Goal: Task Accomplishment & Management: Complete application form

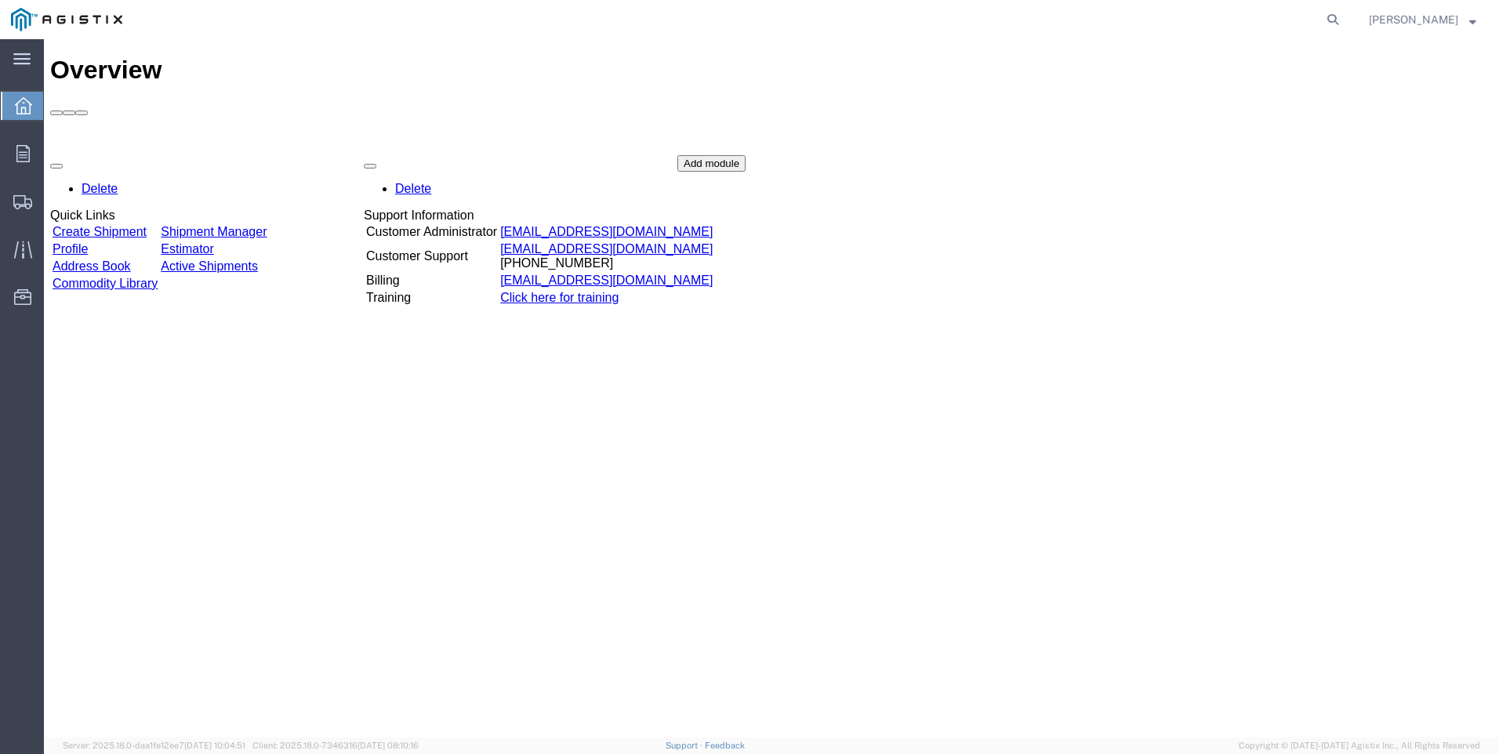
click at [100, 225] on link "Create Shipment" at bounding box center [100, 231] width 94 height 13
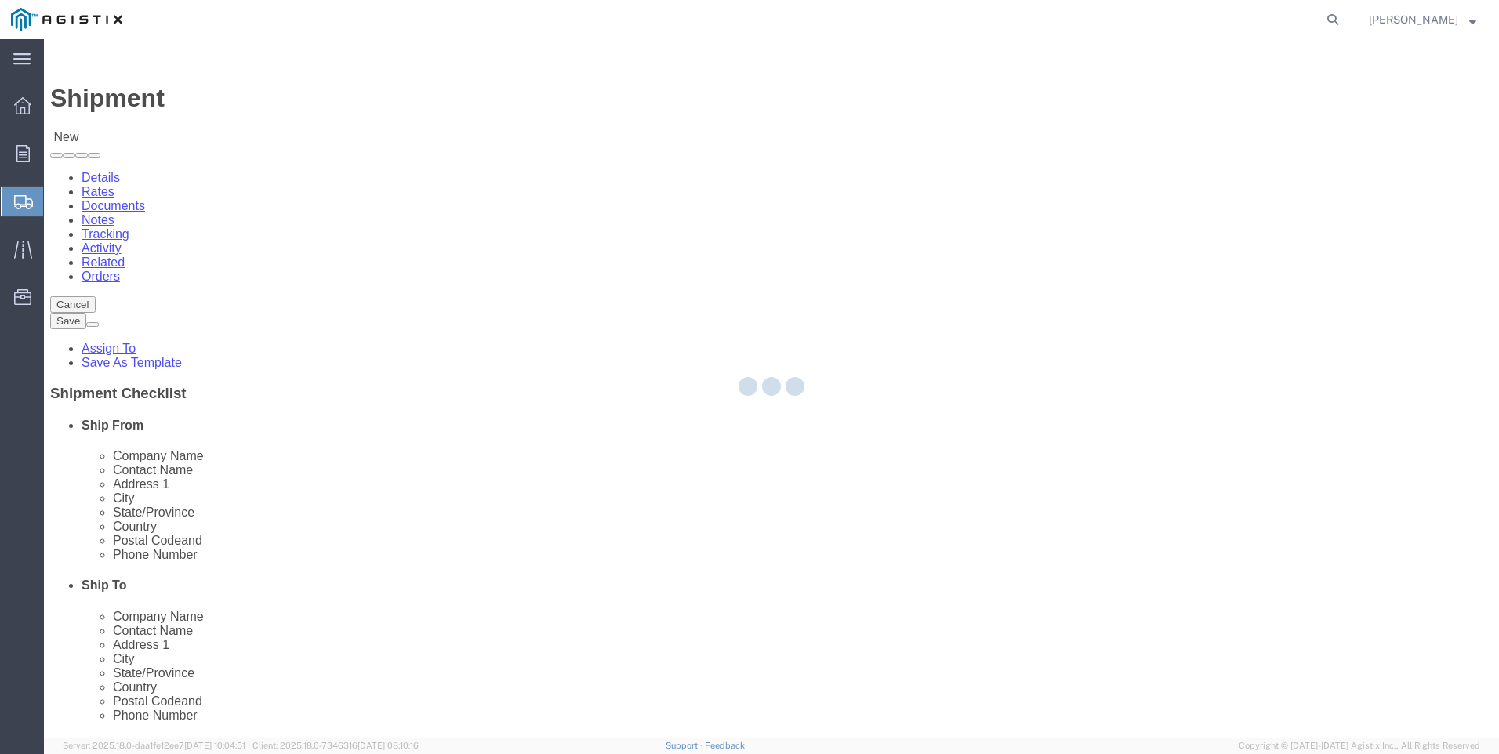
select select
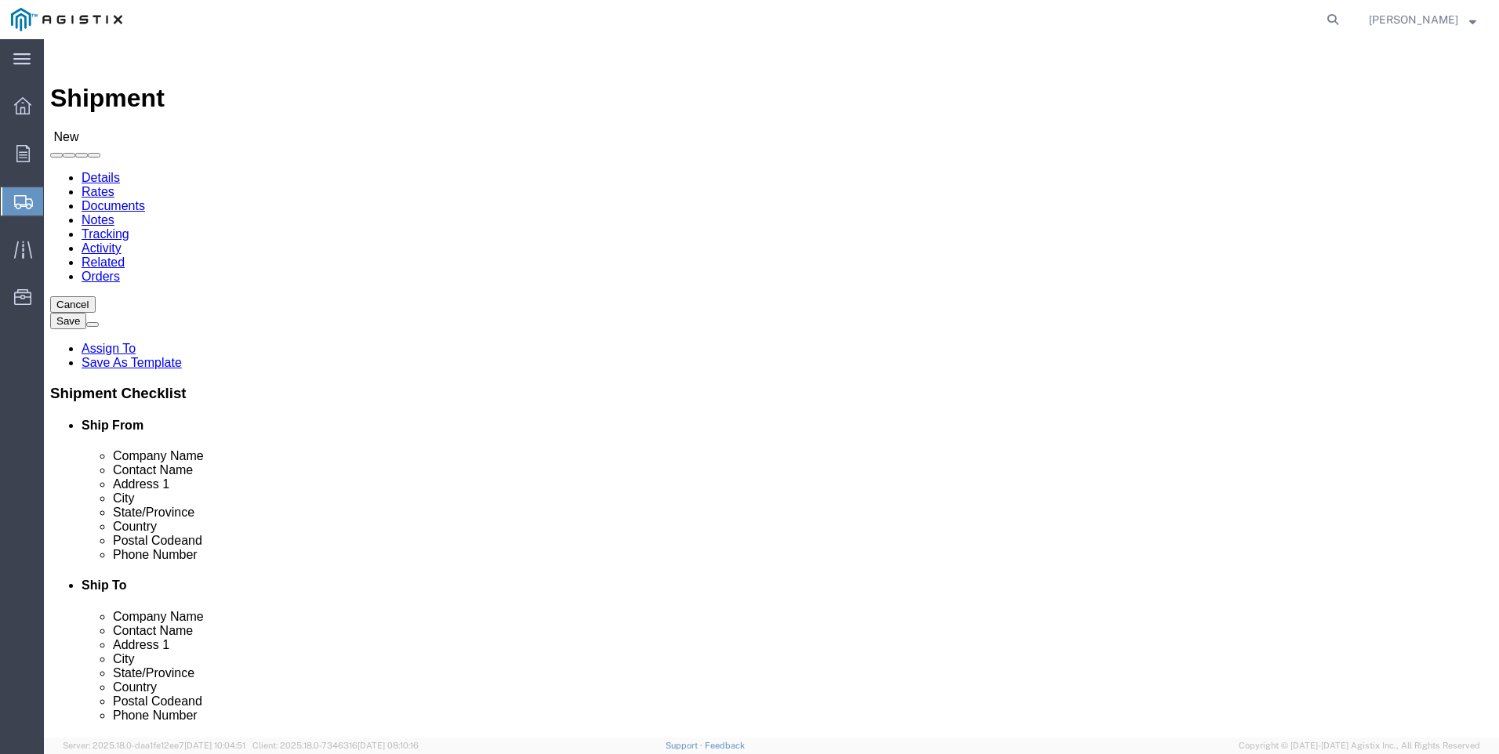
drag, startPoint x: 546, startPoint y: 231, endPoint x: 519, endPoint y: 244, distance: 29.5
click select "Select PG&E Tri-Pacific Supply Inc"
select select "9596"
click select "Select PG&E Tri-Pacific Supply Inc"
select select "PURCHORD"
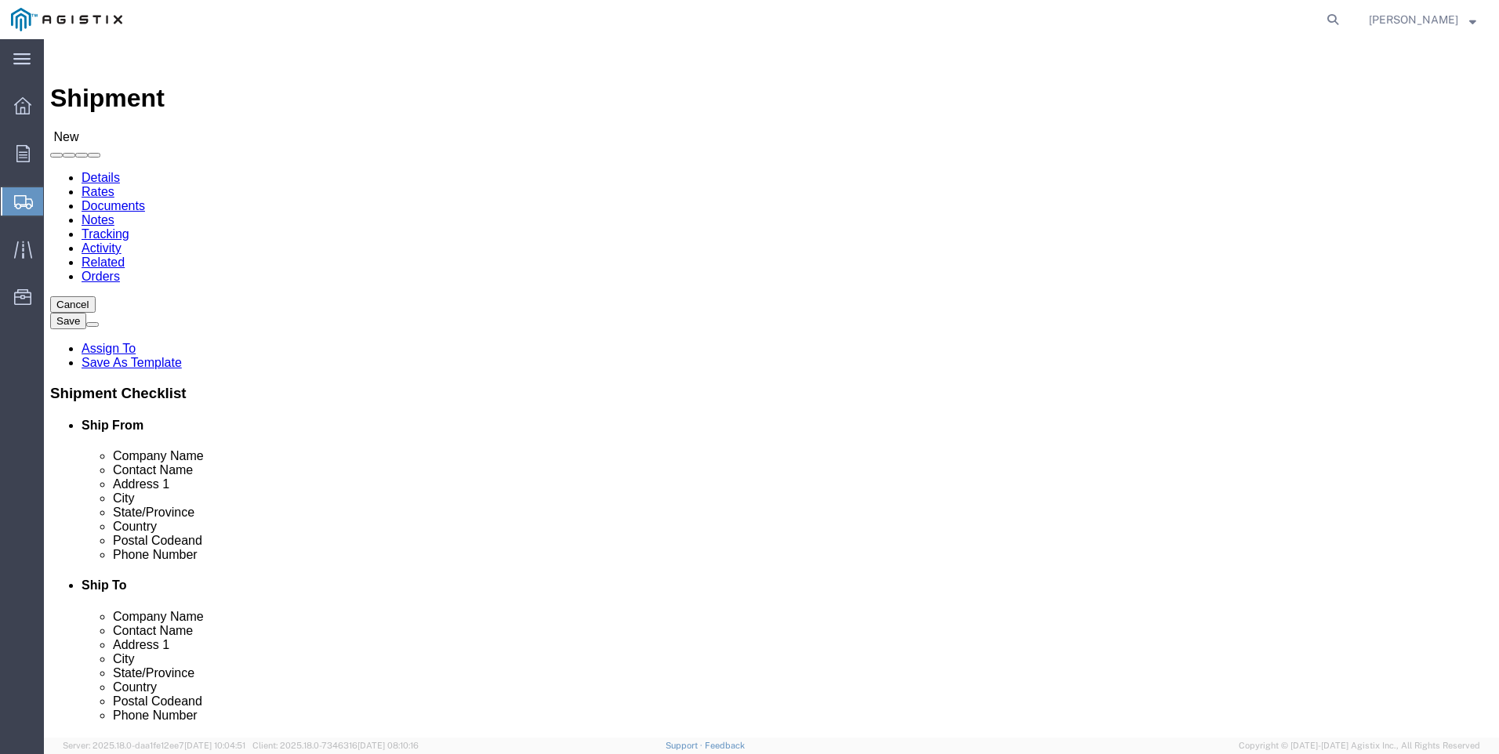
select select
drag, startPoint x: 547, startPoint y: 227, endPoint x: 537, endPoint y: 230, distance: 10.5
click select "Select PG&E Tri-Pacific Supply Inc"
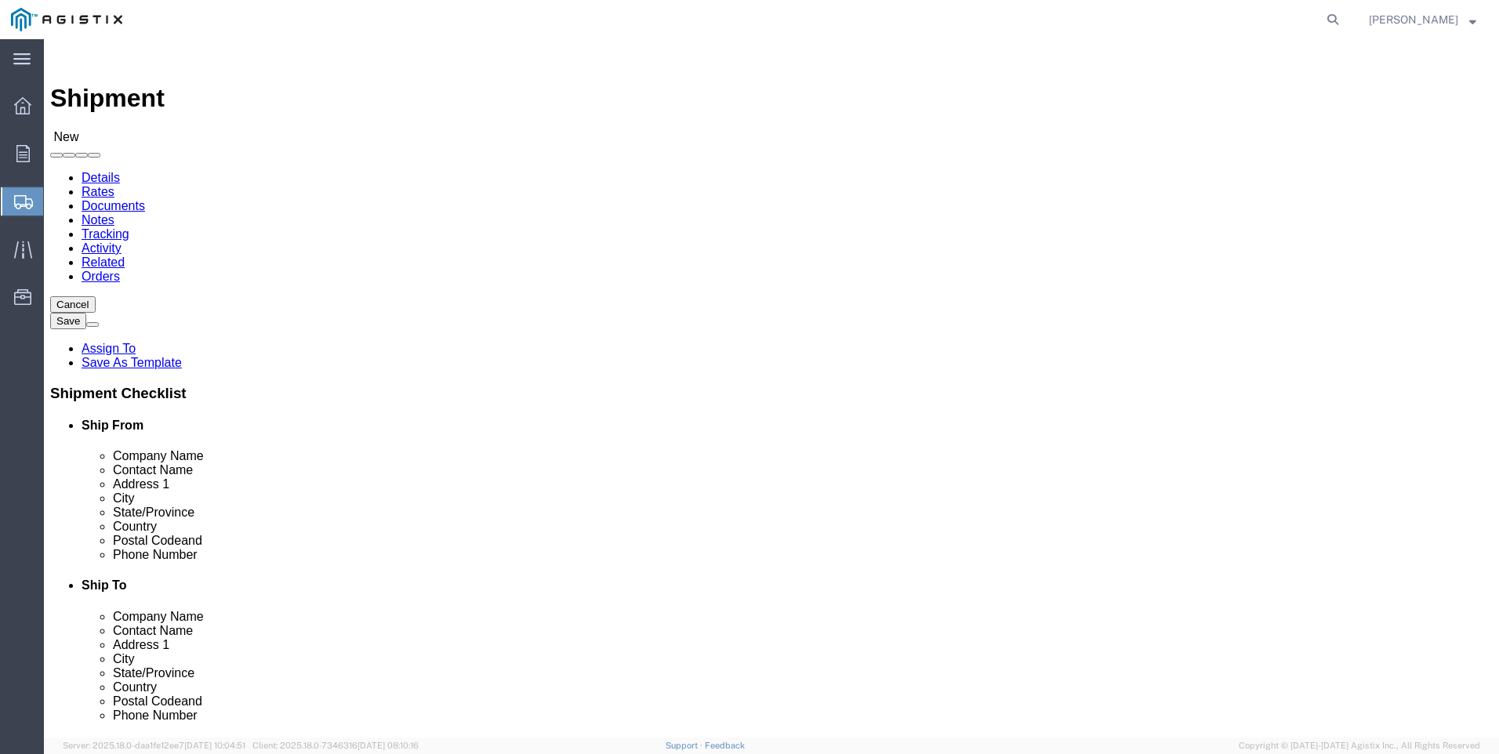
drag, startPoint x: 351, startPoint y: 423, endPoint x: 372, endPoint y: 415, distance: 23.6
select select "MYPROFILE"
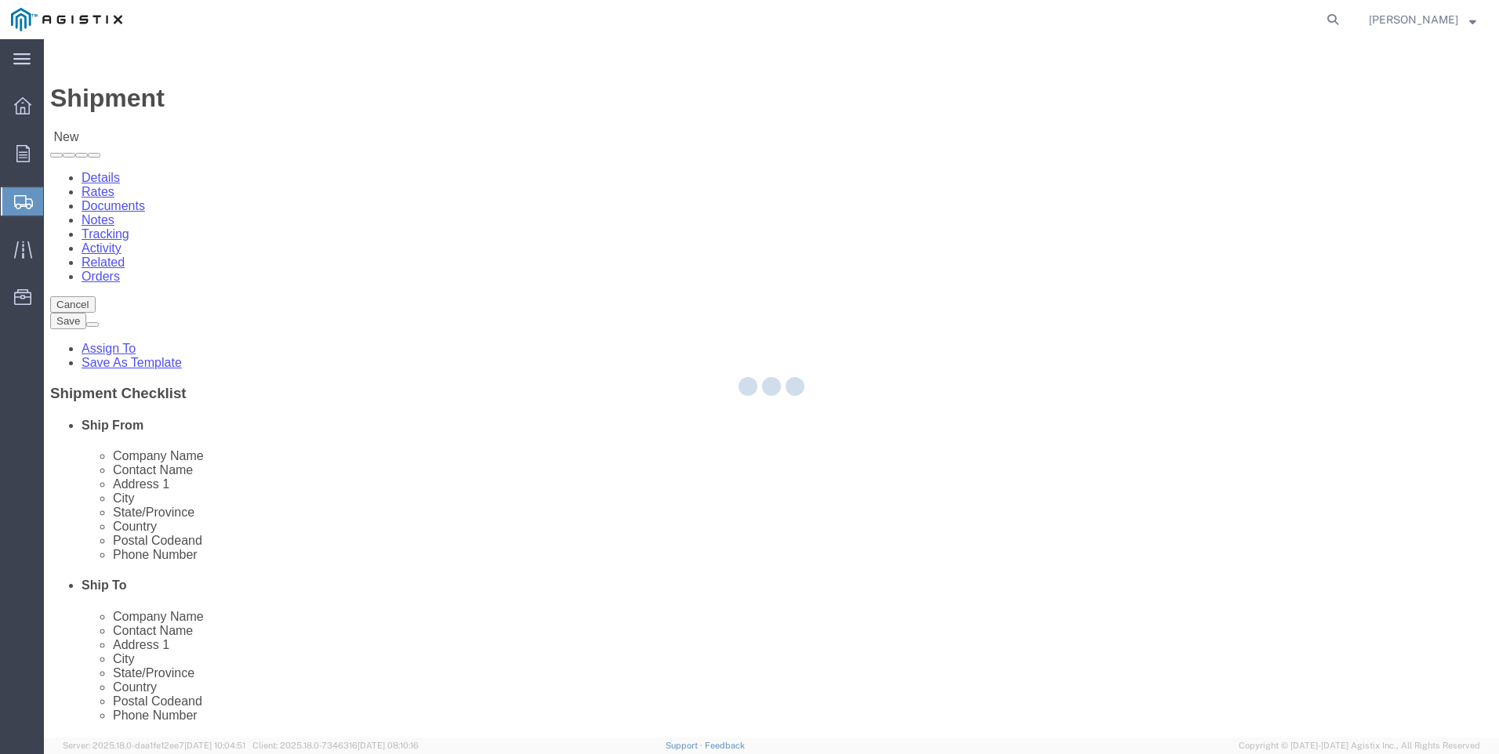
type input "Tri-Pacific Supply Inc"
type input "[PERSON_NAME]"
type input "[STREET_ADDRESS]"
type input "Suite 100"
type input "ROCKLIN"
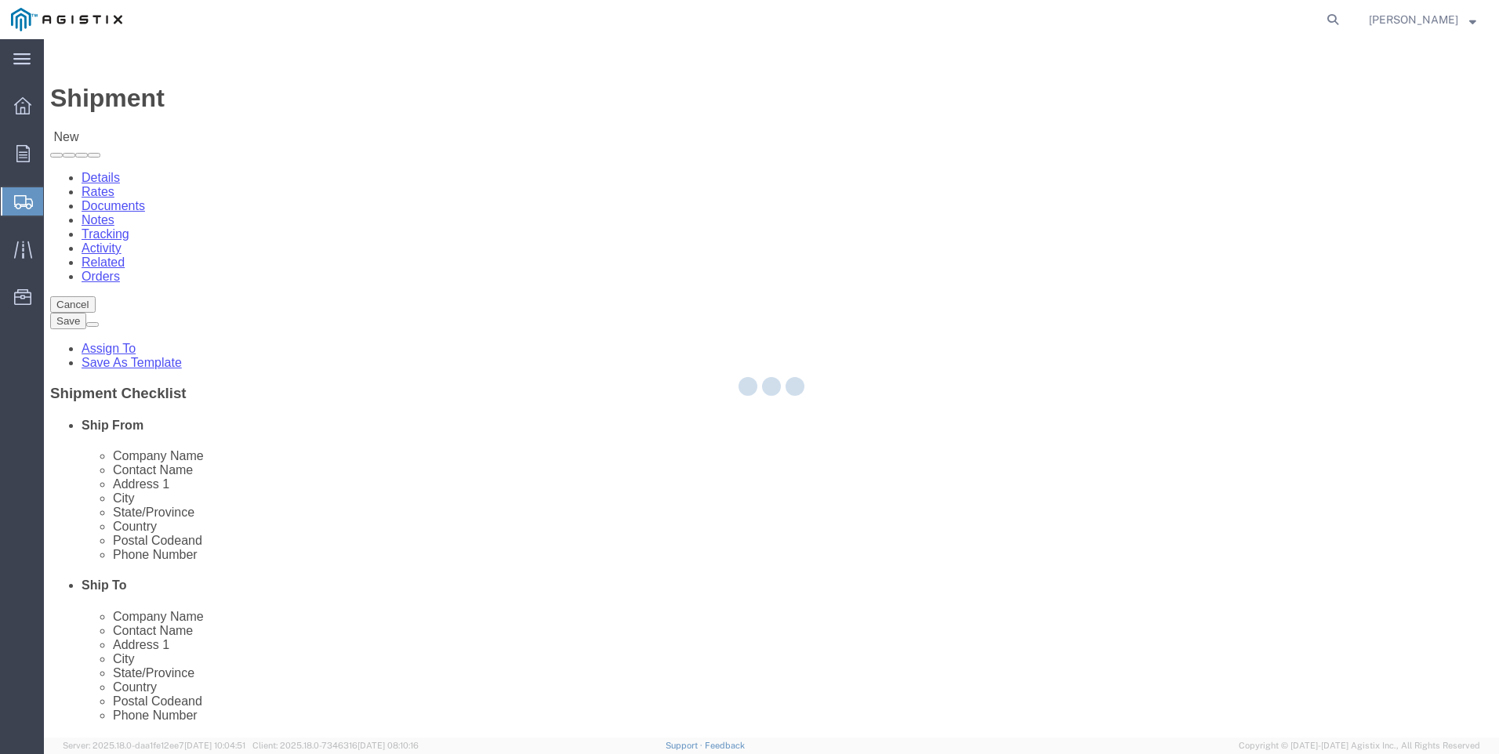
type input "95677"
type input "[PHONE_NUMBER]"
type input "[PERSON_NAME][EMAIL_ADDRESS][PERSON_NAME][DOMAIN_NAME]"
checkbox input "true"
select select "CA"
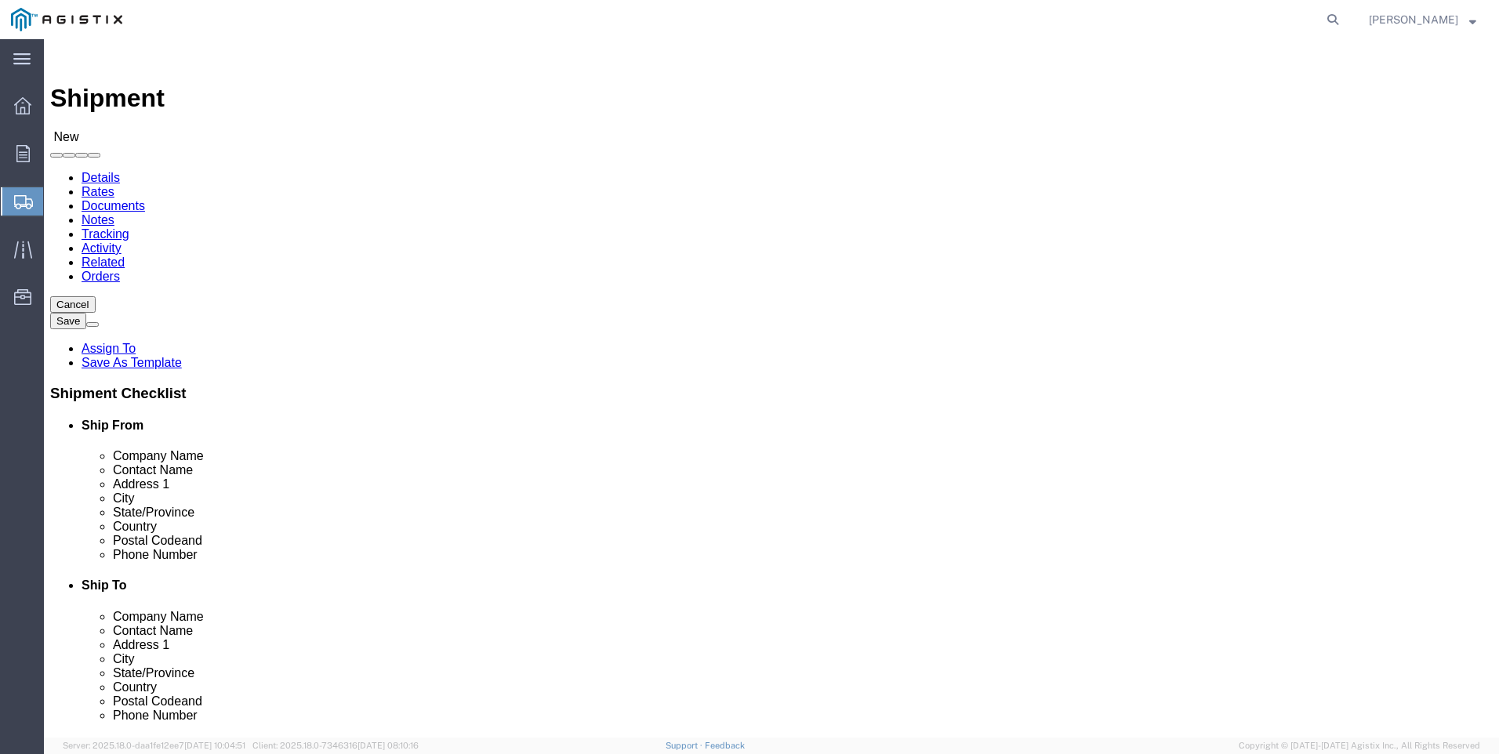
click select "Select All Others [GEOGRAPHIC_DATA] [GEOGRAPHIC_DATA] [GEOGRAPHIC_DATA] [GEOGRA…"
select select "23082"
click select "Select All Others [GEOGRAPHIC_DATA] [GEOGRAPHIC_DATA] [GEOGRAPHIC_DATA] [GEOGRA…"
click span
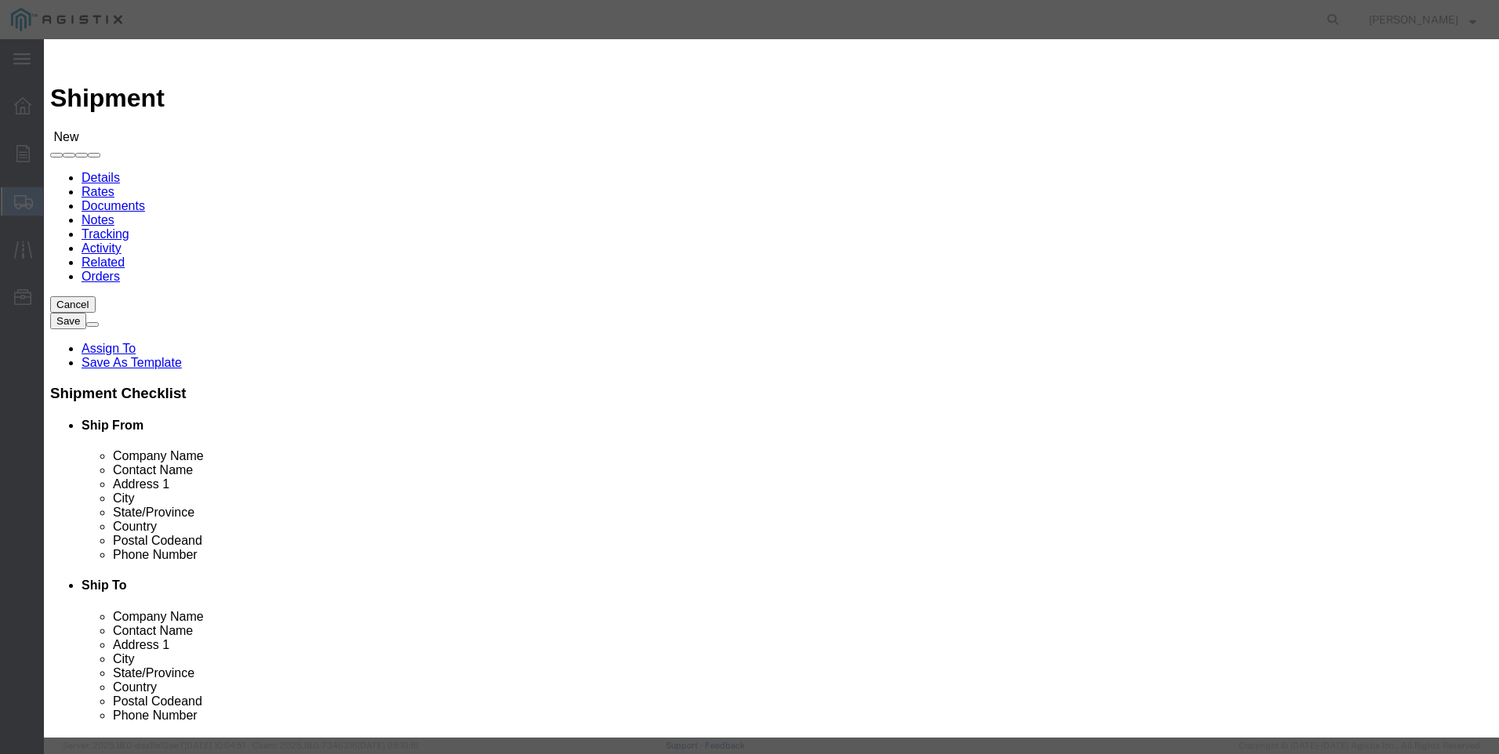
drag, startPoint x: 443, startPoint y: 144, endPoint x: 435, endPoint y: 157, distance: 14.8
click select "Search by Address Book Name City Company Name Contact Name Country CustomerAlia…"
select select "city"
click select "Search by Address Book Name City Company Name Contact Name Country CustomerAlia…"
click input "text"
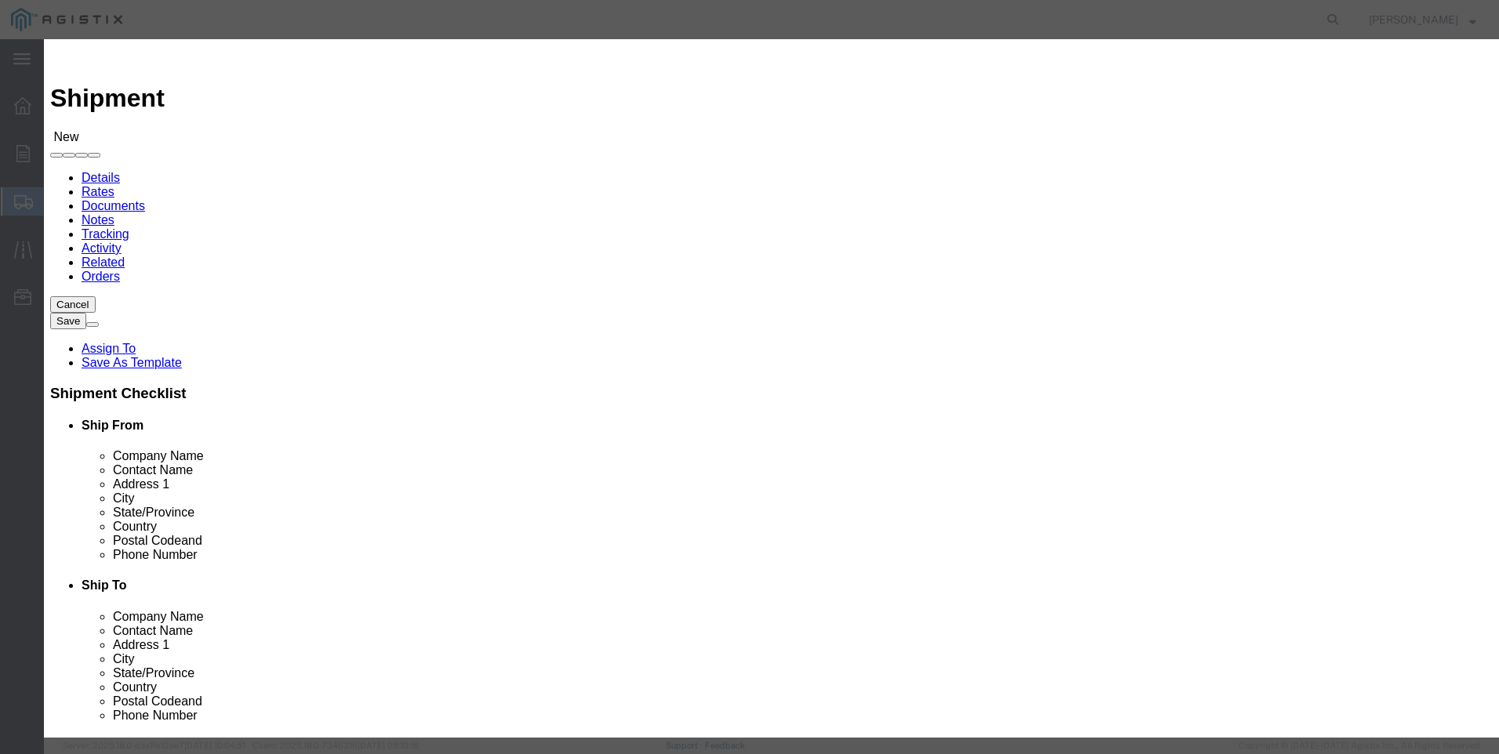
type input "STOCKTON"
click icon "button"
click button "Select"
select select
type input "PG&E"
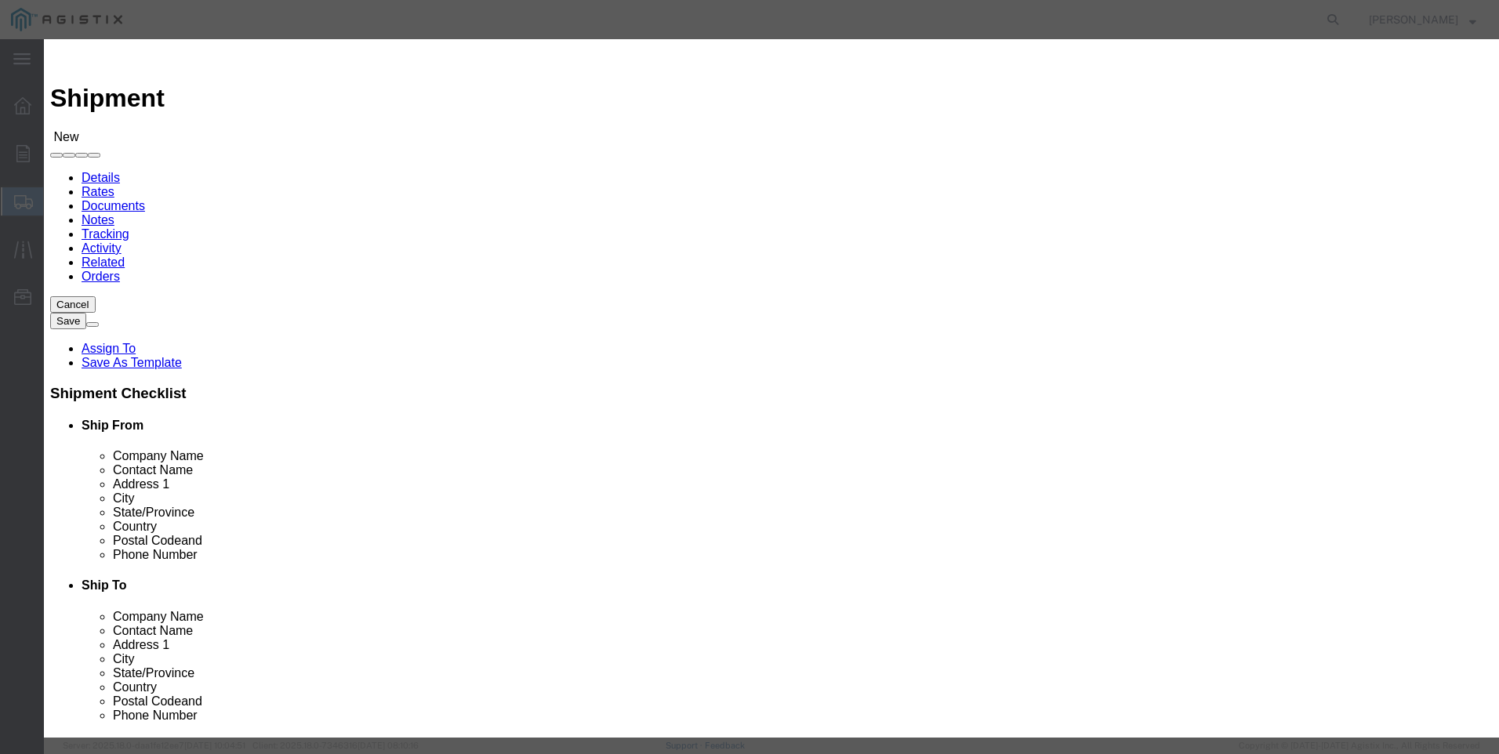
type input "Shipping Receiving"
type input "[STREET_ADDRESS][PERSON_NAME]"
type input "Stockton"
type input "95204"
type input "[PHONE_NUMBER]"
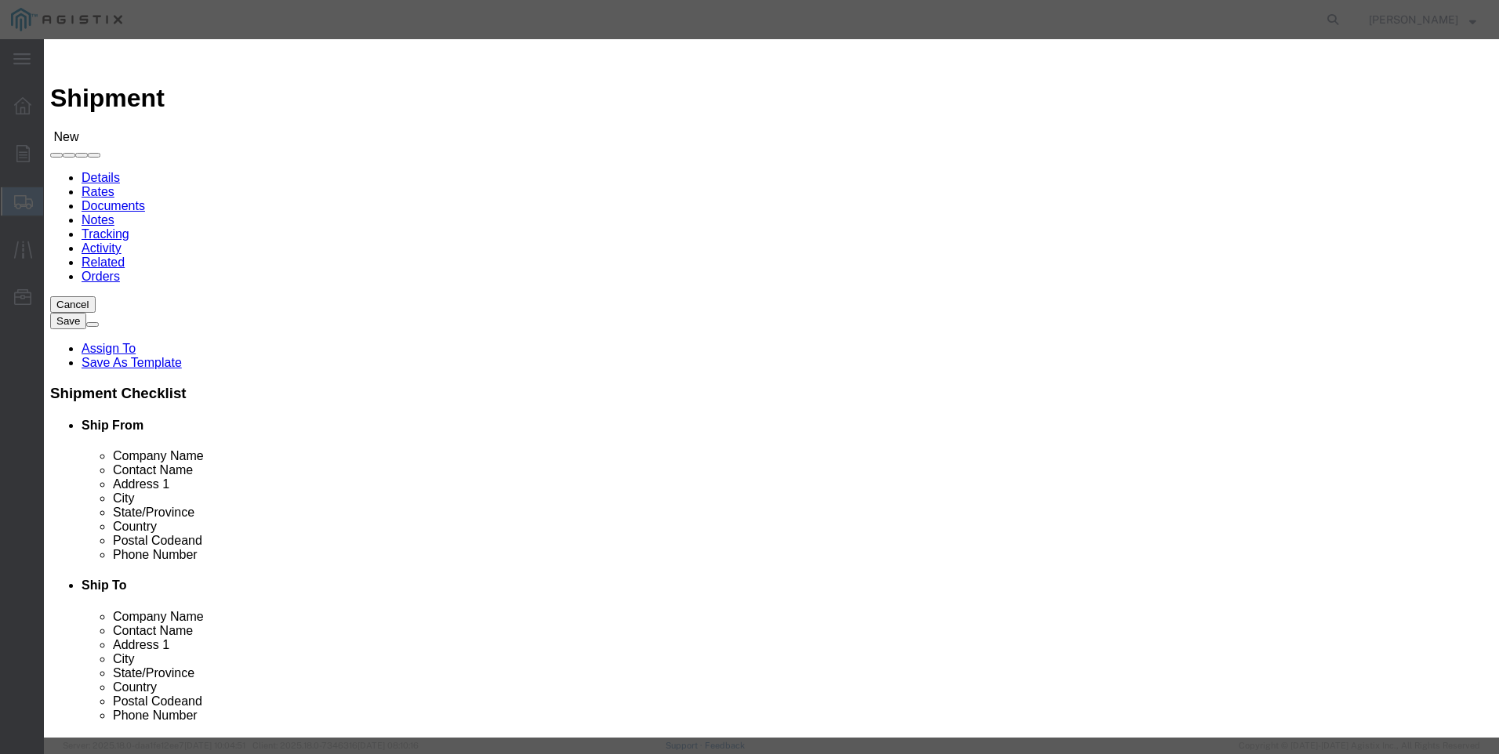
select select "CA"
drag, startPoint x: 1135, startPoint y: 620, endPoint x: 1121, endPoint y: 615, distance: 15.1
click button "Close"
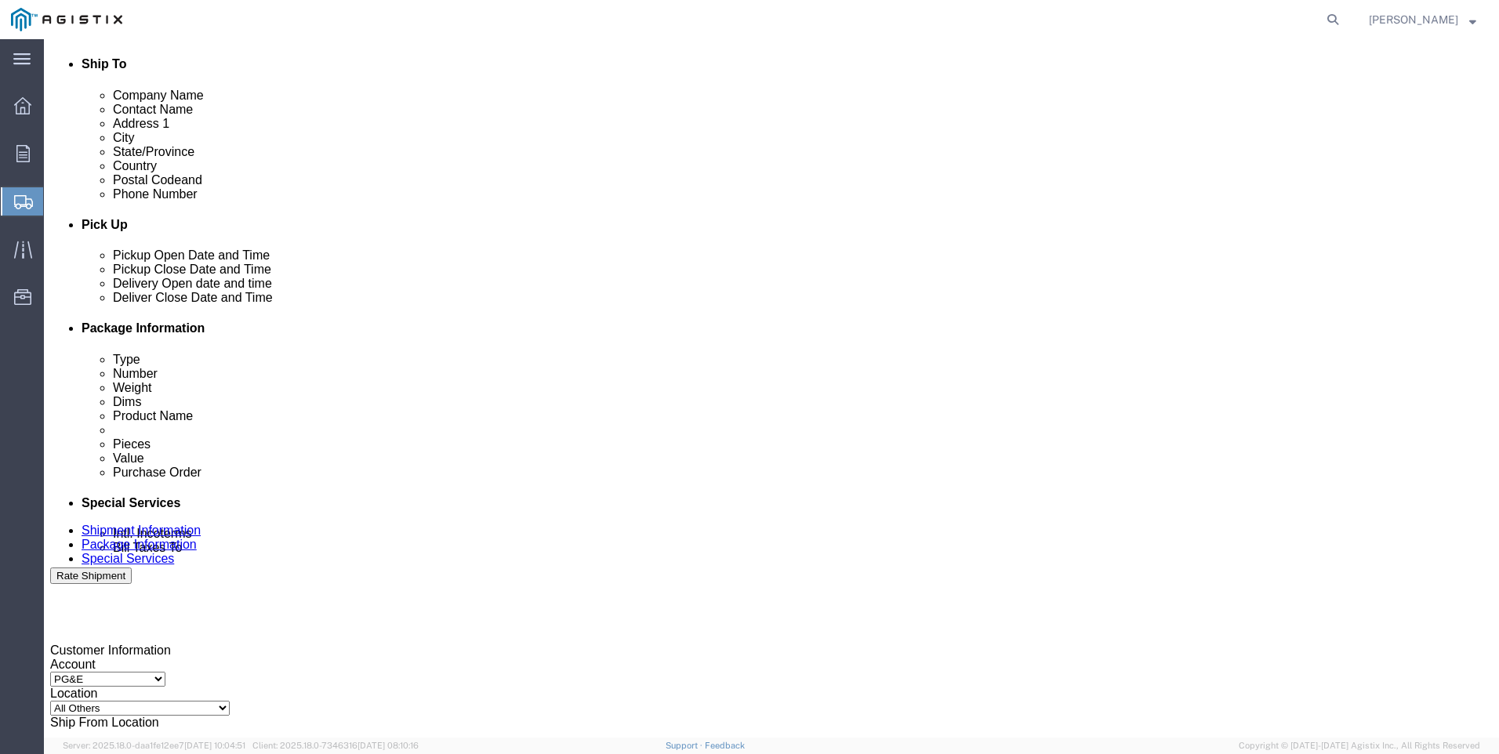
scroll to position [549, 0]
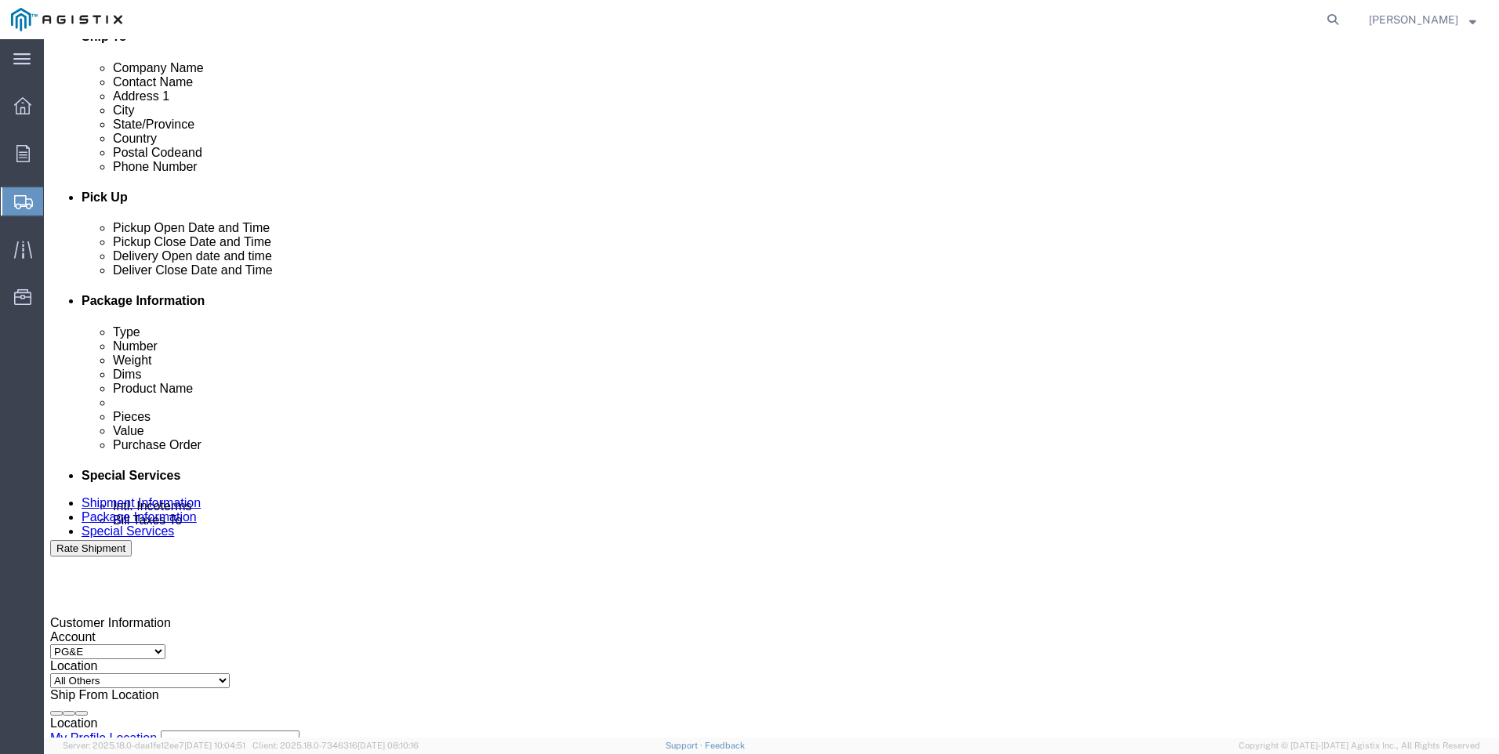
click div
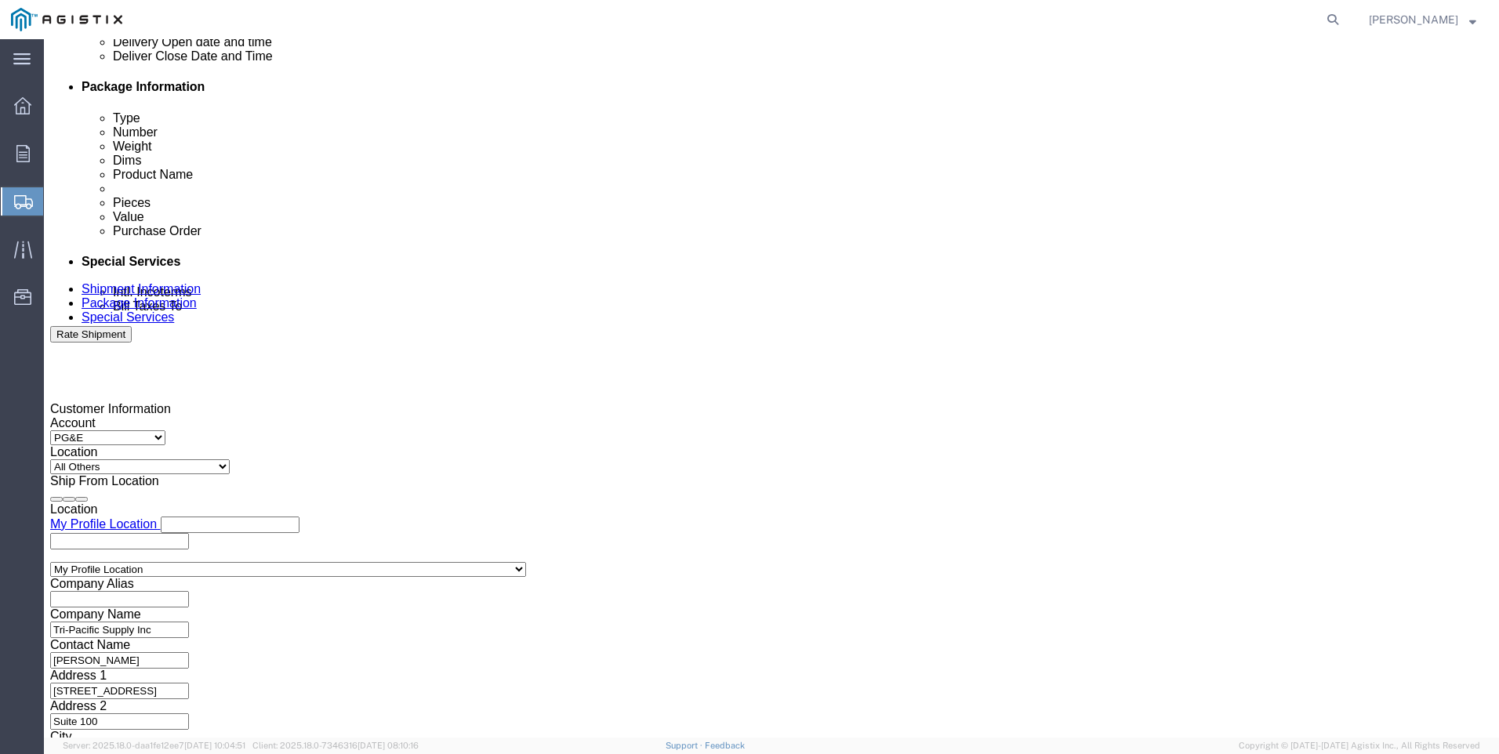
scroll to position [776, 0]
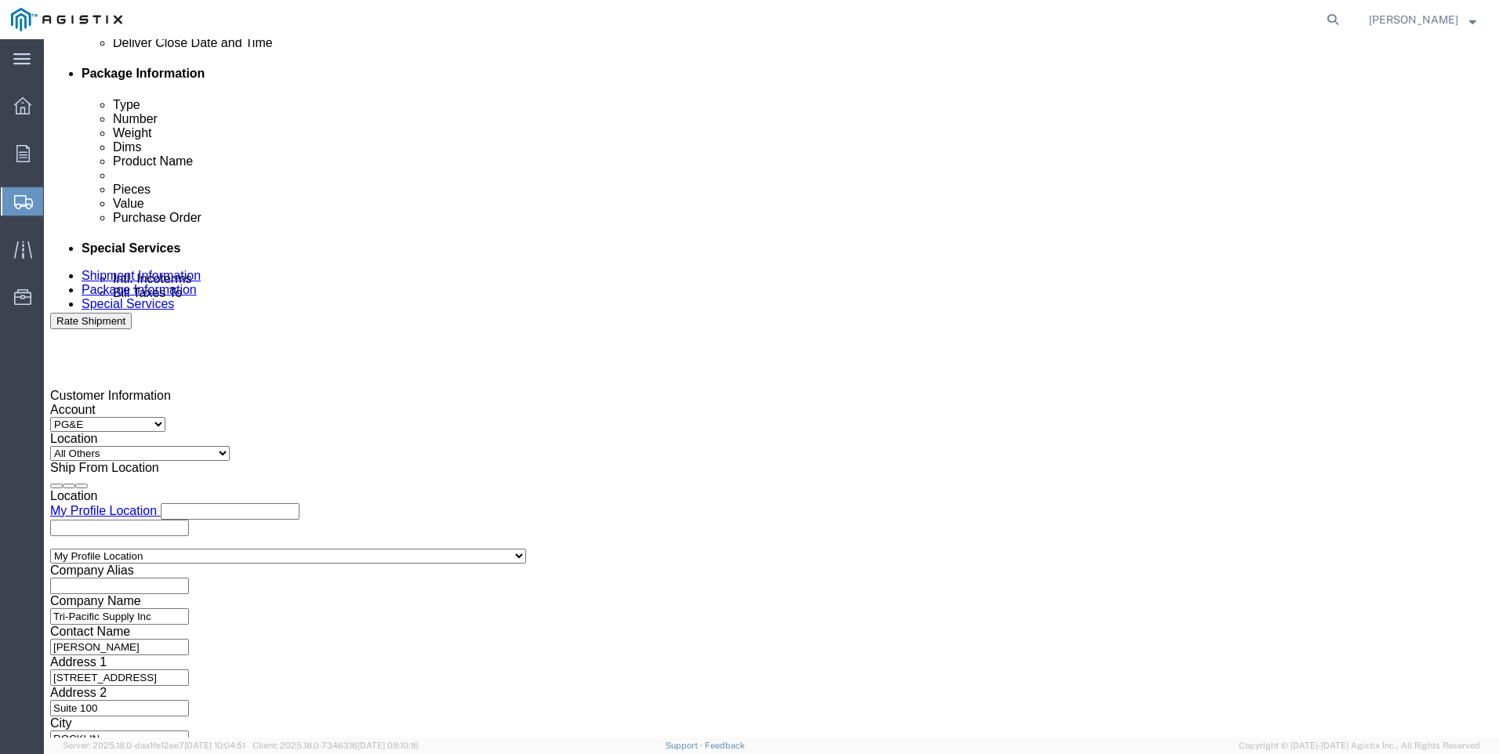
click input "1:00 PM"
click input "7:00 PM"
type input "7:00 AM"
click button "Apply"
click div
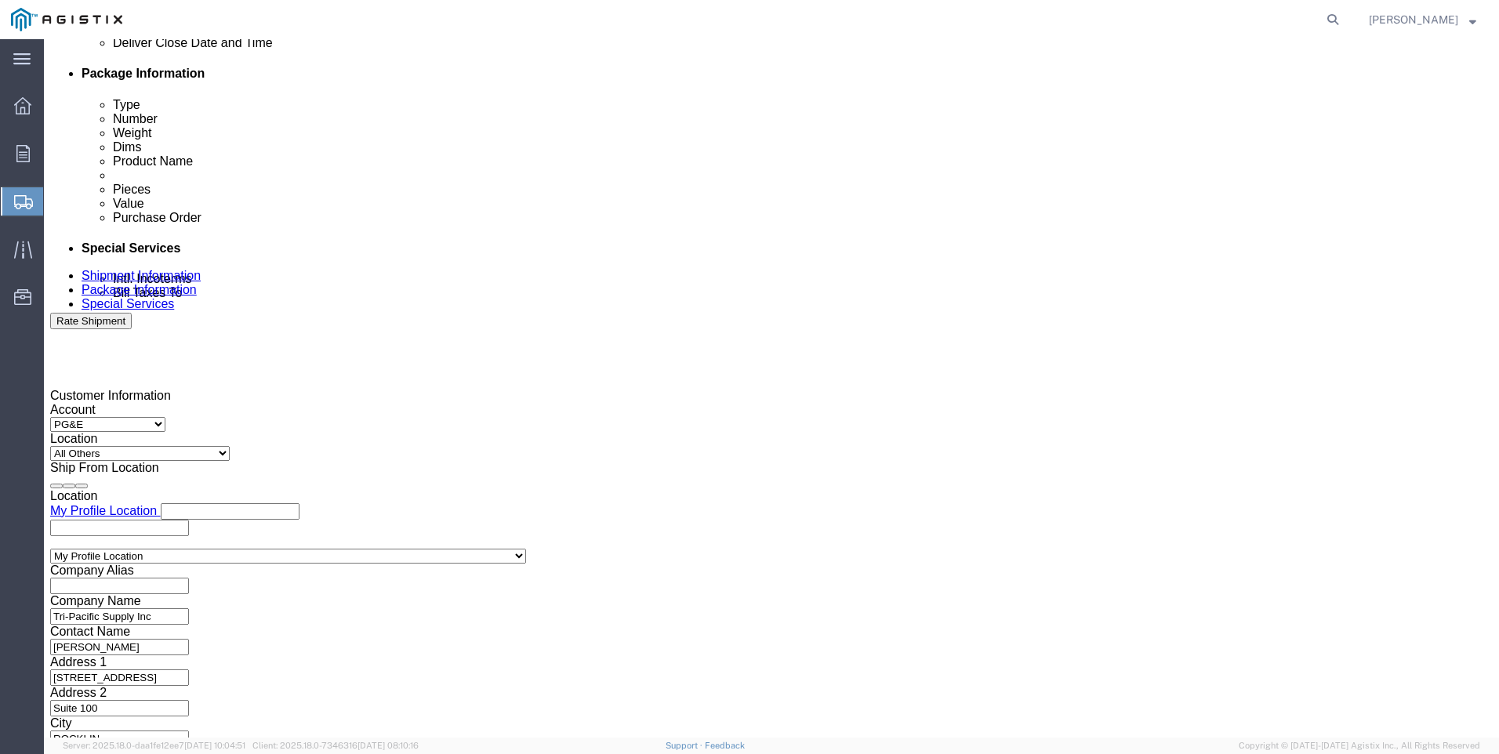
click input "3:00 AM"
type input "3:00 PM"
click button "Apply"
click input "text"
type input "3501413906"
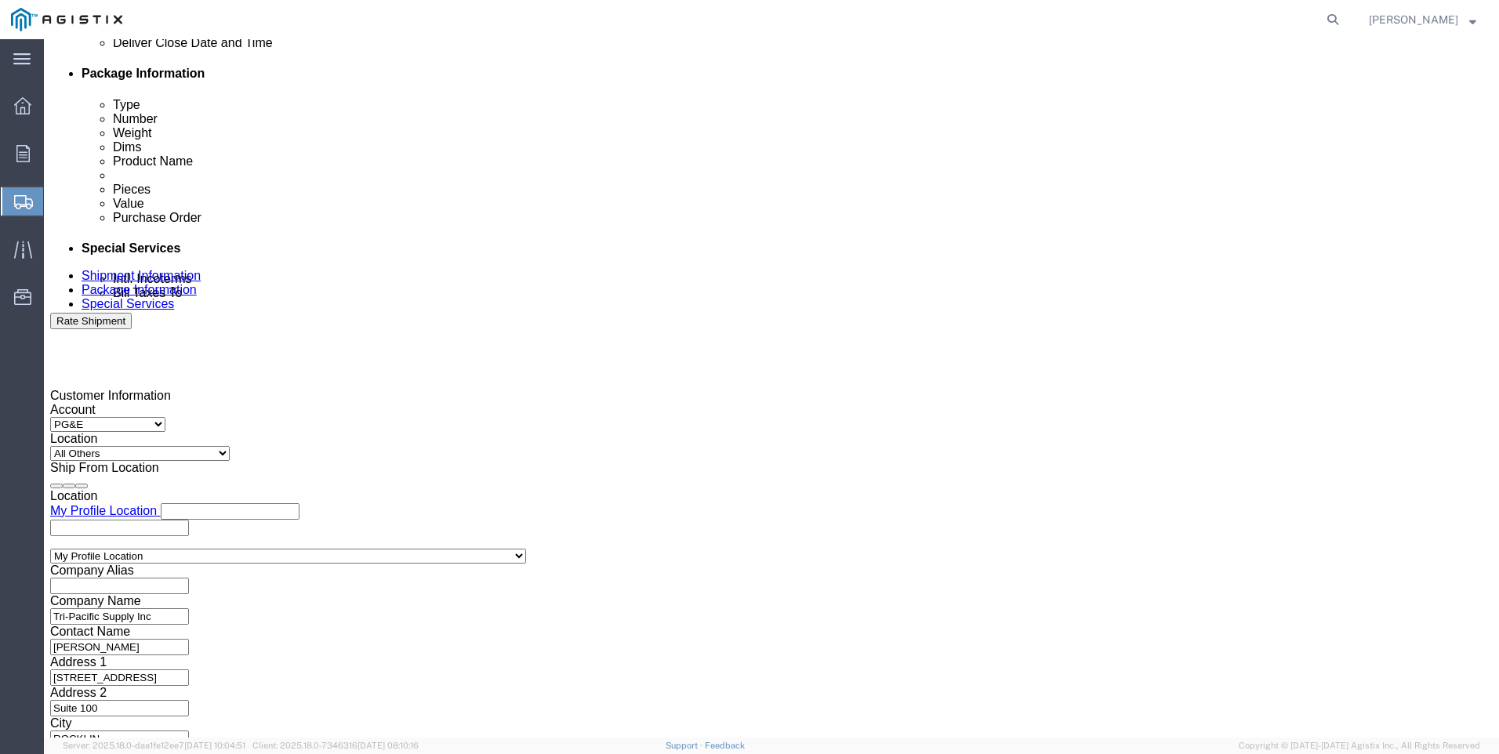
click select "Select Account Type Activity ID Airline Appointment Number ASN Batch Request # …"
select select "SALEORDR"
click select "Select Account Type Activity ID Airline Appointment Number ASN Batch Request # …"
click input "text"
type input "SO 0054266"
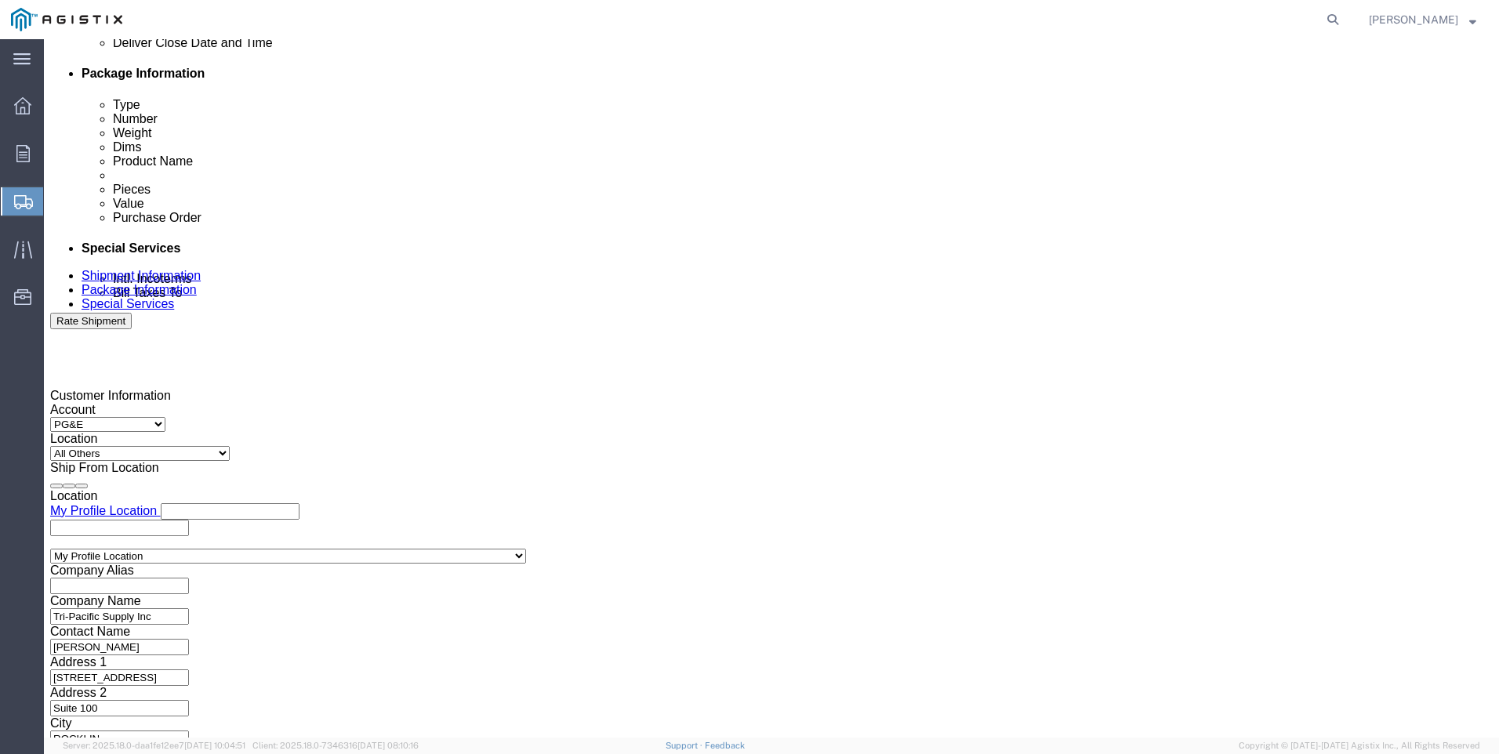
click button "Continue"
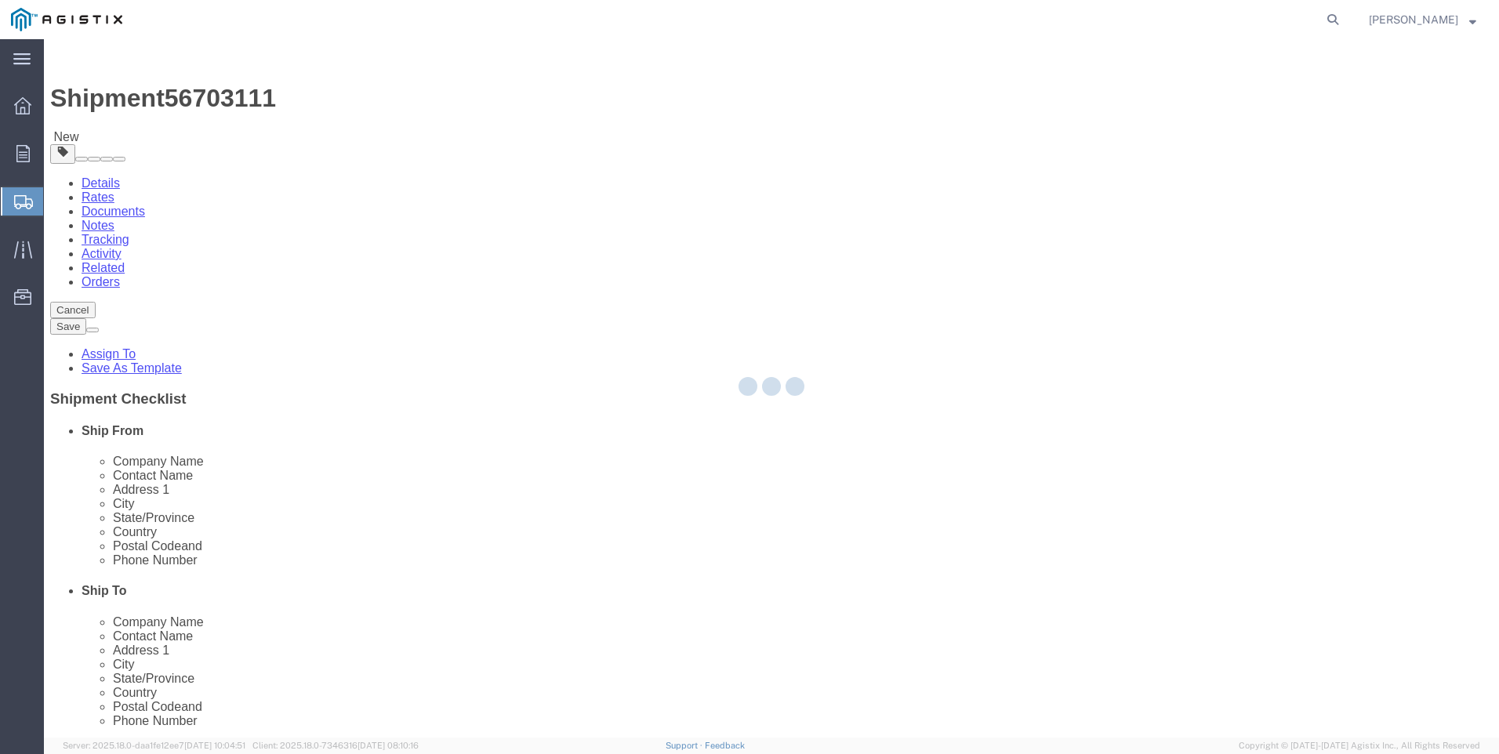
select select "CBOX"
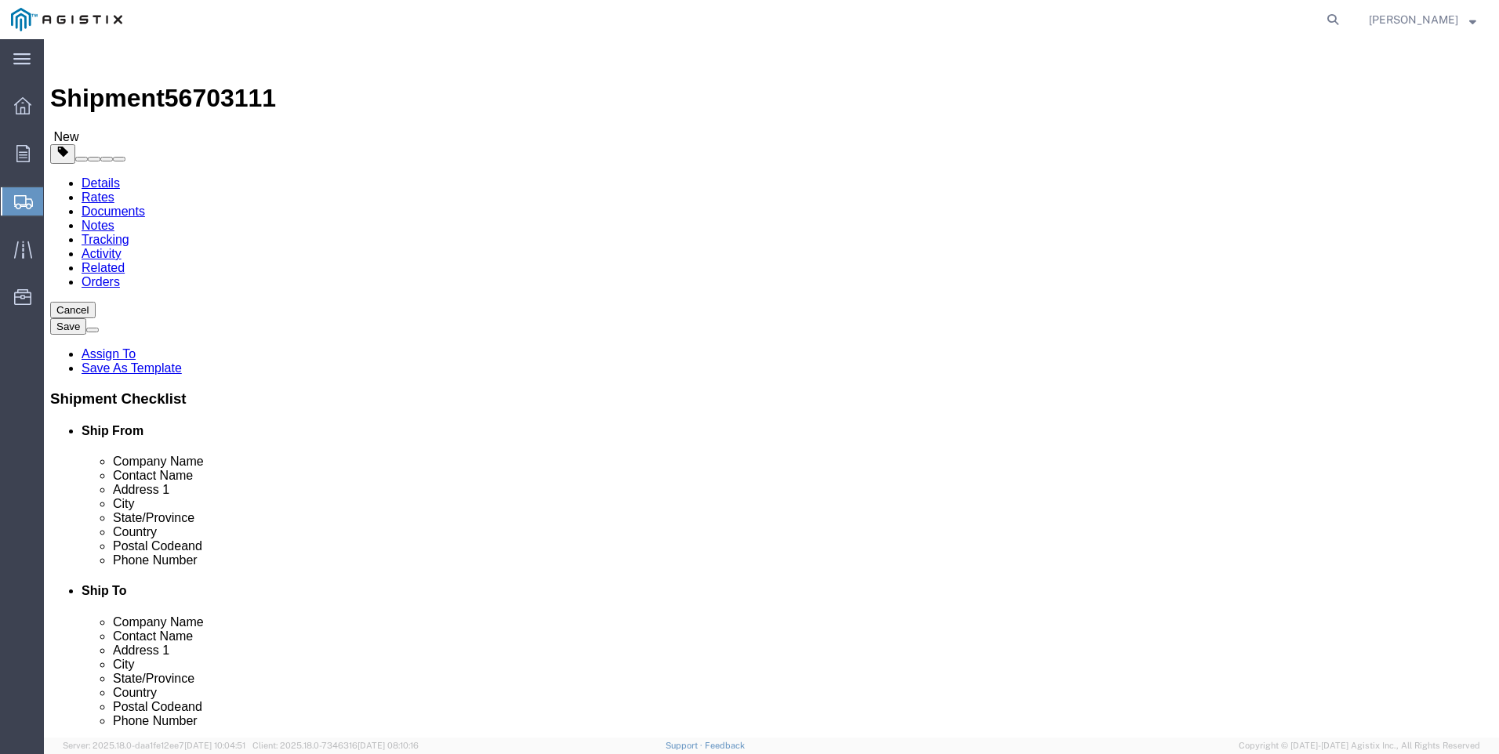
click input "text"
type input "17"
type input "58"
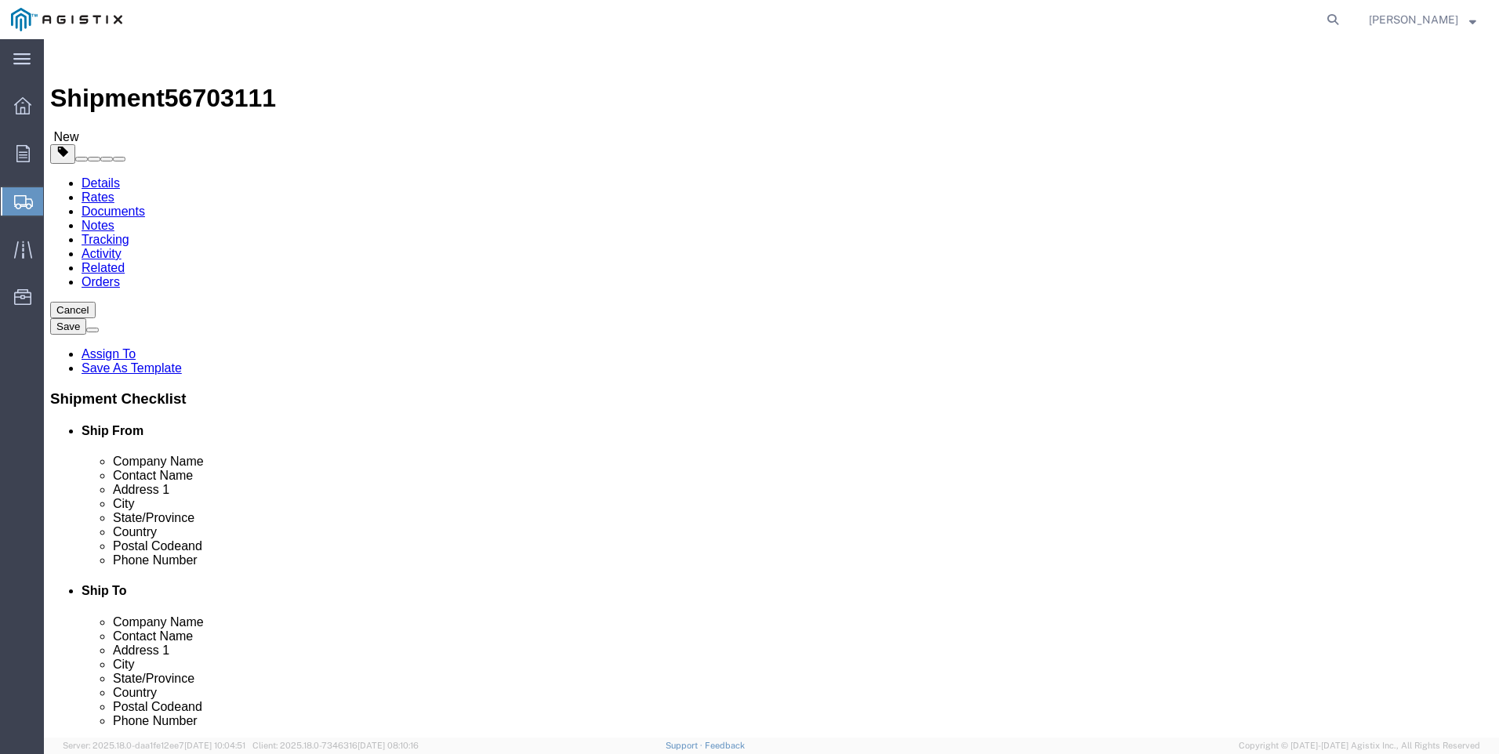
click link "Add Content"
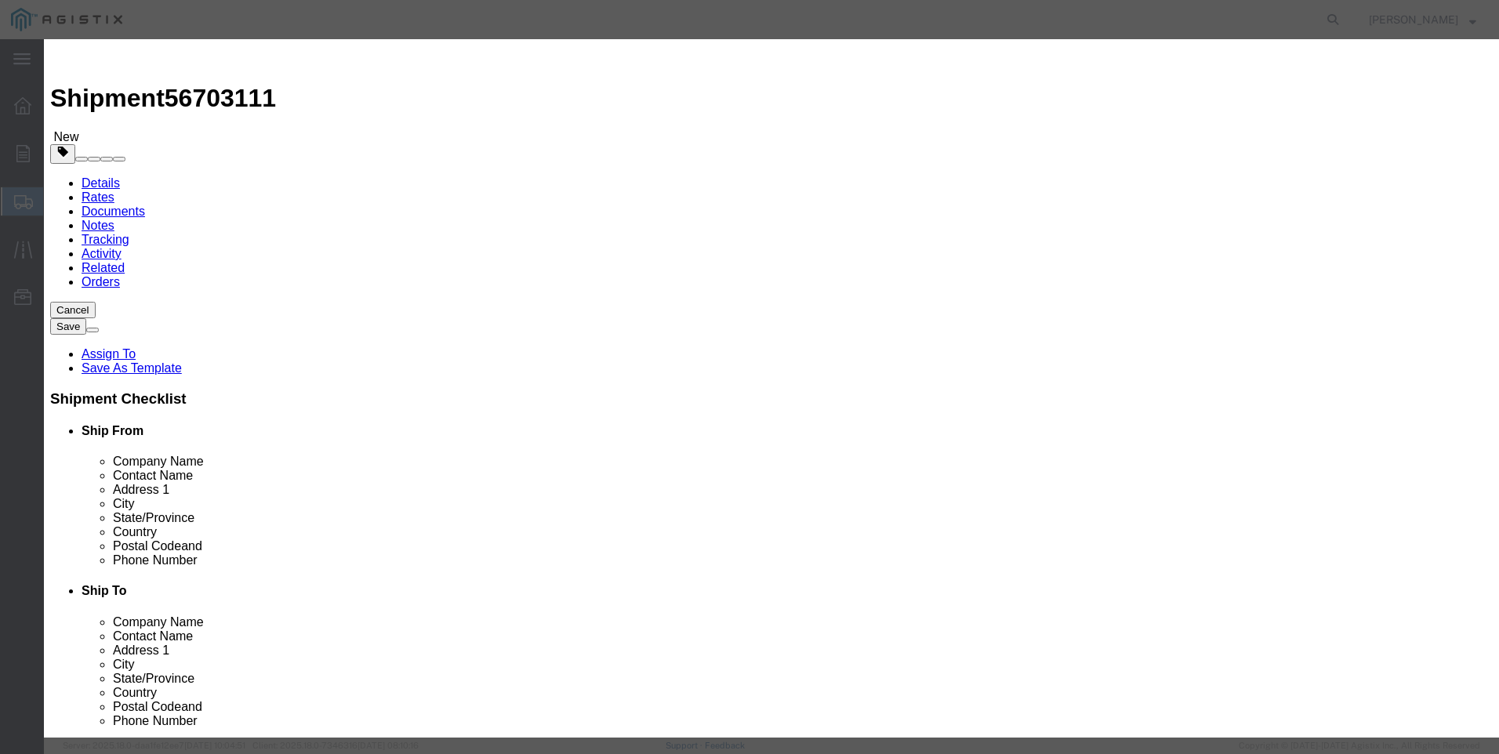
click input "text"
type input "M446949"
click td "Name: PILOT PRESSURE REDUCING SERIES 20"
select select
select select "USD"
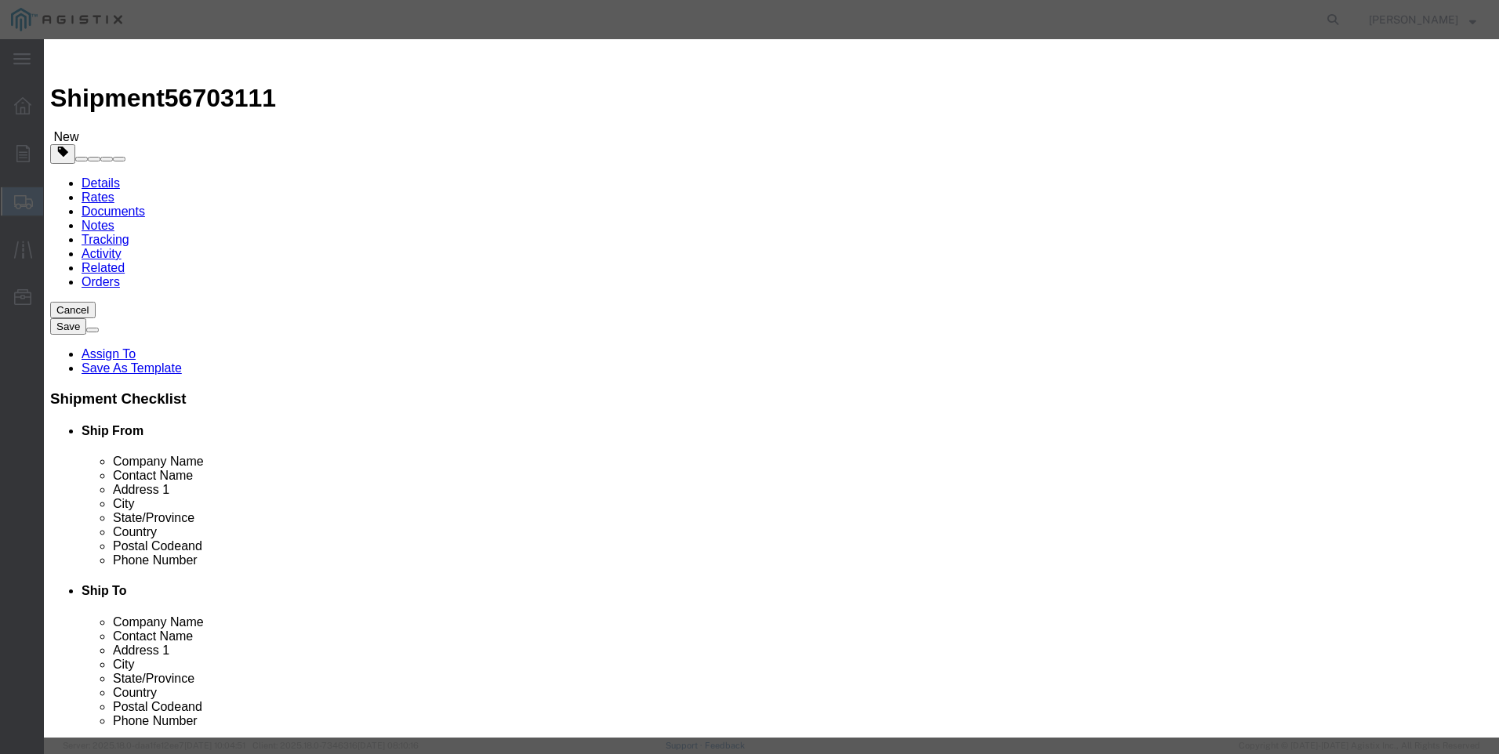
type input "PILOT PRESSURE REDUCING SERIES 20"
type input "M446949"
drag, startPoint x: 703, startPoint y: 117, endPoint x: 317, endPoint y: 122, distance: 386.6
click div "Product Name PILOT PRESSURE REDUCING SERIES 20 M446949"
type input "PILOT PRESSURE REDUCING SERIES 20"
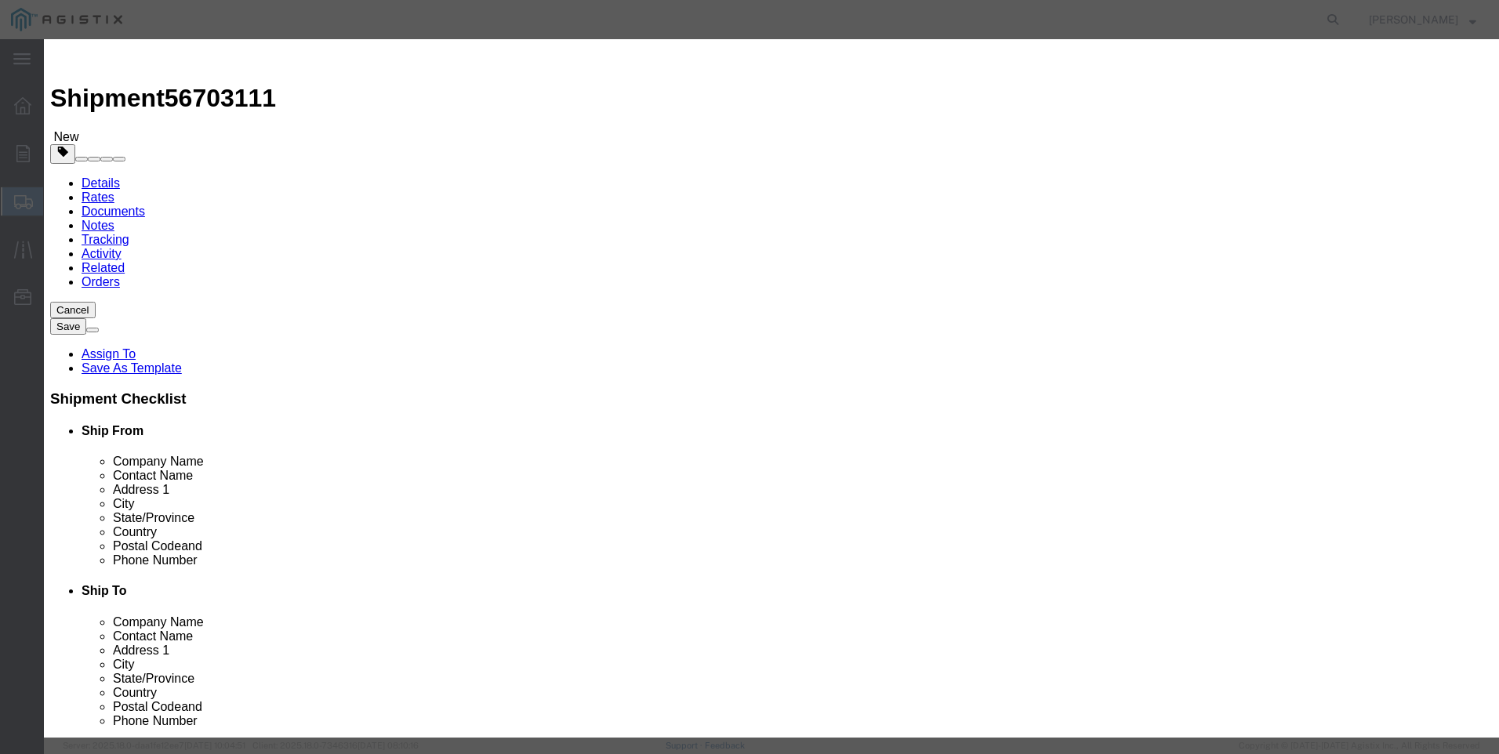
click textarea
paste textarea "PILOT PRESSURE REDUCING SERIES 20"
type textarea "PILOT PRESSURE REDUCING SERIES 20"
drag, startPoint x: 678, startPoint y: 117, endPoint x: 104, endPoint y: 89, distance: 575.5
click div "Add content Commodity library Product Name PILOT PRESSURE REDUCING SERIES 20 M4…"
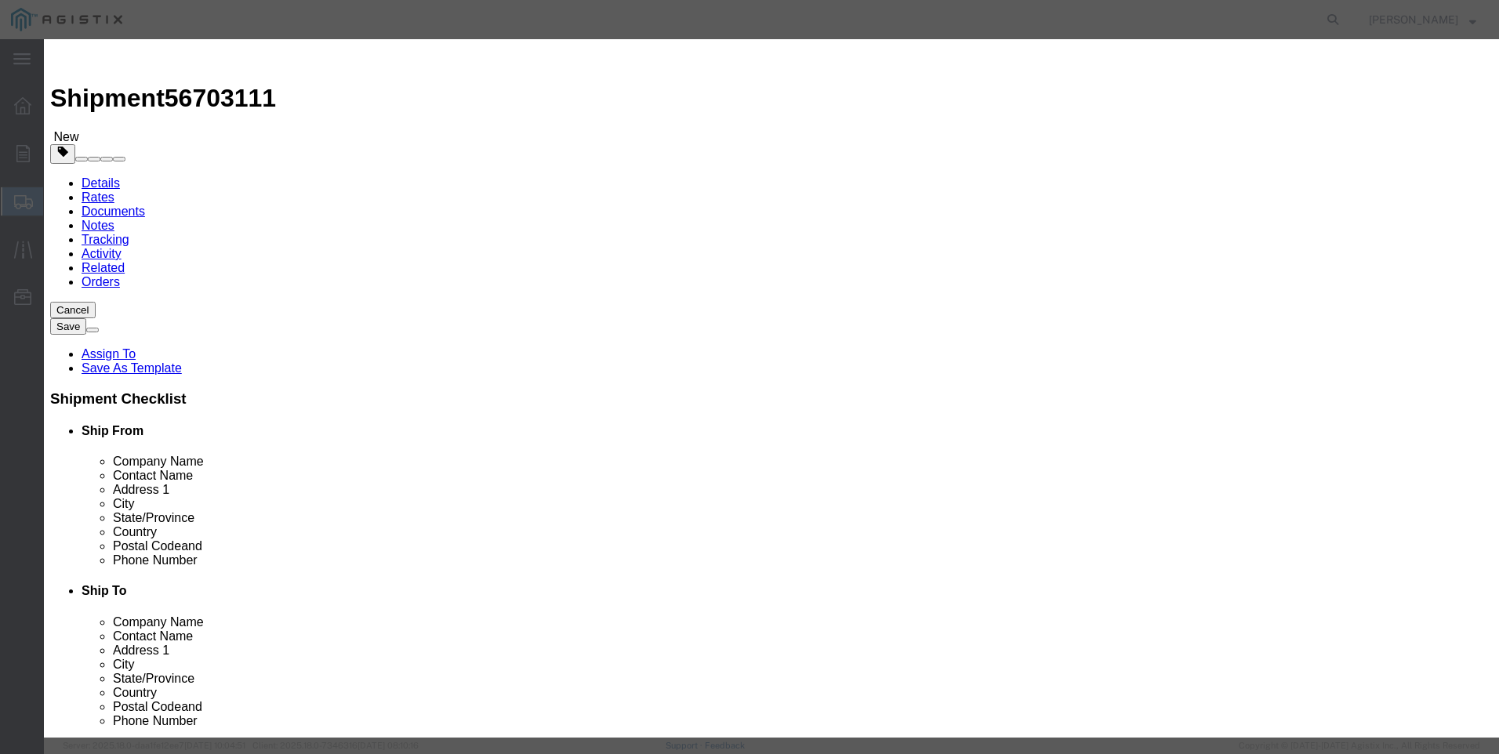
type input "M446949 / FP-7"
click input "text"
type input "10"
type input "6501"
click button "Save & Close"
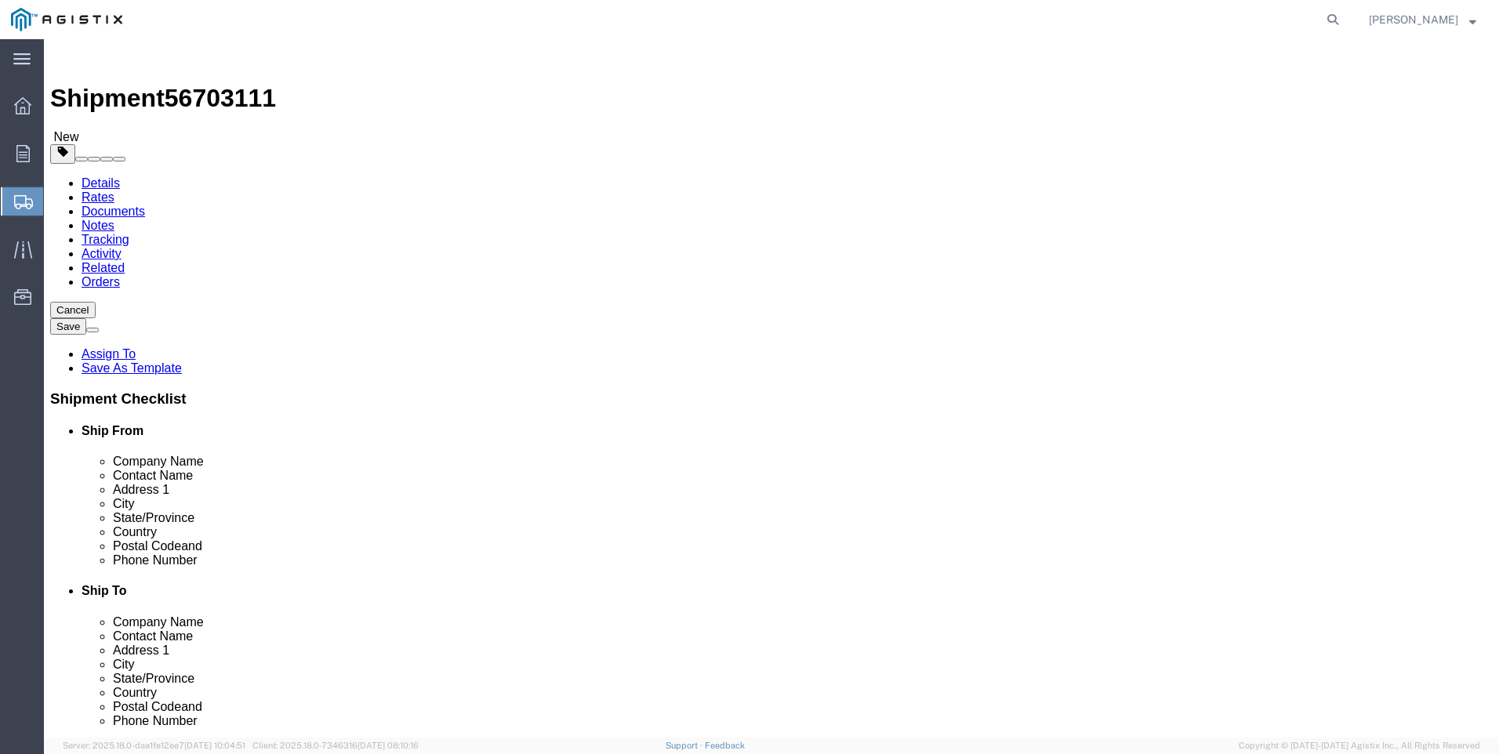
click button "Rate Shipment"
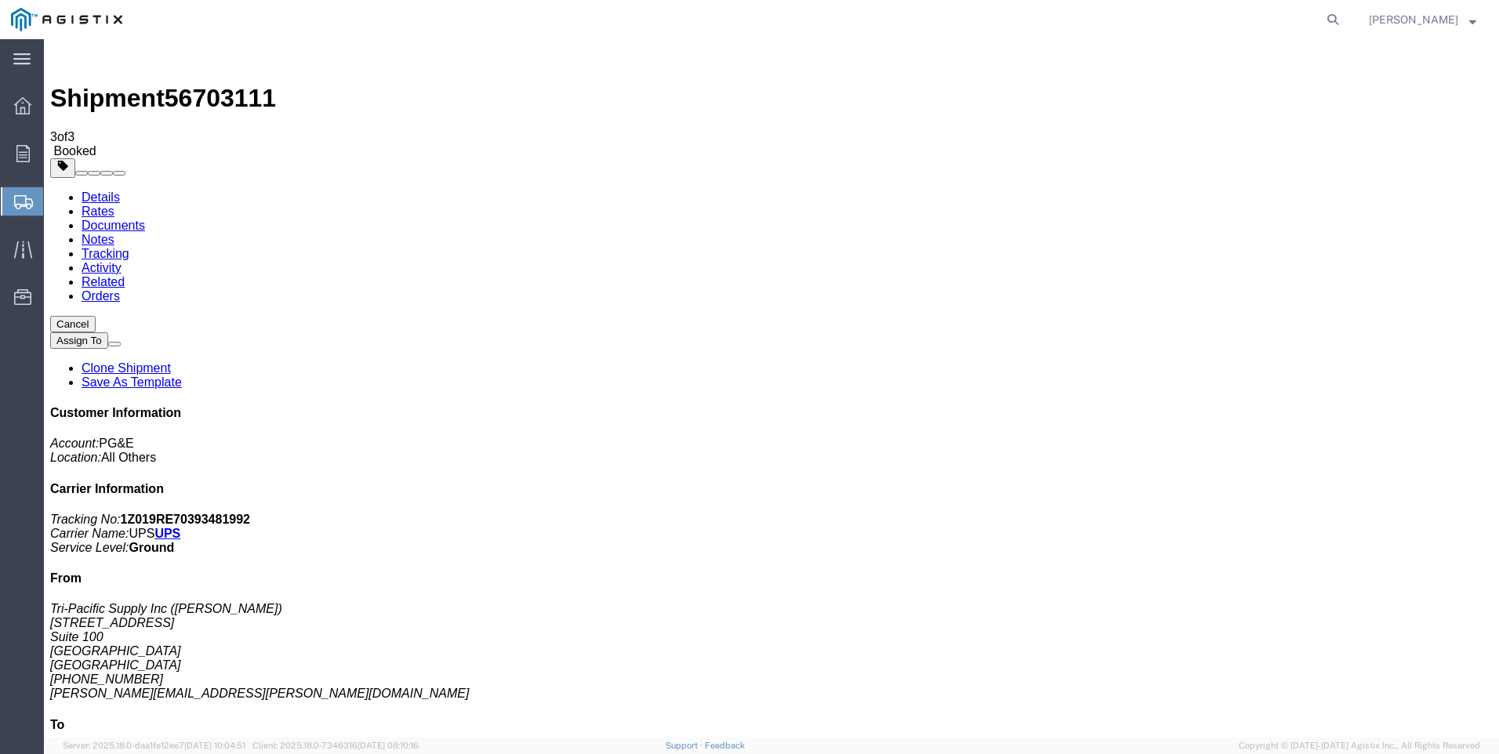
click at [0, 0] on span "Create Shipment" at bounding box center [0, 0] width 0 height 0
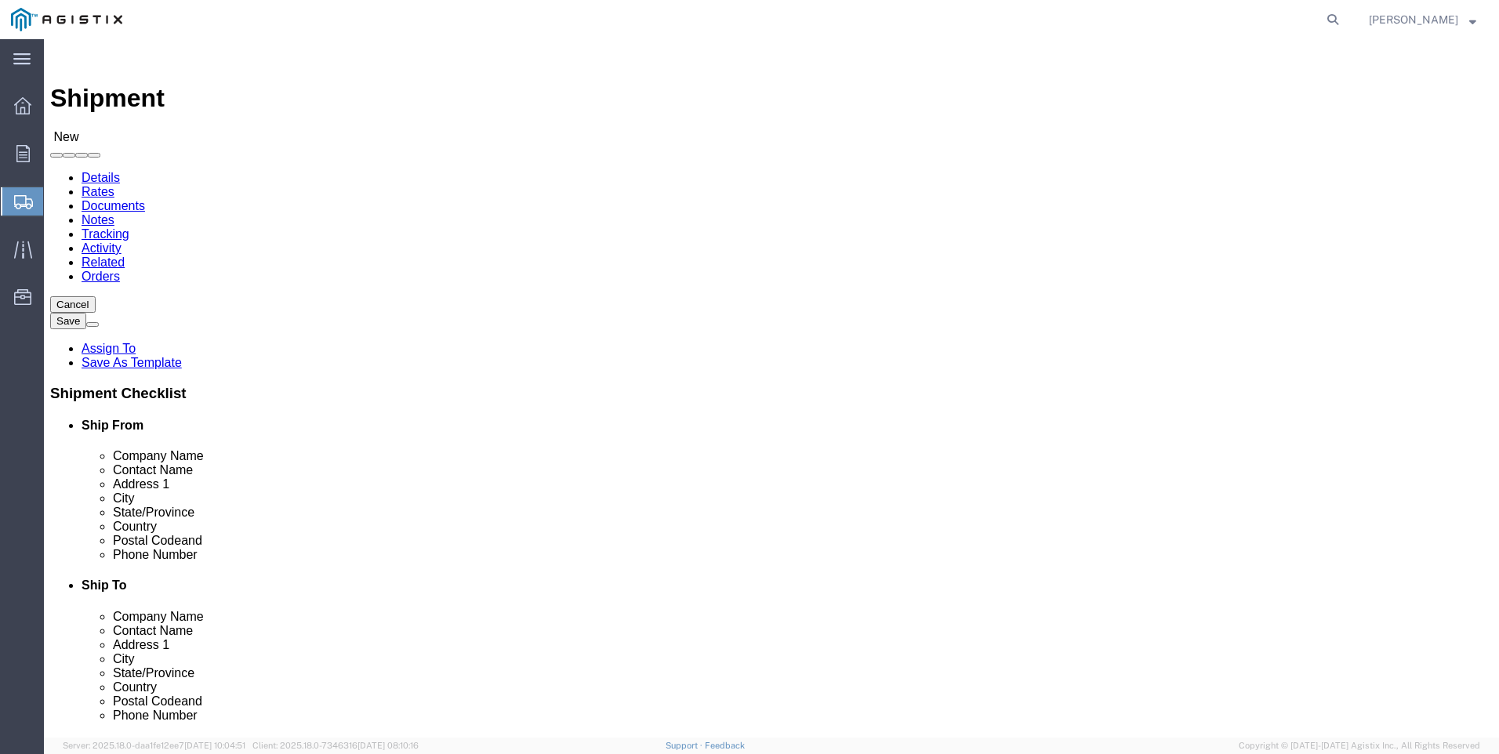
drag, startPoint x: 427, startPoint y: 231, endPoint x: 409, endPoint y: 237, distance: 19.1
click select "Select PG&E Tri-Pacific Supply Inc"
select select "9596"
click select "Select PG&E Tri-Pacific Supply Inc"
select select
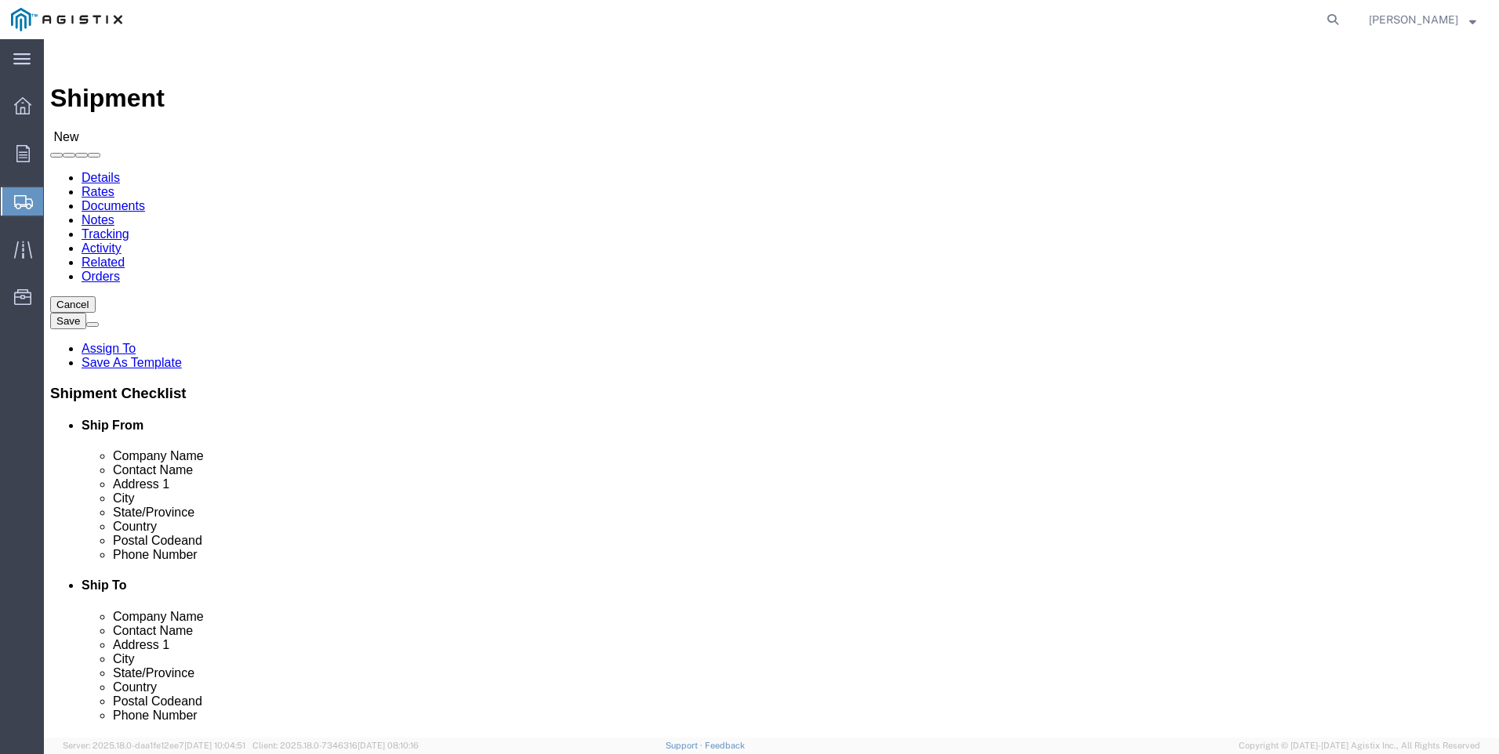
select select
select select "MYPROFILE"
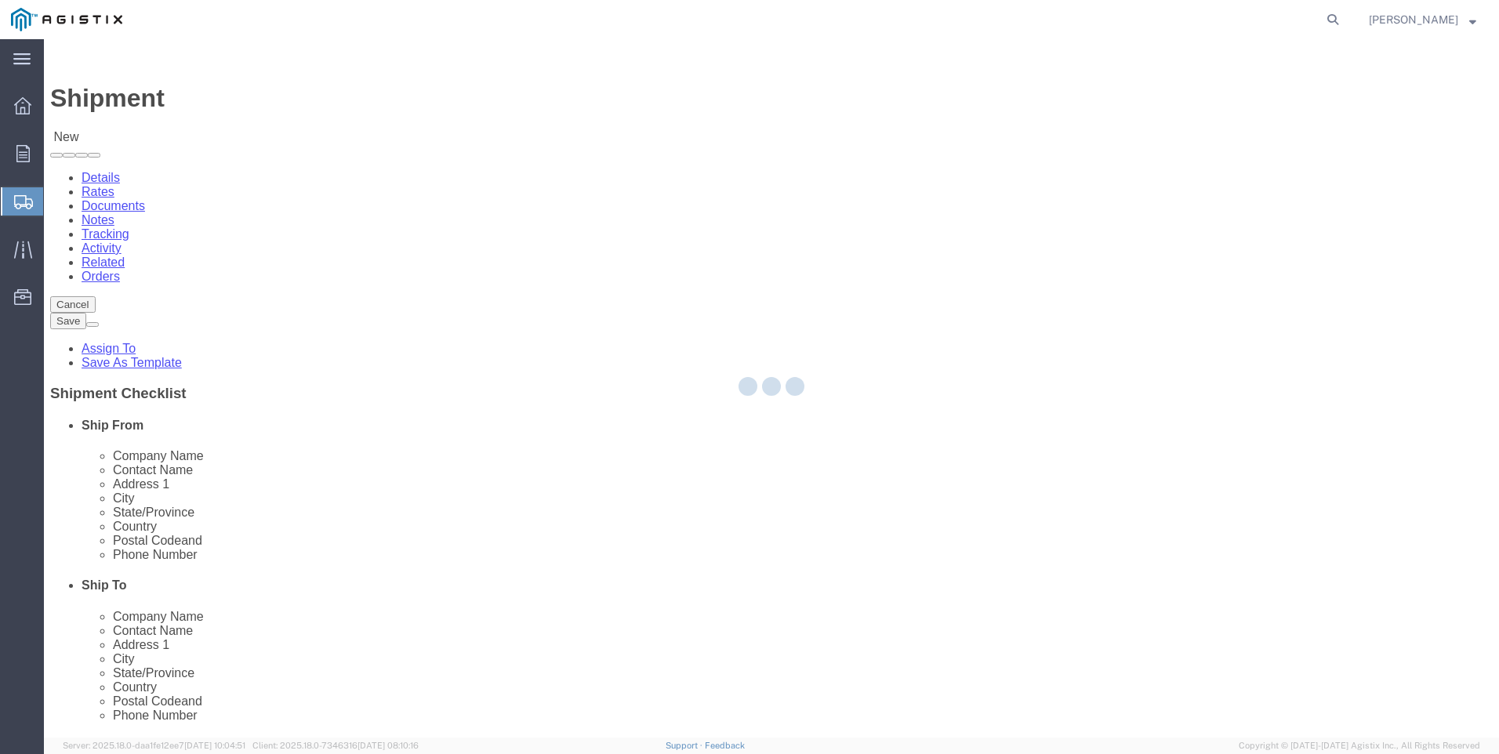
select select "CA"
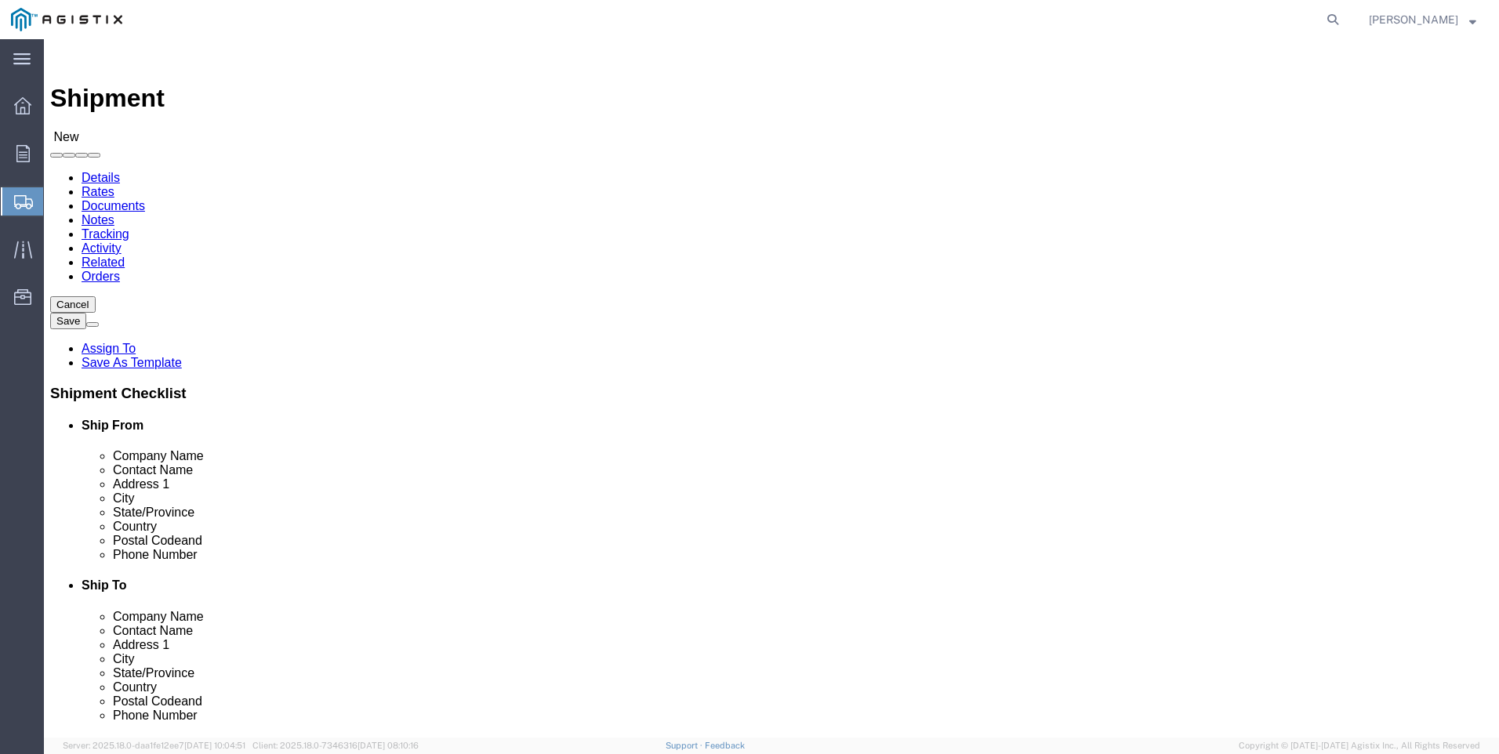
click select "Select All Others [GEOGRAPHIC_DATA] [GEOGRAPHIC_DATA] [GEOGRAPHIC_DATA] [GEOGRA…"
select select "19745"
click select "Select All Others [GEOGRAPHIC_DATA] [GEOGRAPHIC_DATA] [GEOGRAPHIC_DATA] [GEOGRA…"
click button
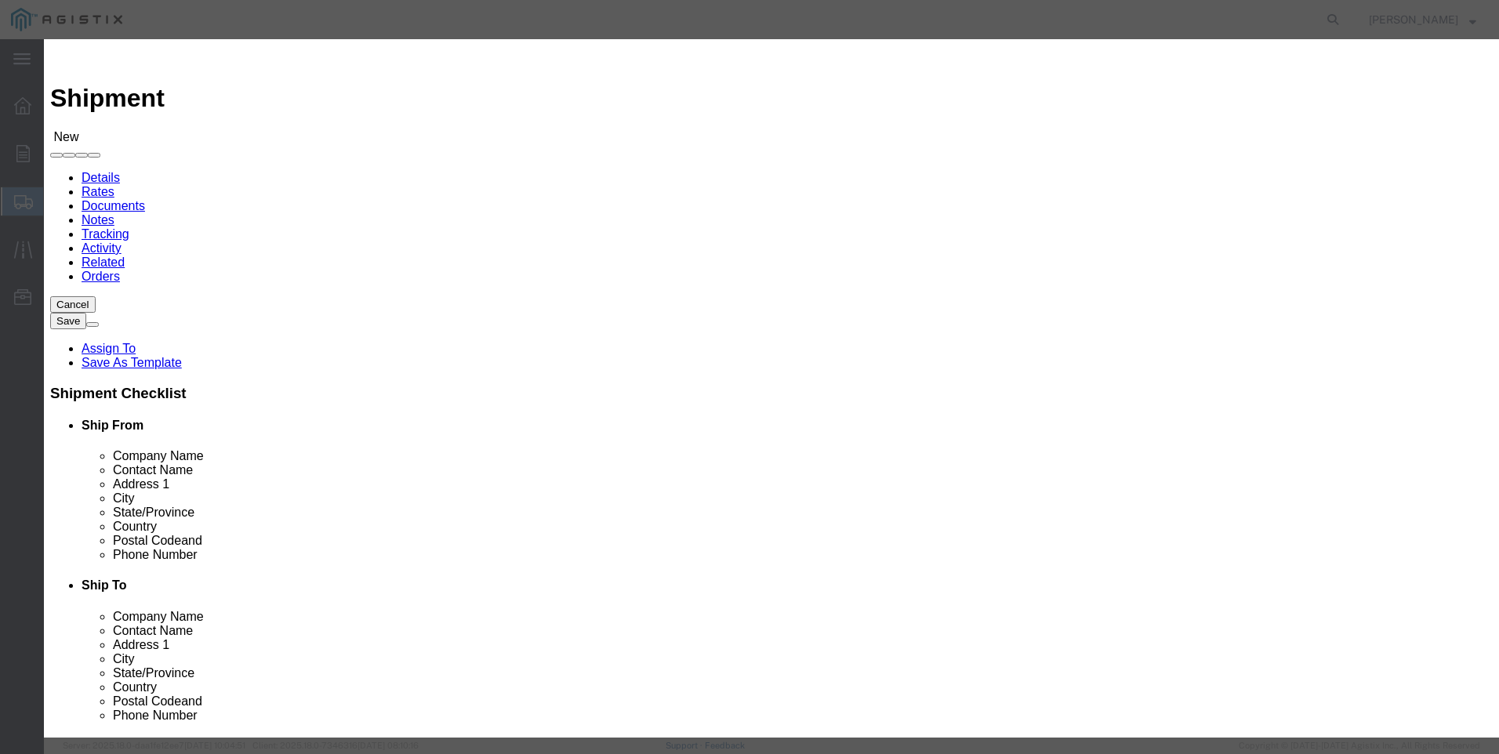
click select "Search by Address Book Name City Company Name Contact Name Country CustomerAlia…"
select select "city"
click select "Search by Address Book Name City Company Name Contact Name Country CustomerAlia…"
click input "text"
type input "[GEOGRAPHIC_DATA]"
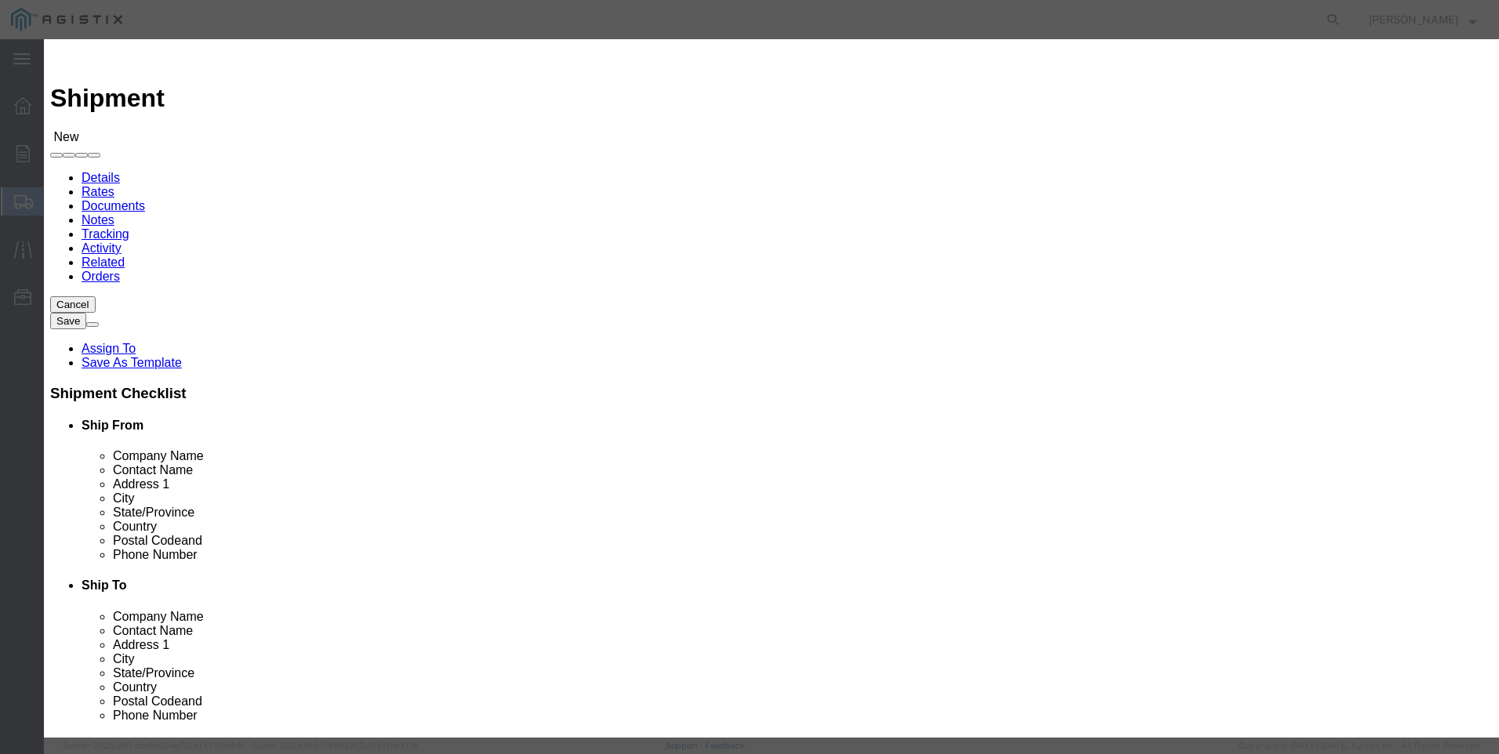
click button "button"
click button "Select"
select select "CA"
click button "Close"
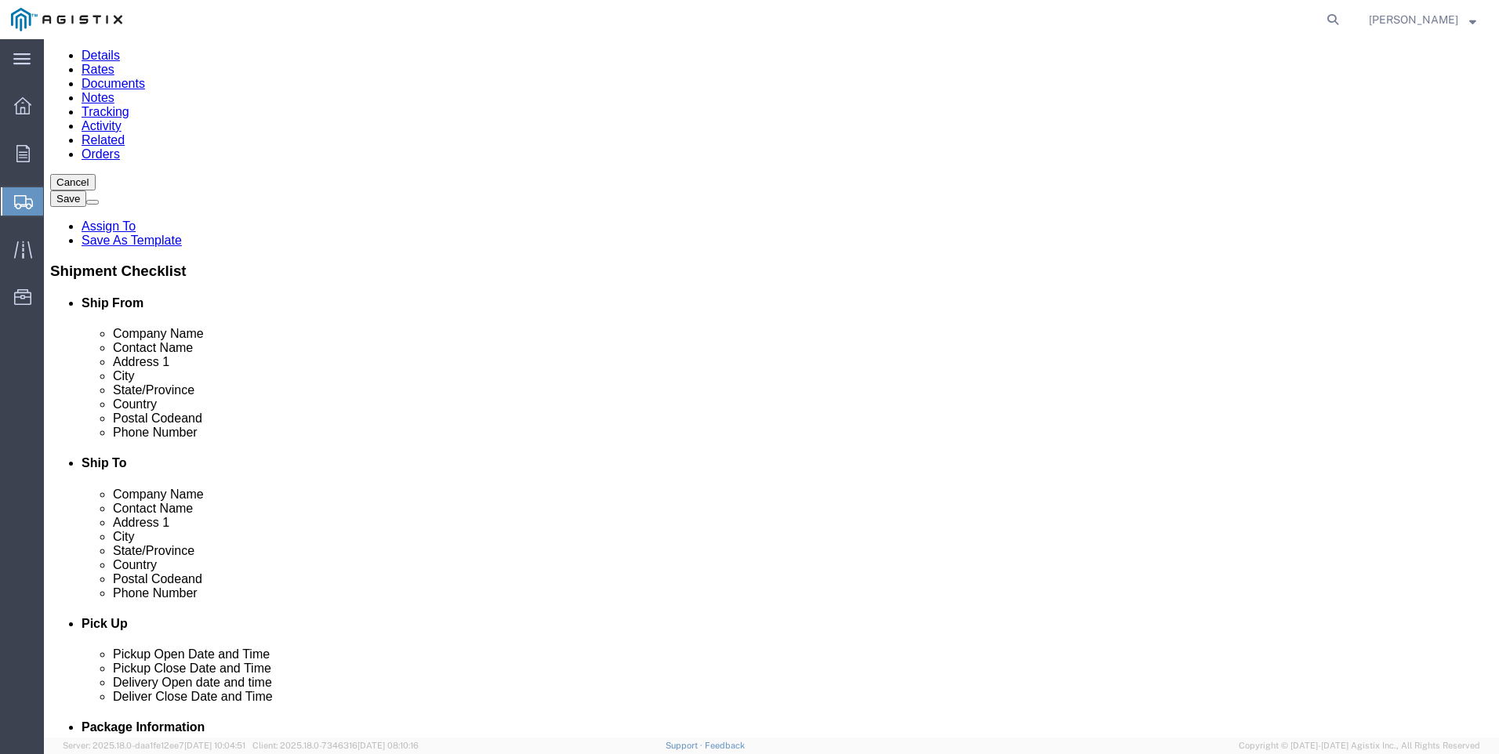
scroll to position [157, 0]
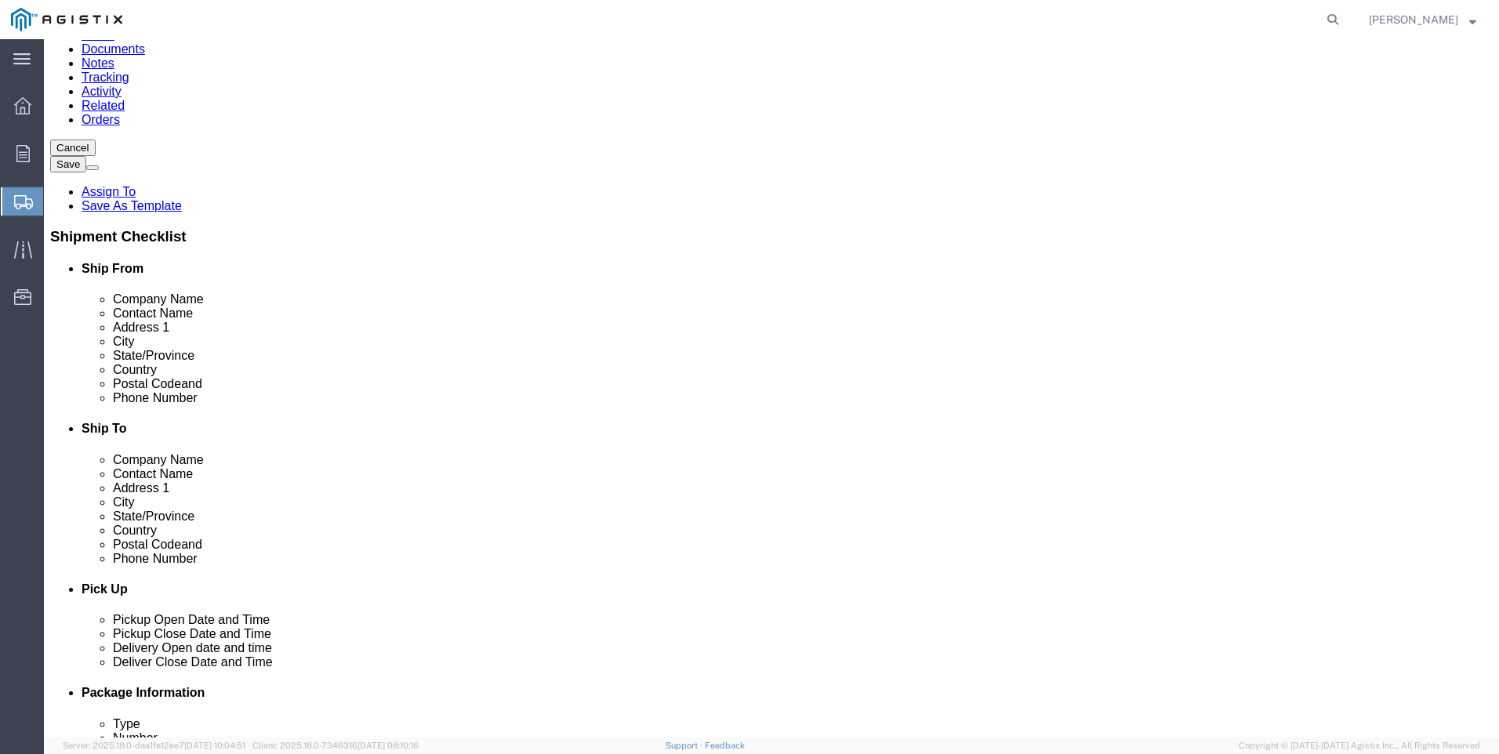
click input "text"
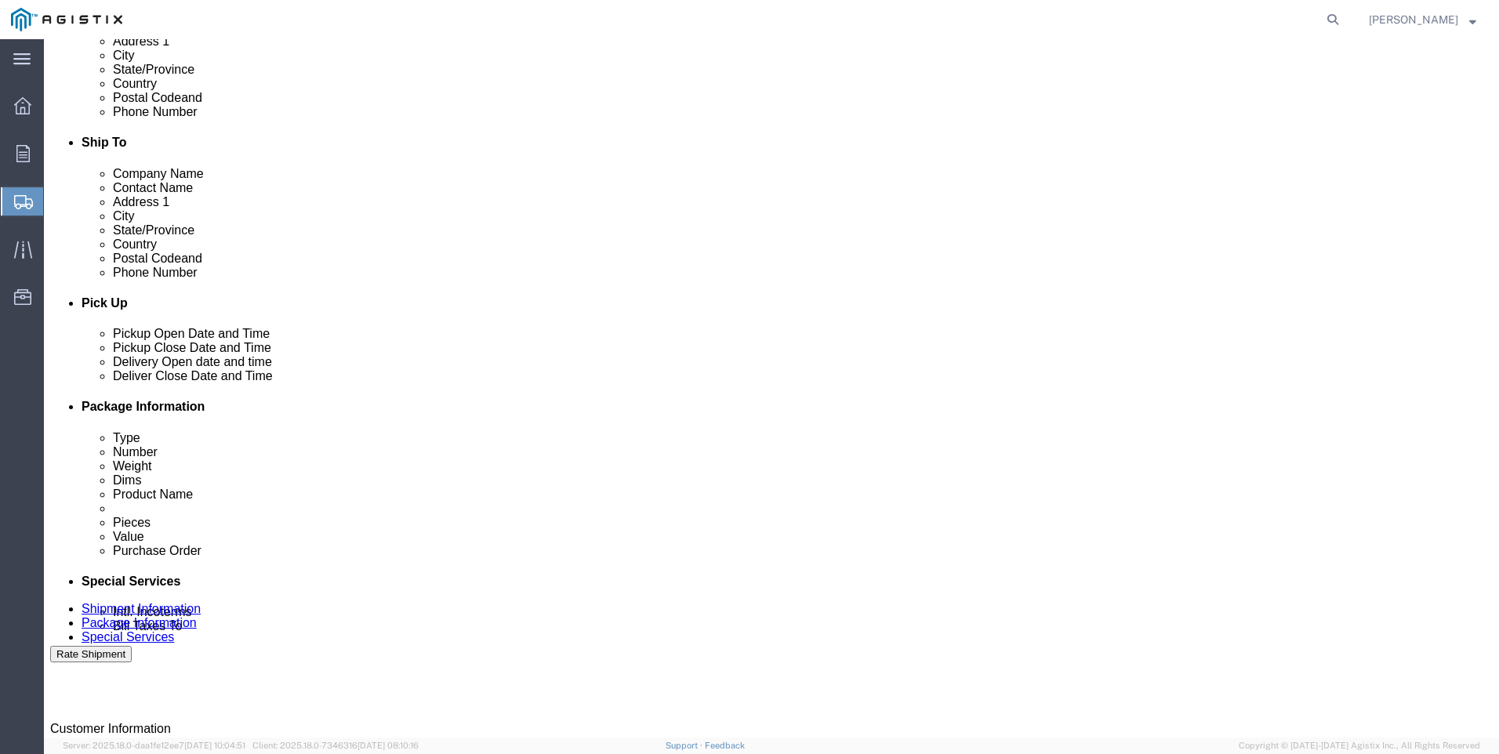
scroll to position [471, 0]
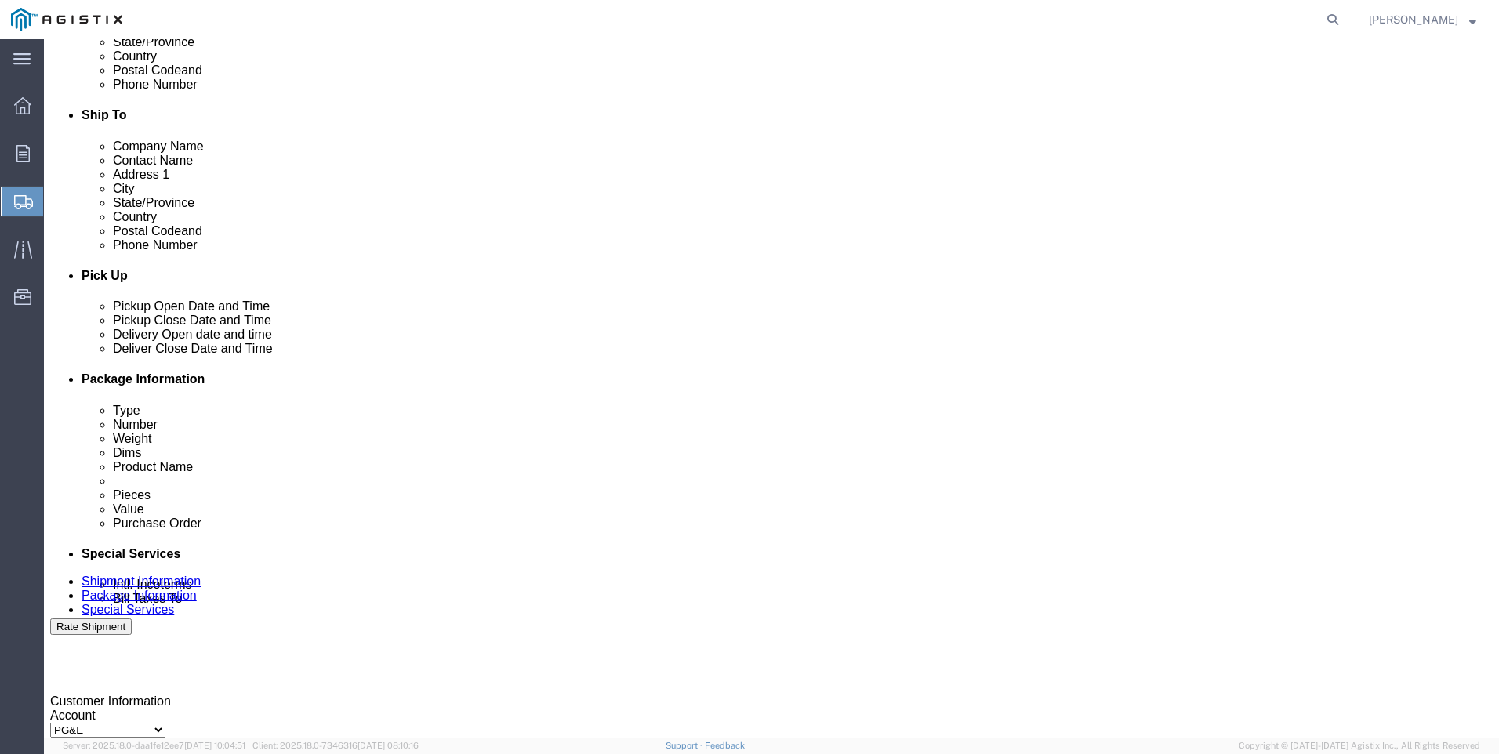
type input "[PHONE_NUMBER]"
click div
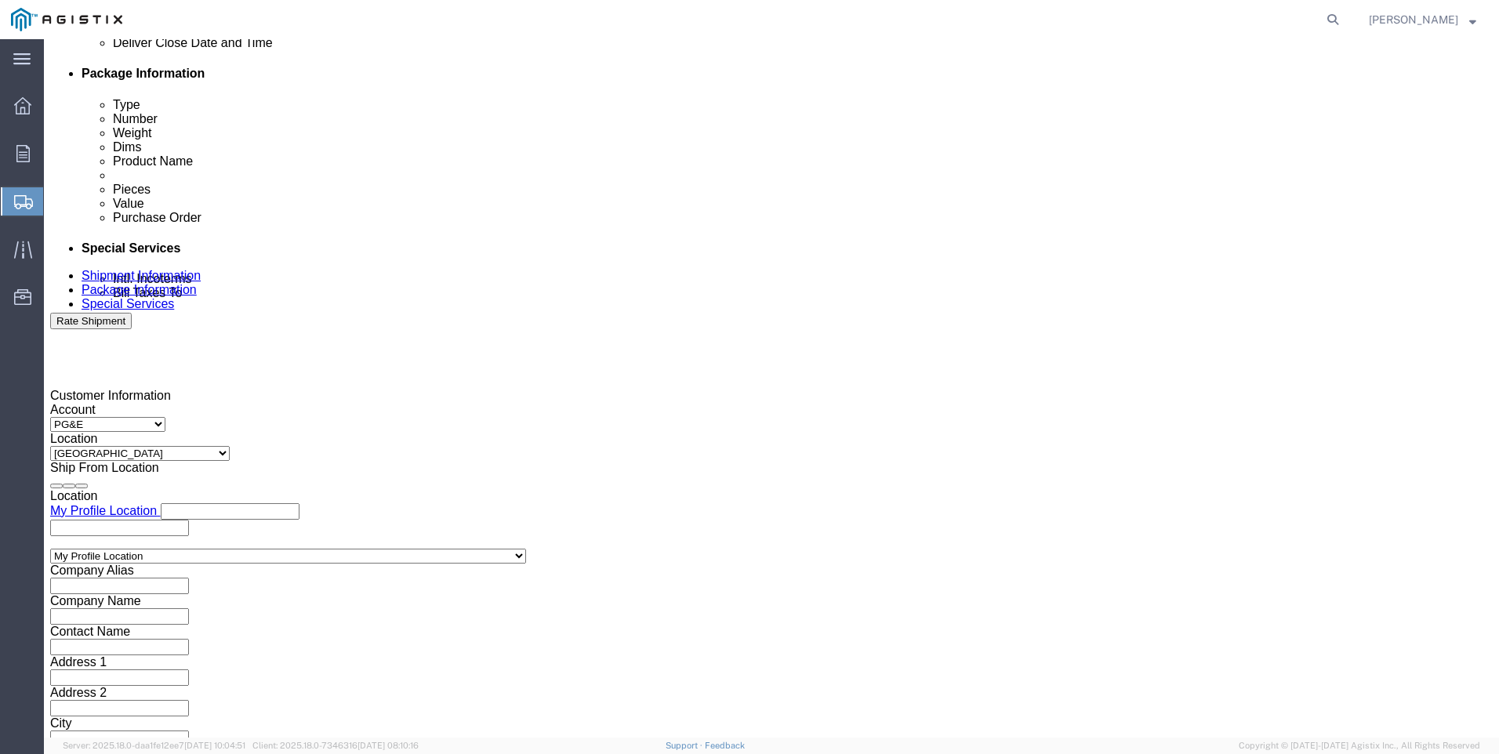
drag, startPoint x: 656, startPoint y: 451, endPoint x: 710, endPoint y: 452, distance: 53.3
click input "1:00 PM"
click input "7:00 PM"
type input "7:00 AM"
click button "Apply"
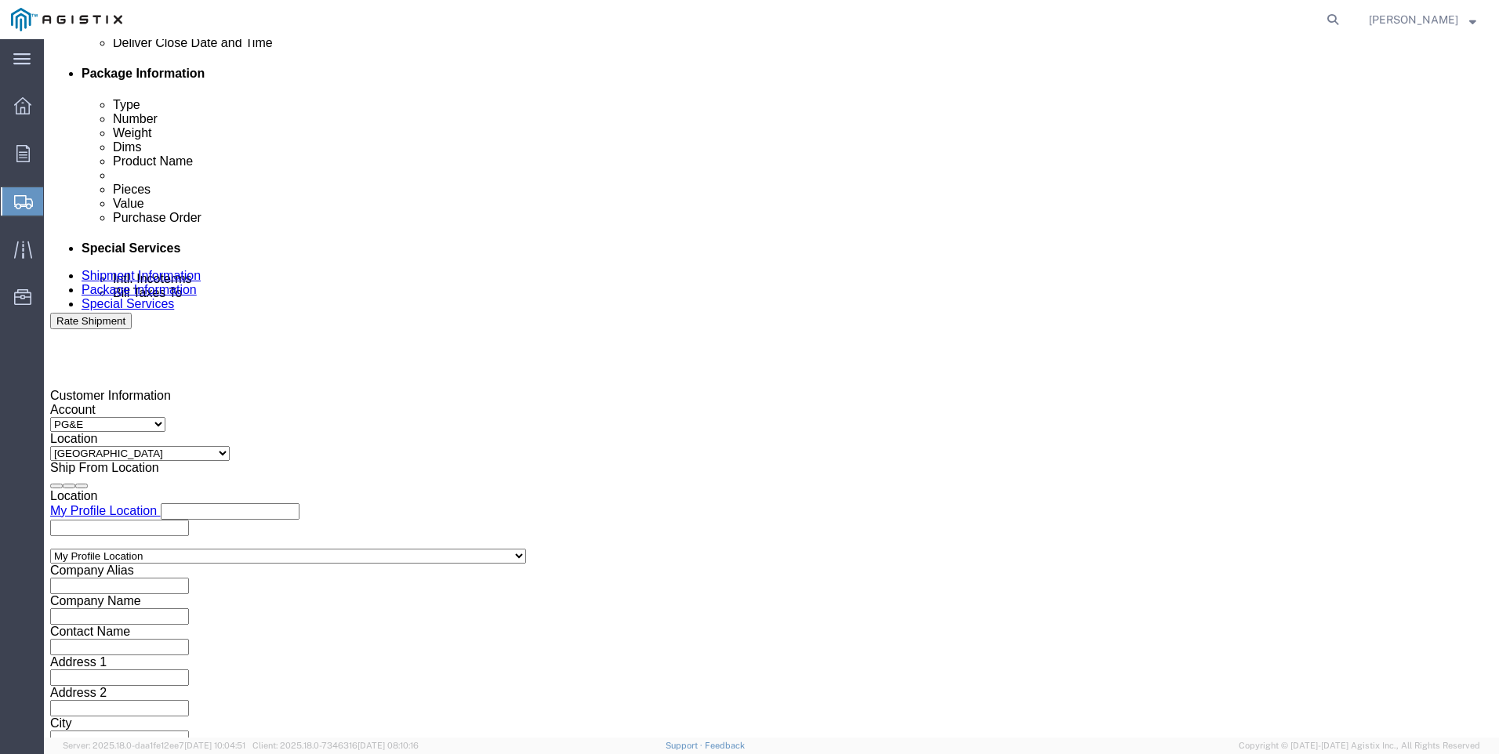
click div
click input "3:00 AM"
type input "3:00 PM"
drag, startPoint x: 1047, startPoint y: 455, endPoint x: 1010, endPoint y: 463, distance: 37.7
click button "Apply"
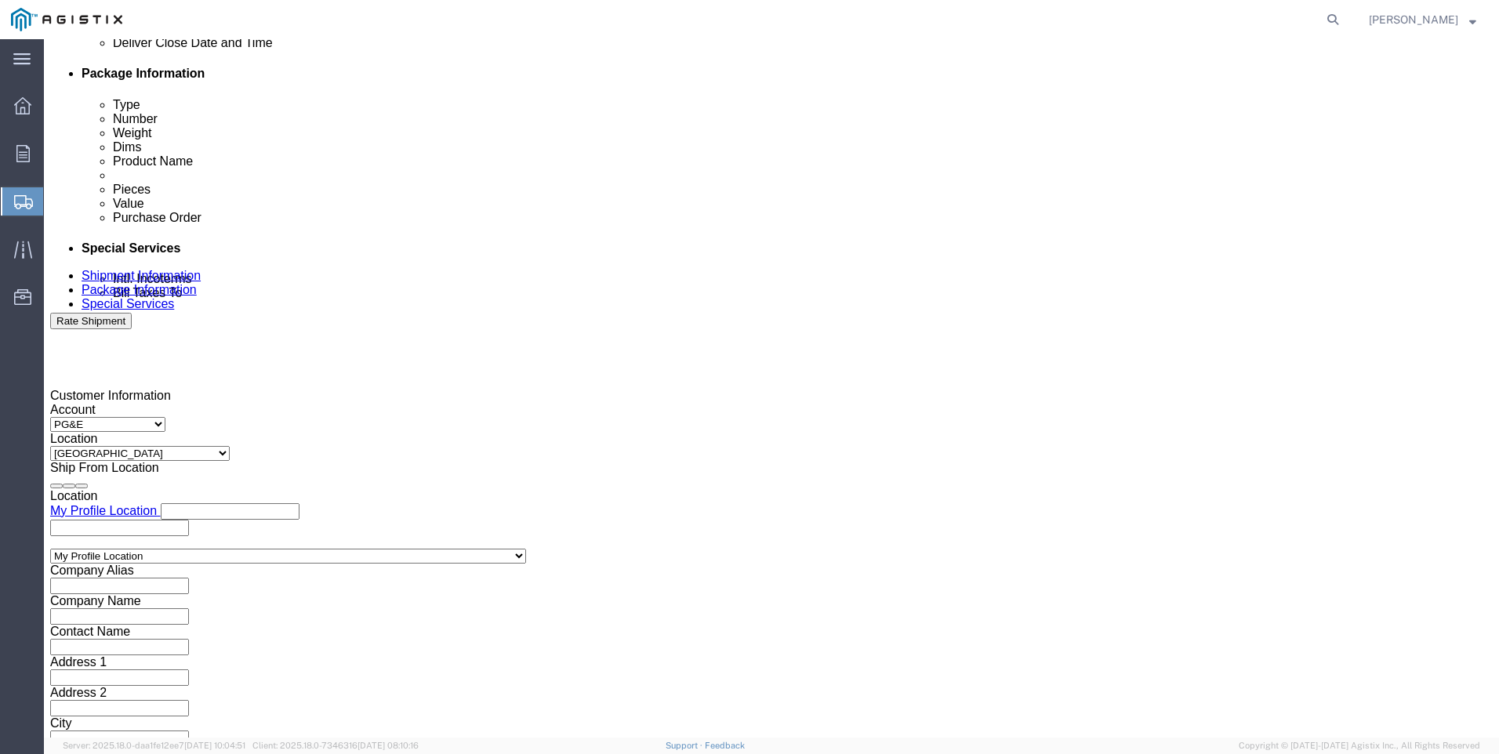
click input "text"
type input "3501413612"
click select "Select Account Type Activity ID Airline Appointment Number ASN Batch Request # …"
select select "SALEORDR"
click select "Select Account Type Activity ID Airline Appointment Number ASN Batch Request # …"
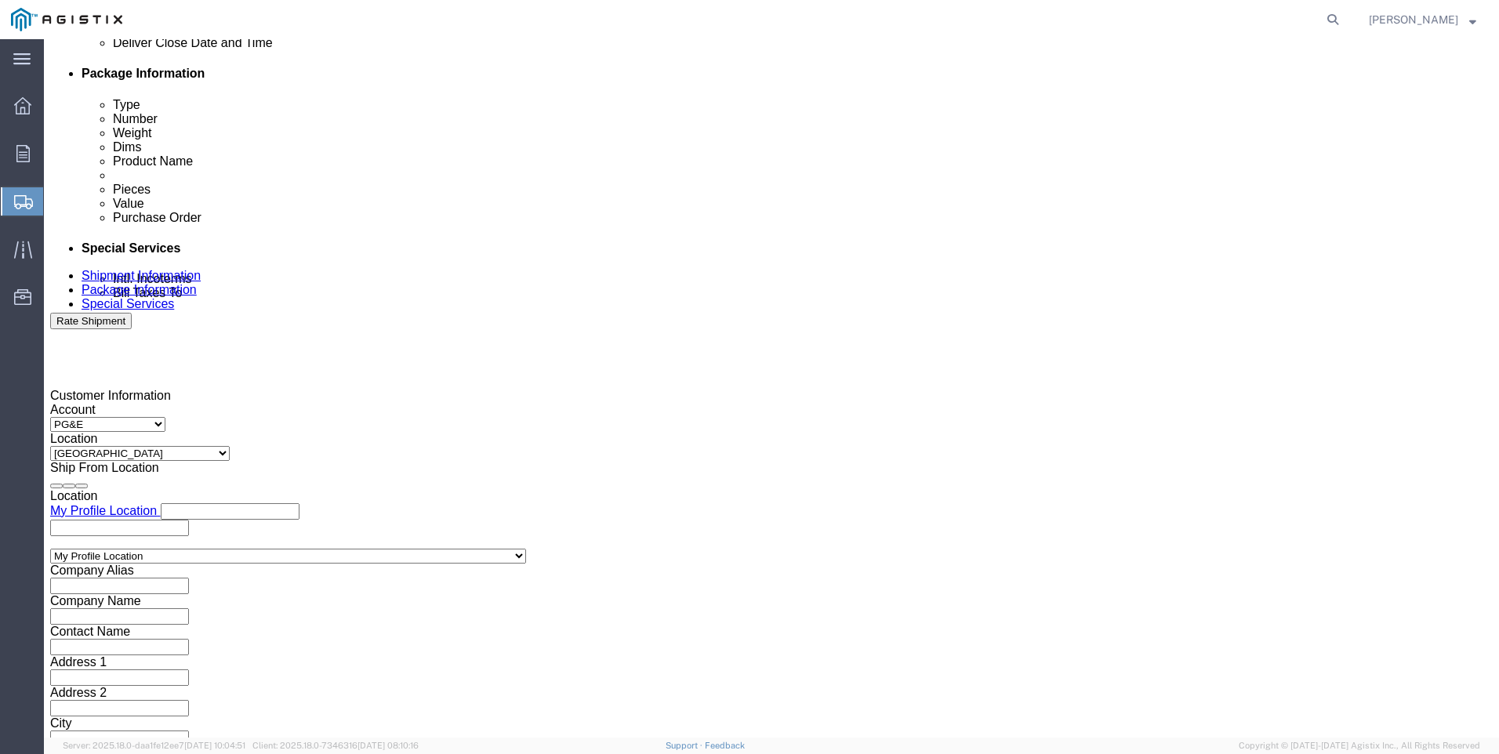
click input "text"
type input "SO 0054226"
click button "Continue"
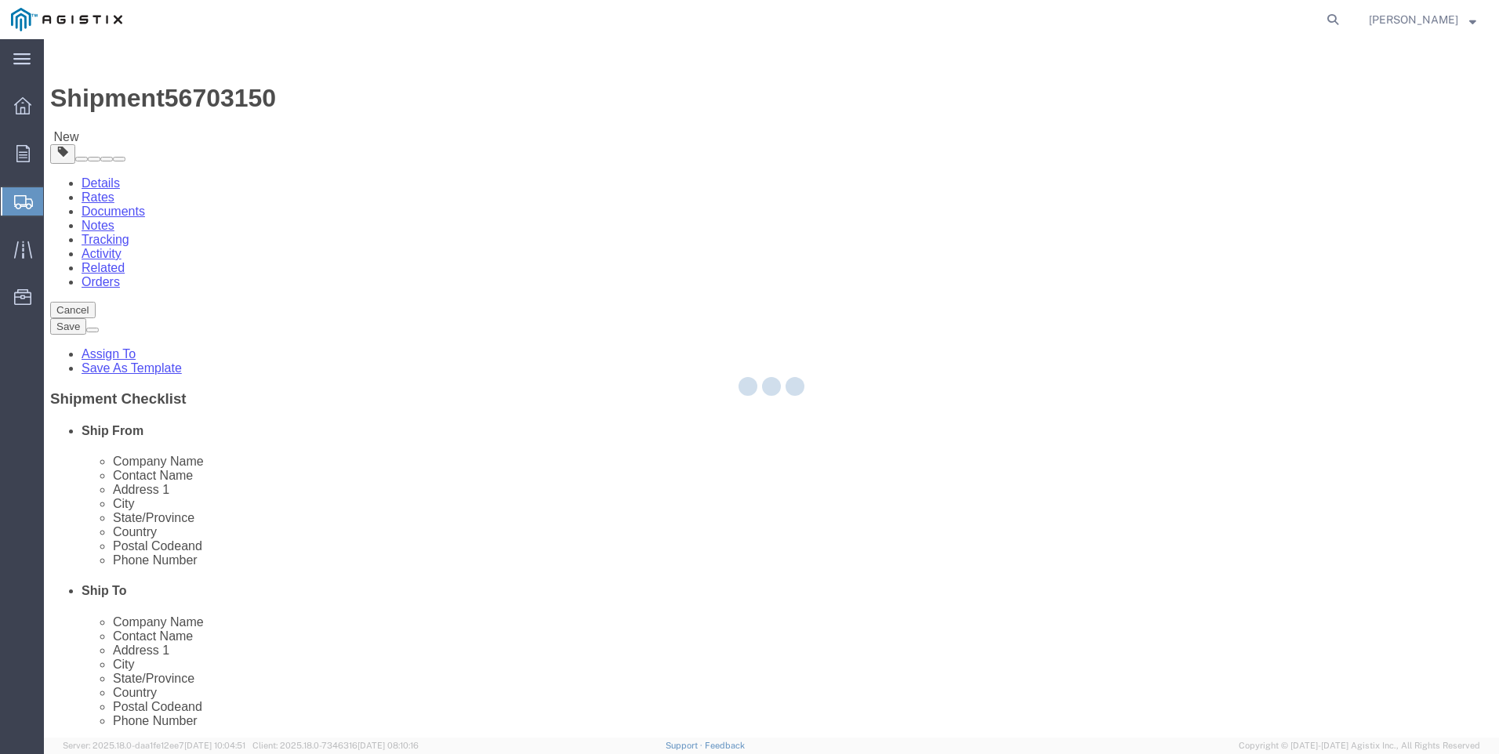
select select "CBOX"
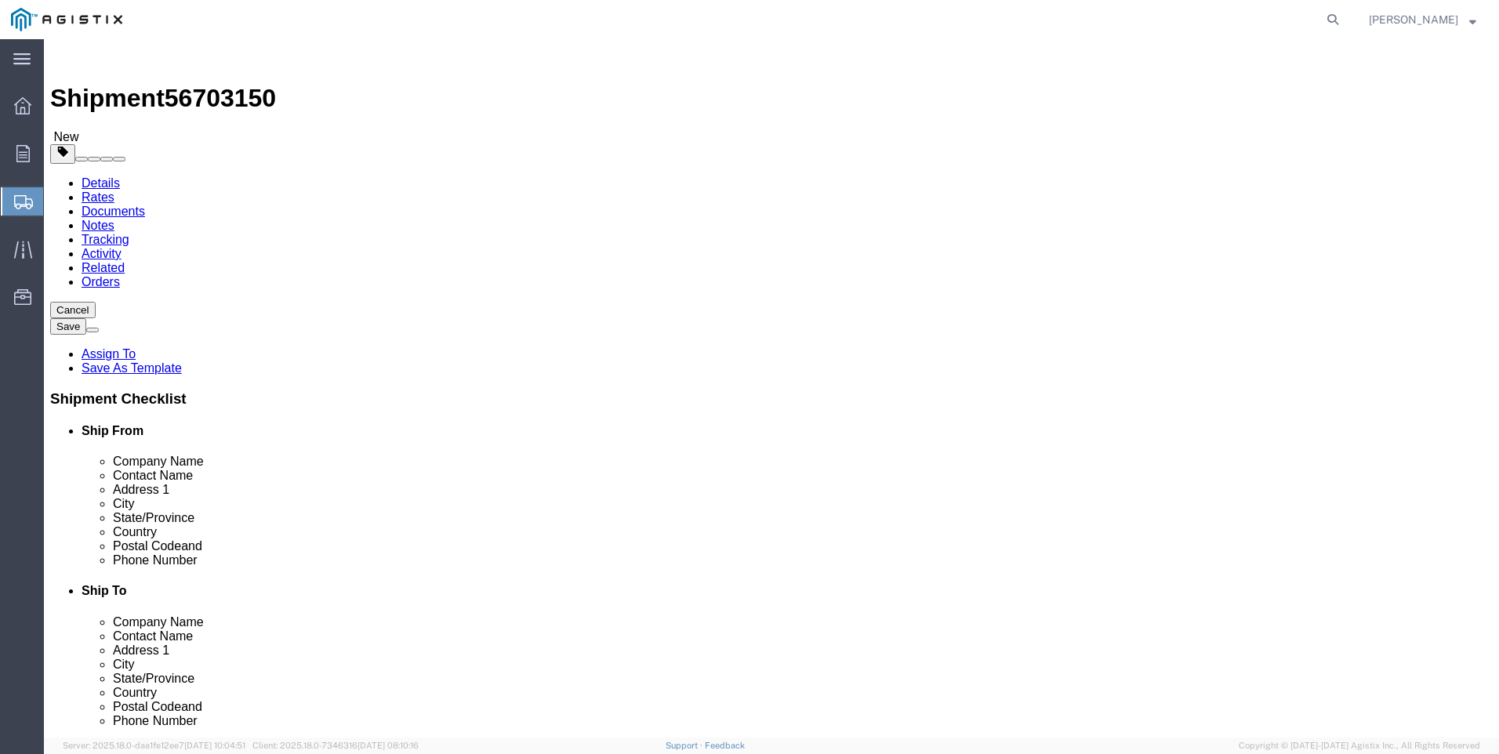
click input "text"
type input "19"
type input "76"
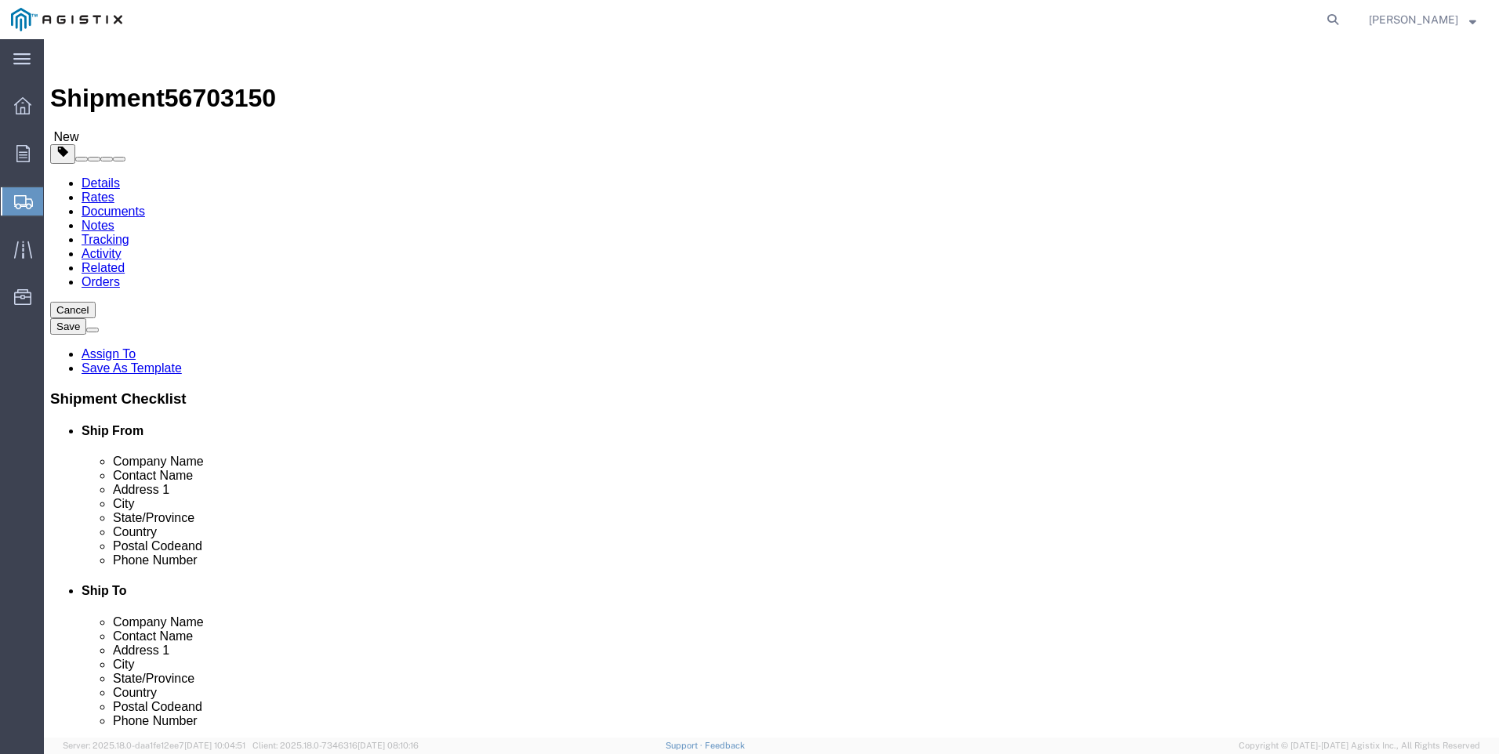
click link "Add Content"
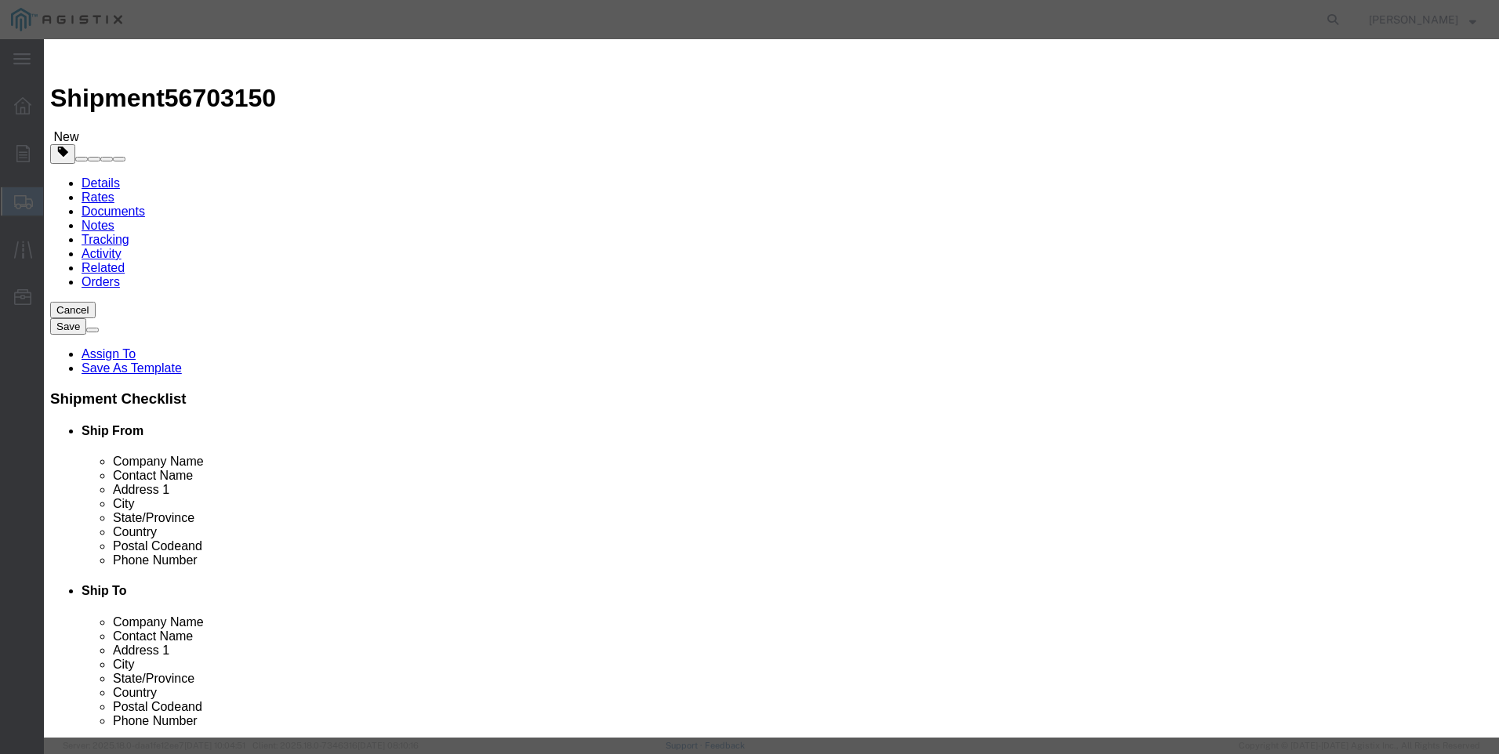
click input "text"
type input "M446949"
click td "Name: PILOT PRESSURE REDUCING SERIES 20"
select select
select select "USD"
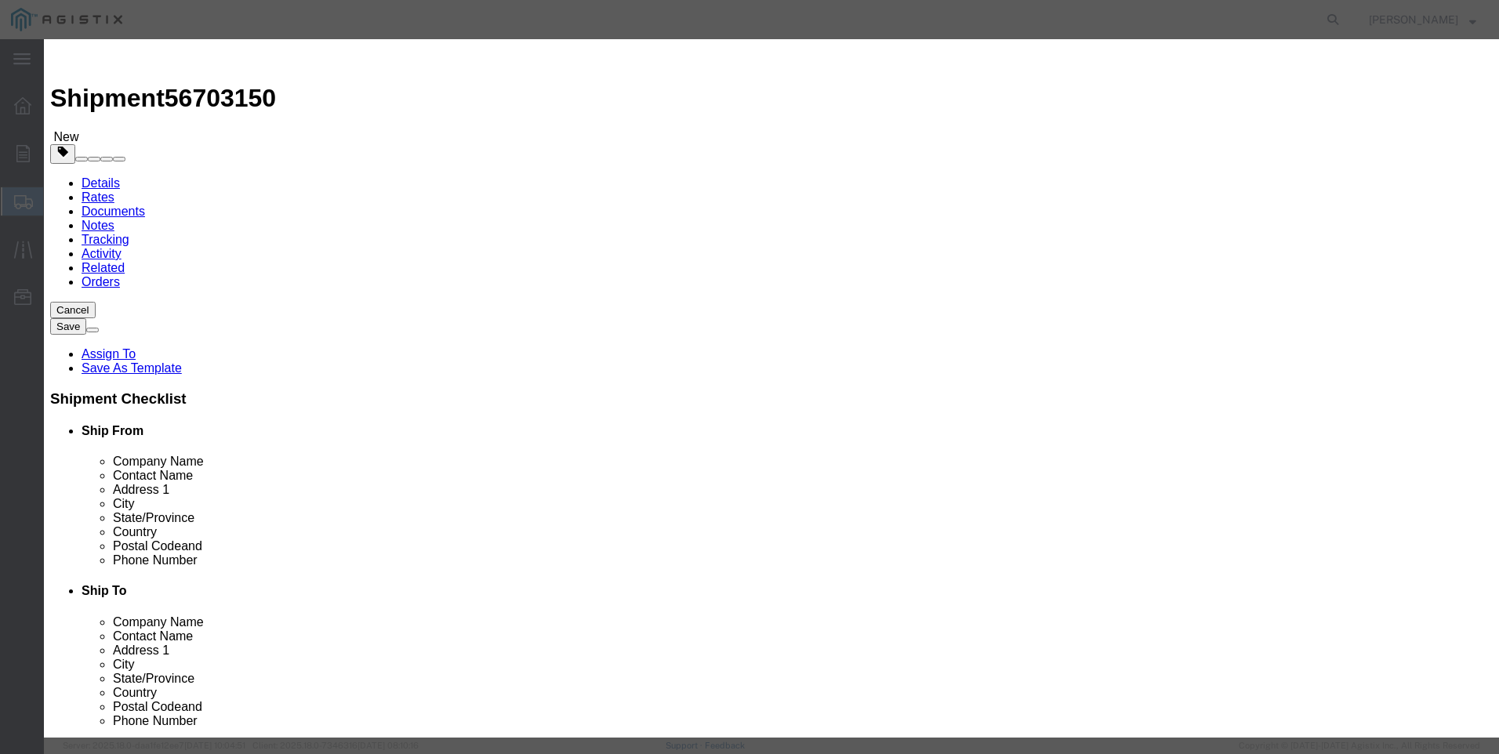
type input "PILOT PRESSURE REDUCING SERIES 20"
type input "M446949"
drag, startPoint x: 687, startPoint y: 120, endPoint x: 432, endPoint y: 111, distance: 255.0
click div "Product Name PILOT PRESSURE REDUCING SERIES 20 M446949"
type input "PILOT PRESSURE REDUCING SERIES 20"
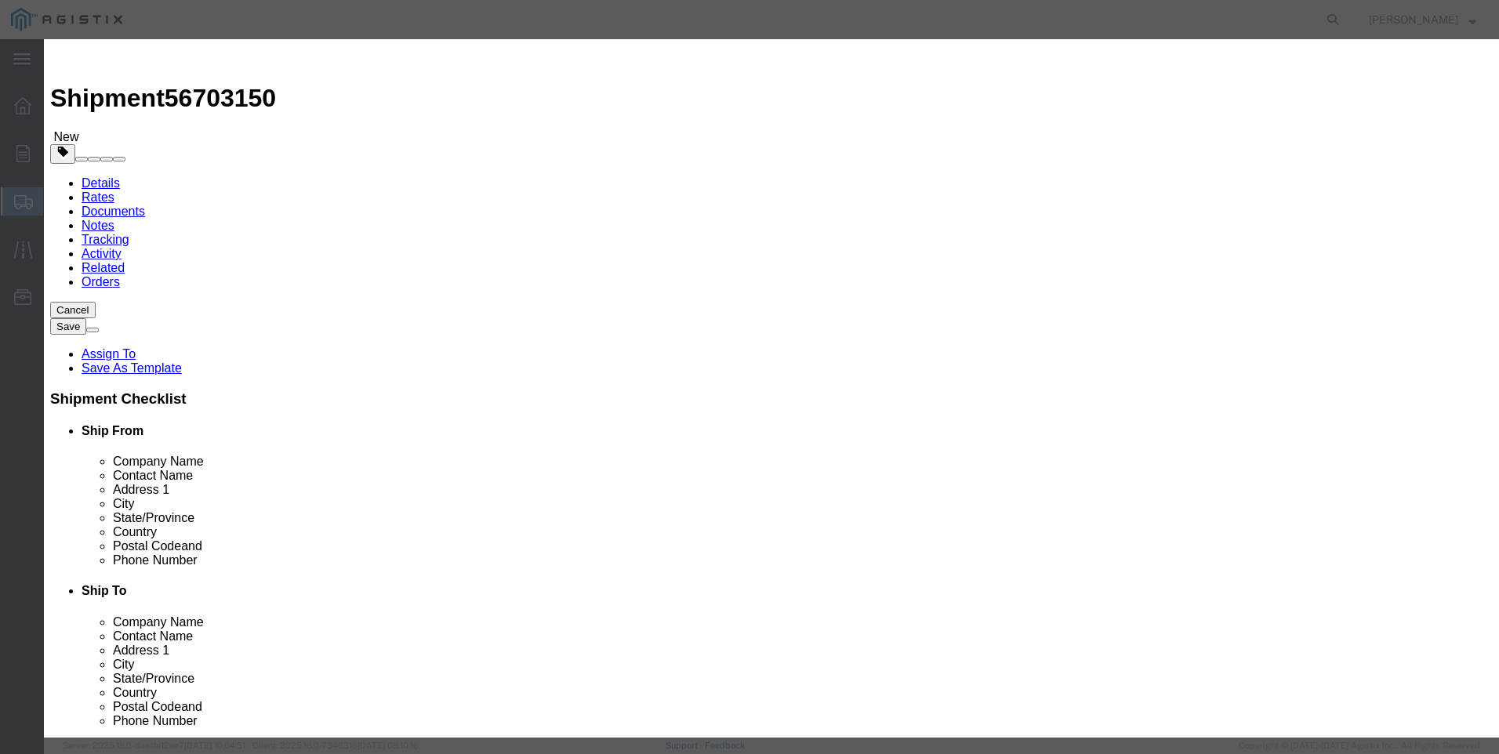
click textarea
paste textarea "PILOT PRESSURE REDUCING SERIES 20"
type textarea "PILOT PRESSURE REDUCING SERIES 20"
drag, startPoint x: 225, startPoint y: 69, endPoint x: 10, endPoint y: 42, distance: 216.6
click div "Add content Commodity library Product Name PILOT PRESSURE REDUCING SERIES 20 M4…"
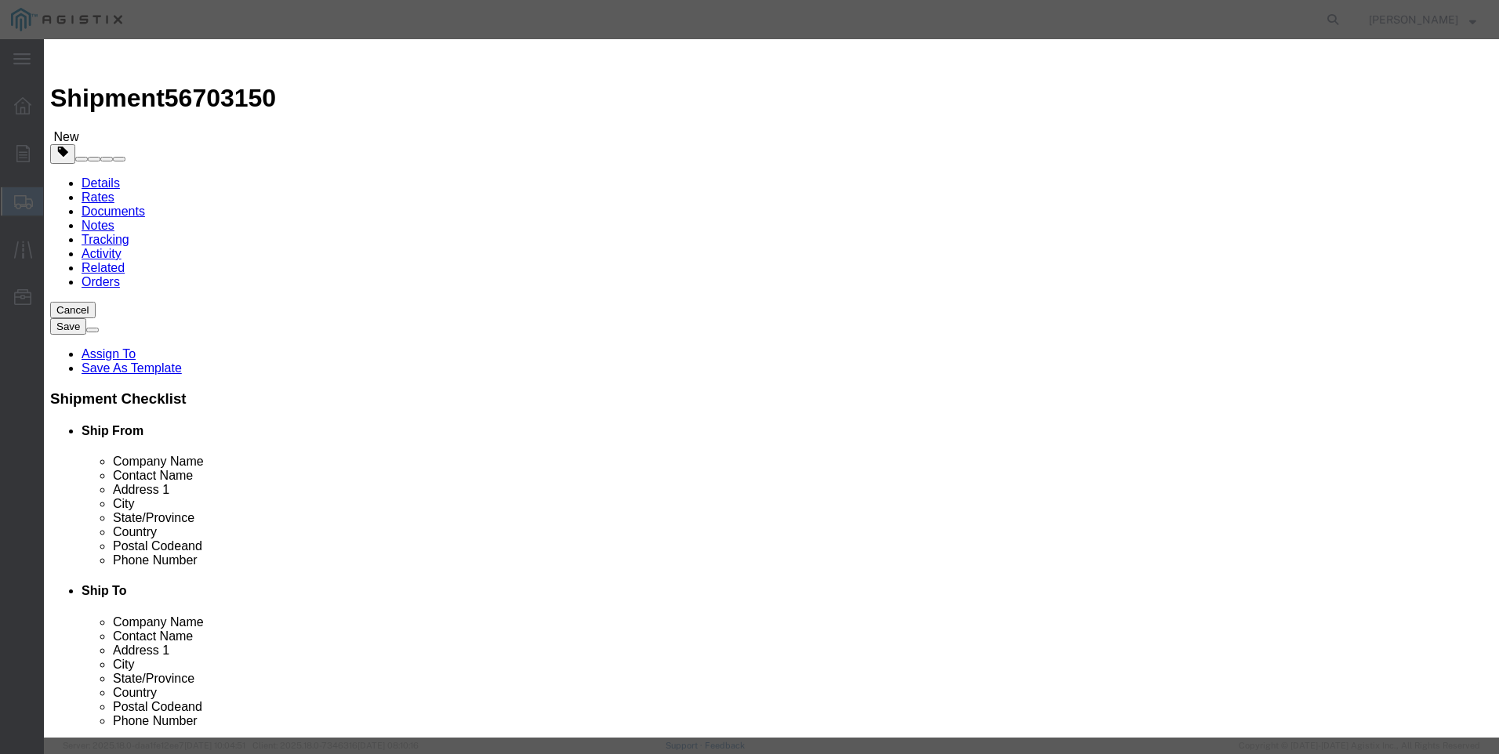
type input "M446949 / FP-7"
type input "13"
type input "8452"
click button "Save & Close"
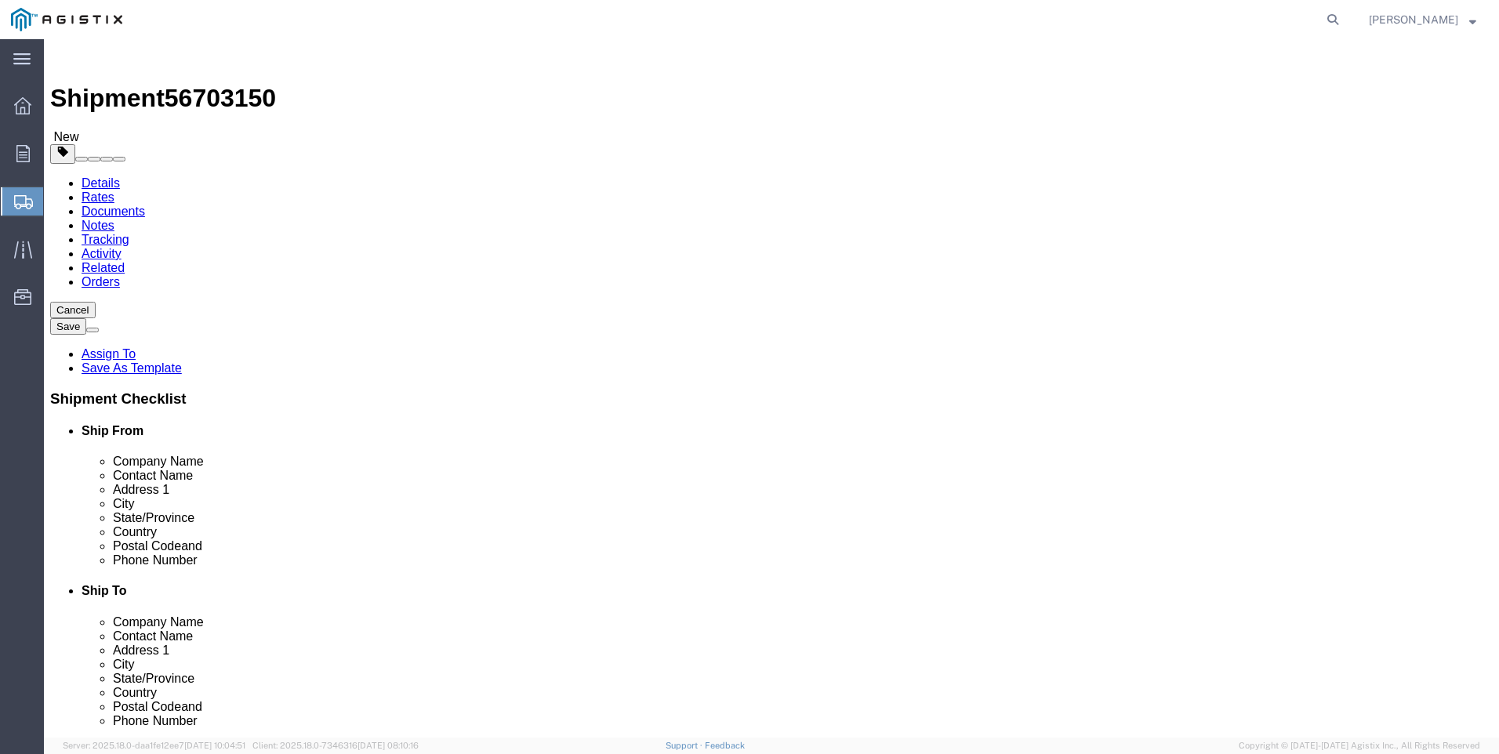
click button "Rate Shipment"
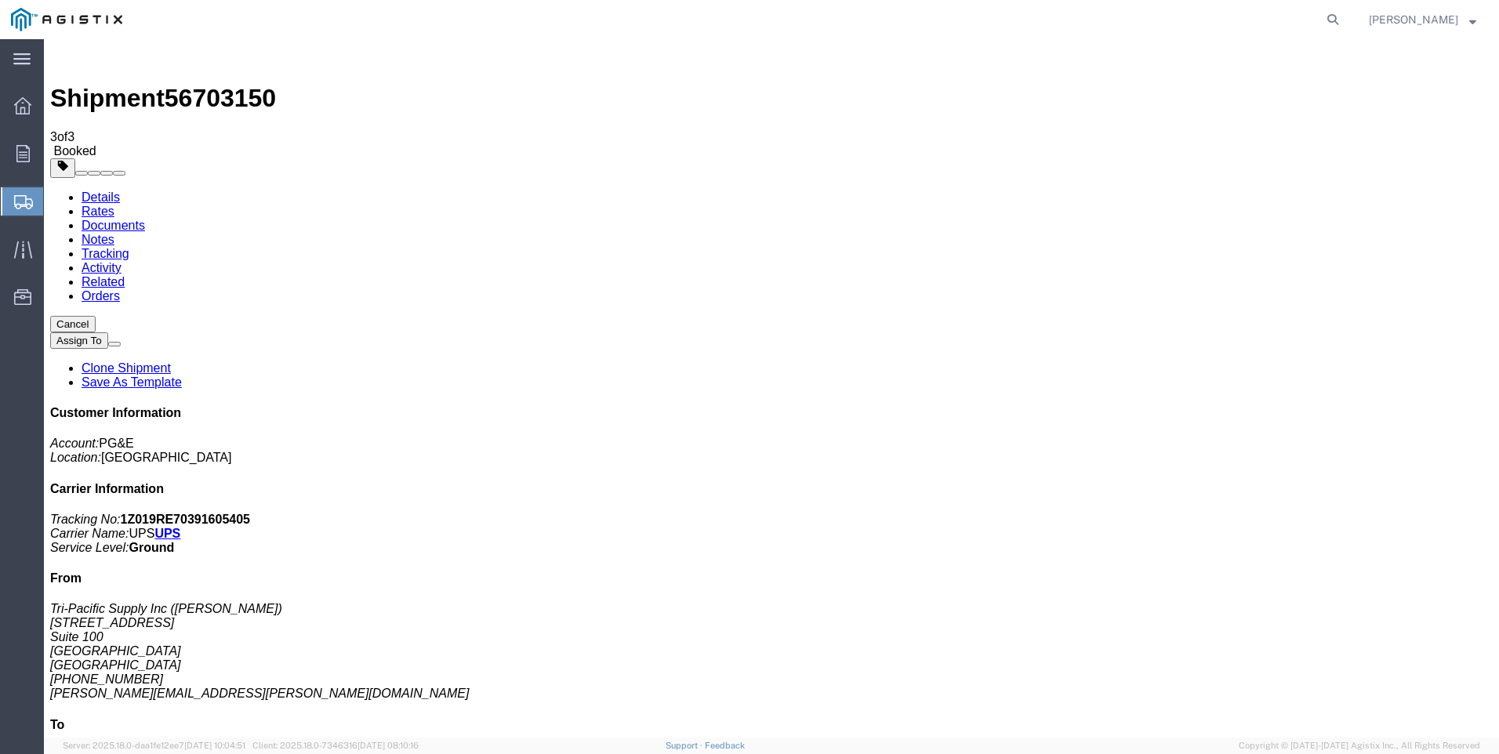
drag, startPoint x: 654, startPoint y: 278, endPoint x: 669, endPoint y: 322, distance: 46.4
click at [0, 0] on span "Create Shipment" at bounding box center [0, 0] width 0 height 0
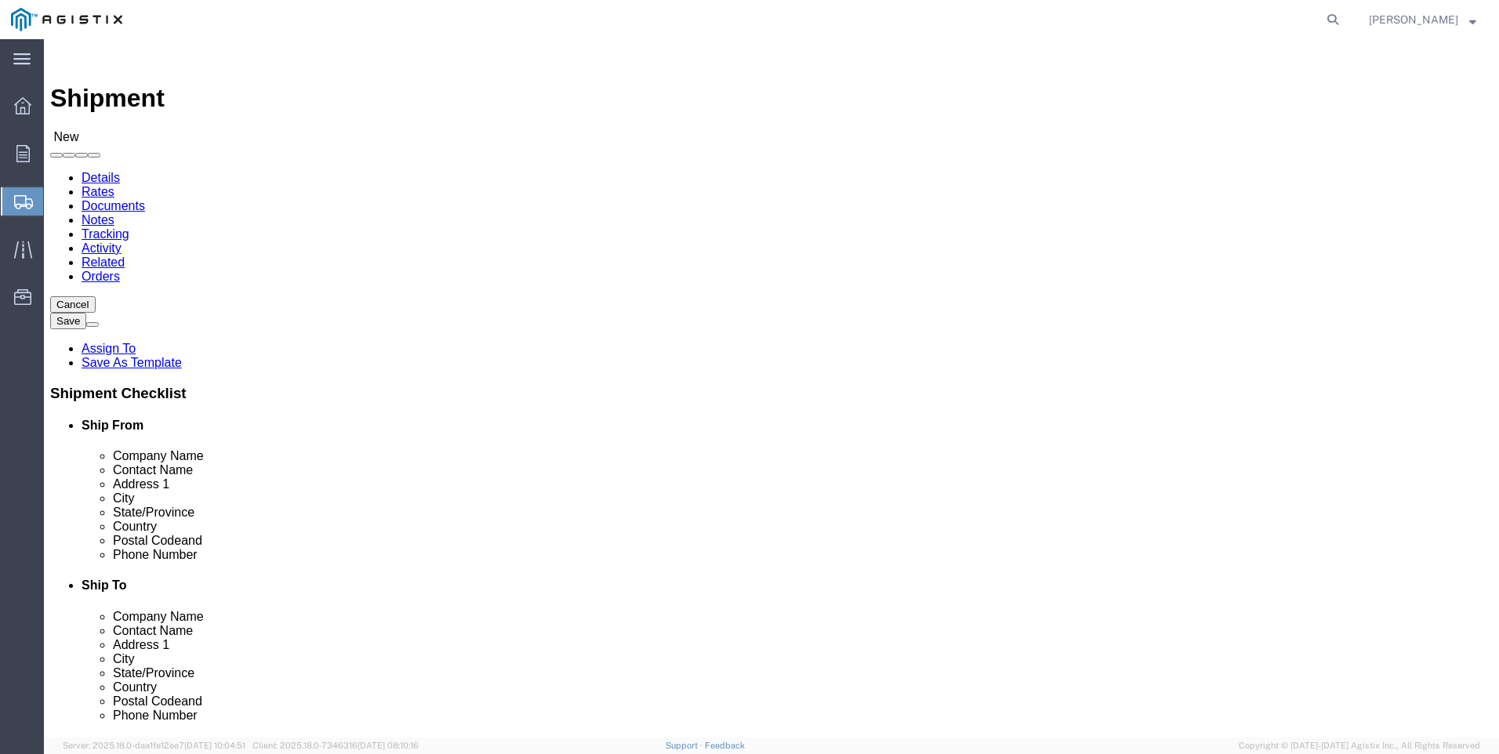
click select "Select PG&E Tri-Pacific Supply Inc"
select select "9596"
click select "Select PG&E Tri-Pacific Supply Inc"
select select
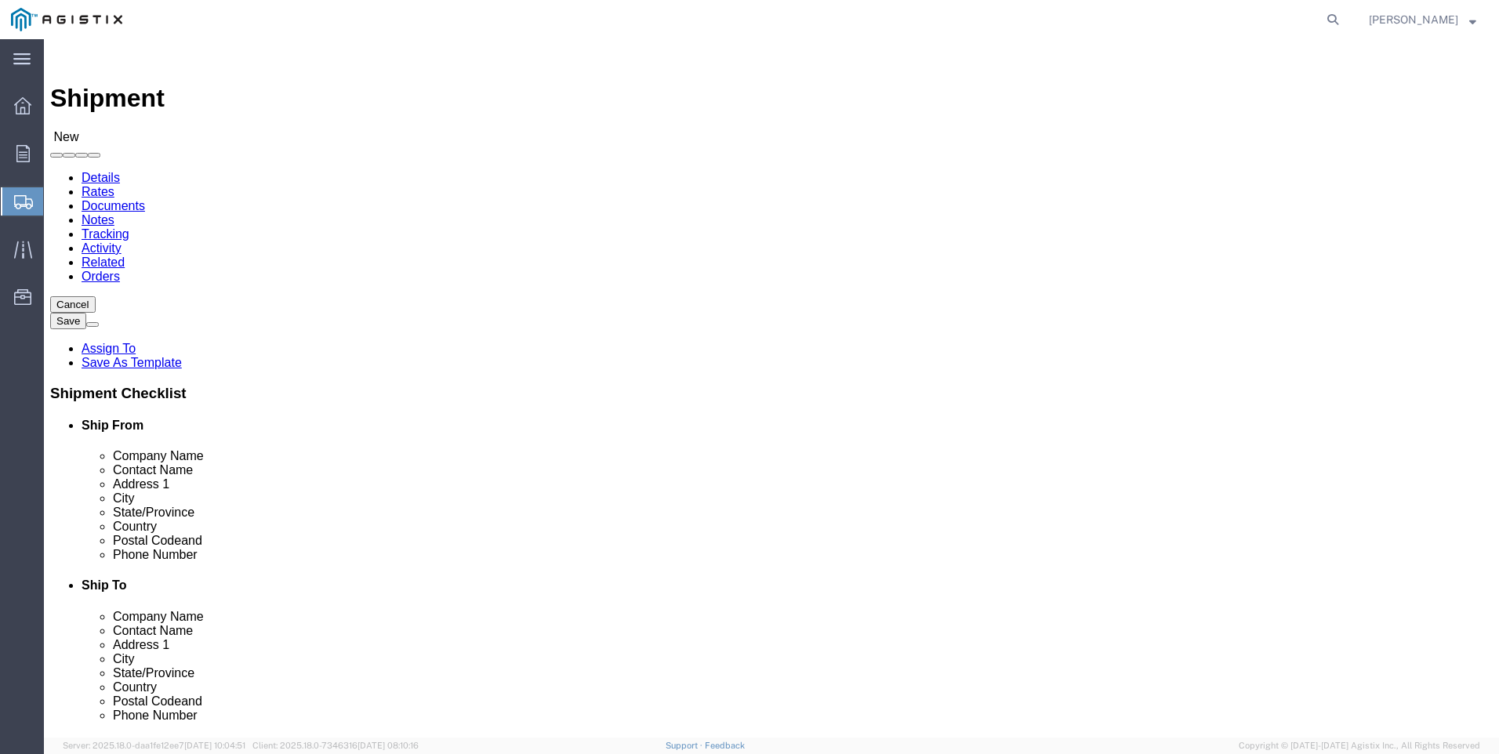
drag, startPoint x: 358, startPoint y: 415, endPoint x: 375, endPoint y: 414, distance: 16.5
select select "MYPROFILE"
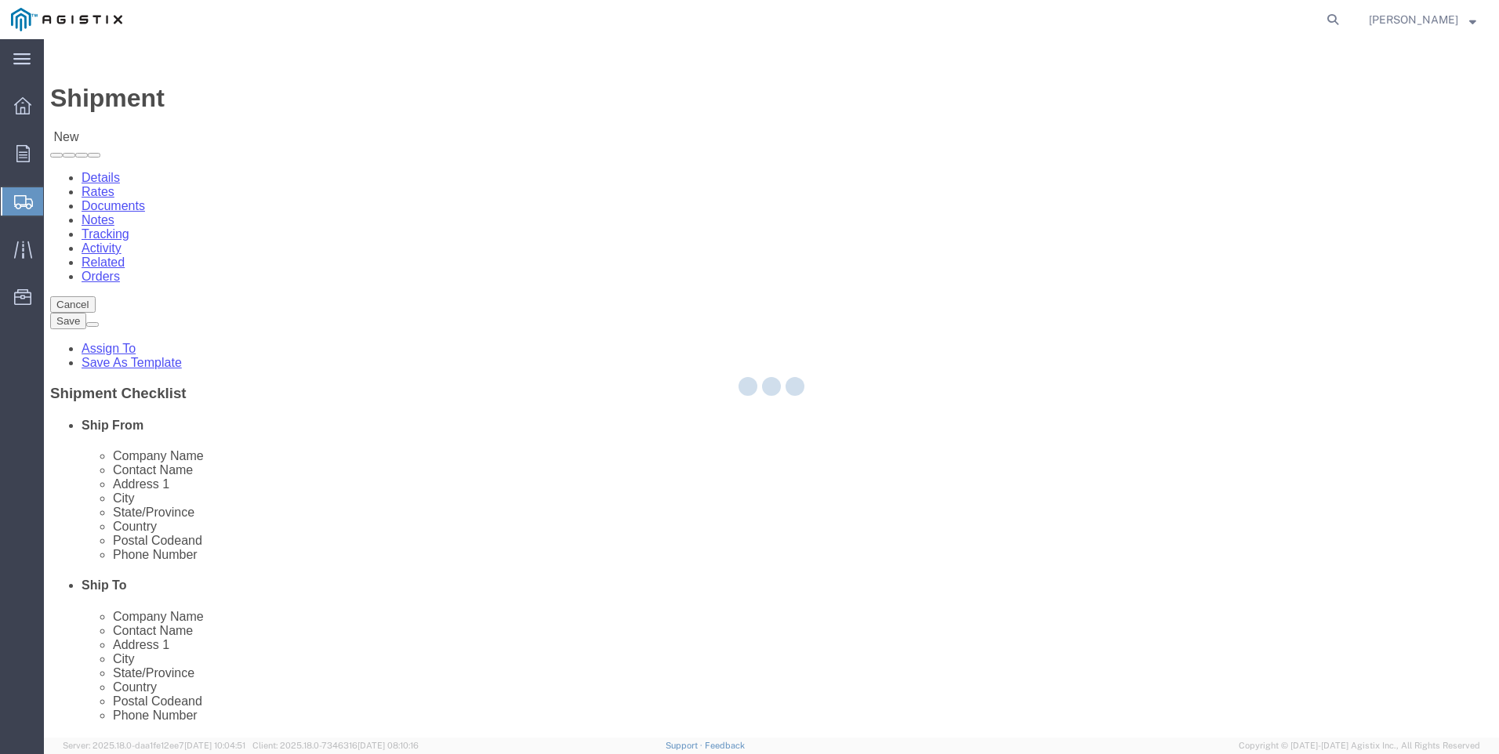
select select "CA"
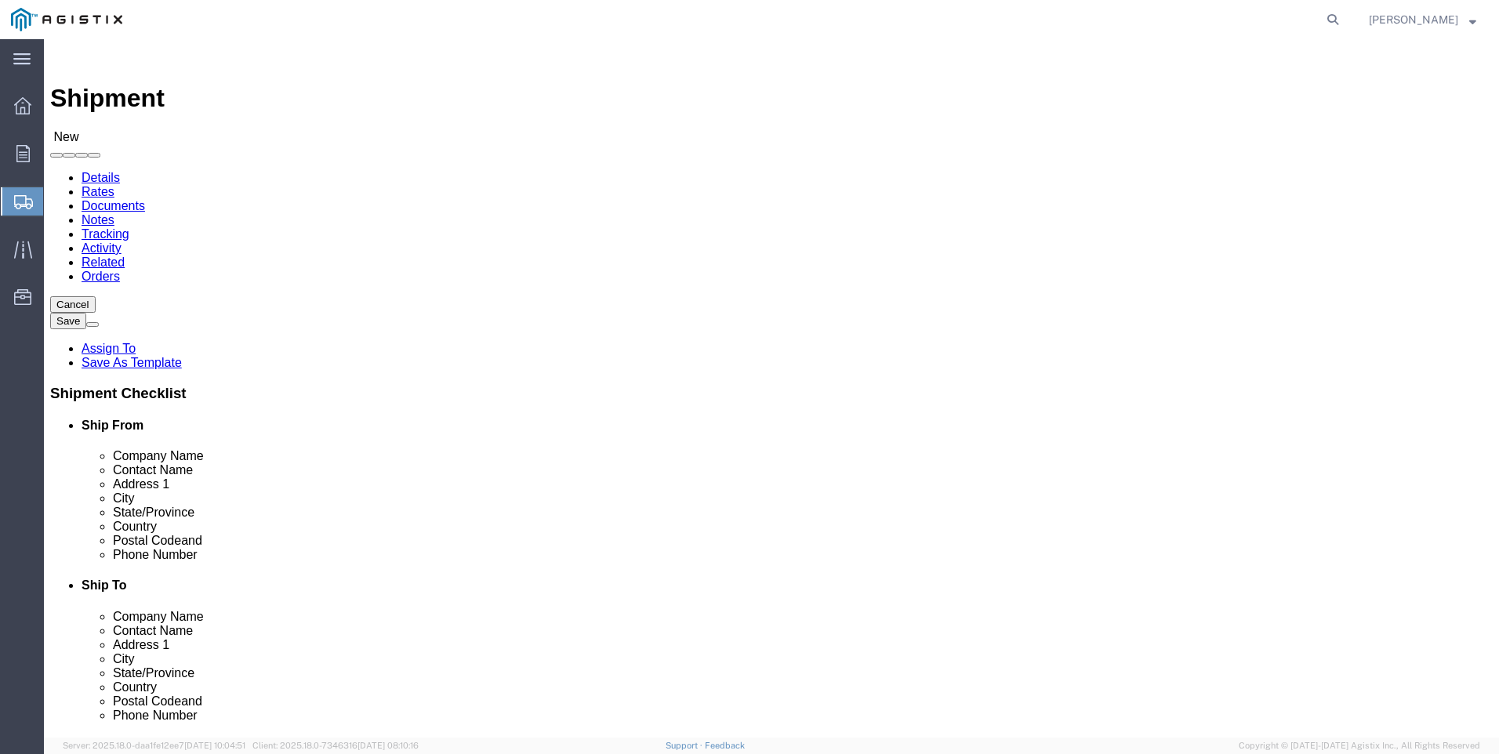
click select "Select All Others [GEOGRAPHIC_DATA] [GEOGRAPHIC_DATA] [GEOGRAPHIC_DATA] [GEOGRA…"
select select "23082"
click select "Select All Others [GEOGRAPHIC_DATA] [GEOGRAPHIC_DATA] [GEOGRAPHIC_DATA] [GEOGRA…"
click span
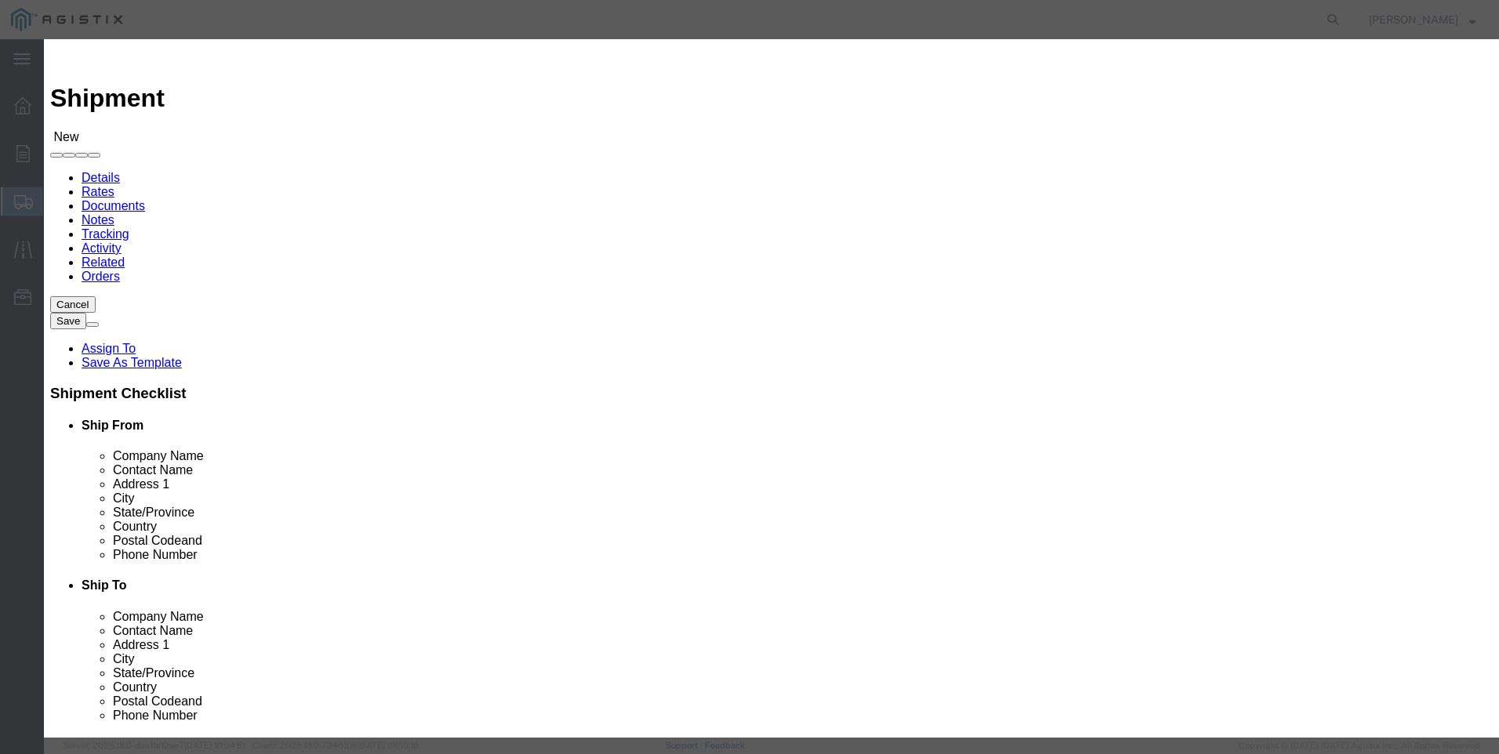
click select "Search by Address Book Name City Company Name Contact Name Country CustomerAlia…"
select select "city"
click select "Search by Address Book Name City Company Name Contact Name Country CustomerAlia…"
click input "text"
type input "STOCKTON"
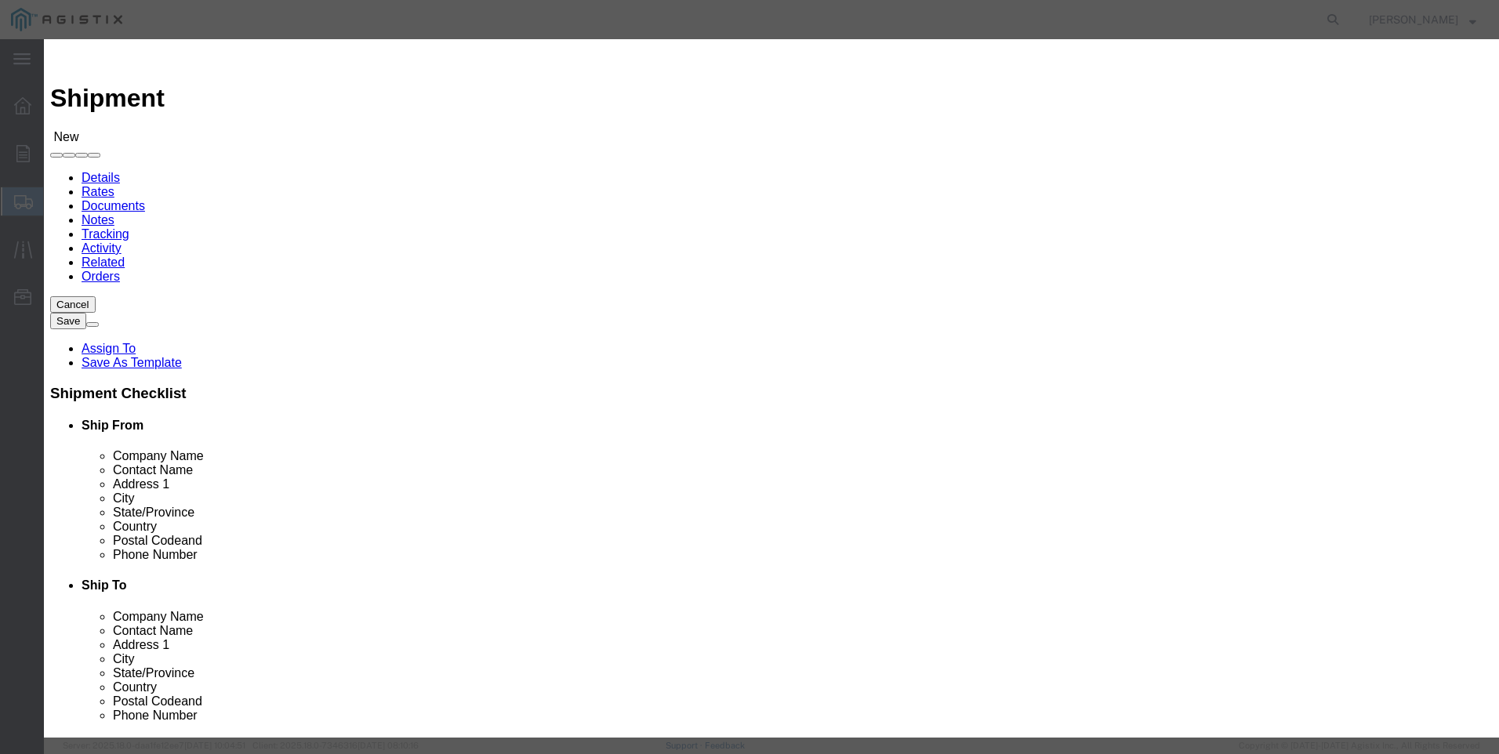
click icon "button"
click button "Select"
select select "CA"
click button "Close"
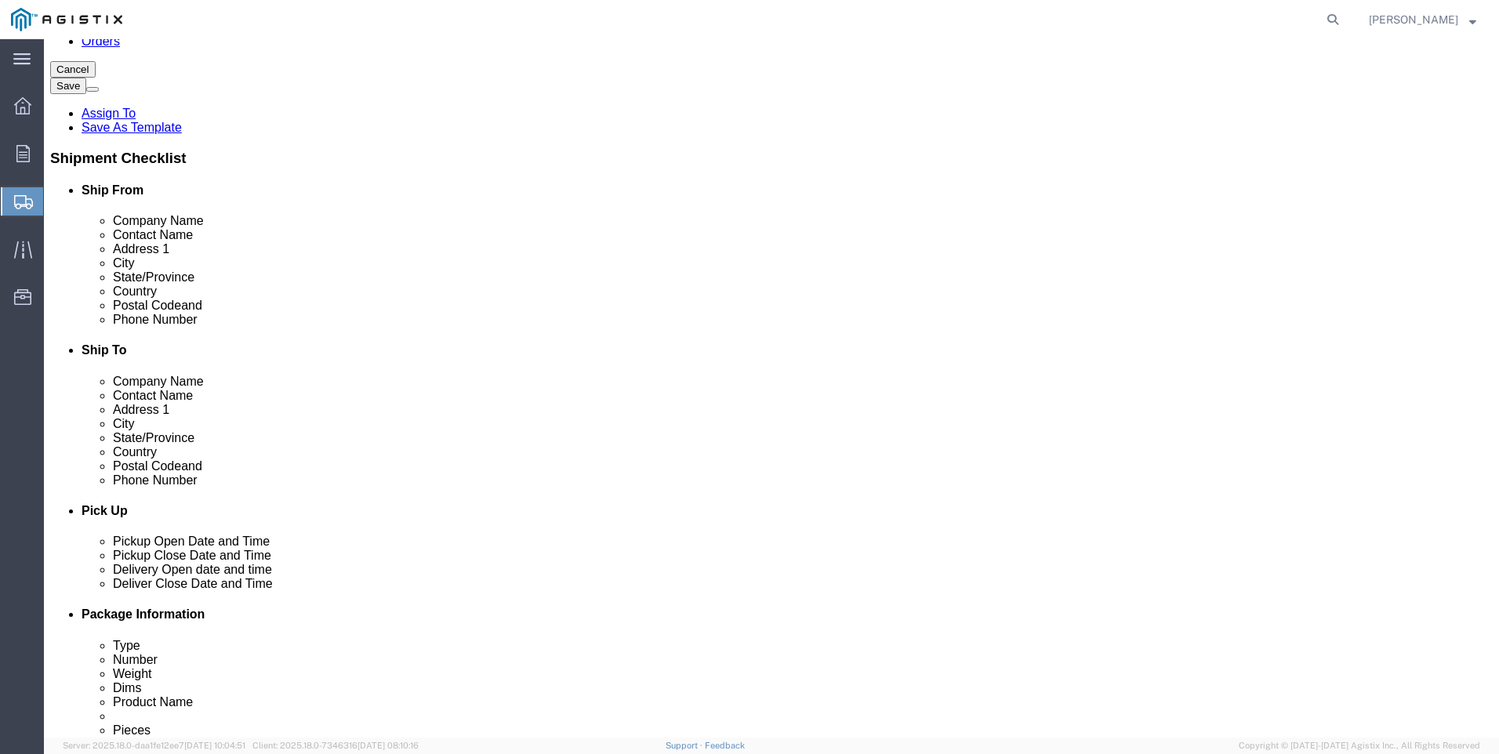
scroll to position [392, 0]
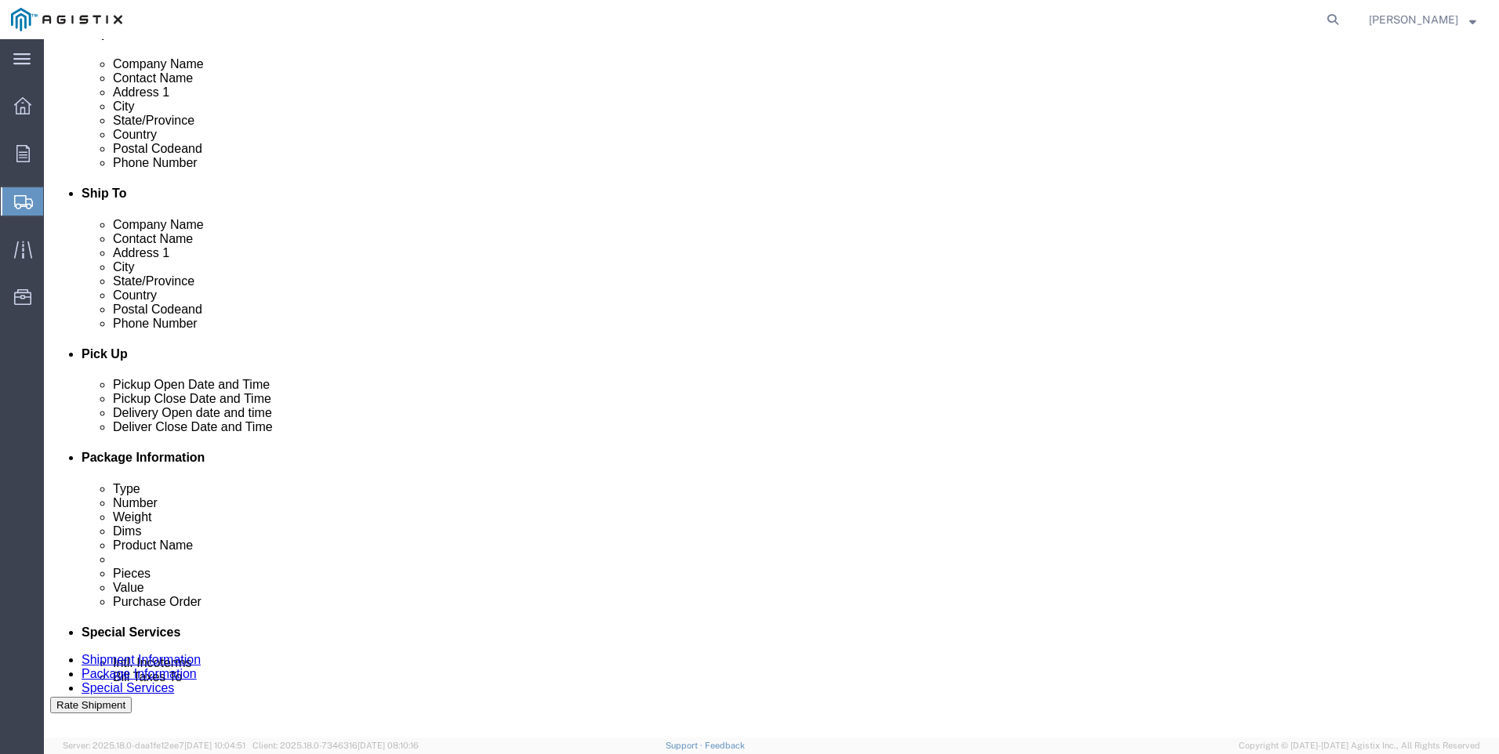
click div
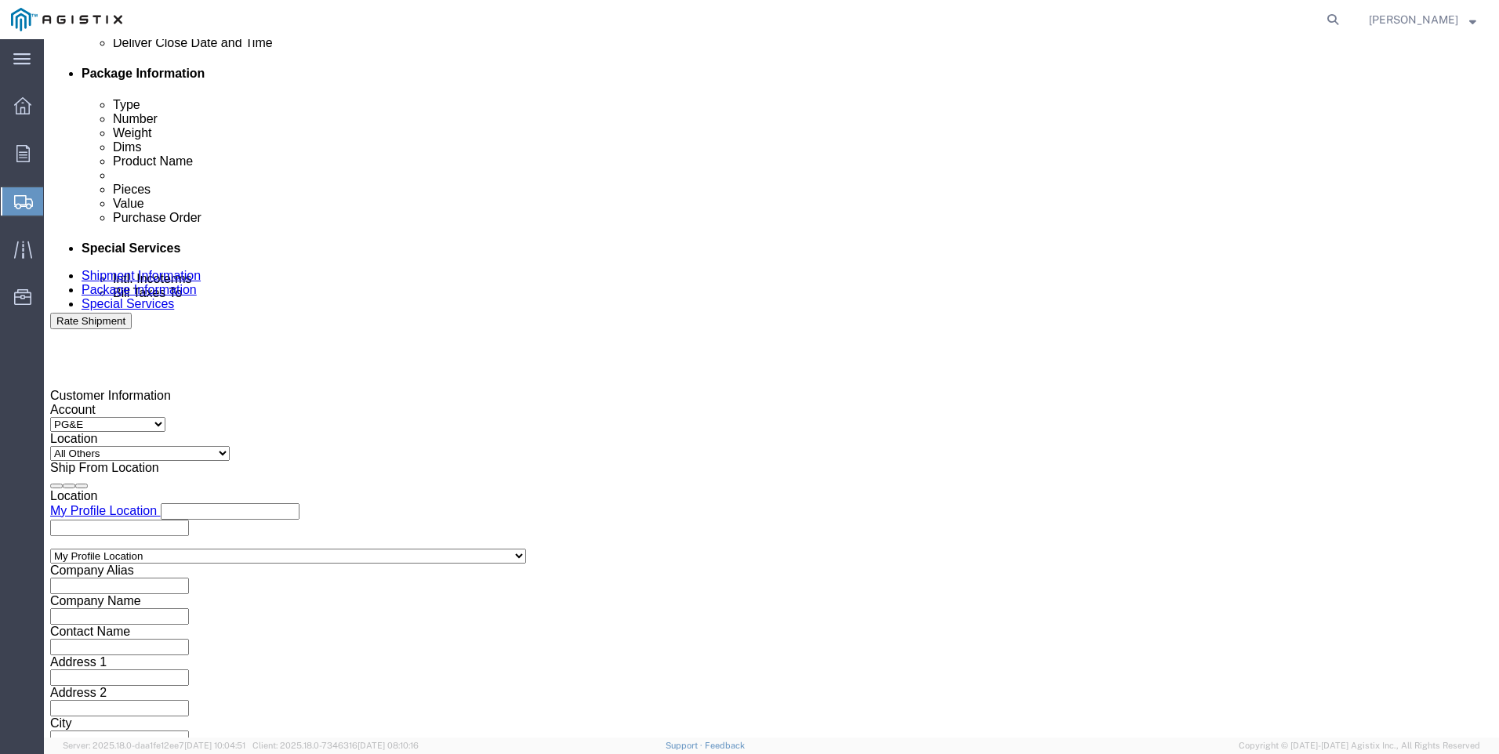
drag, startPoint x: 648, startPoint y: 445, endPoint x: 675, endPoint y: 448, distance: 27.6
click input "1:00 PM"
click input "7:00 PM"
type input "7:00 AM"
click button "Apply"
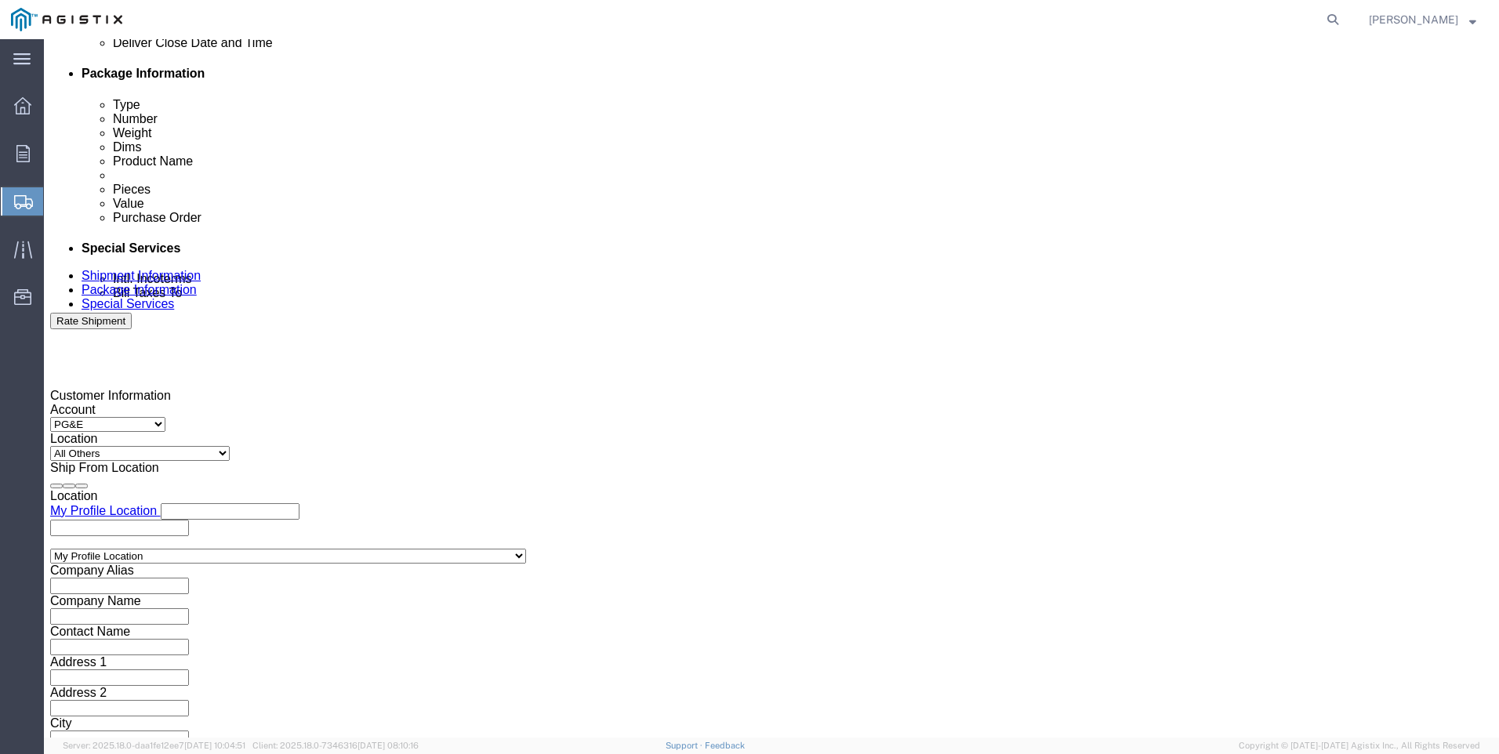
click div
click input "3:00 AM"
type input "3:00 PM"
click button "Apply"
click input "text"
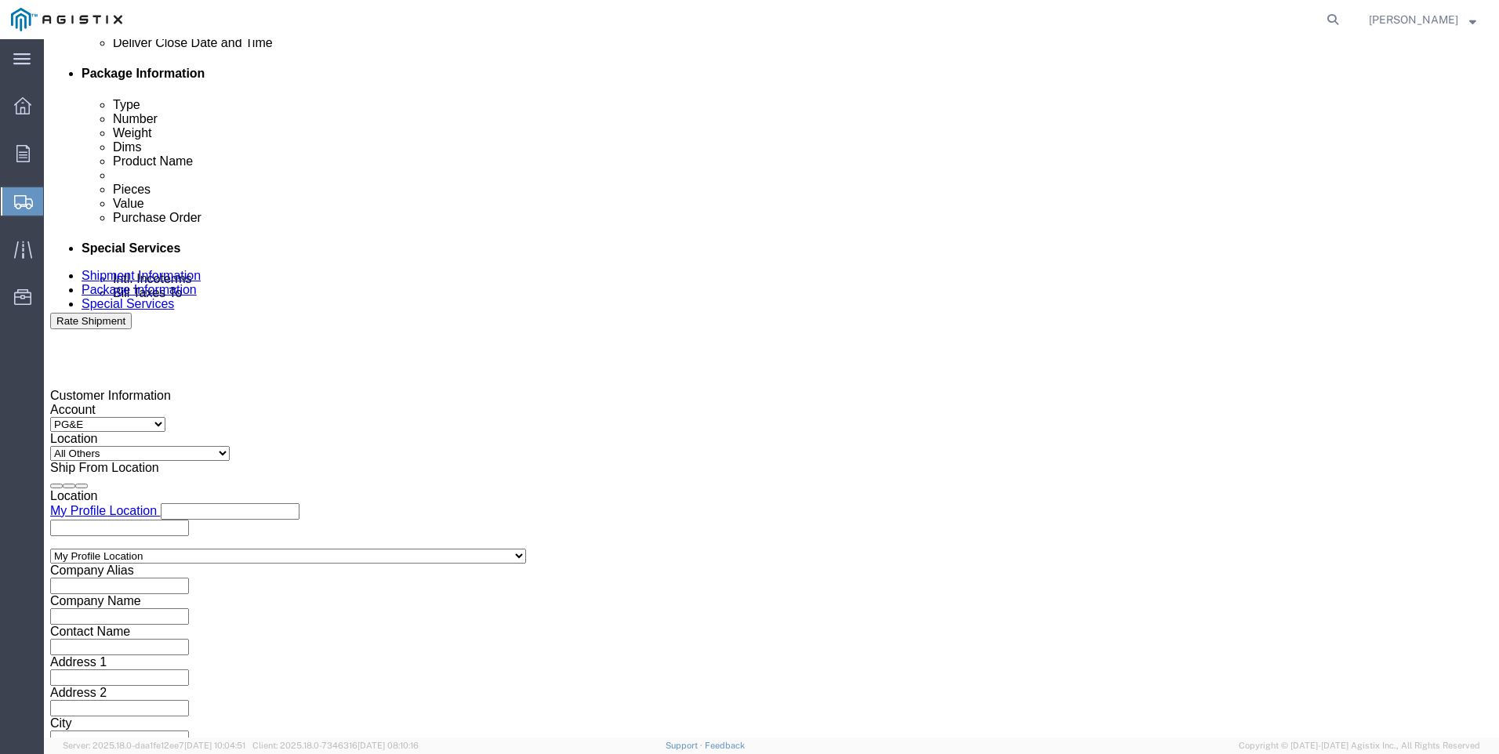
type input "3501417495"
click select "Select Account Type Activity ID Airline Appointment Number ASN Batch Request # …"
select select "SALEORDR"
click select "Select Account Type Activity ID Airline Appointment Number ASN Batch Request # …"
click input "text"
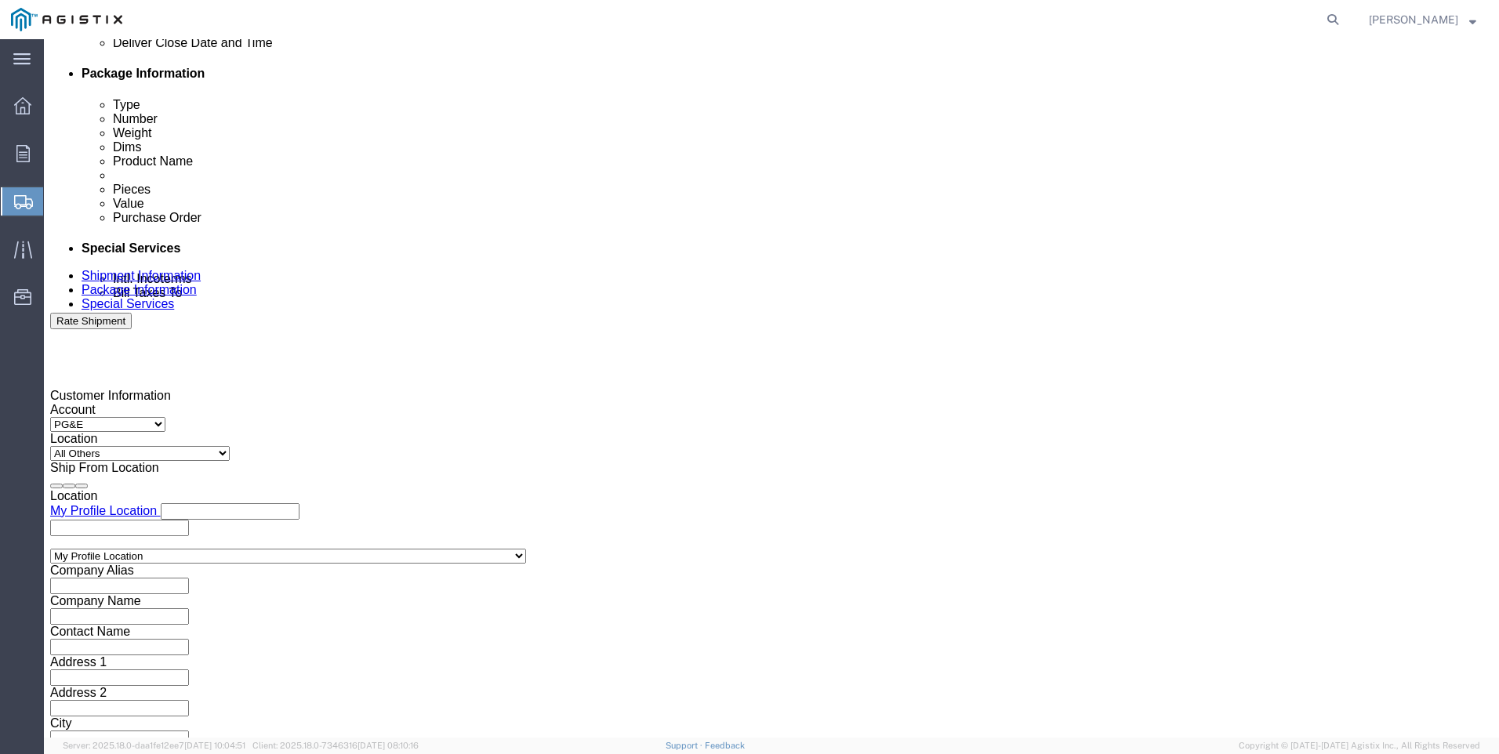
type input "SO 0054681"
click button "Continue"
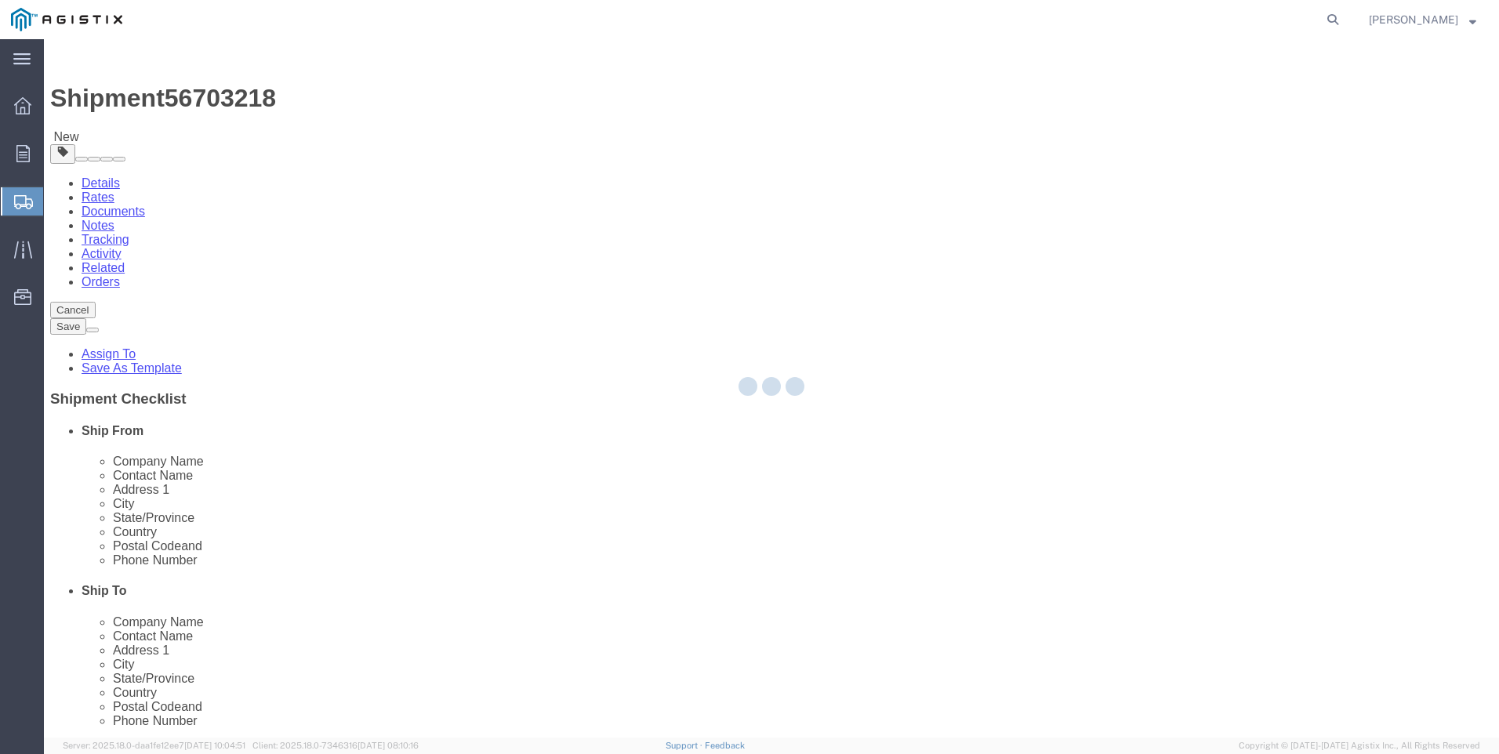
select select "CBOX"
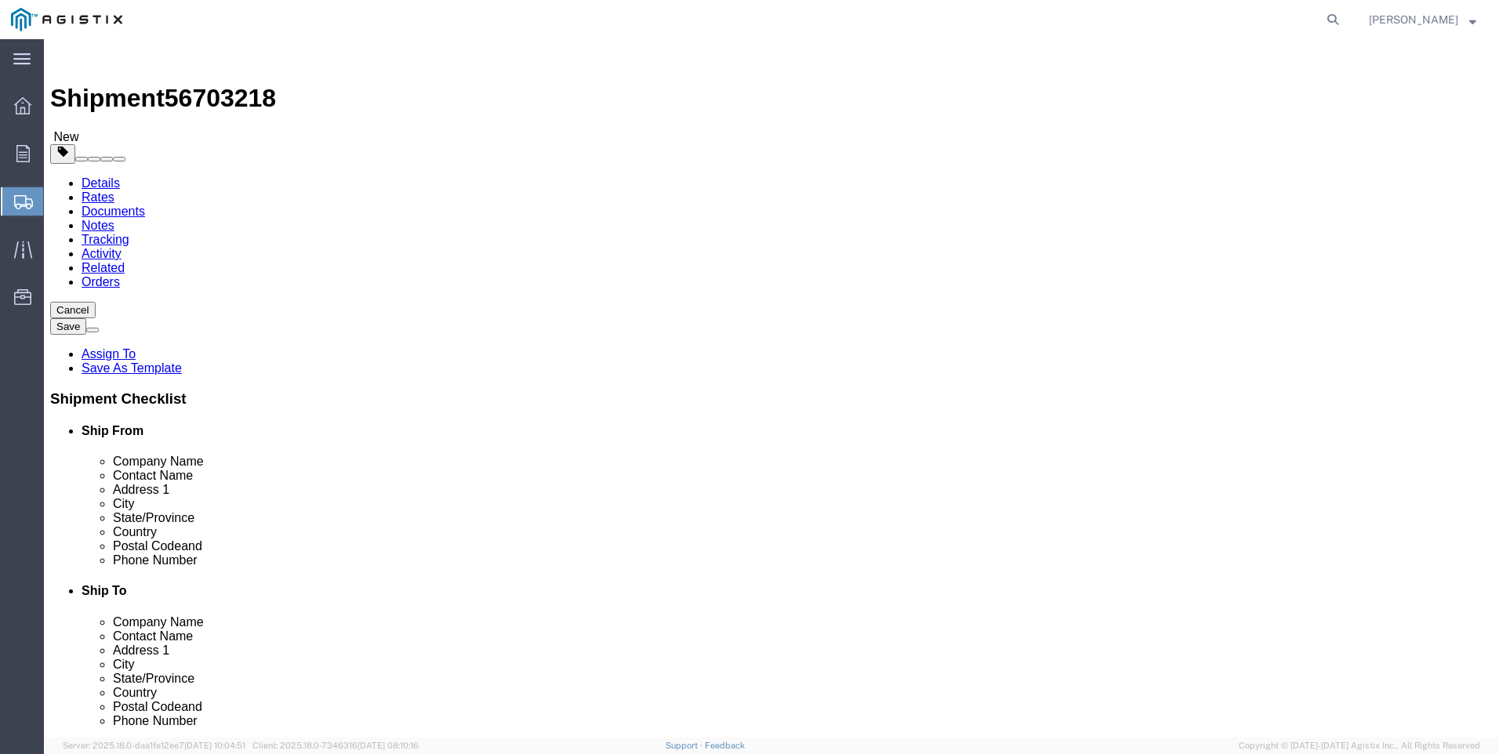
click input "text"
type input "9"
type input "5"
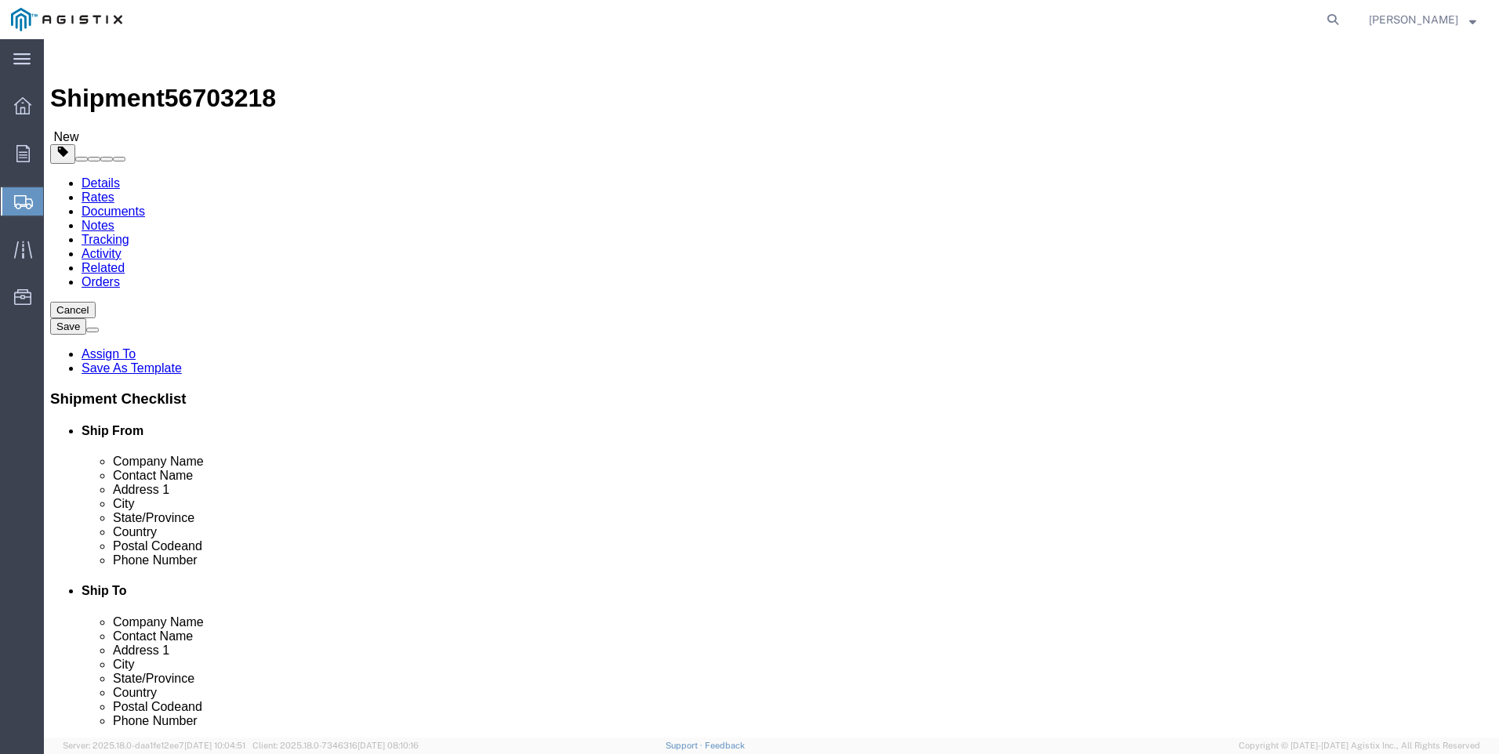
drag, startPoint x: 693, startPoint y: 460, endPoint x: 623, endPoint y: 462, distance: 69.8
click div "Previous Continue"
click link "Add Content"
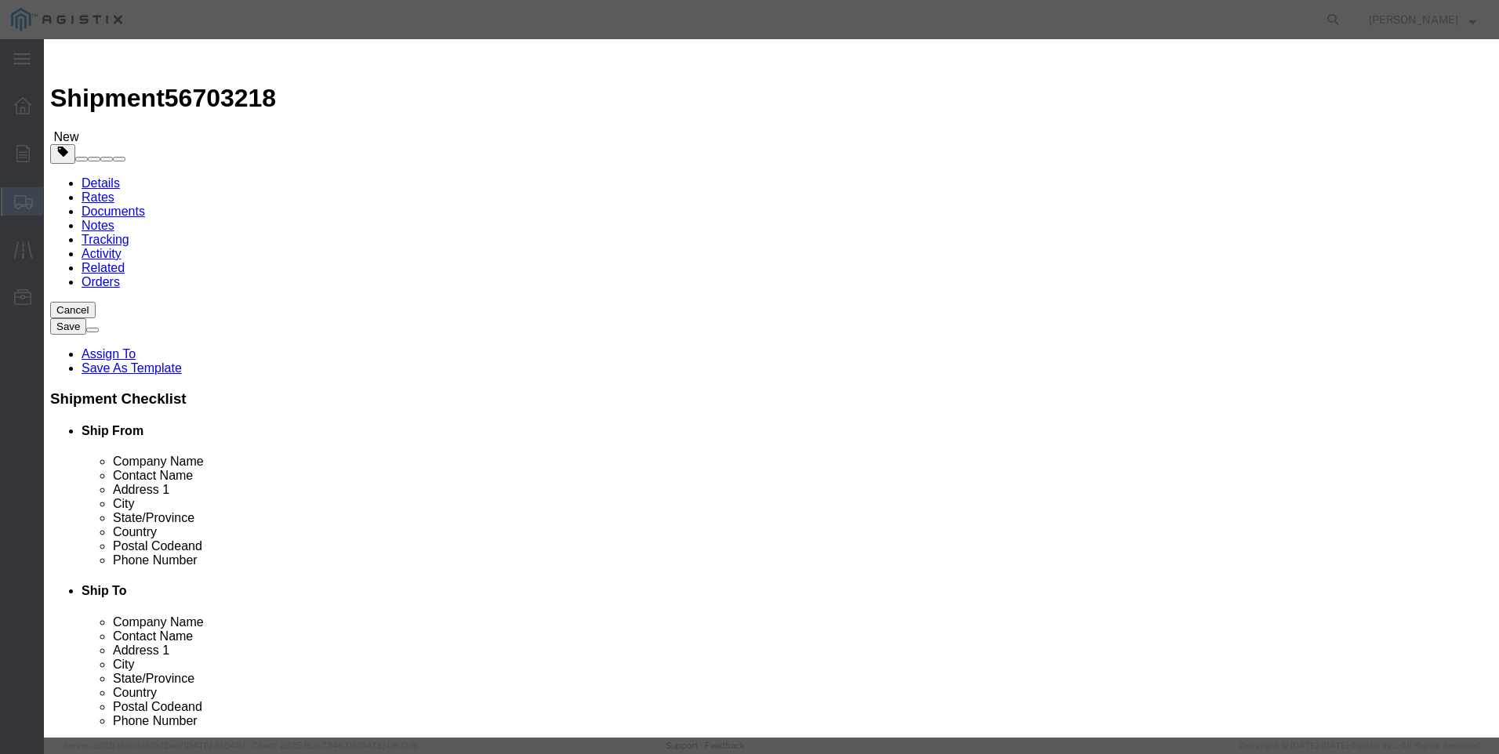
click input "text"
type input "M447255"
click td "Name: REBUILD KIT 4" PORT 75 DURO"
select select
select select "USD"
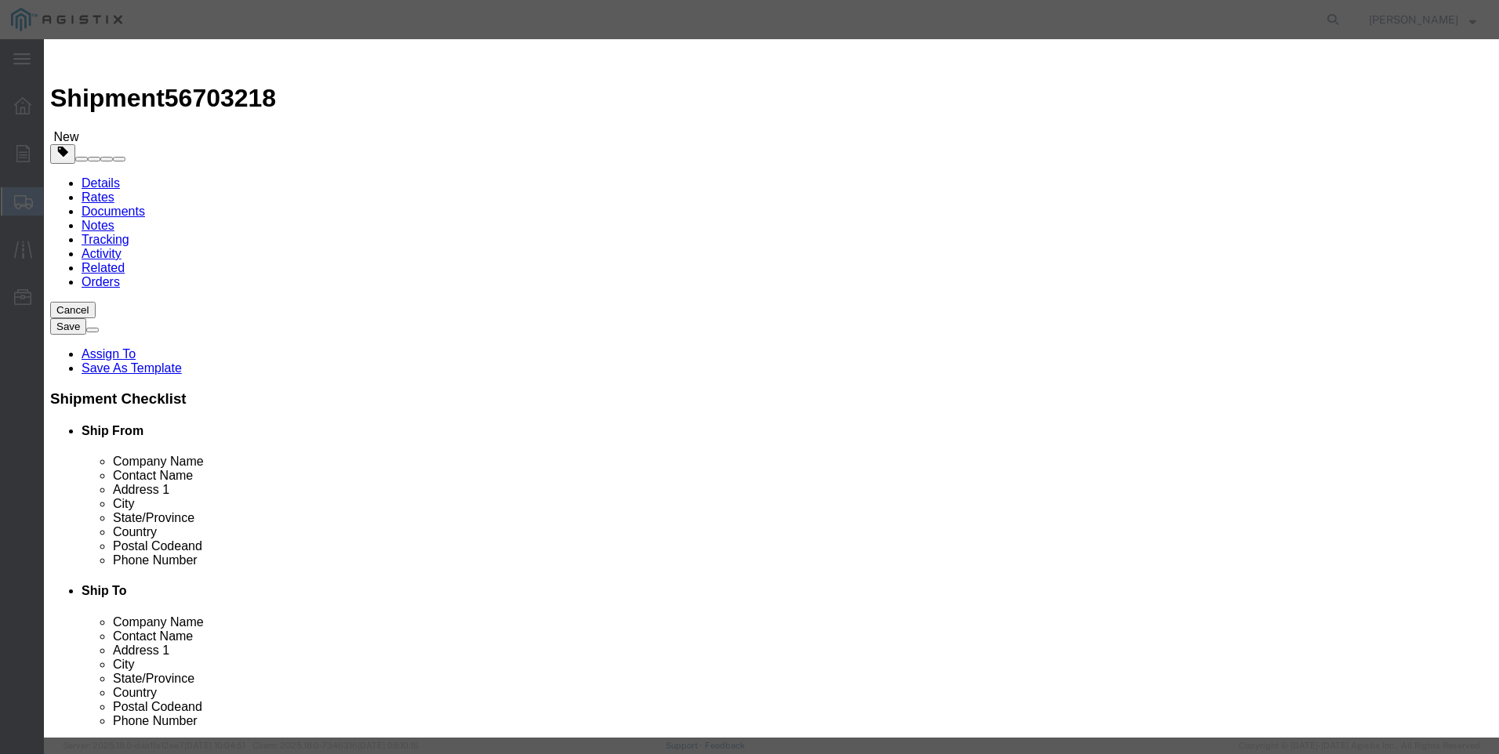
type input "REBUILD KIT 4" PORT 75 DURO"
type input "M447255"
drag, startPoint x: 689, startPoint y: 122, endPoint x: 268, endPoint y: 111, distance: 421.3
click div "Add content Commodity library Product Name REBUILD KIT 4" PORT 75 DURO M447255 …"
type input "REBUILD KIT 4" PORT 75 DURO"
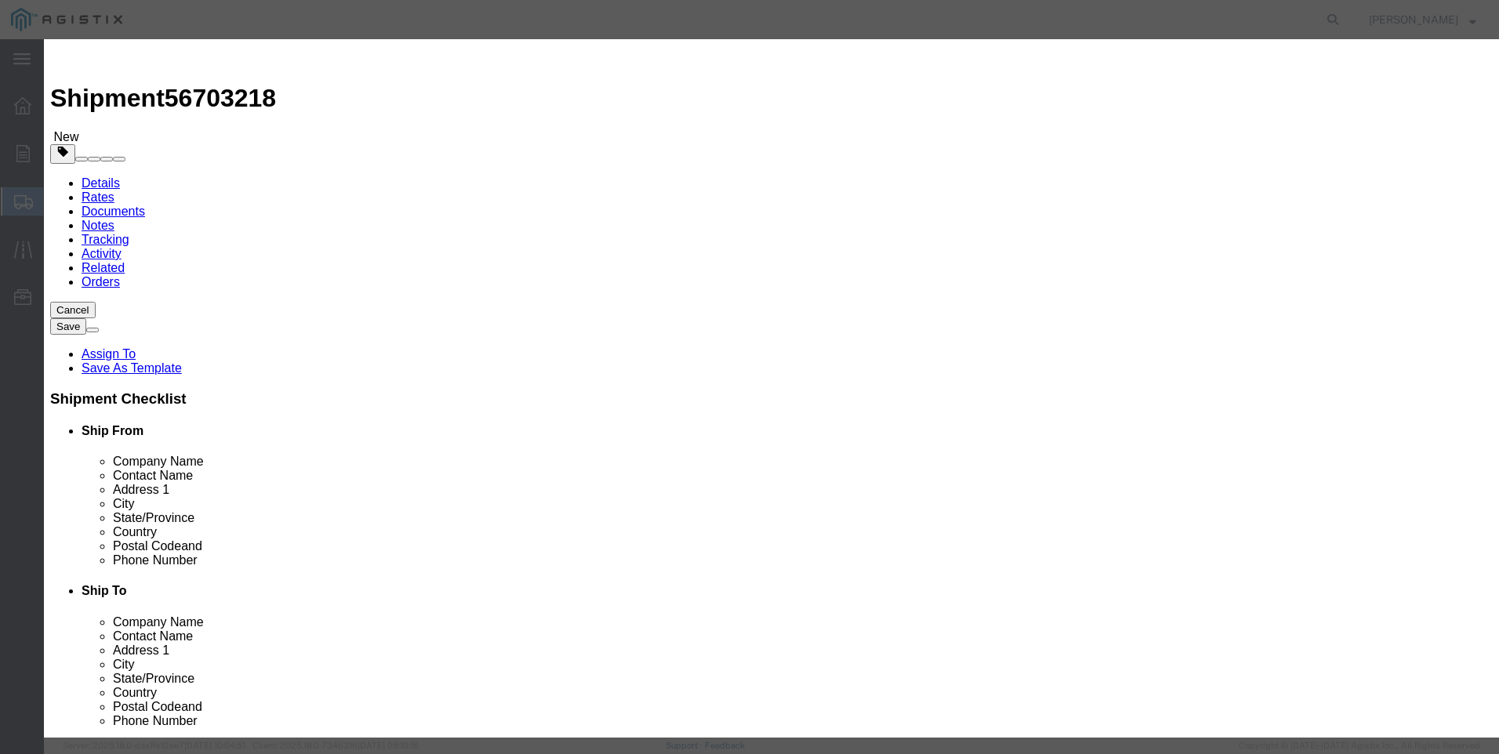
click textarea
paste textarea "REBUILD KIT 4" PORT 75 DURO"
type textarea "REBUILD KIT 4" PORT 75 DURO"
drag, startPoint x: 652, startPoint y: 122, endPoint x: 115, endPoint y: 100, distance: 536.8
click div "Add content Commodity library Product Name REBUILD KIT 4" PORT 75 DURO M447255 …"
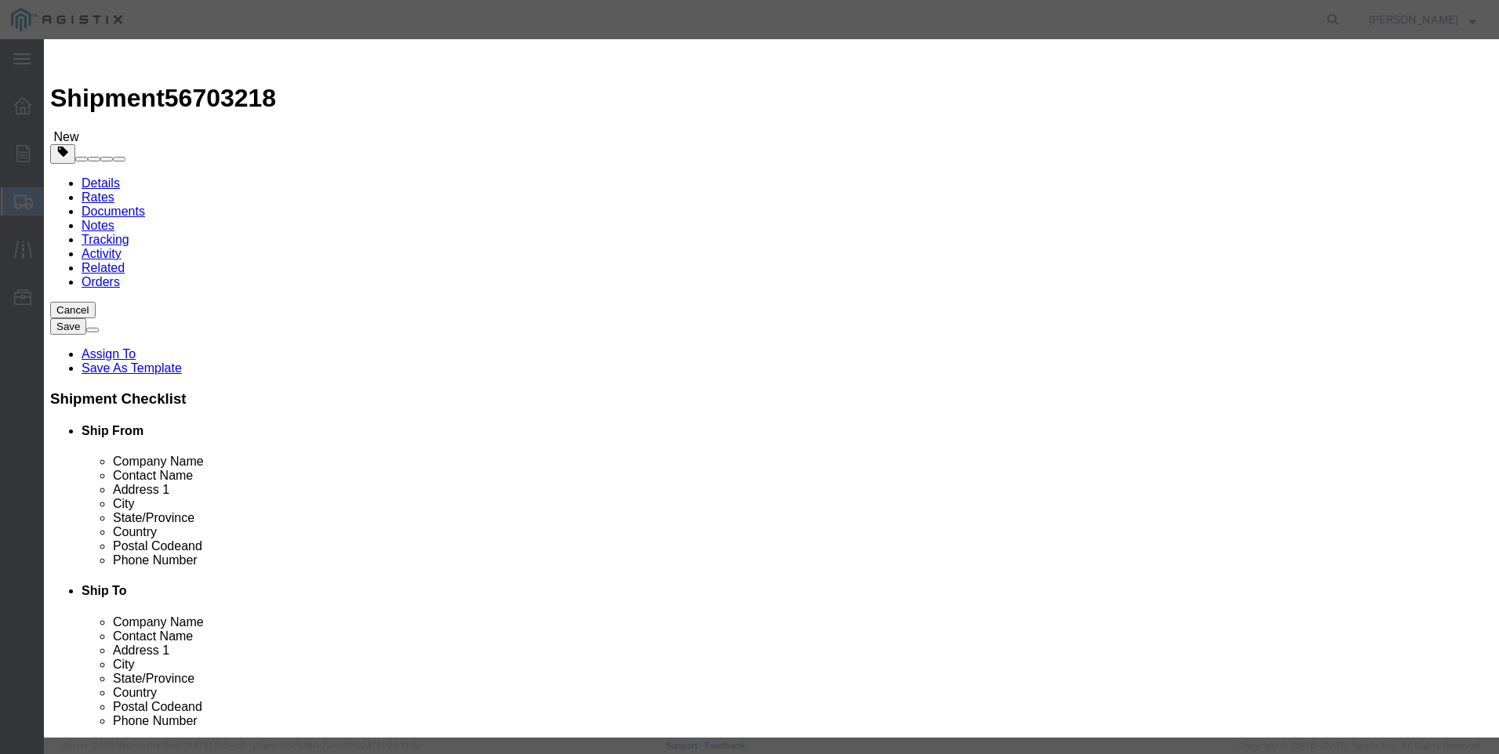
type input "M447255 / [PHONE_NUMBER]"
click input "text"
type input "4"
type input "1753"
click button "Save & Close"
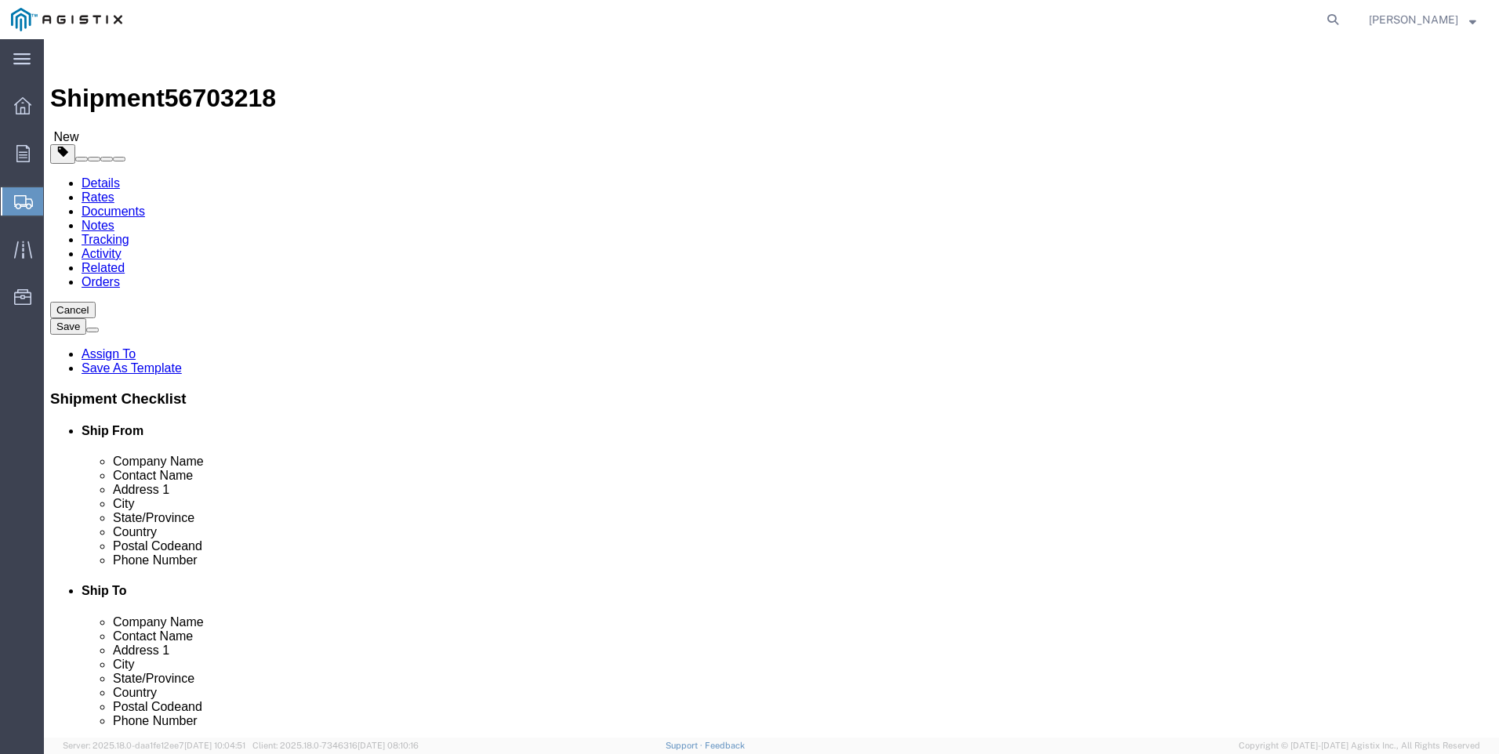
click button "Rate Shipment"
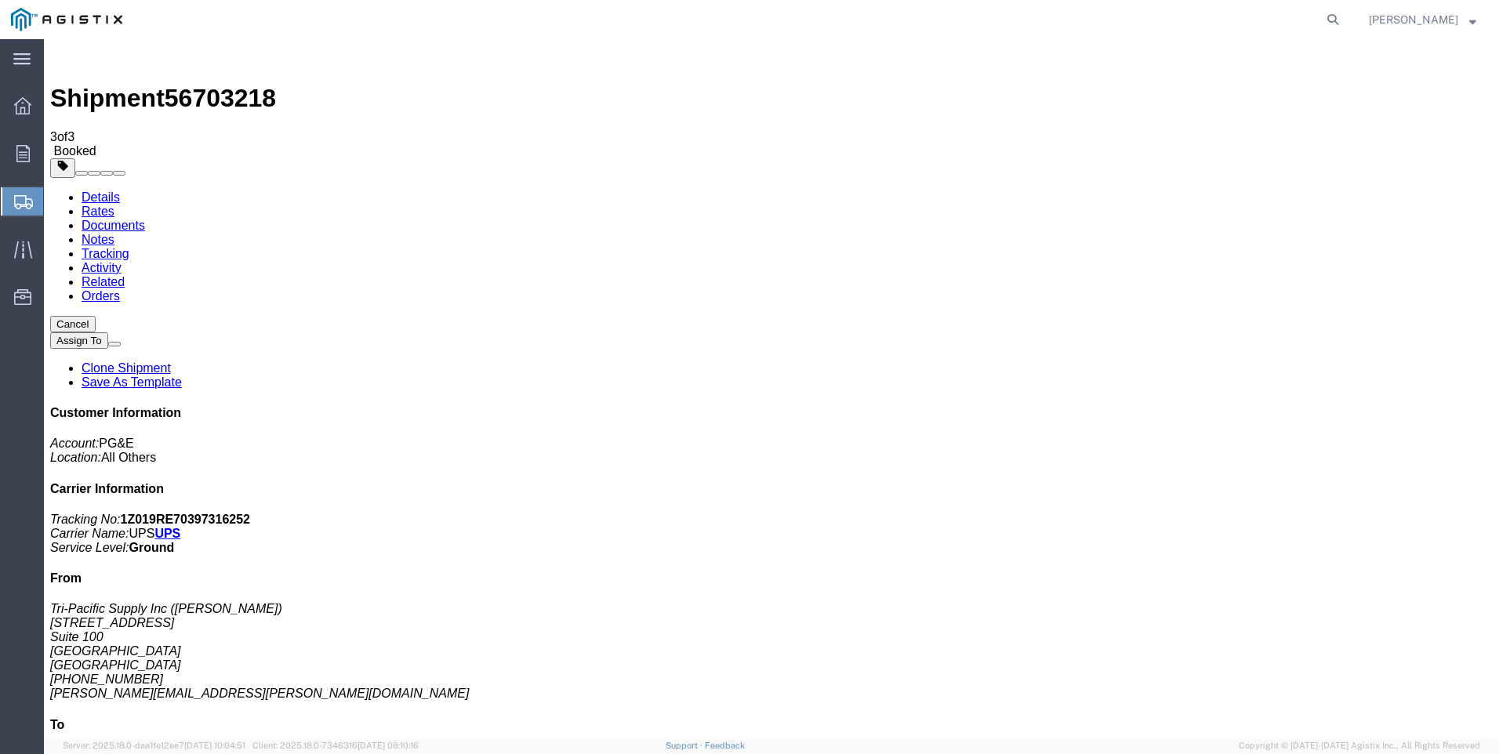
click at [0, 0] on span "Create Shipment" at bounding box center [0, 0] width 0 height 0
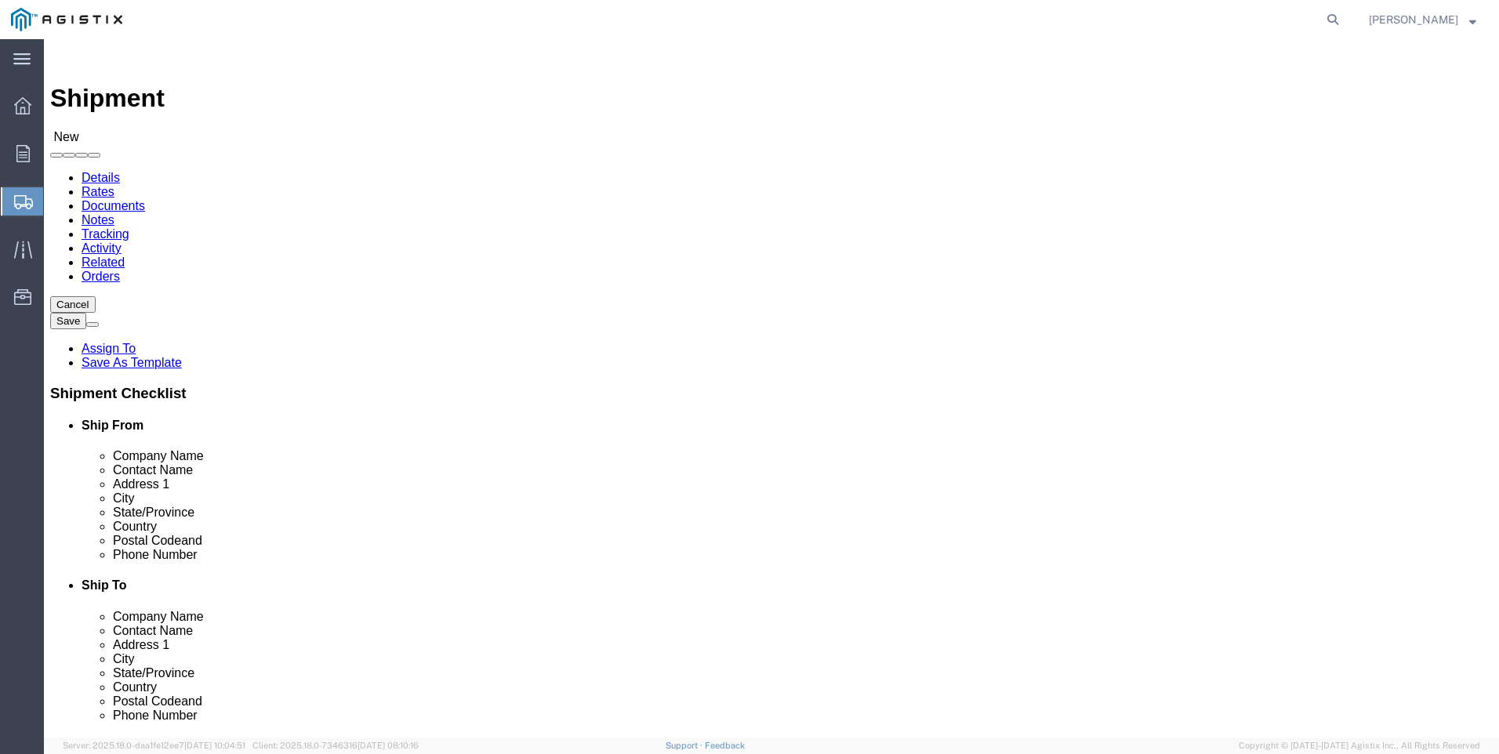
click select "Select PG&E Tri-Pacific Supply Inc"
select select "9596"
click select "Select PG&E Tri-Pacific Supply Inc"
select select
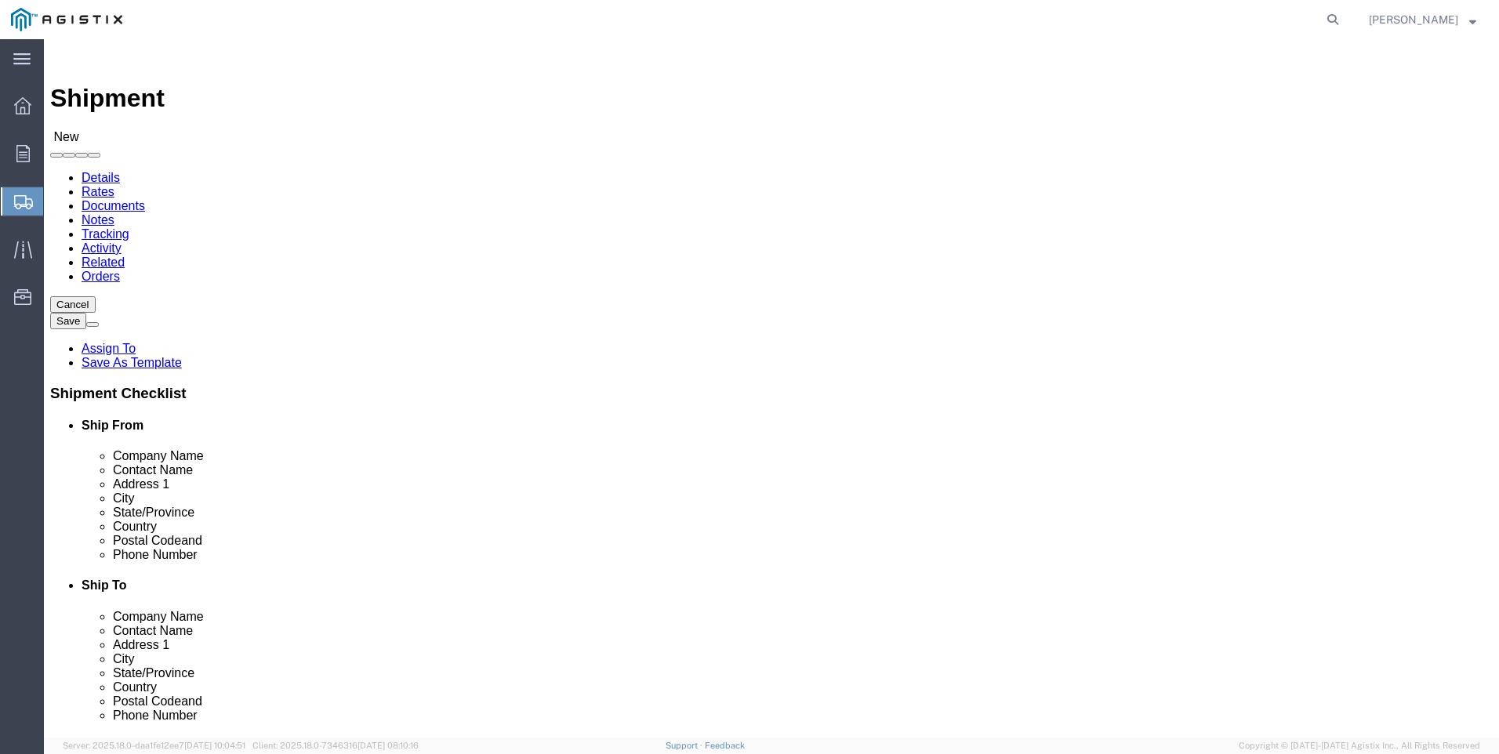
drag, startPoint x: 525, startPoint y: 365, endPoint x: 421, endPoint y: 404, distance: 111.4
select select "MYPROFILE"
select select "CA"
click select "Select All Others [GEOGRAPHIC_DATA] [GEOGRAPHIC_DATA] [GEOGRAPHIC_DATA] [GEOGRA…"
select select "19996"
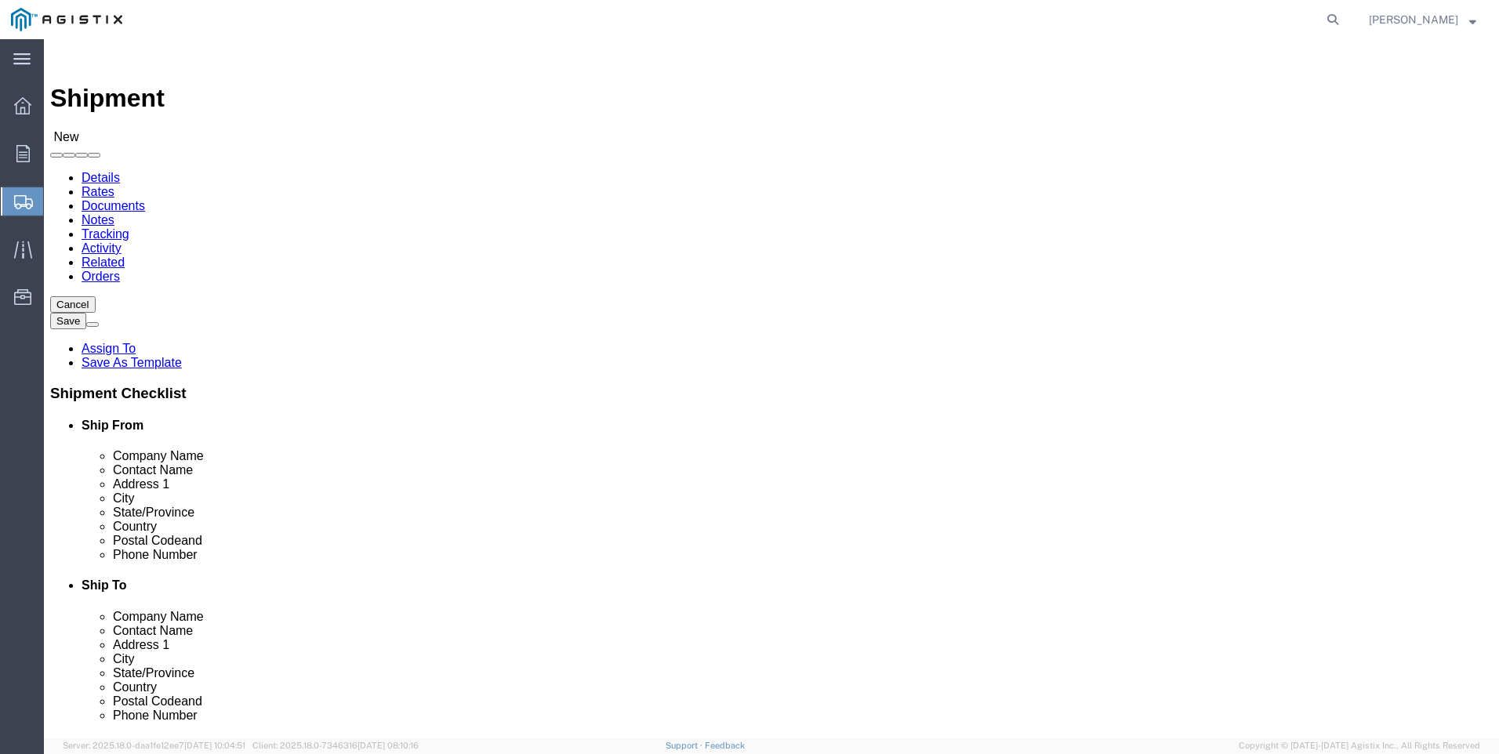
click select "Select All Others [GEOGRAPHIC_DATA] [GEOGRAPHIC_DATA] [GEOGRAPHIC_DATA] [GEOGRA…"
drag, startPoint x: 1034, startPoint y: 308, endPoint x: 895, endPoint y: 307, distance: 138.8
click span
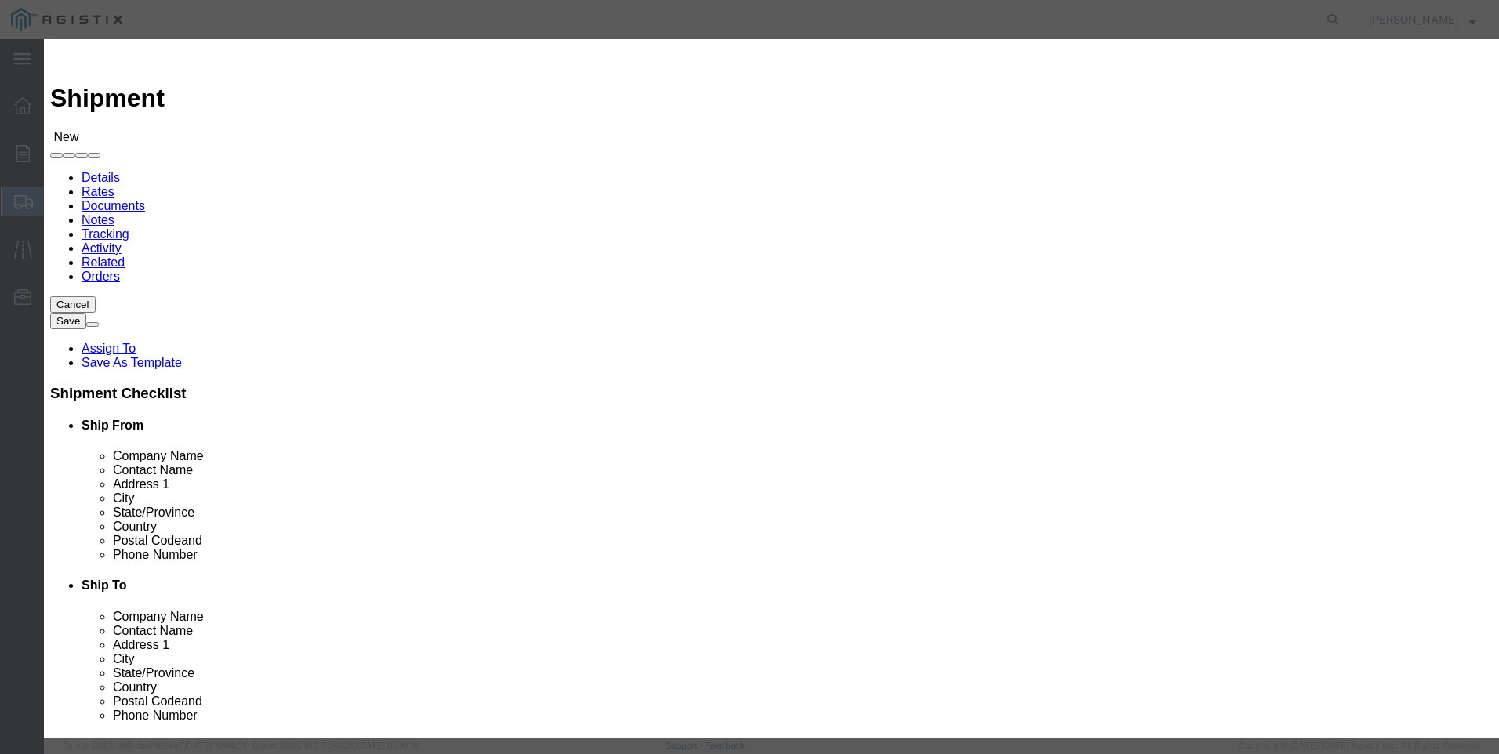
drag, startPoint x: 486, startPoint y: 143, endPoint x: 454, endPoint y: 158, distance: 35.8
click select "Search by Address Book Name City Company Name Contact Name Country CustomerAlia…"
select select "city"
click select "Search by Address Book Name City Company Name Contact Name Country CustomerAlia…"
click input "text"
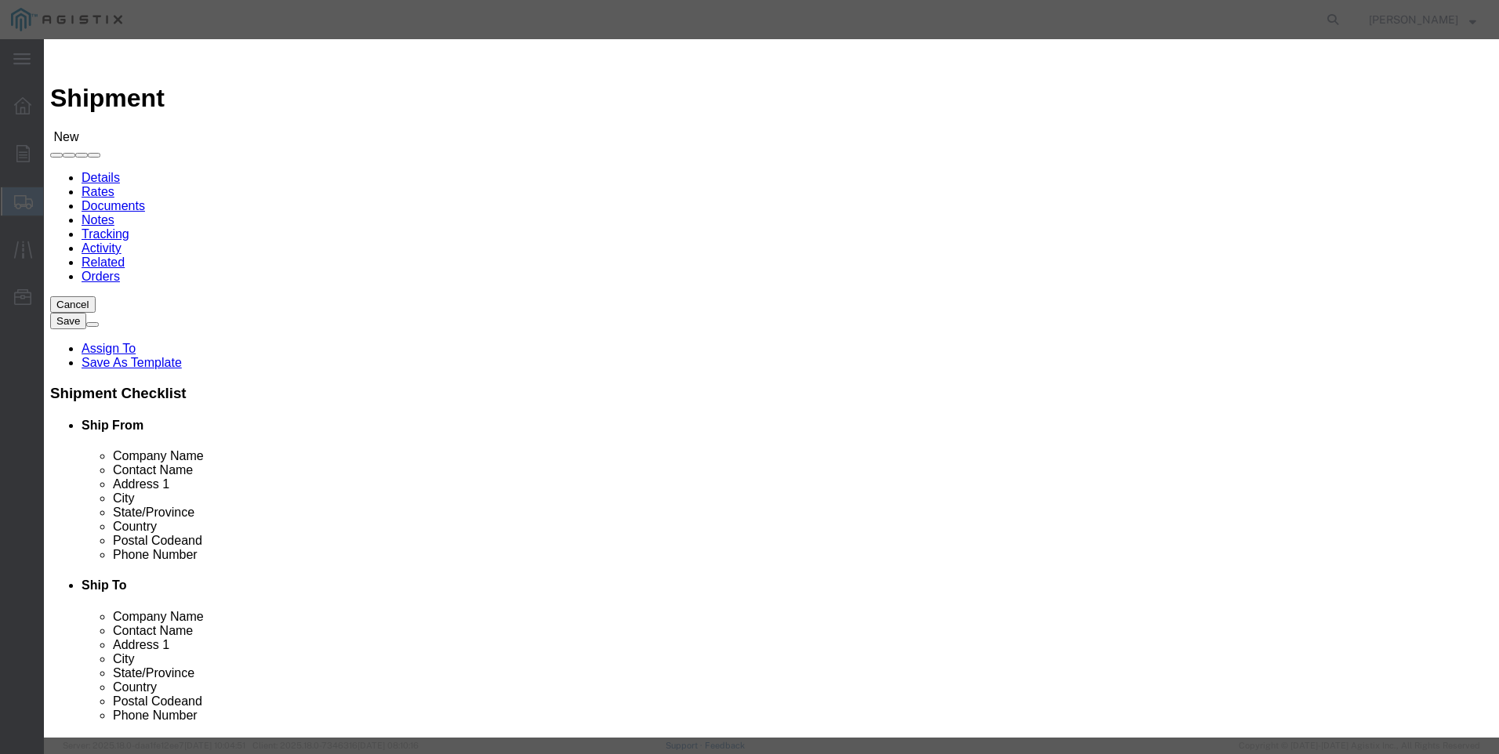
type input "[GEOGRAPHIC_DATA]"
click icon "button"
click button "Select"
select select "CA"
drag, startPoint x: 1145, startPoint y: 336, endPoint x: 1136, endPoint y: 339, distance: 9.2
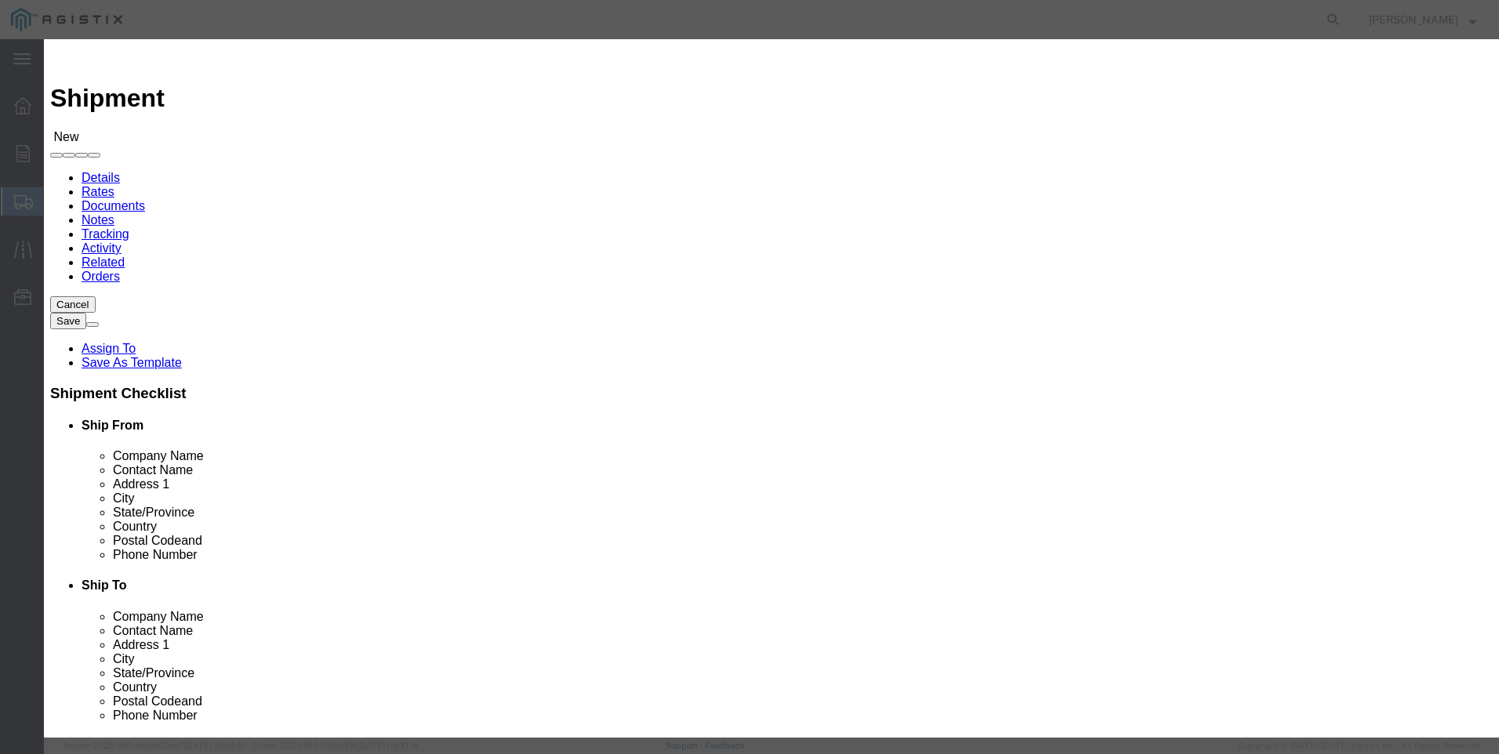
click button "Close"
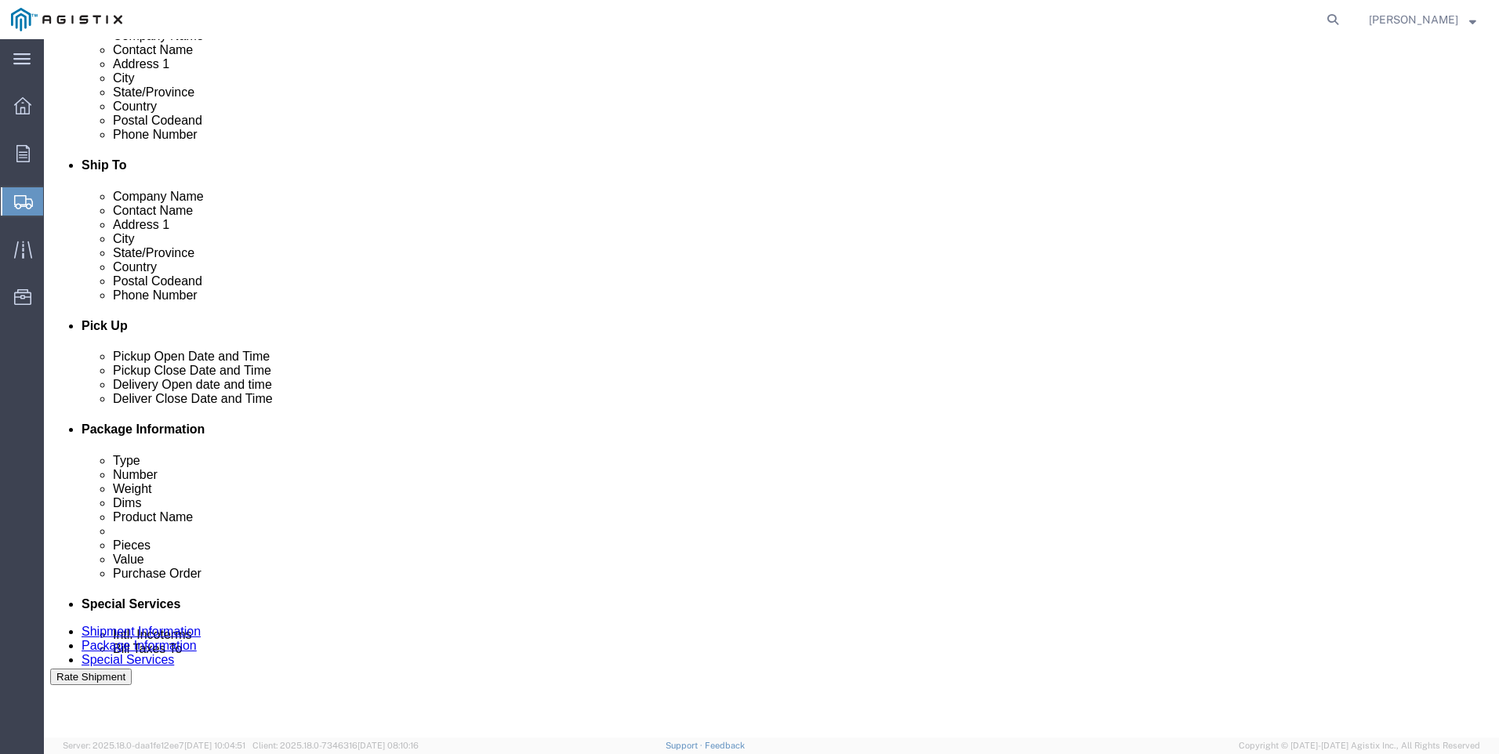
scroll to position [471, 0]
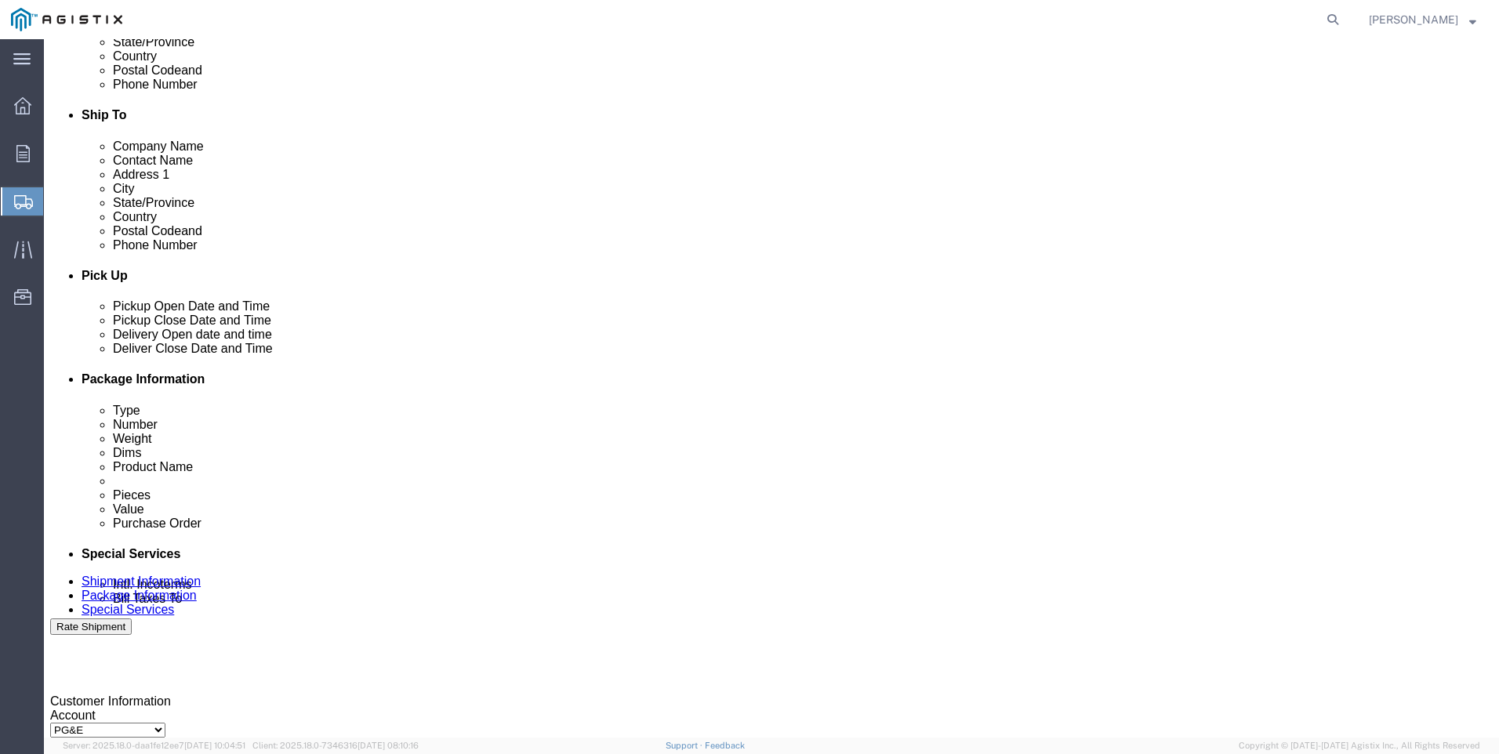
drag, startPoint x: 716, startPoint y: 474, endPoint x: 663, endPoint y: 420, distance: 76.0
click div
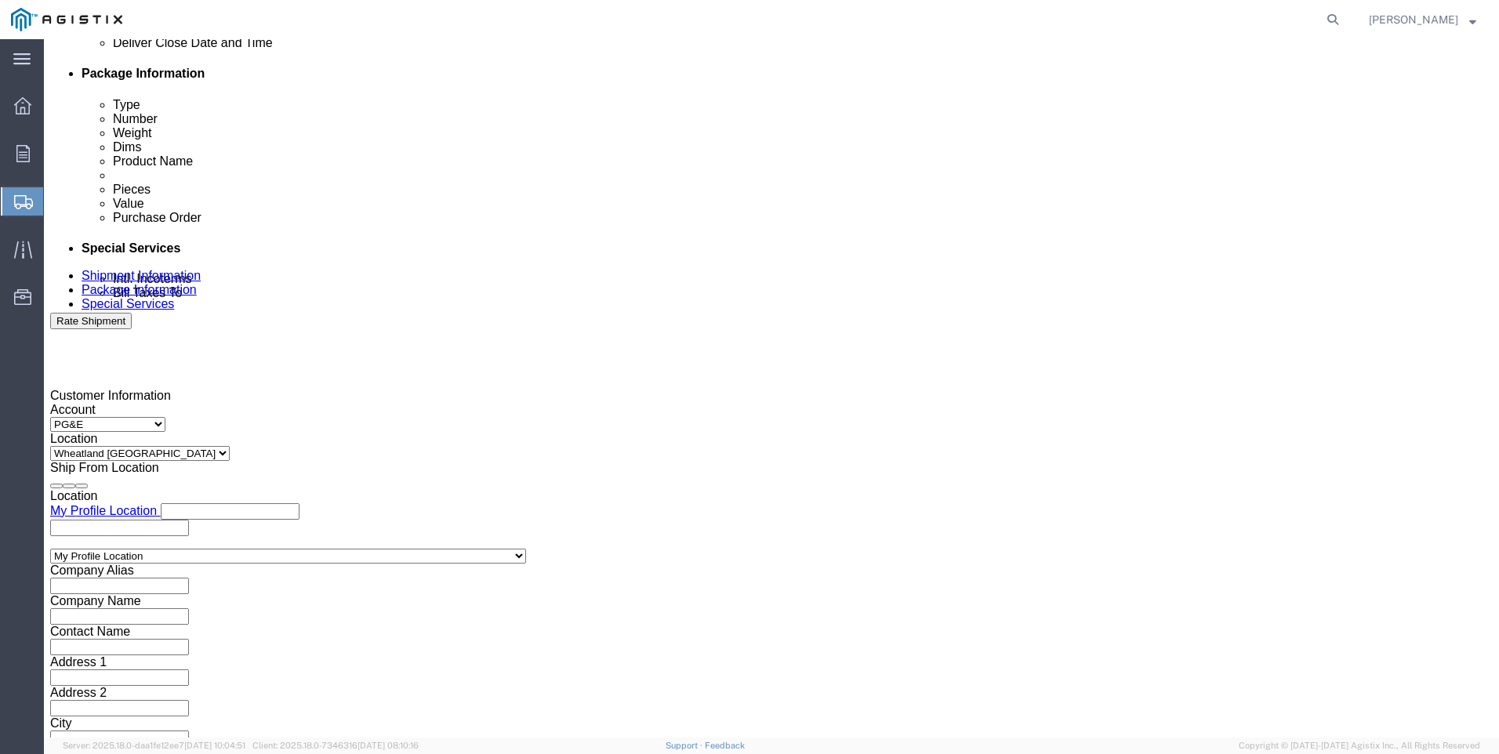
click input "1:00 PM"
click input "7:00 PM"
type input "7:00 AM"
click button "Apply"
click div
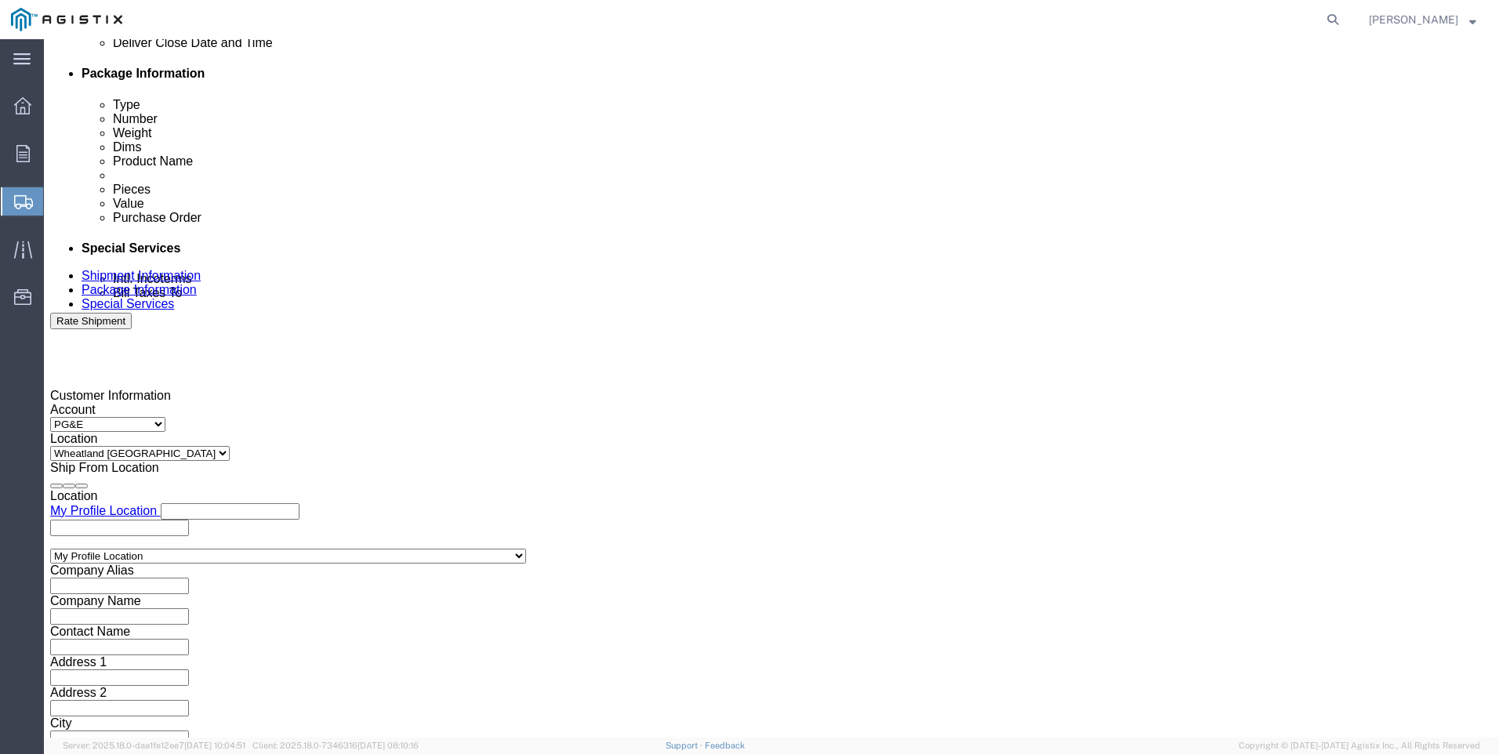
click input "3:00 AM"
type input "3:00 PM"
click div "Close Time 3:00 PM [DATE] 8:00 AM - [DATE] 8:00 AM Cancel Apply"
click button "Apply"
click input "text"
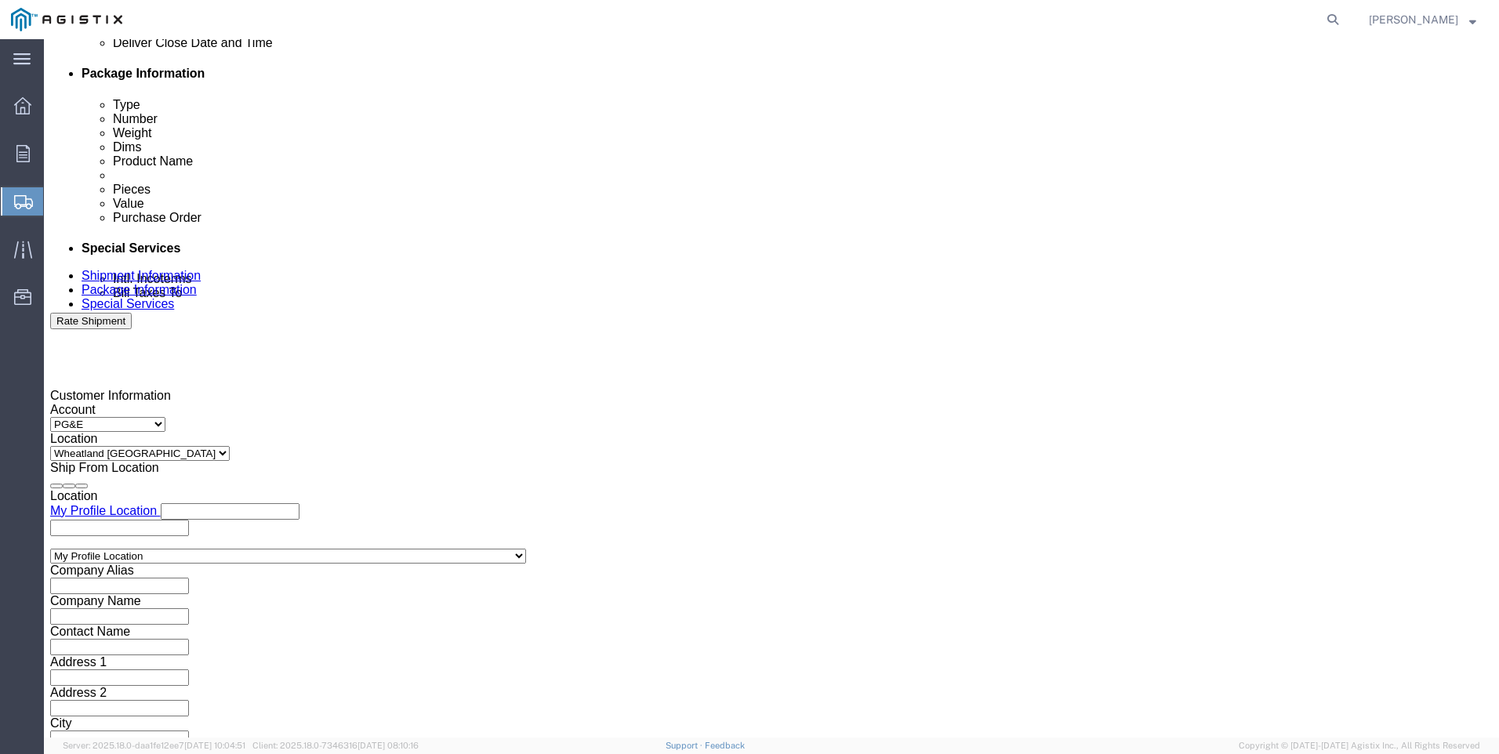
type input "3501418209"
click select "Select Account Type Activity ID Airline Appointment Number ASN Batch Request # …"
select select "SALEORDR"
click select "Select Account Type Activity ID Airline Appointment Number ASN Batch Request # …"
click input "text"
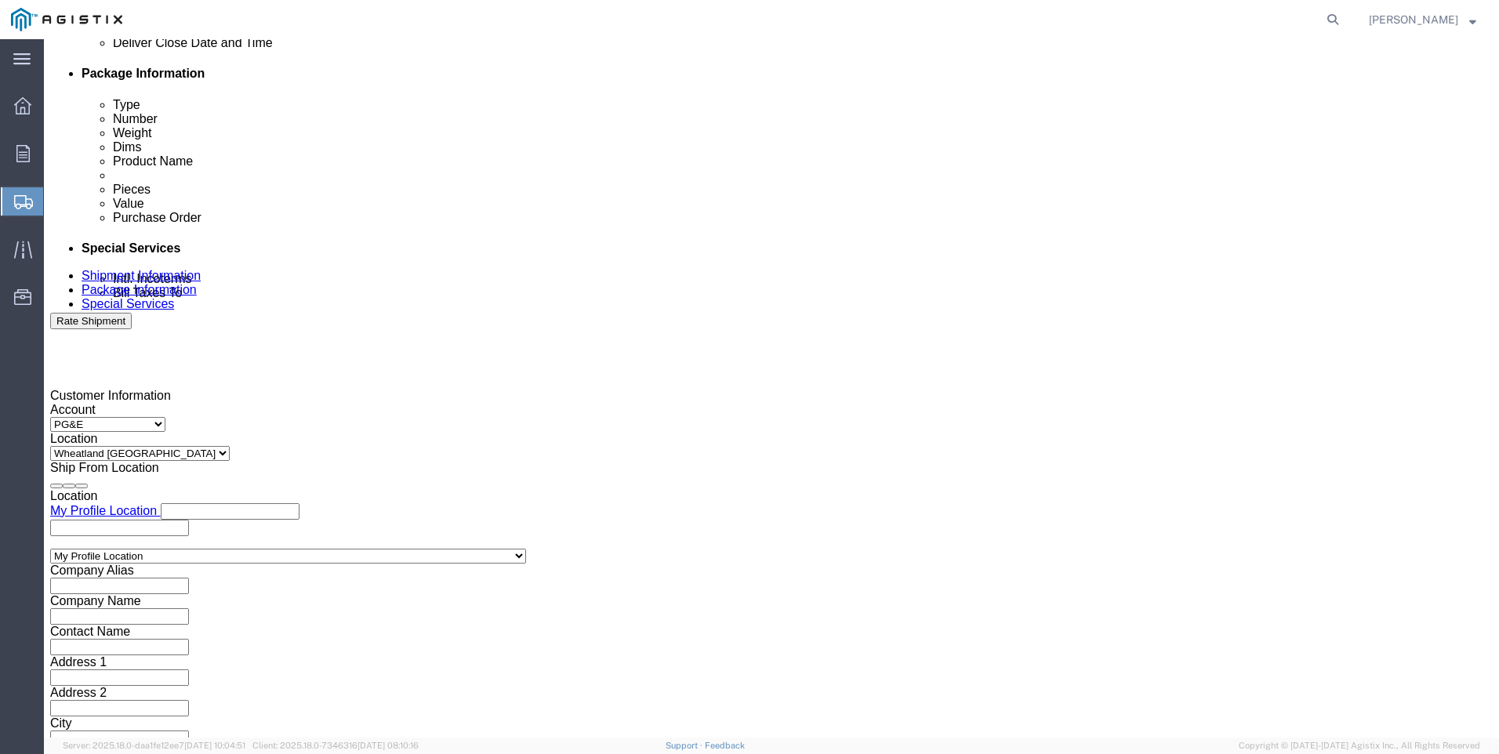
type input "SO 0054761"
drag, startPoint x: 1085, startPoint y: 636, endPoint x: 1052, endPoint y: 630, distance: 33.4
click button "Continue"
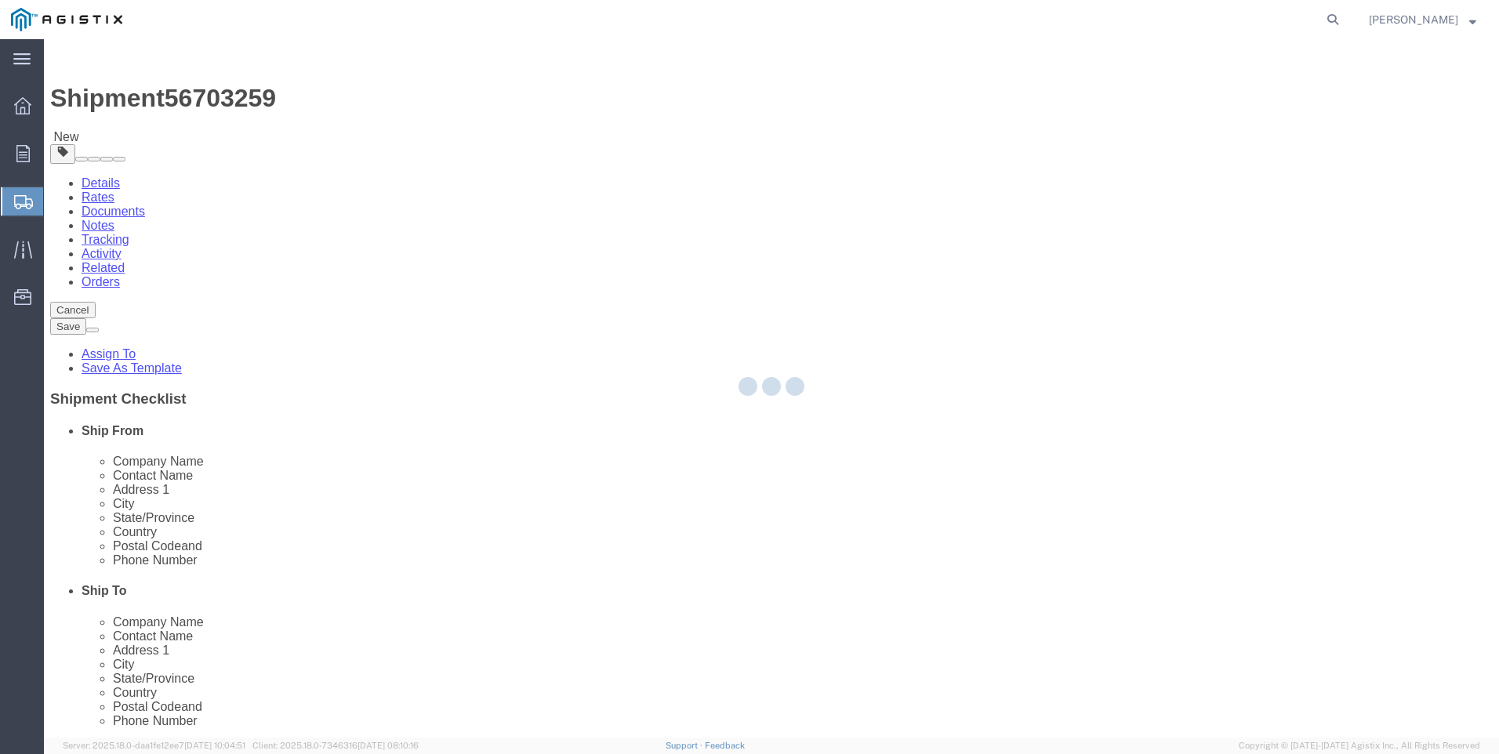
select select "CBOX"
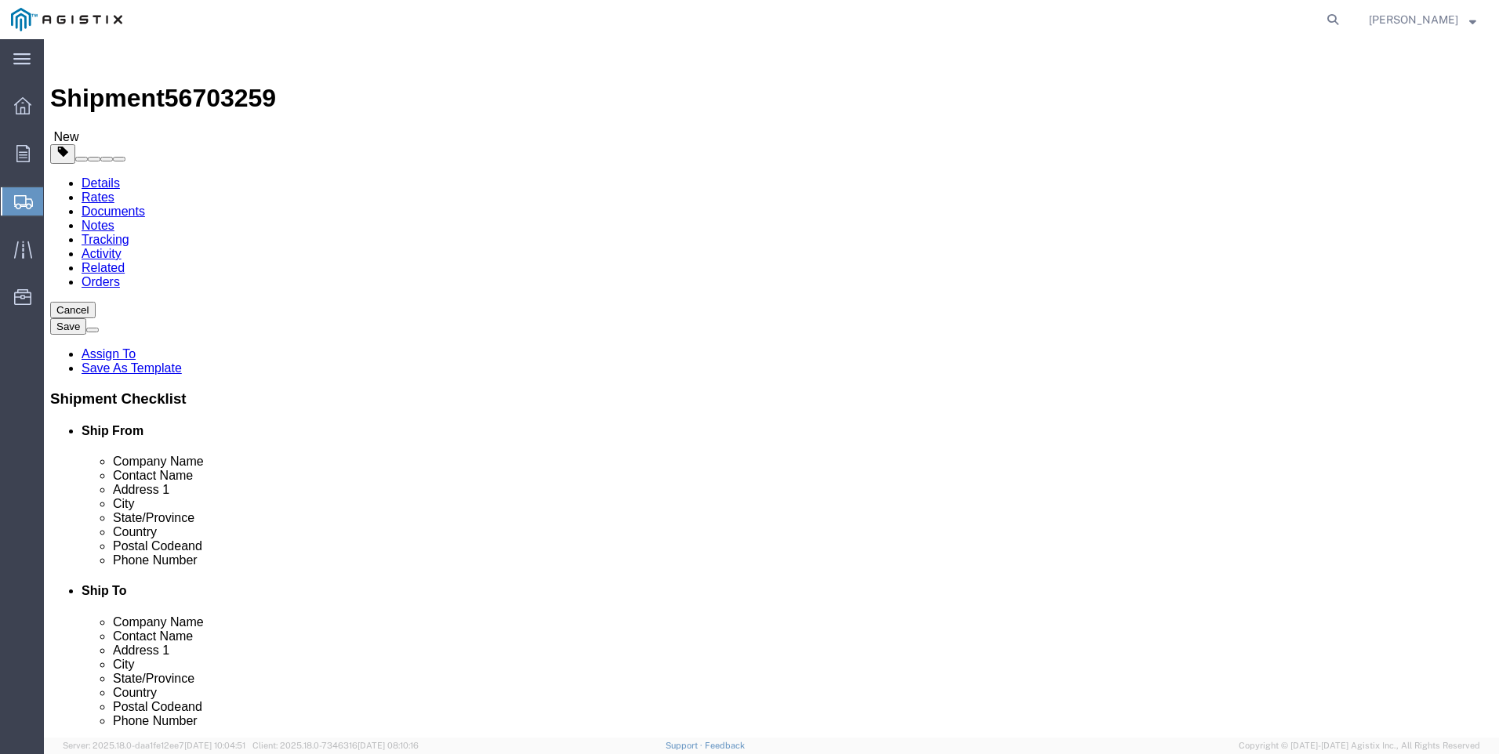
click input "text"
type input "14"
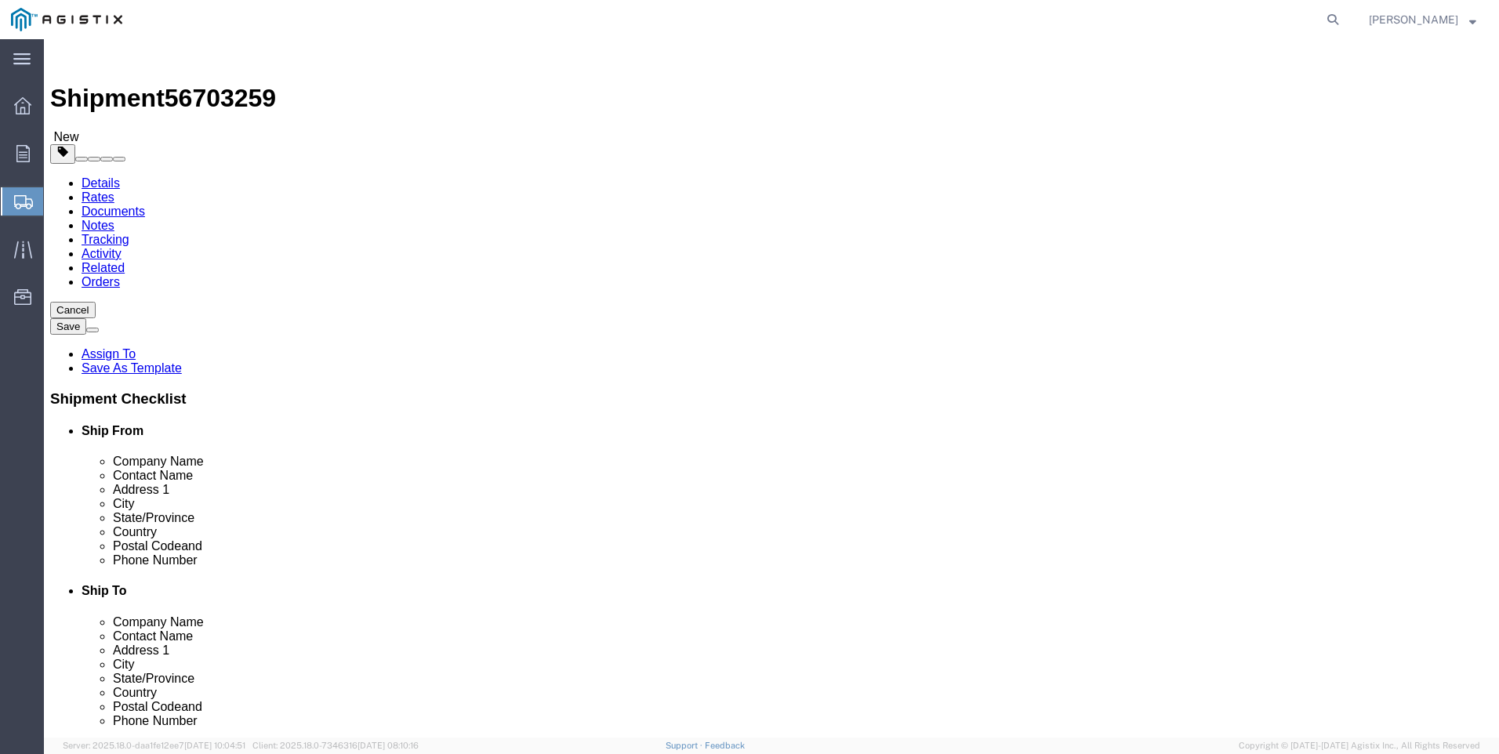
click link "Add Content"
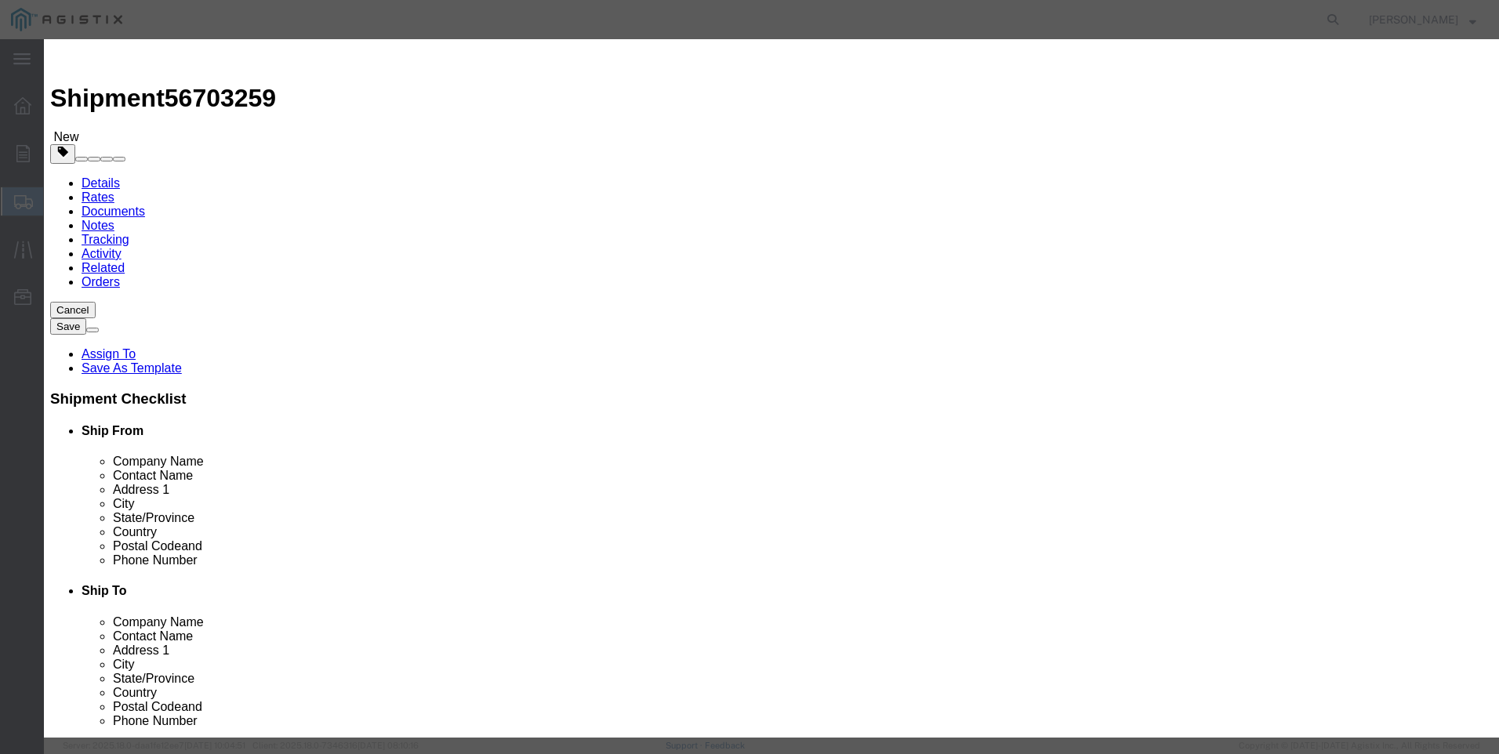
click input "text"
type input "M447249"
click td "Name: REBUILD KIT 2" LARGE PORT 75 DURO"
select select
select select "USD"
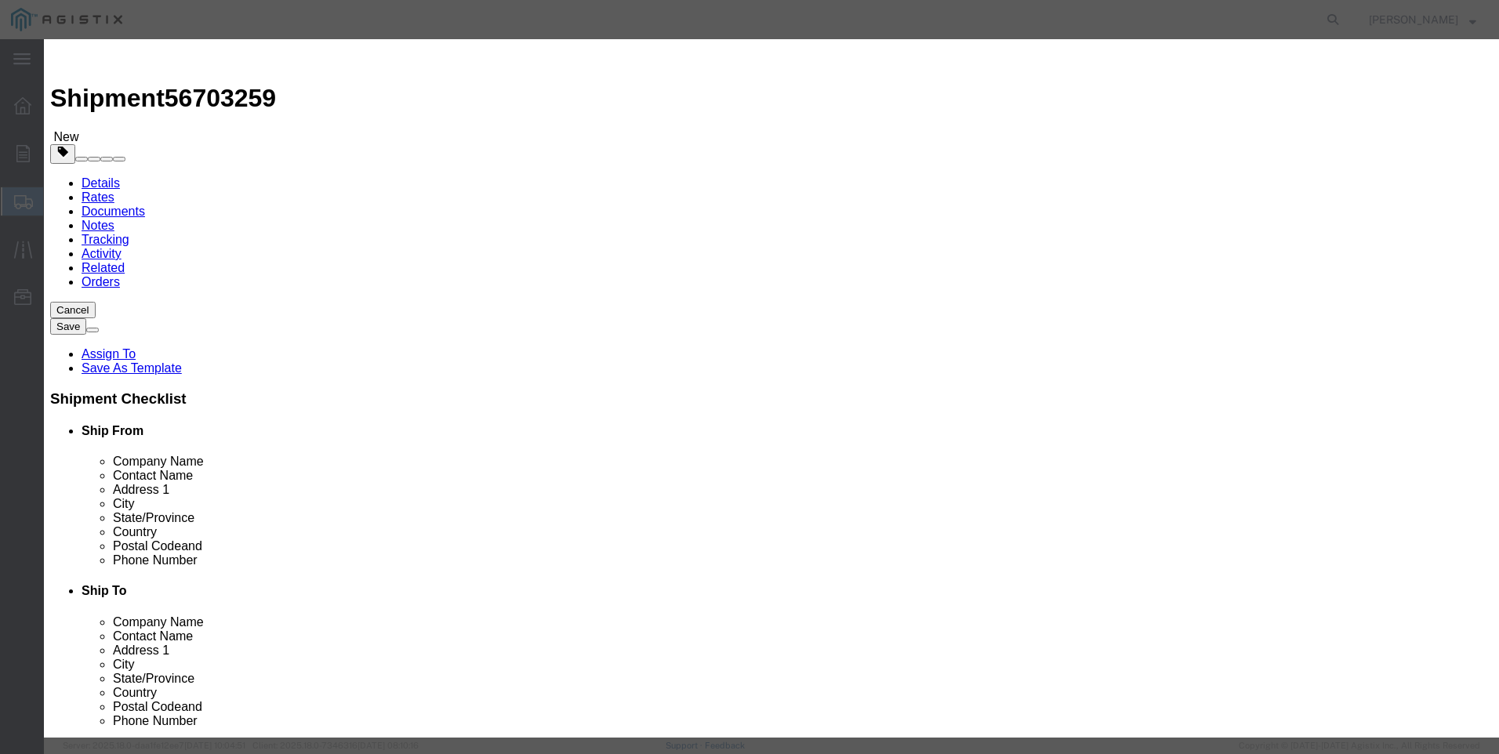
type input "REBUILD KIT 2" LARGE PORT 75 DURO"
type input "M447249"
drag, startPoint x: 642, startPoint y: 118, endPoint x: 288, endPoint y: 62, distance: 358.9
click div "Add content Commodity library Product Name REBUILD KIT 2" LARGE PORT 75 DURO M4…"
type input "REBUILD KIT 2" LARGE PORT 75 DURO"
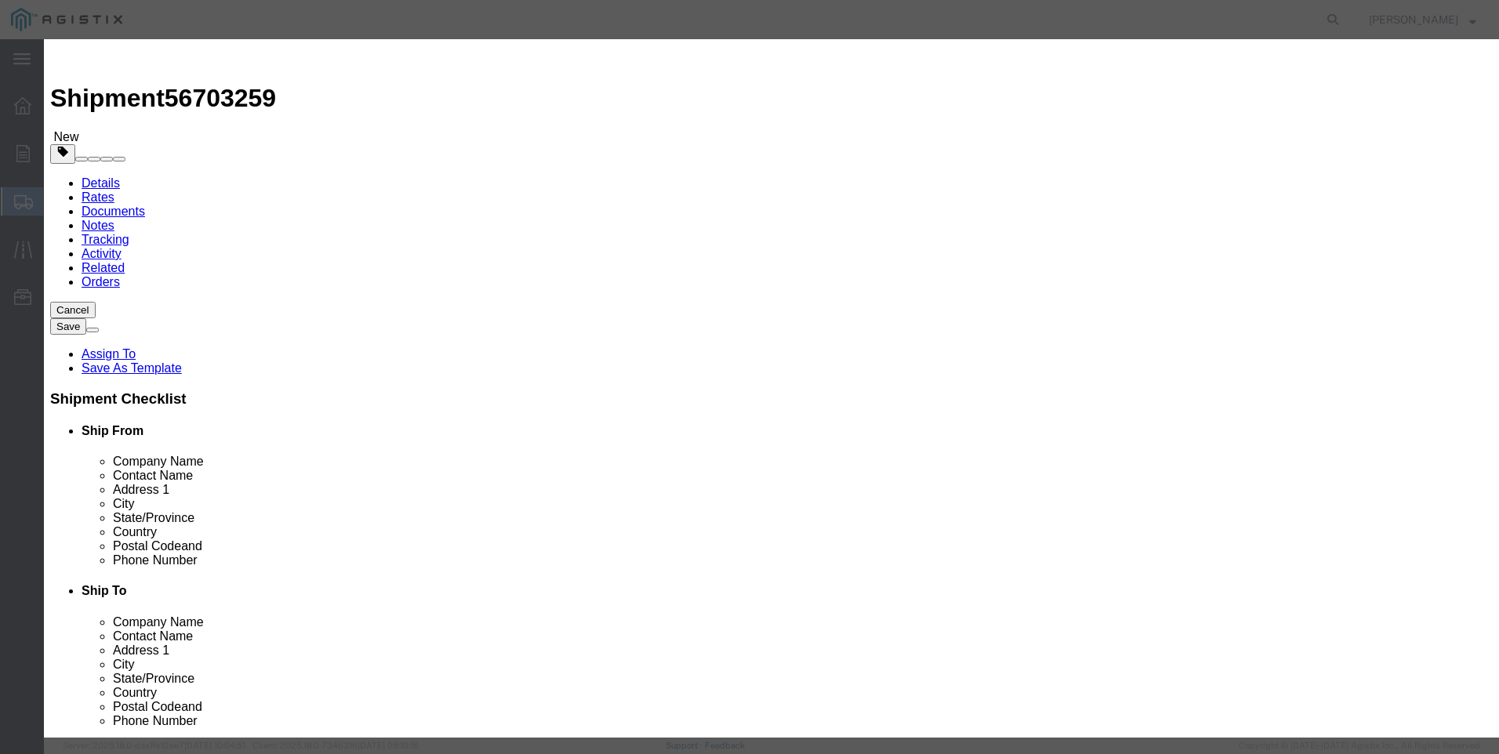
click textarea
paste textarea "REBUILD KIT 2" LARGE PORT 75 DURO"
type textarea "REBUILD KIT 2" LARGE PORT 75 DURO"
drag, startPoint x: 322, startPoint y: 69, endPoint x: 16, endPoint y: -1, distance: 312.9
click html "Shipment 56703259 New Details Rates Documents Notes Tracking Activity Related O…"
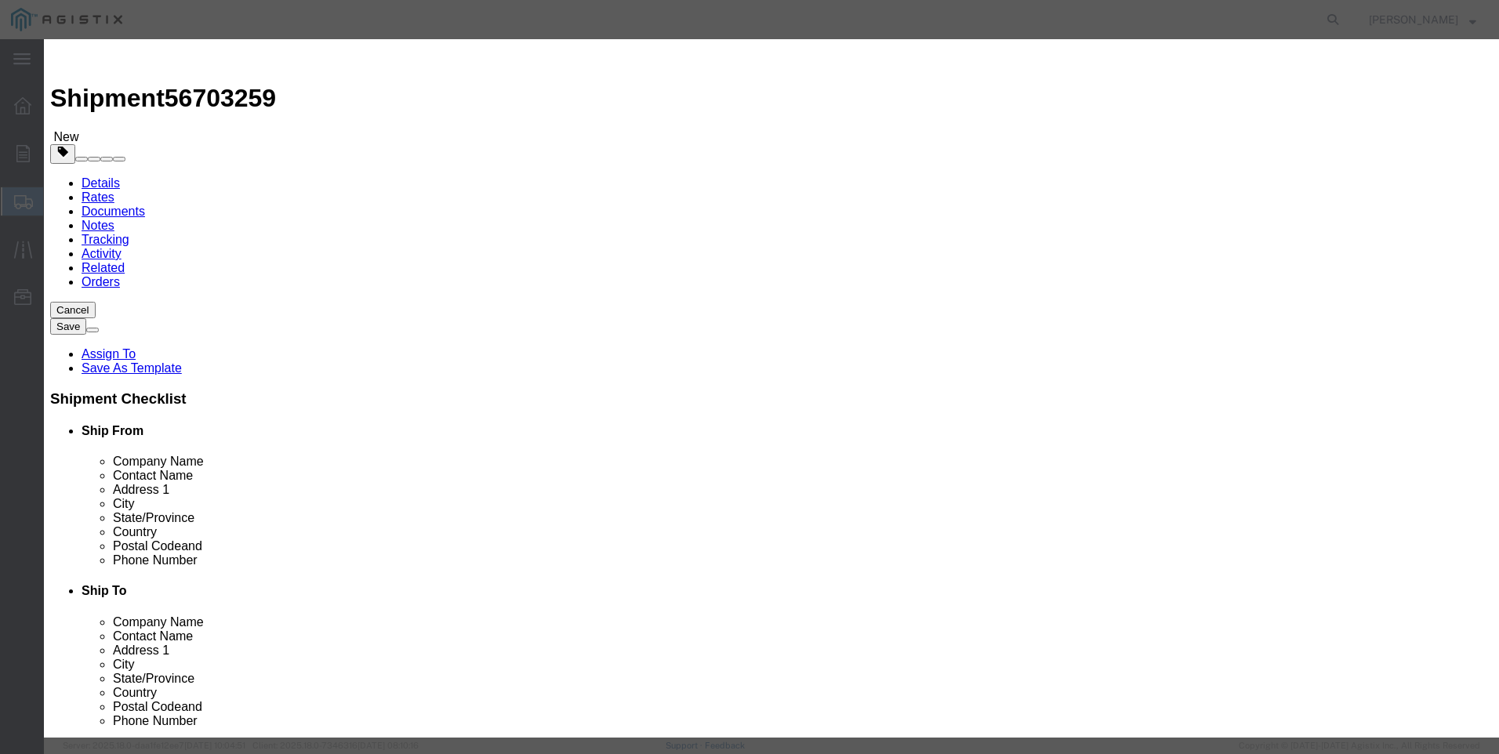
type input "M447249 / [PHONE_NUMBER]"
click input "text"
type input "36"
type input "8553"
click button "Save & Close"
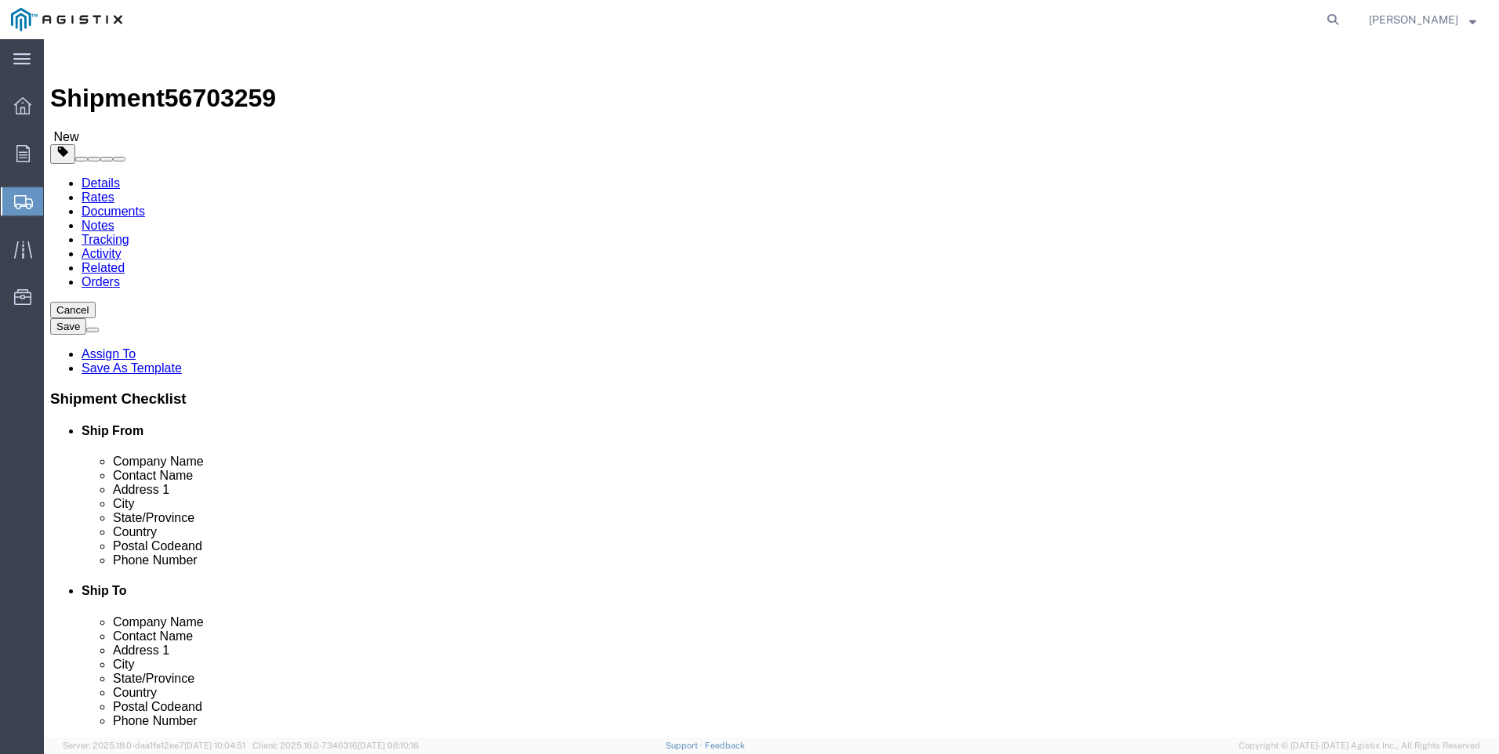
click button "Rate Shipment"
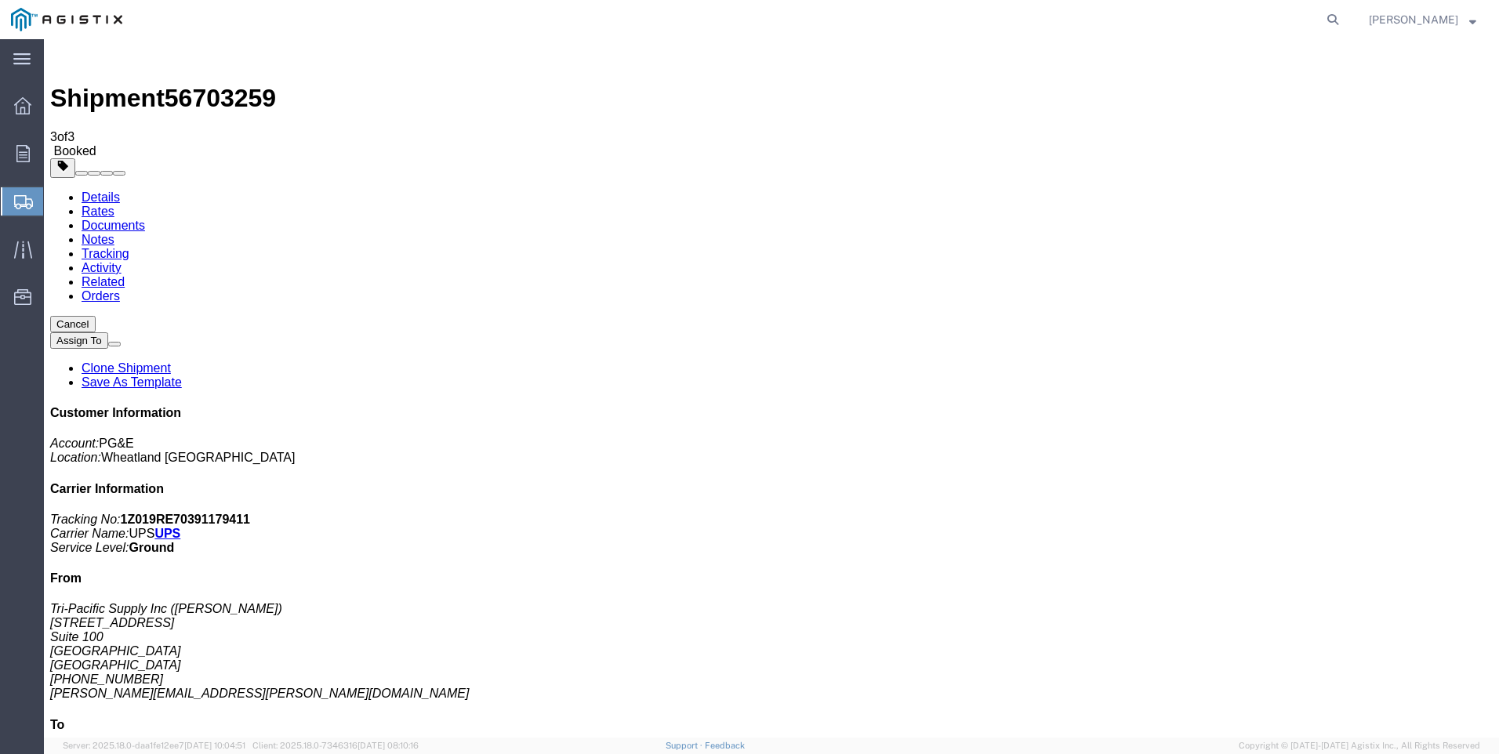
drag, startPoint x: 654, startPoint y: 276, endPoint x: 1187, endPoint y: 434, distance: 556.1
click at [0, 0] on span "Create Shipment" at bounding box center [0, 0] width 0 height 0
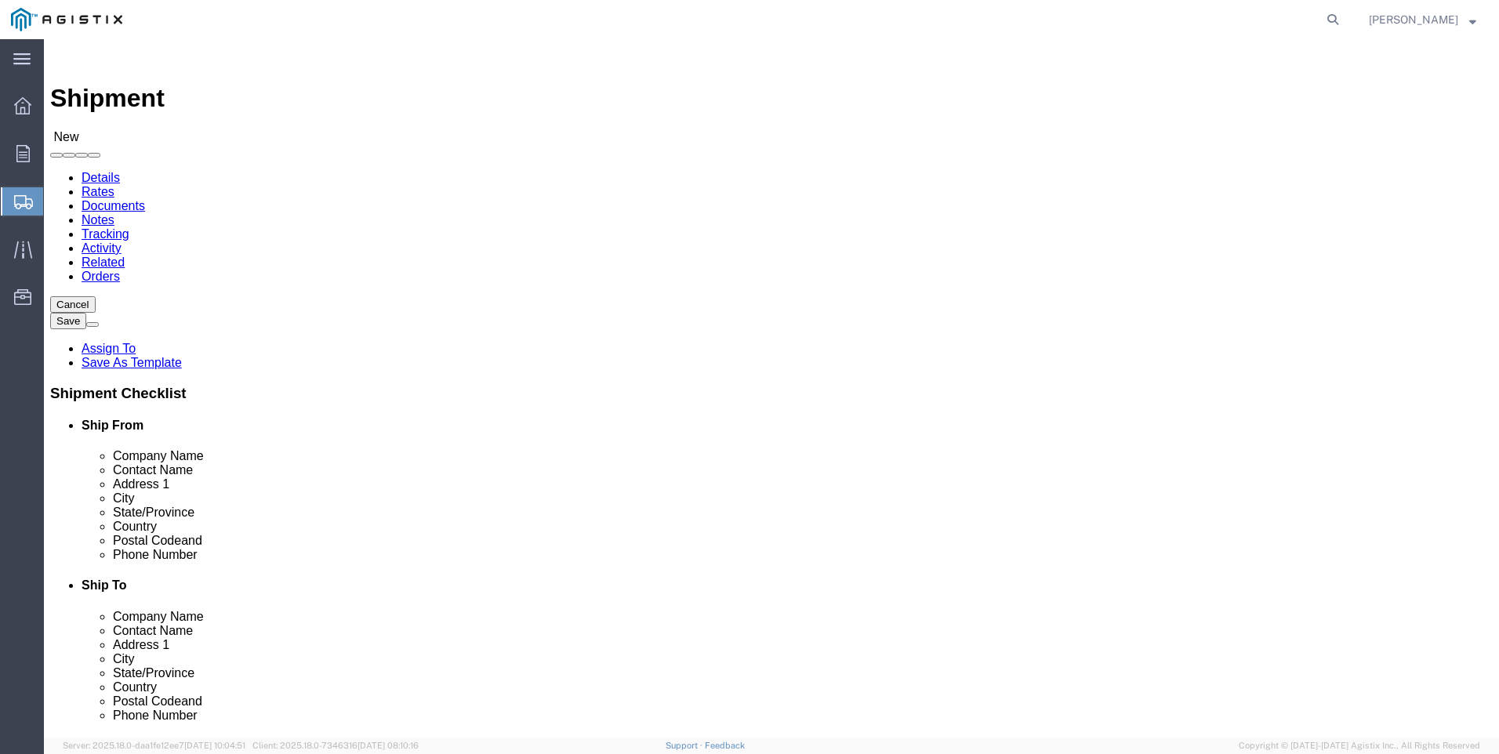
click select "Select PG&E Tri-Pacific Supply Inc"
select select "9596"
click select "Select PG&E Tri-Pacific Supply Inc"
select select
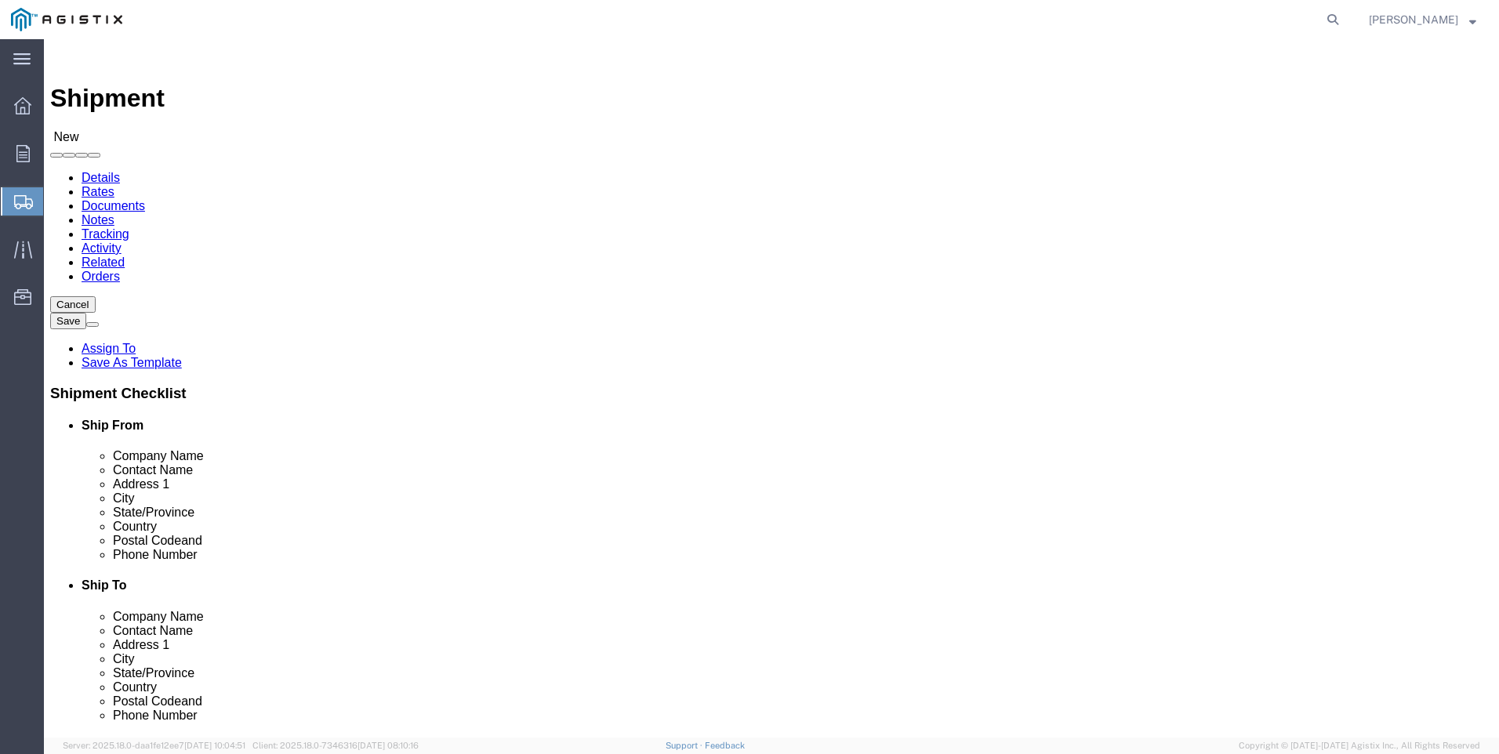
select select "MYPROFILE"
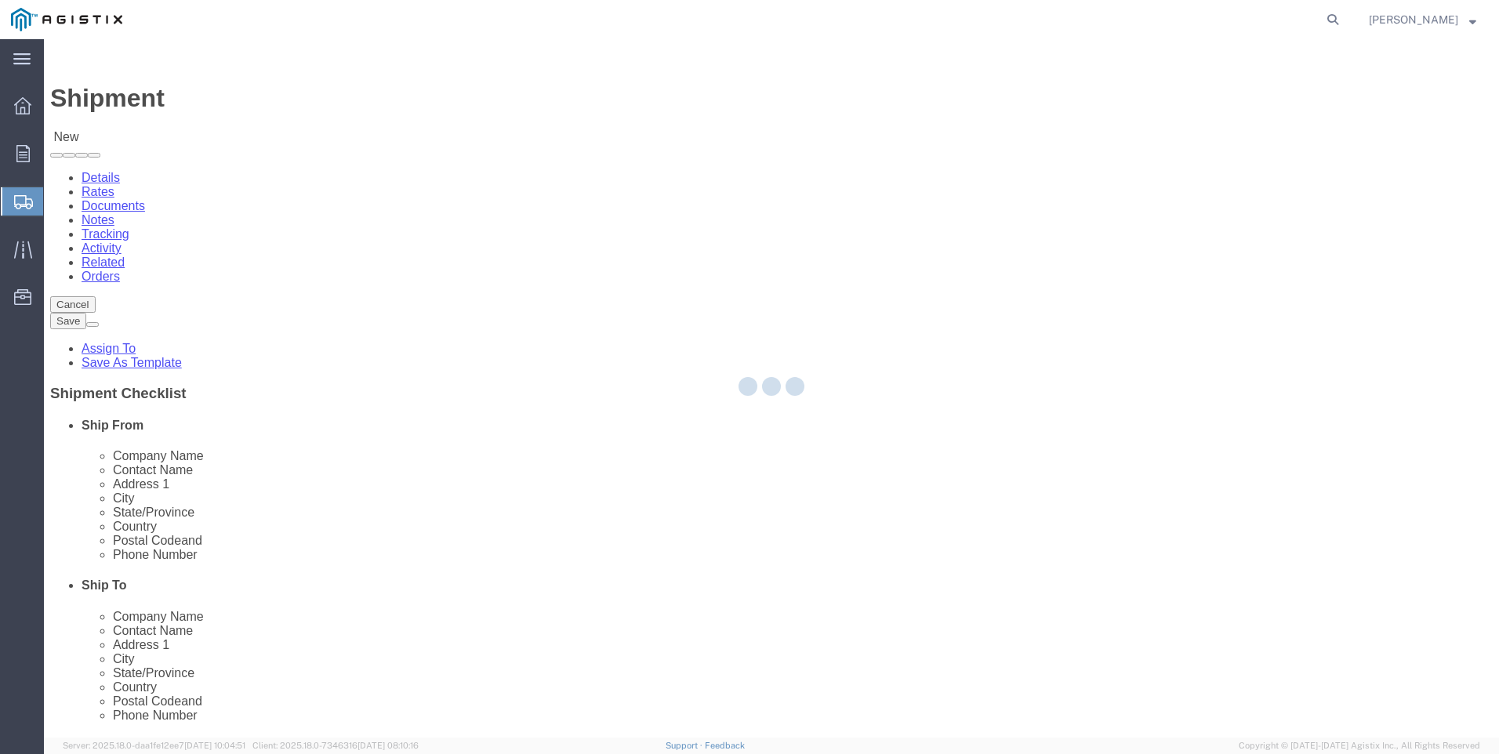
select select "CA"
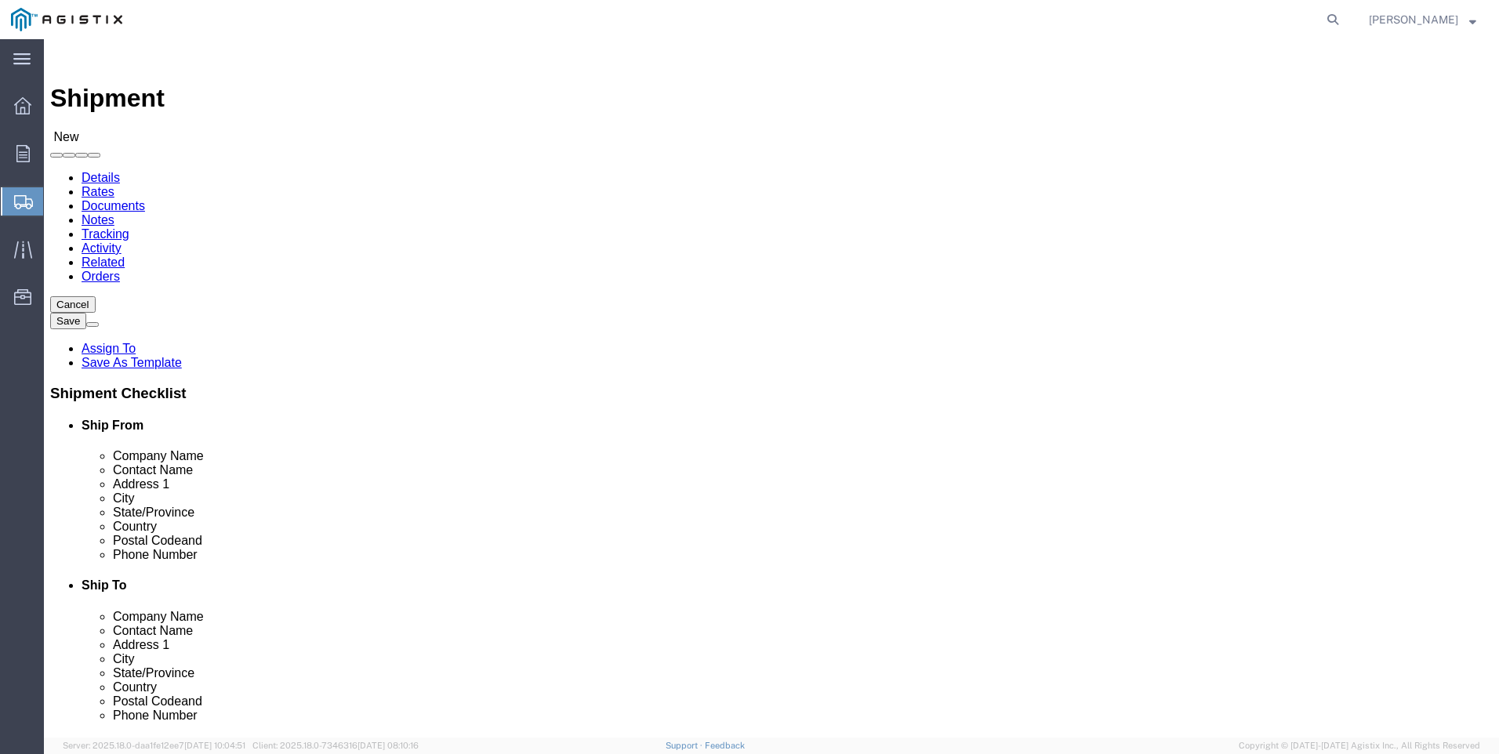
click select "Select All Others [GEOGRAPHIC_DATA] [GEOGRAPHIC_DATA] [GEOGRAPHIC_DATA] [GEOGRA…"
select select "23082"
click select "Select All Others [GEOGRAPHIC_DATA] [GEOGRAPHIC_DATA] [GEOGRAPHIC_DATA] [GEOGRA…"
click span
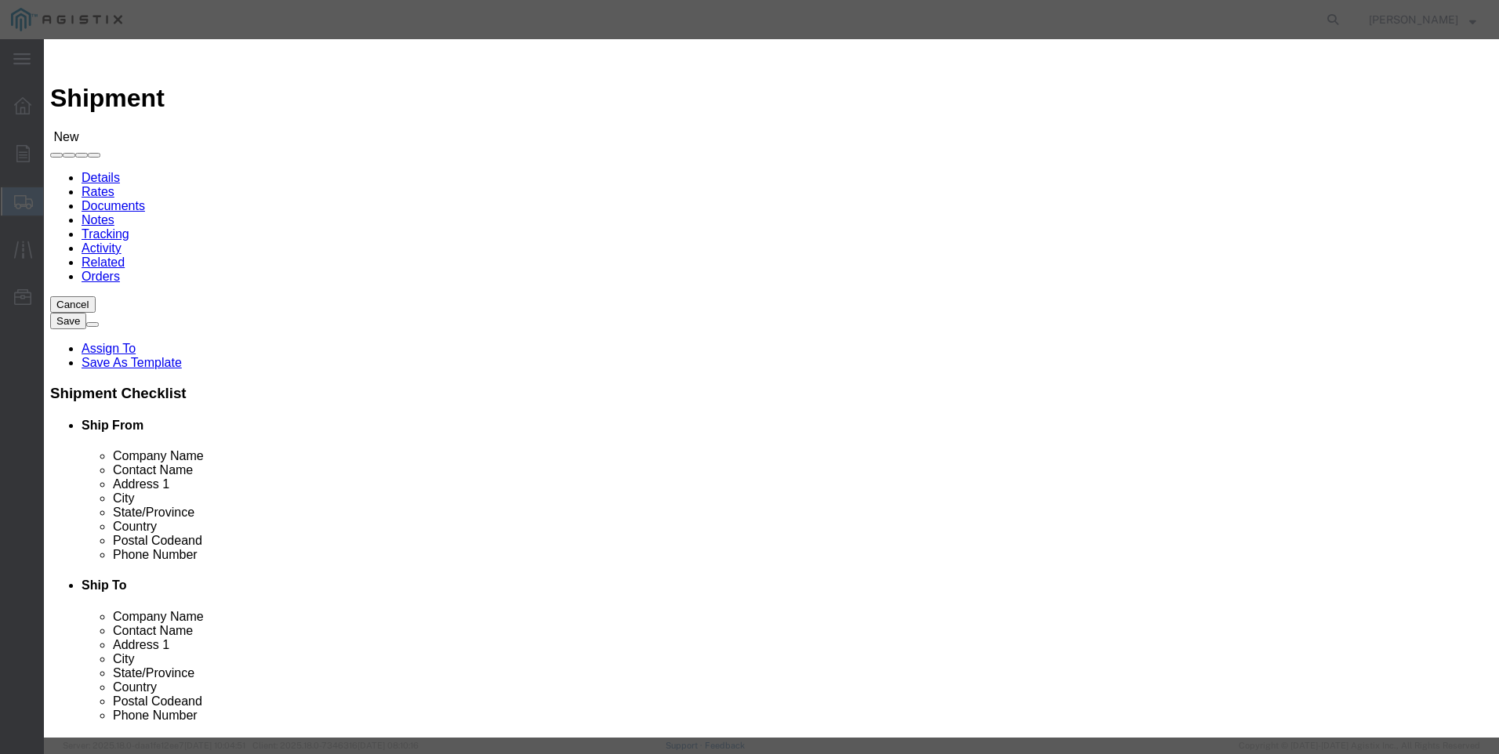
click select "Search by Address Book Name City Company Name Contact Name Country CustomerAlia…"
select select "city"
click select "Search by Address Book Name City Company Name Contact Name Country CustomerAlia…"
click input "text"
type input "[GEOGRAPHIC_DATA]"
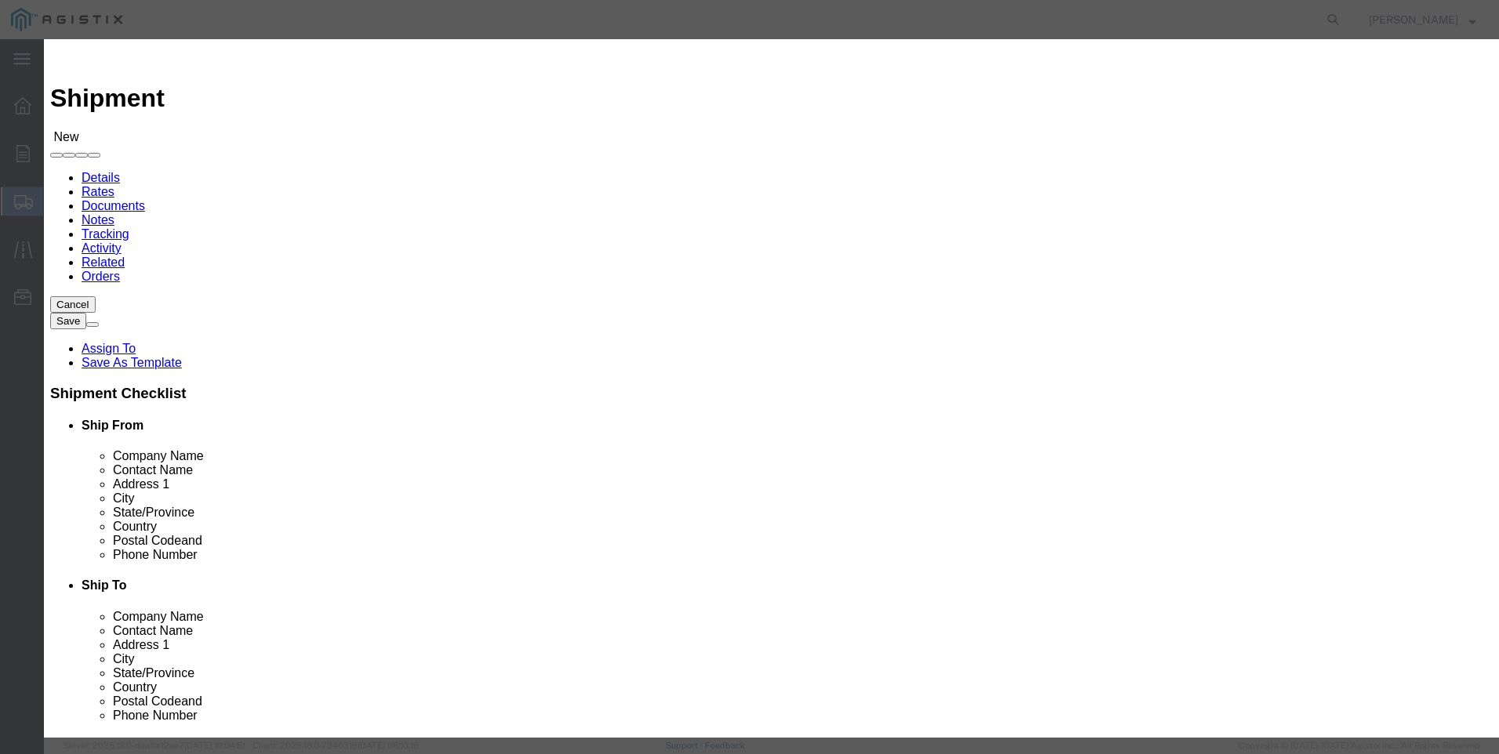
click button "button"
click button "Select"
select select "CA"
click button "Close"
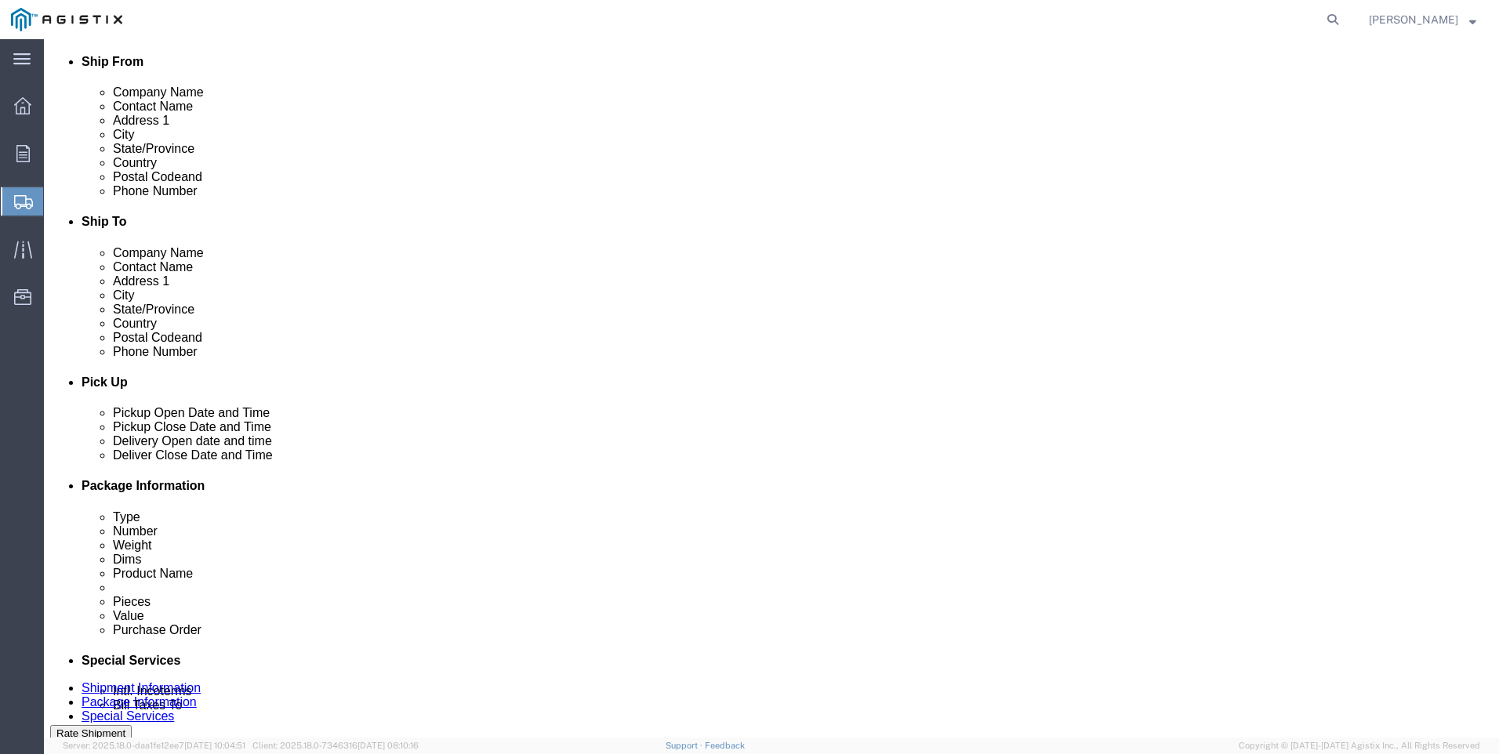
scroll to position [392, 0]
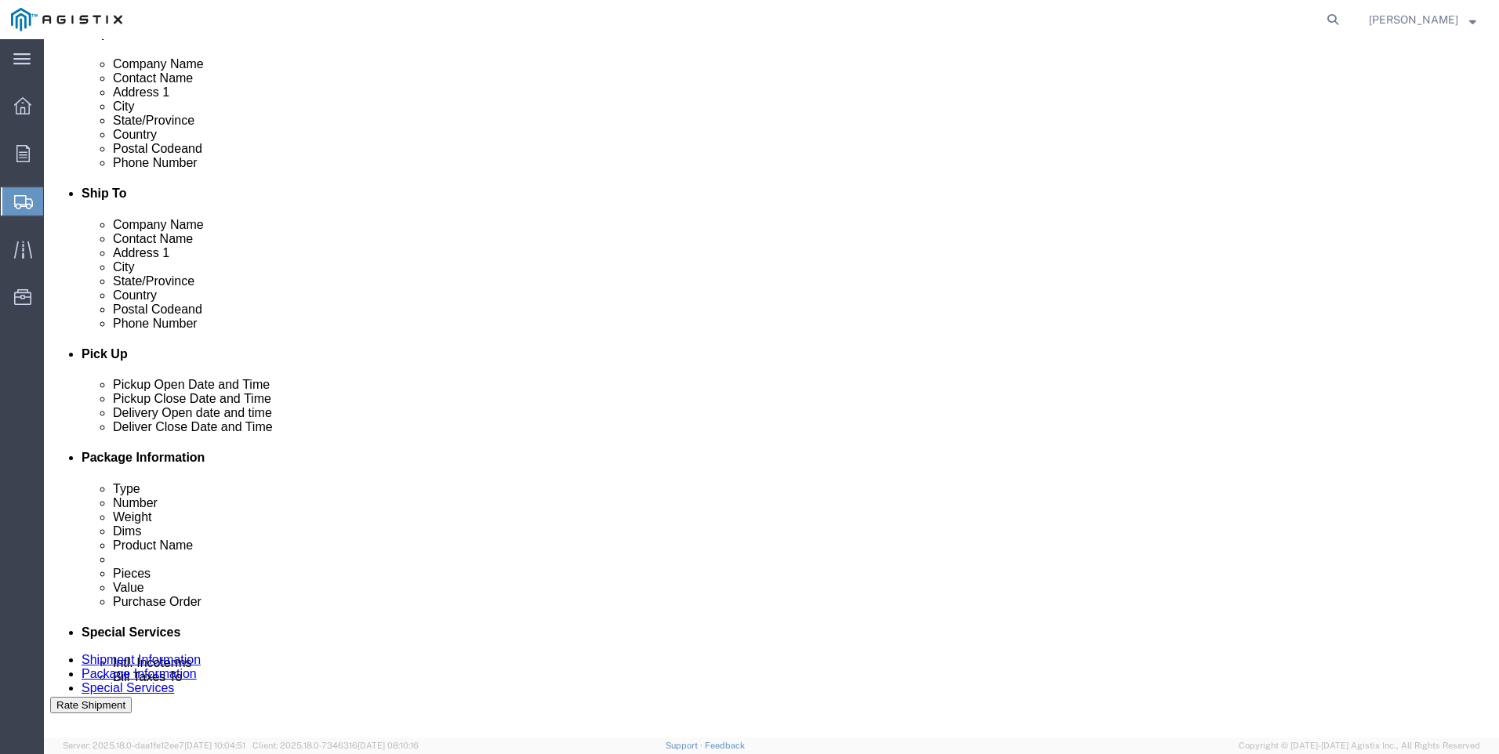
click div
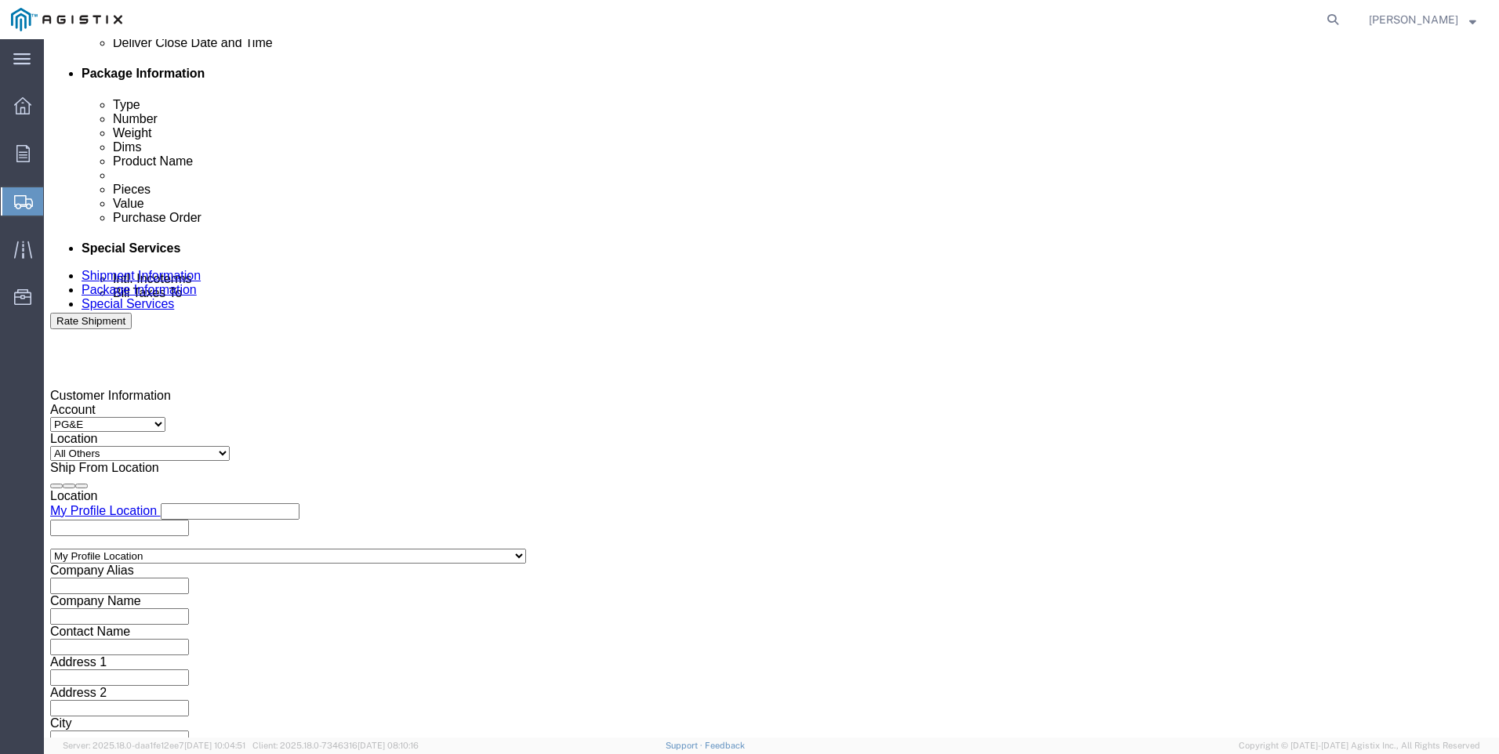
drag, startPoint x: 652, startPoint y: 452, endPoint x: 685, endPoint y: 459, distance: 34.5
click input "1:00 PM"
click input "7:00 PM"
type input "7:00 AM"
click button "Apply"
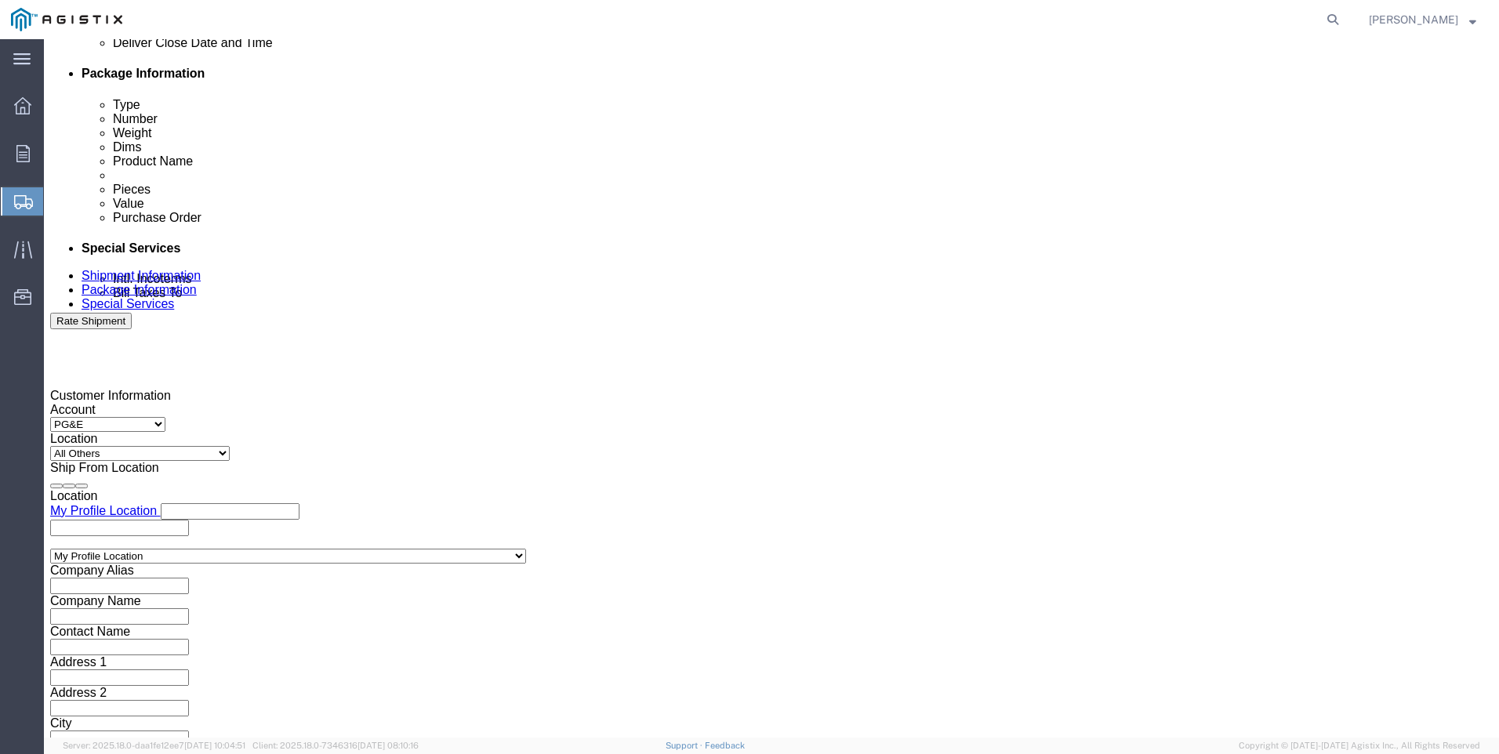
click div
click input "3:00 AM"
type input "3:00 PM"
click button "Apply"
click input "text"
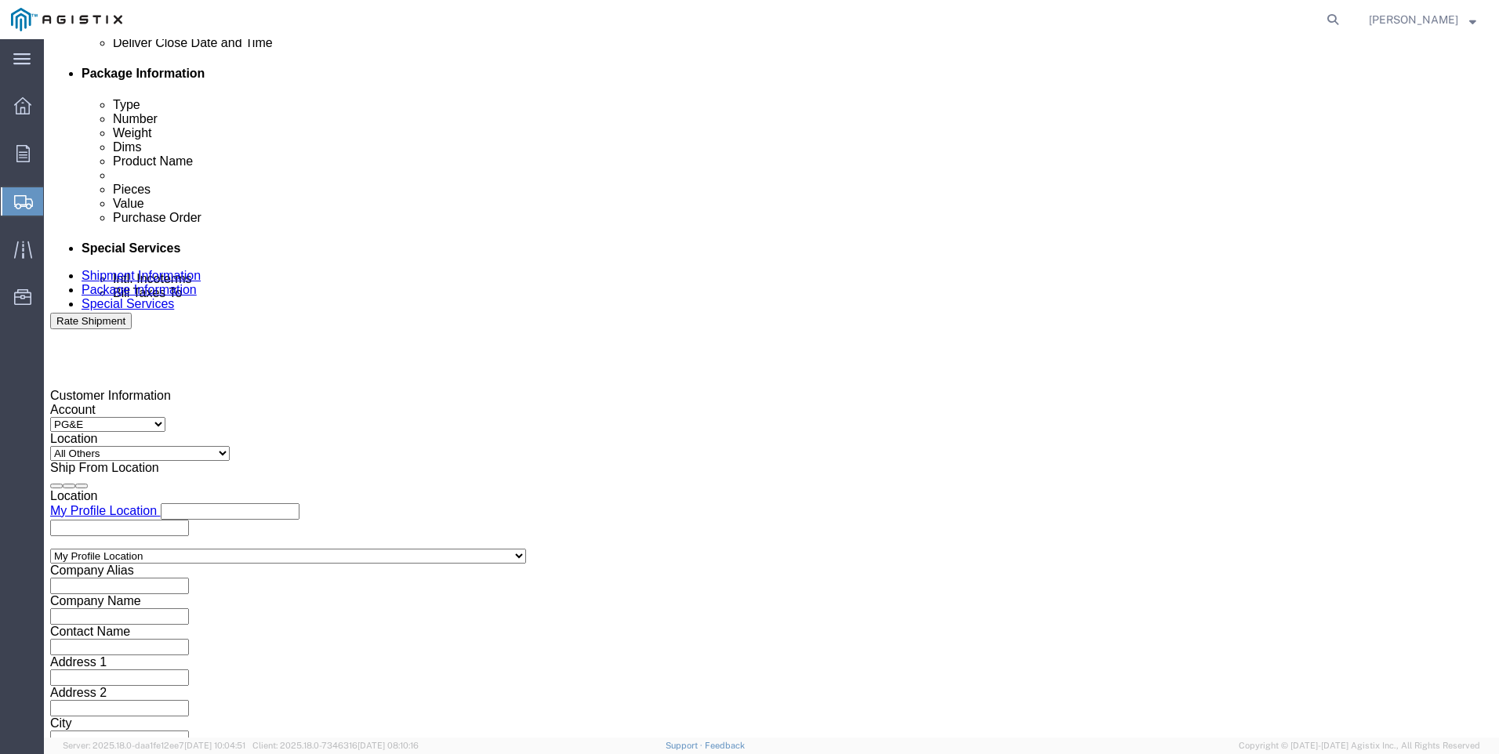
type input "3501418232"
click select "Select Account Type Activity ID Airline Appointment Number ASN Batch Request # …"
select select "SALEORDR"
click select "Select Account Type Activity ID Airline Appointment Number ASN Batch Request # …"
click input "text"
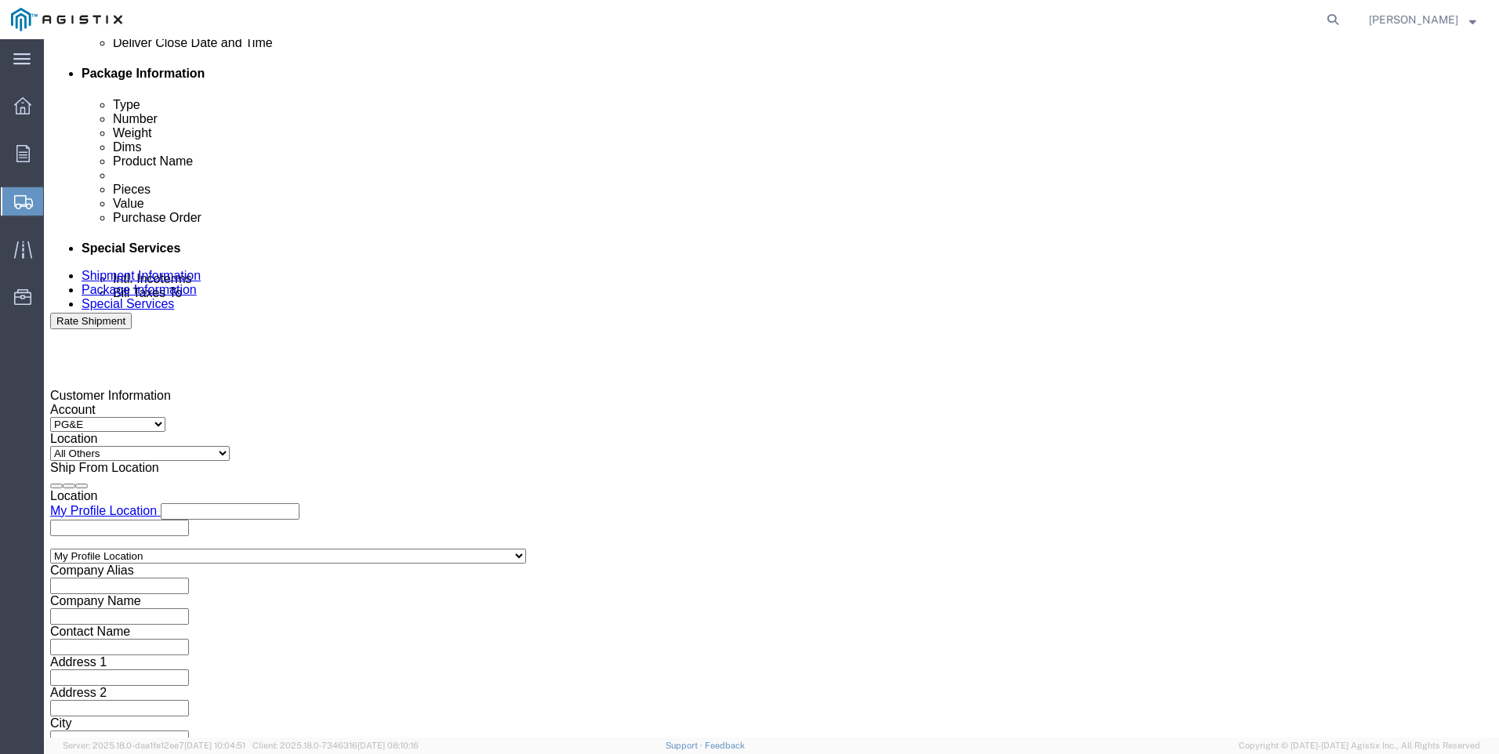
type input "SO 0054762"
click button "Continue"
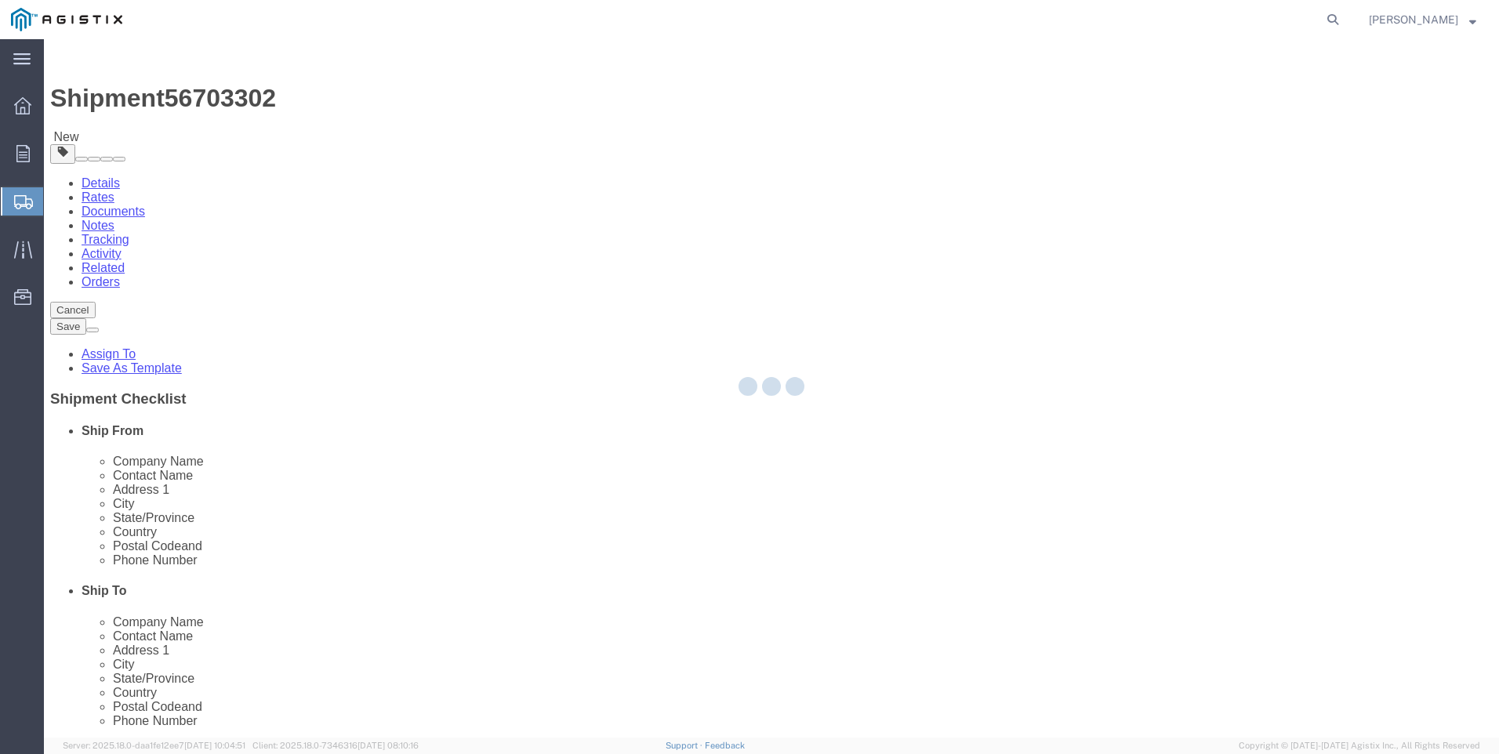
select select "CBOX"
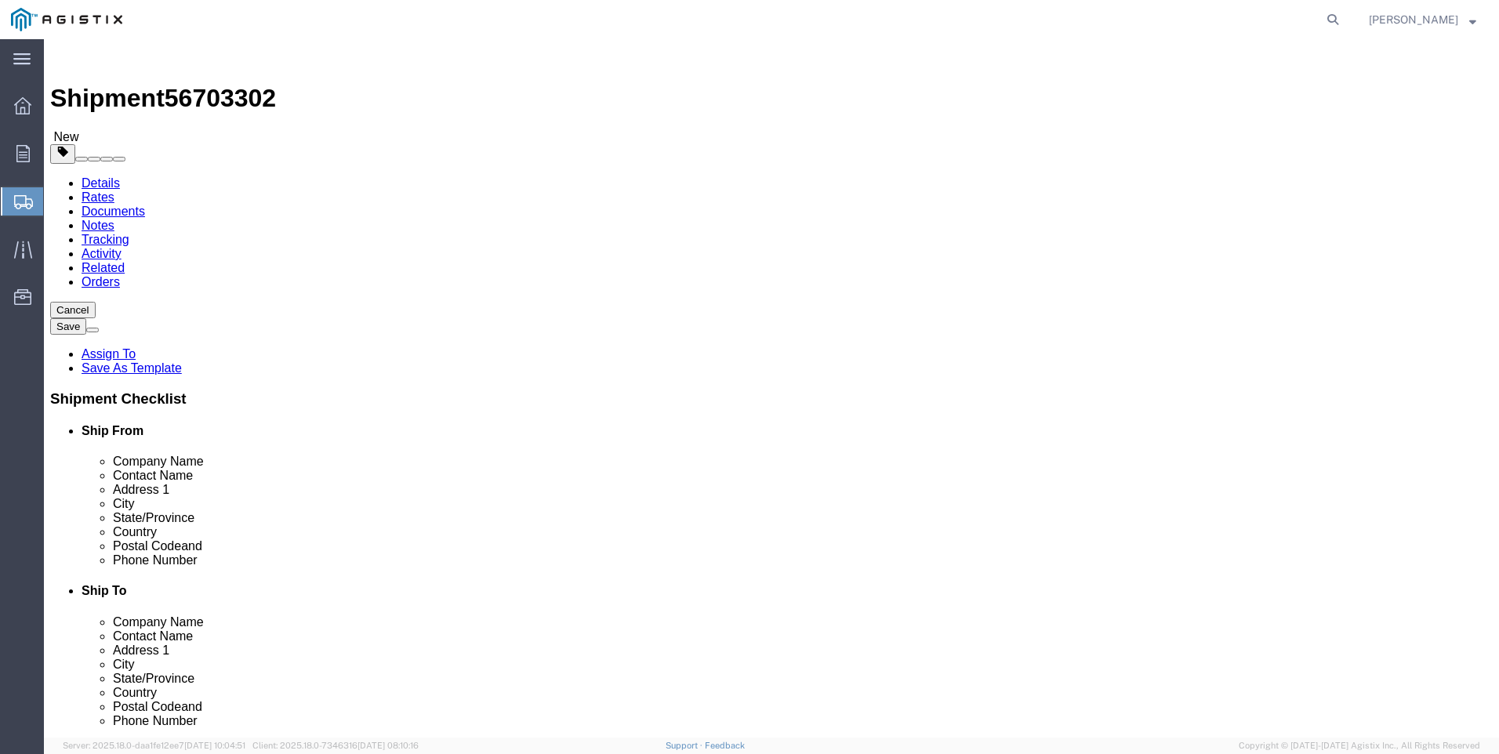
click input "text"
type input "16"
type input "8"
type input "3"
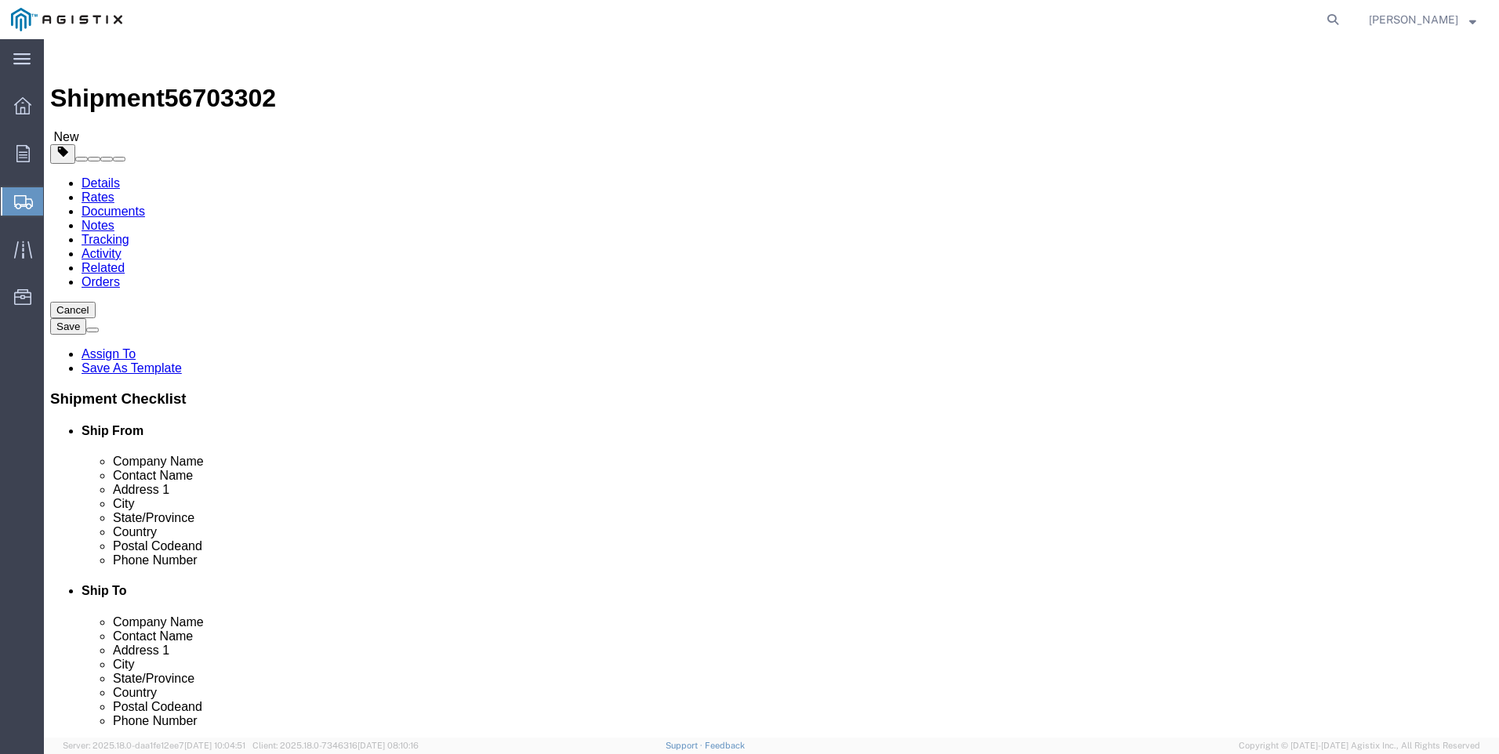
click ul
click link "Add Content"
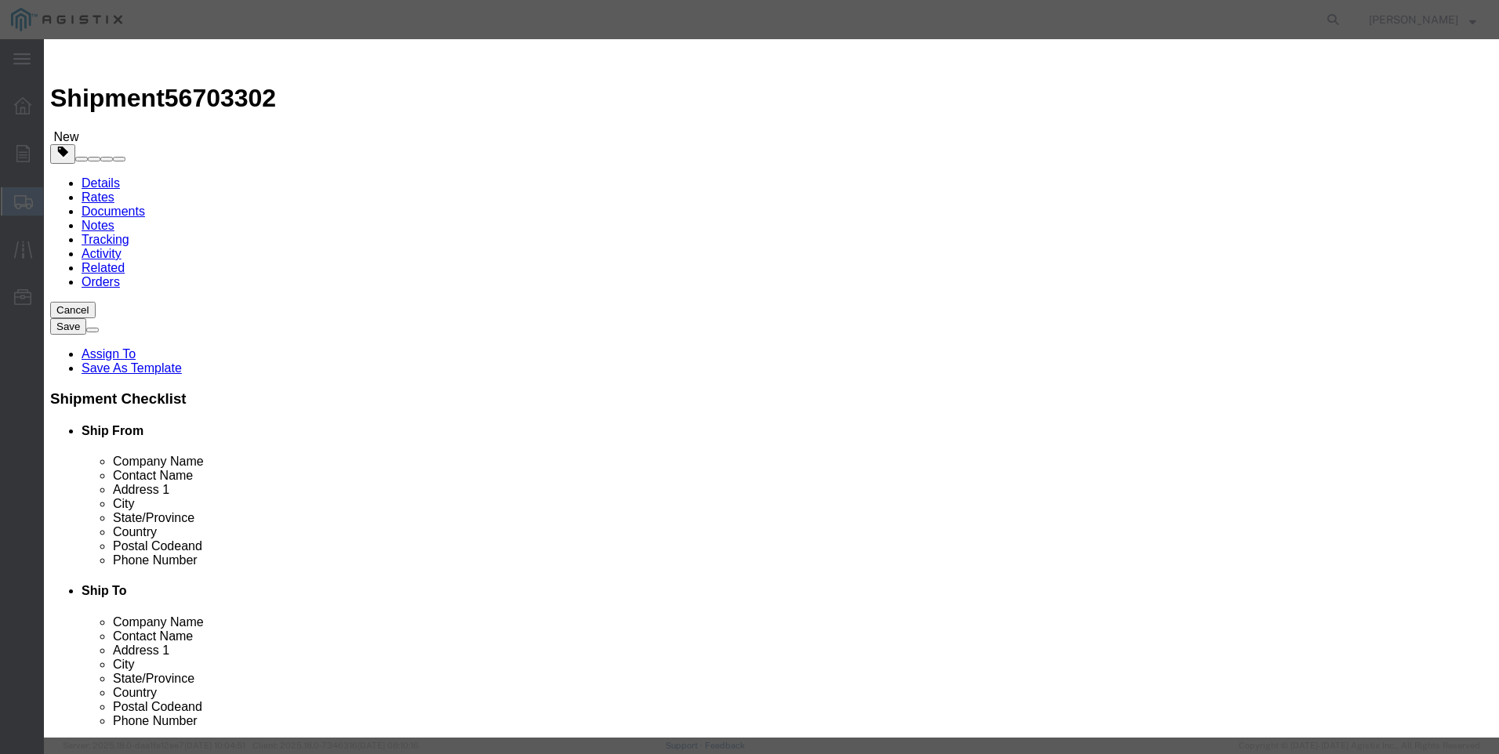
click input "text"
type input "M445972"
click td "Name: SEAL KIT "O" RING PILOT RGLTR FLOWGRID"
select select
select select "USD"
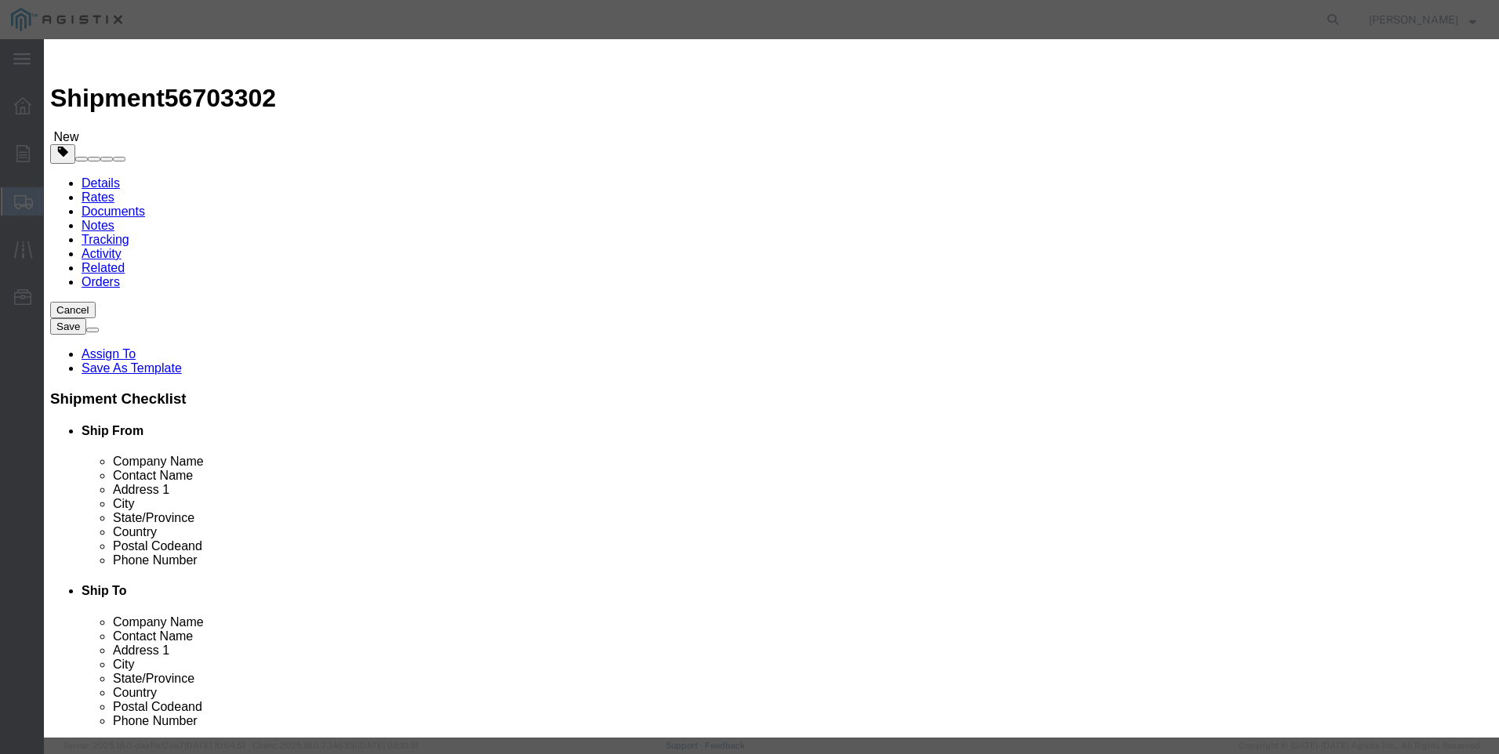
type input "SEAL KIT "O" RING PILOT RGLTR FLOWGRID"
type input "M445972"
drag, startPoint x: 710, startPoint y: 120, endPoint x: 336, endPoint y: 123, distance: 373.3
click div "Product Name SEAL KIT "O" RING PILOT RGLTR FLOWGRID M445972"
type input "SEAL KIT "O" RING PILOT RGLTR FLOWGRID"
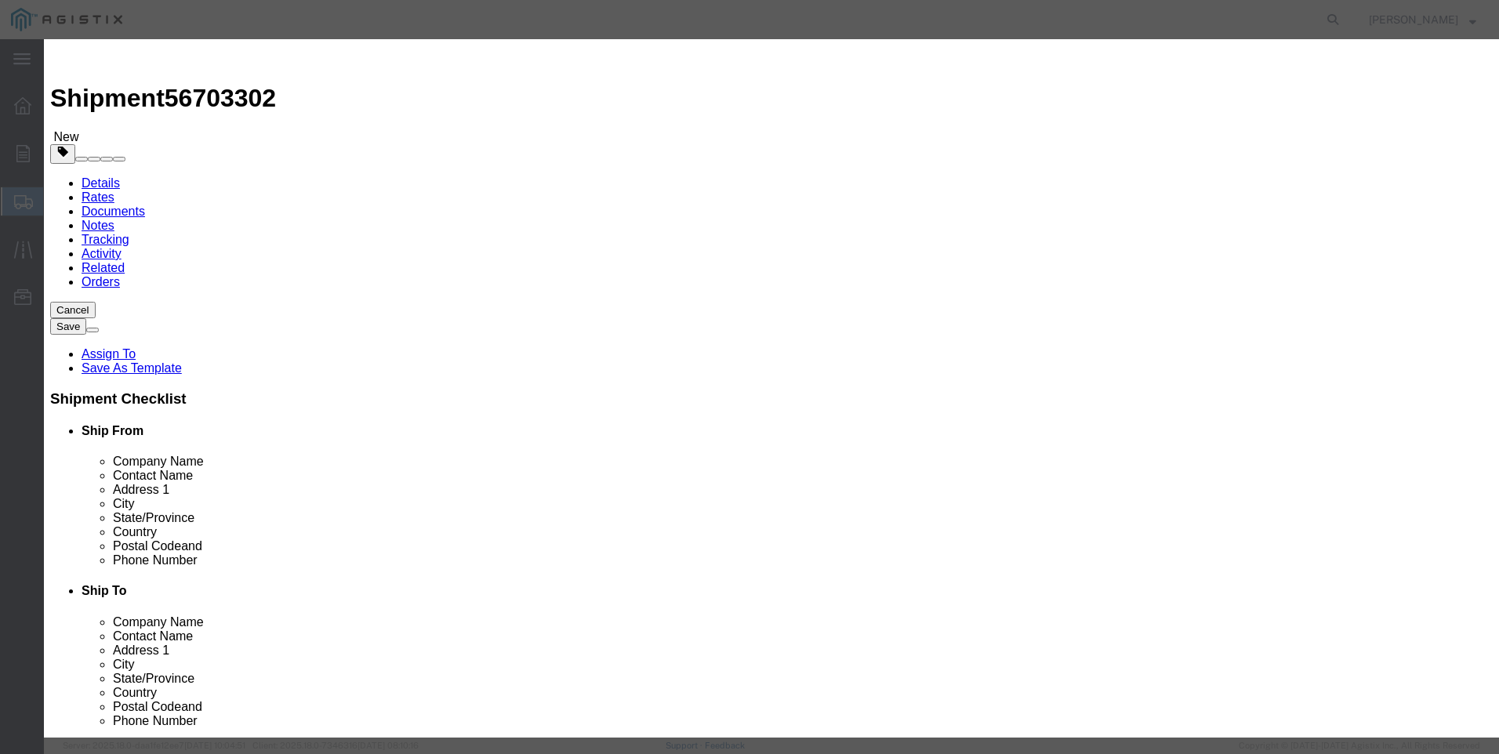
click textarea
paste textarea "SEAL KIT "O" RING PILOT RGLTR FLOWGRID"
type textarea "SEAL KIT "O" RING PILOT RGLTR FLOWGRID"
drag, startPoint x: 700, startPoint y: 117, endPoint x: 53, endPoint y: 77, distance: 649.0
click div "Add content Commodity library Product Name SEAL KIT "O" RING PILOT RGLTR FLOWGR…"
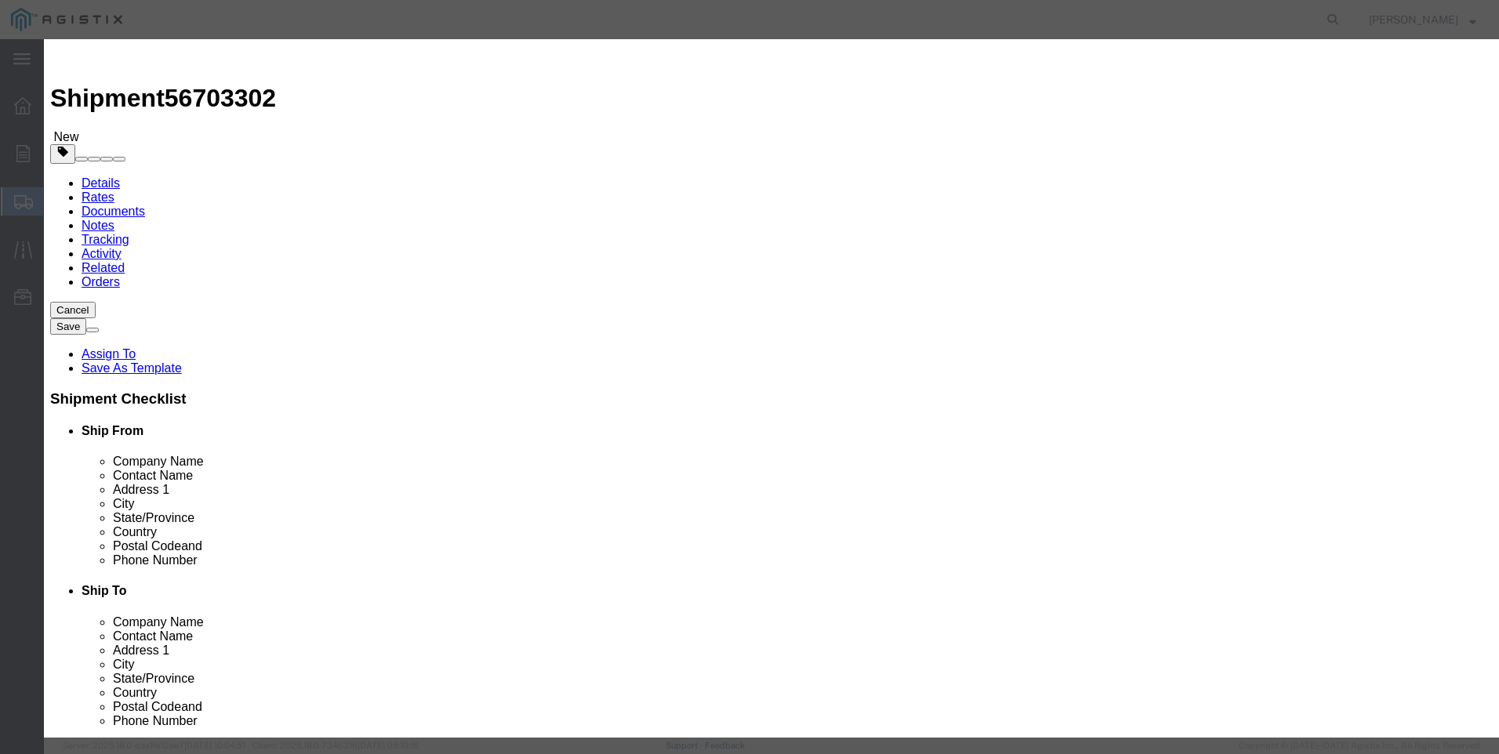
type input "M445972 / [PHONE_NUMBER]"
type input "30"
type input "1911"
click button "Save & Close"
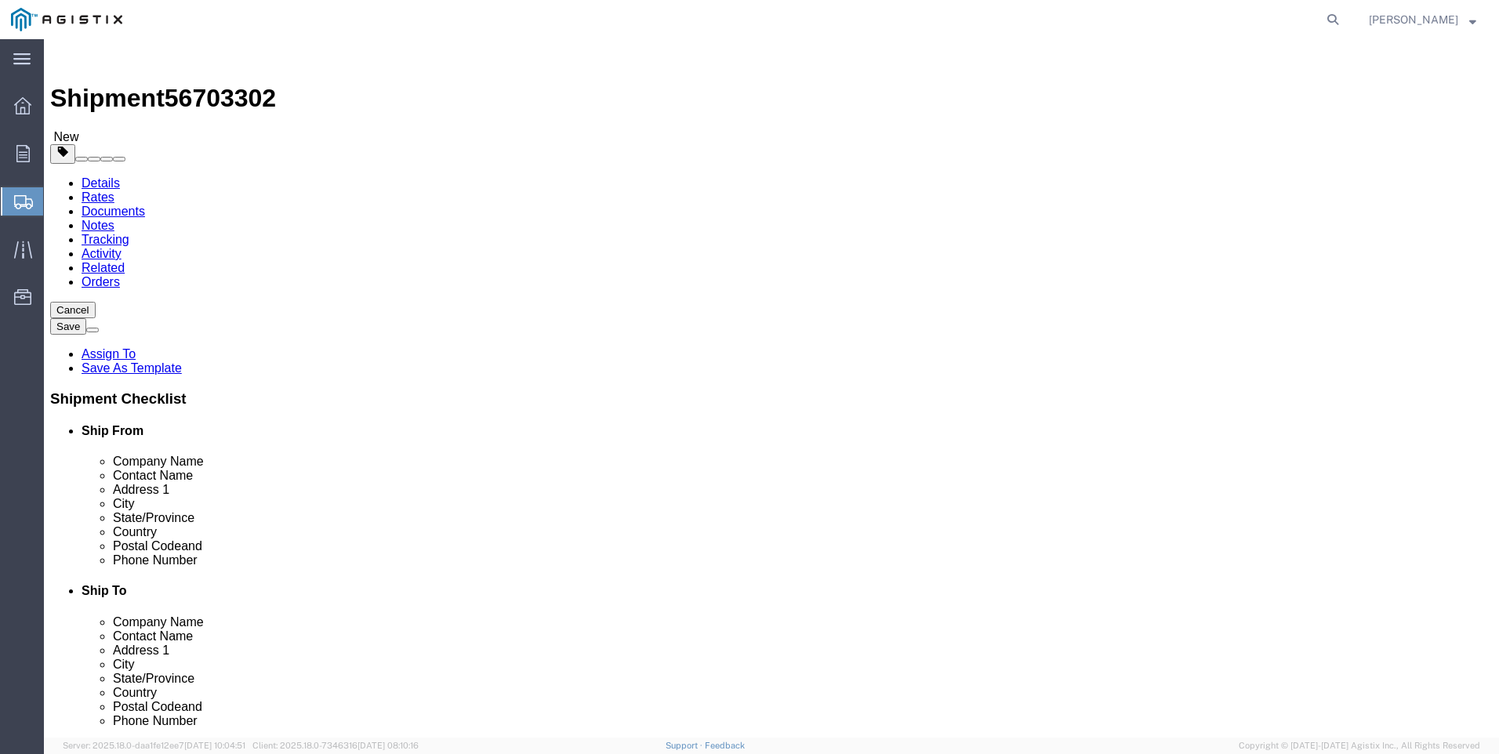
click button "Rate Shipment"
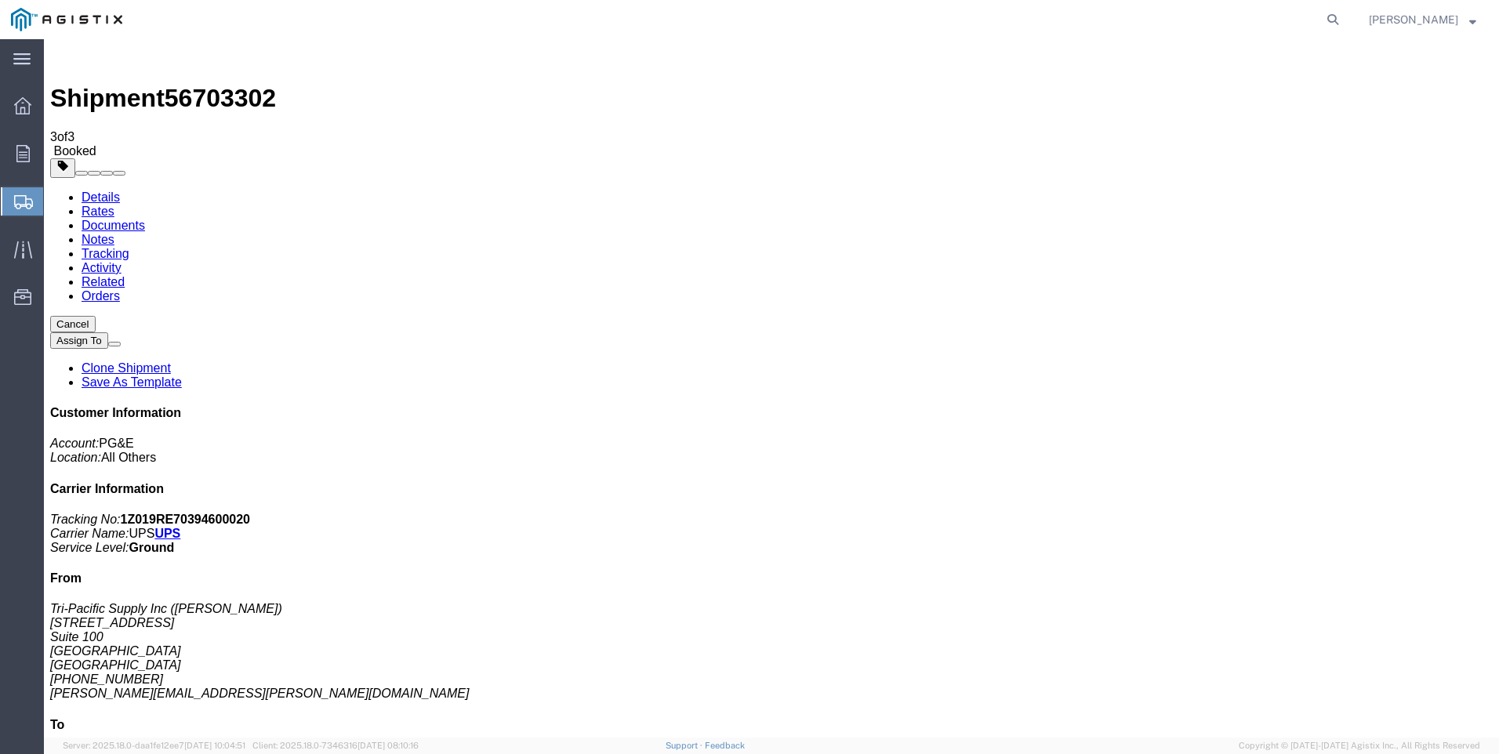
click at [0, 0] on span "Create Shipment" at bounding box center [0, 0] width 0 height 0
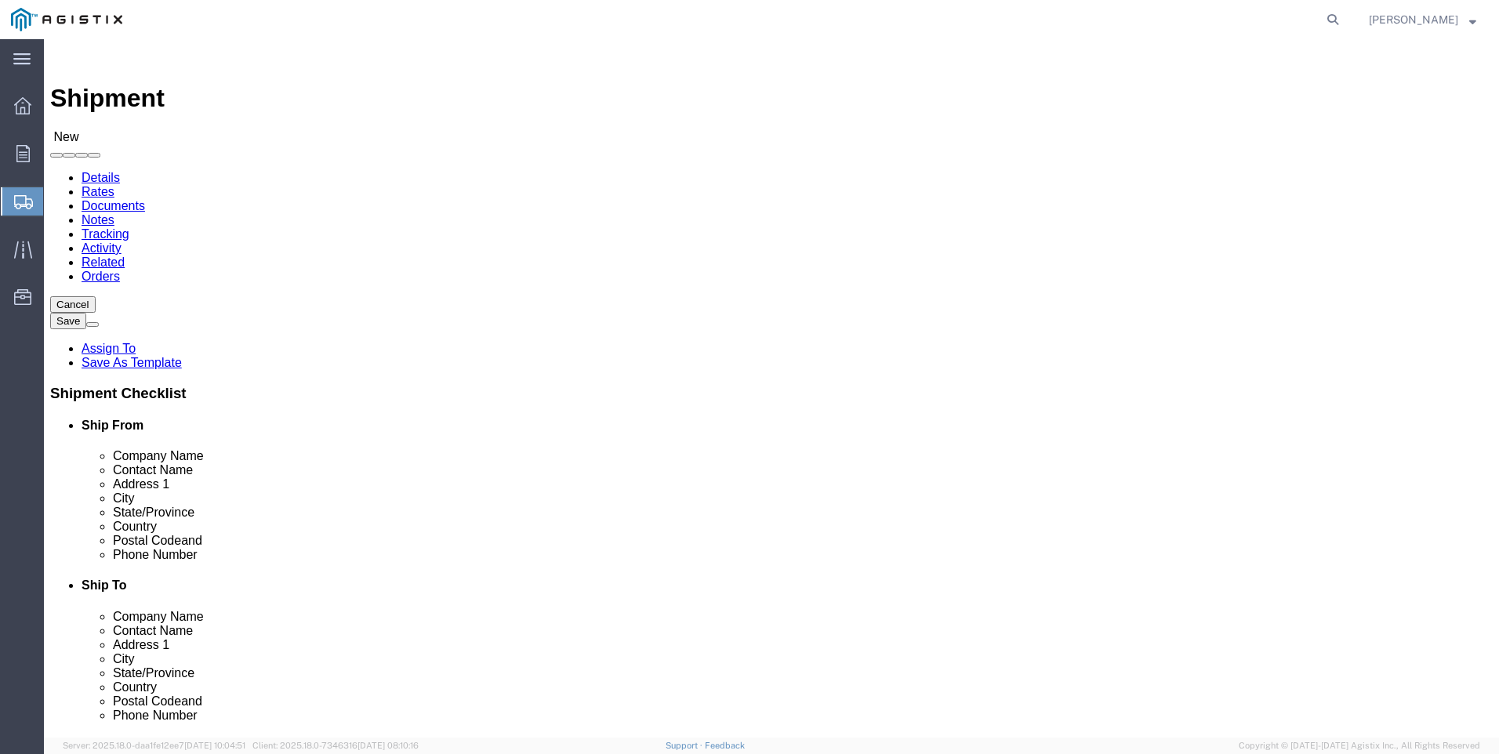
click select "Select PG&E Tri-Pacific Supply Inc"
select select "9596"
click select "Select PG&E Tri-Pacific Supply Inc"
select select
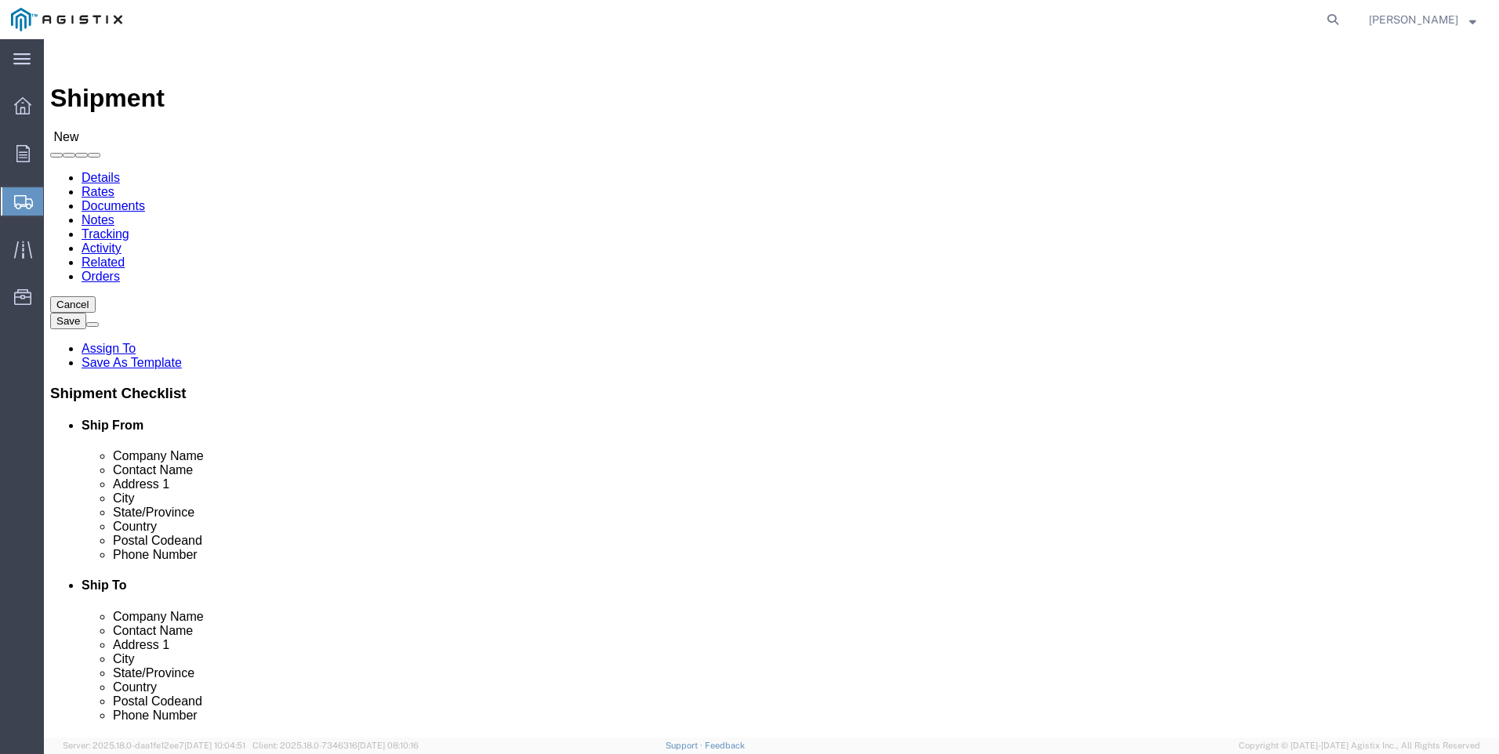
select select "MYPROFILE"
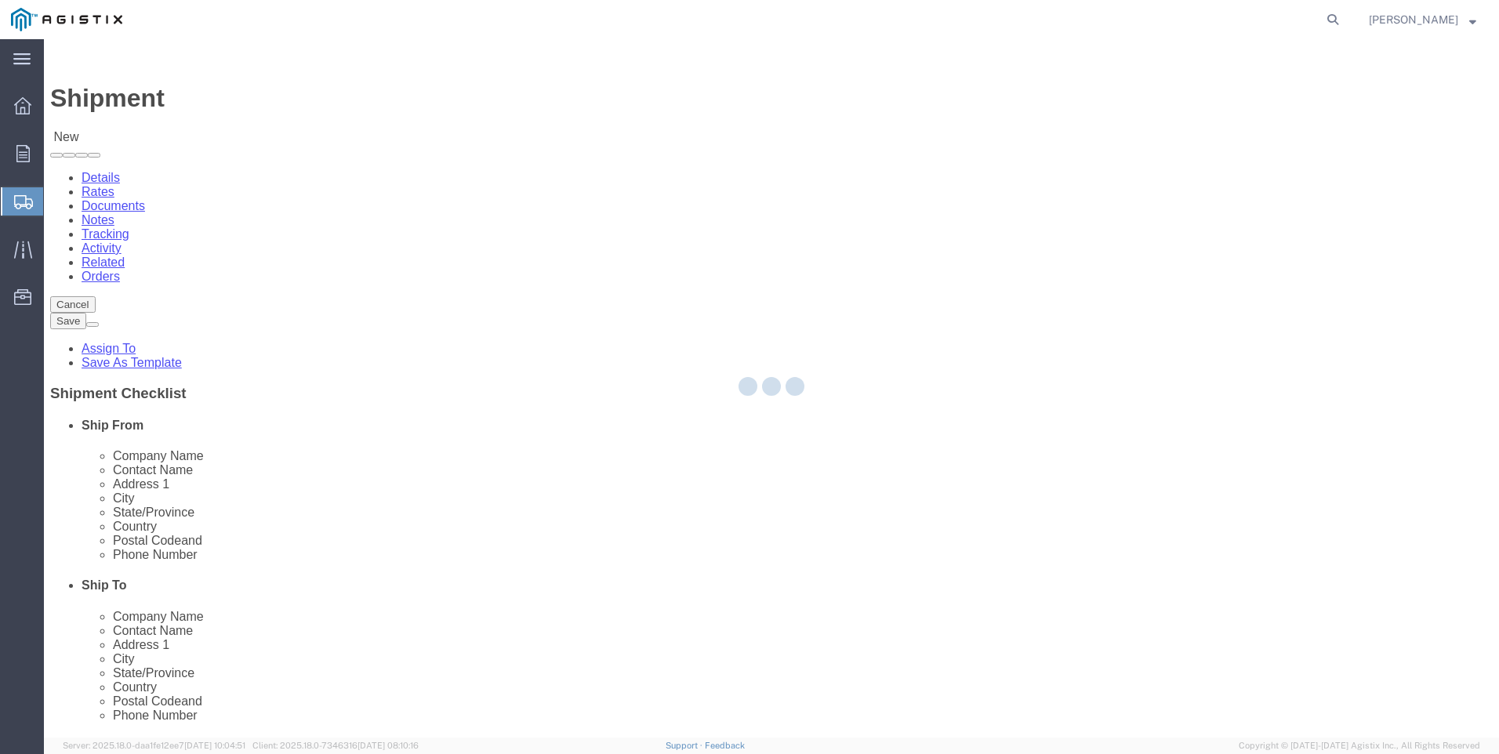
select select "CA"
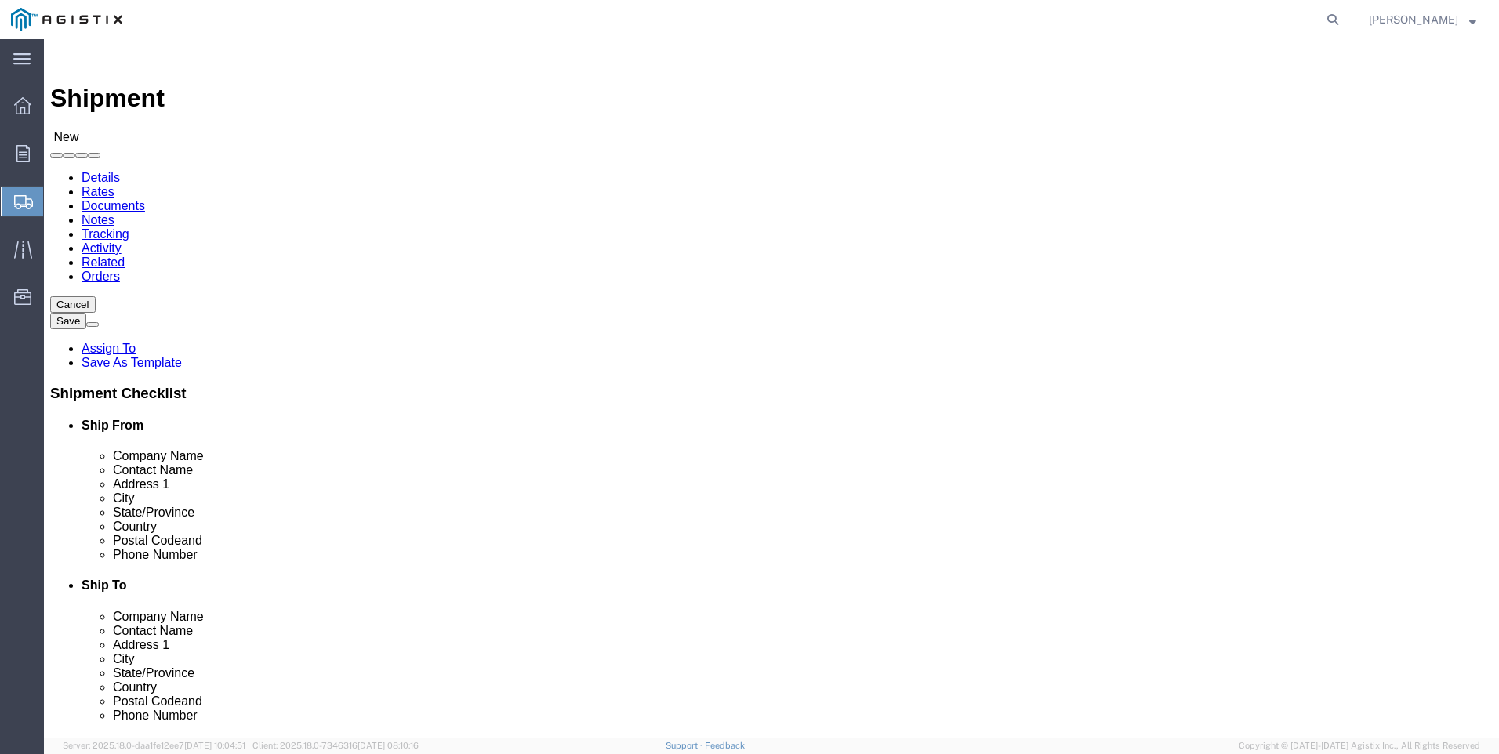
drag, startPoint x: 377, startPoint y: 418, endPoint x: 850, endPoint y: 234, distance: 507.2
click select "Select All Others [GEOGRAPHIC_DATA] [GEOGRAPHIC_DATA] [GEOGRAPHIC_DATA] [GEOGRA…"
select select "23082"
click select "Select All Others [GEOGRAPHIC_DATA] [GEOGRAPHIC_DATA] [GEOGRAPHIC_DATA] [GEOGRA…"
click span
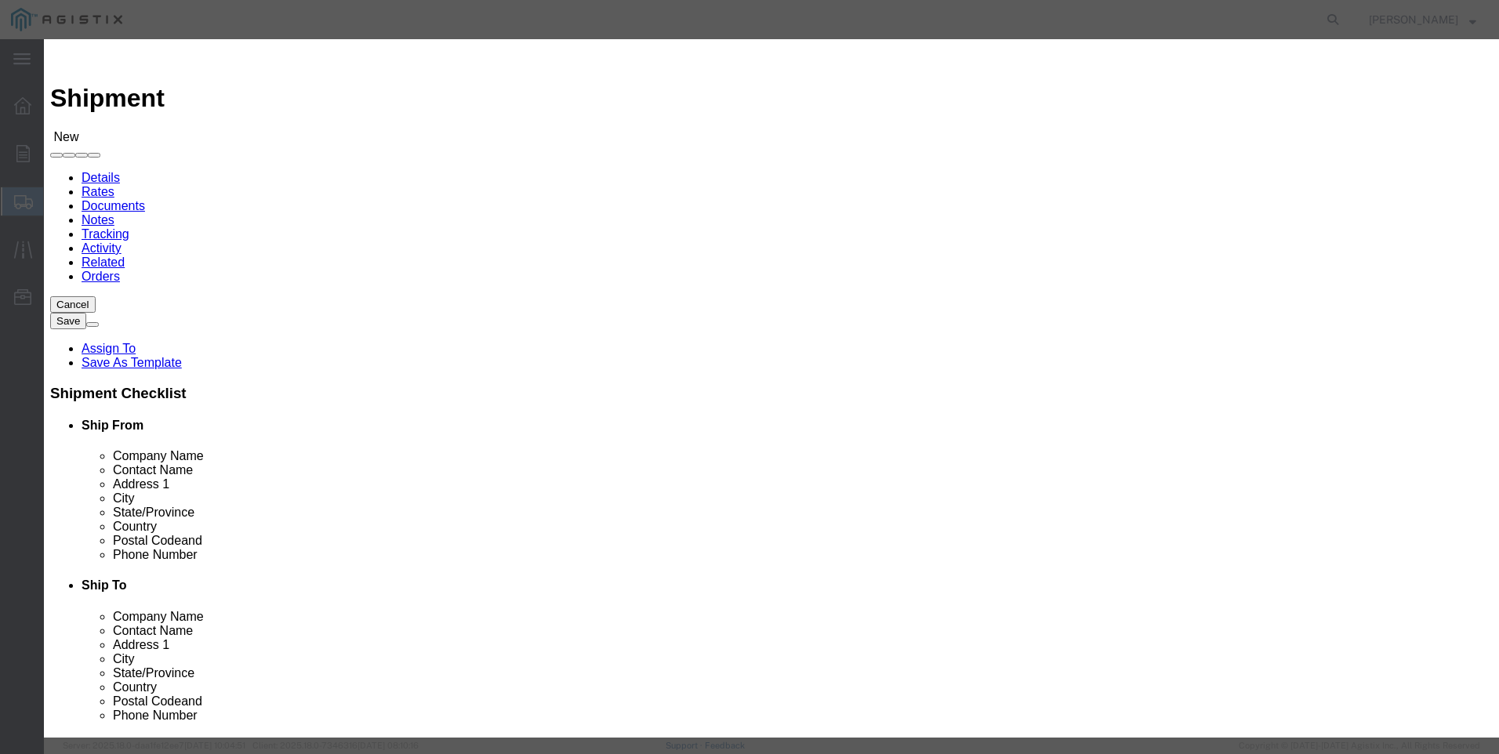
click select "Search by Address Book Name City Company Name Contact Name Country CustomerAlia…"
select select "city"
click select "Search by Address Book Name City Company Name Contact Name Country CustomerAlia…"
click input "text"
type input "STOCKTON"
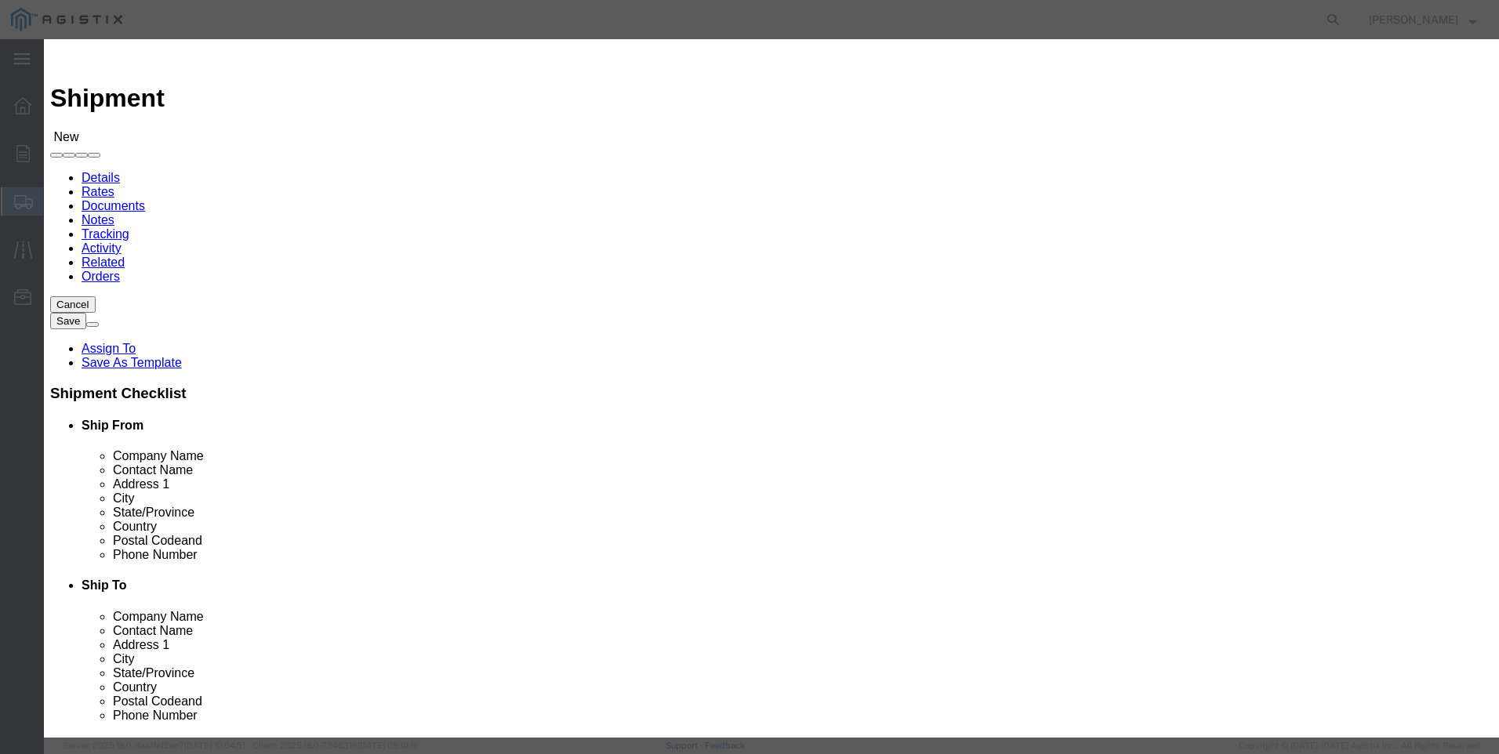
click button "button"
click button "Select"
select select "CA"
click button "Close"
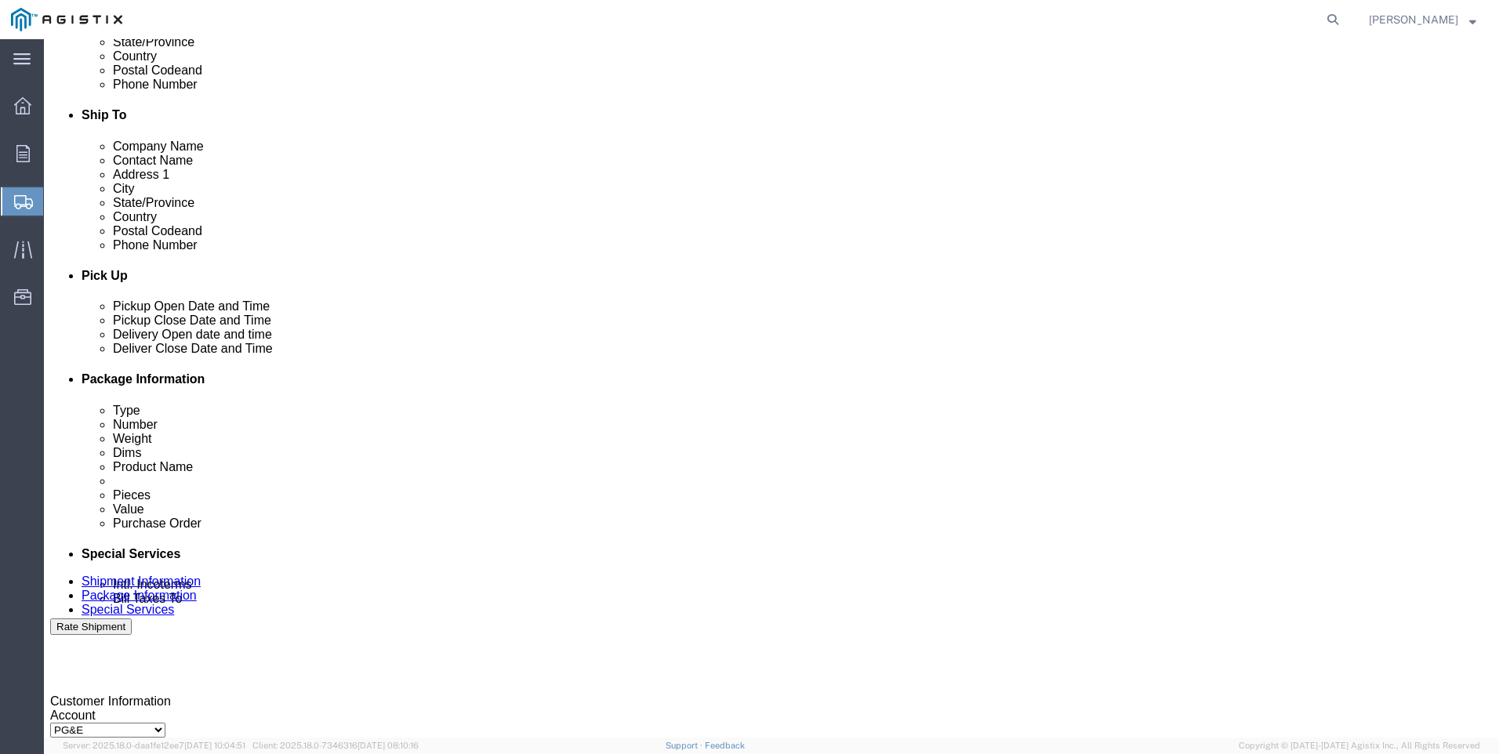
click div
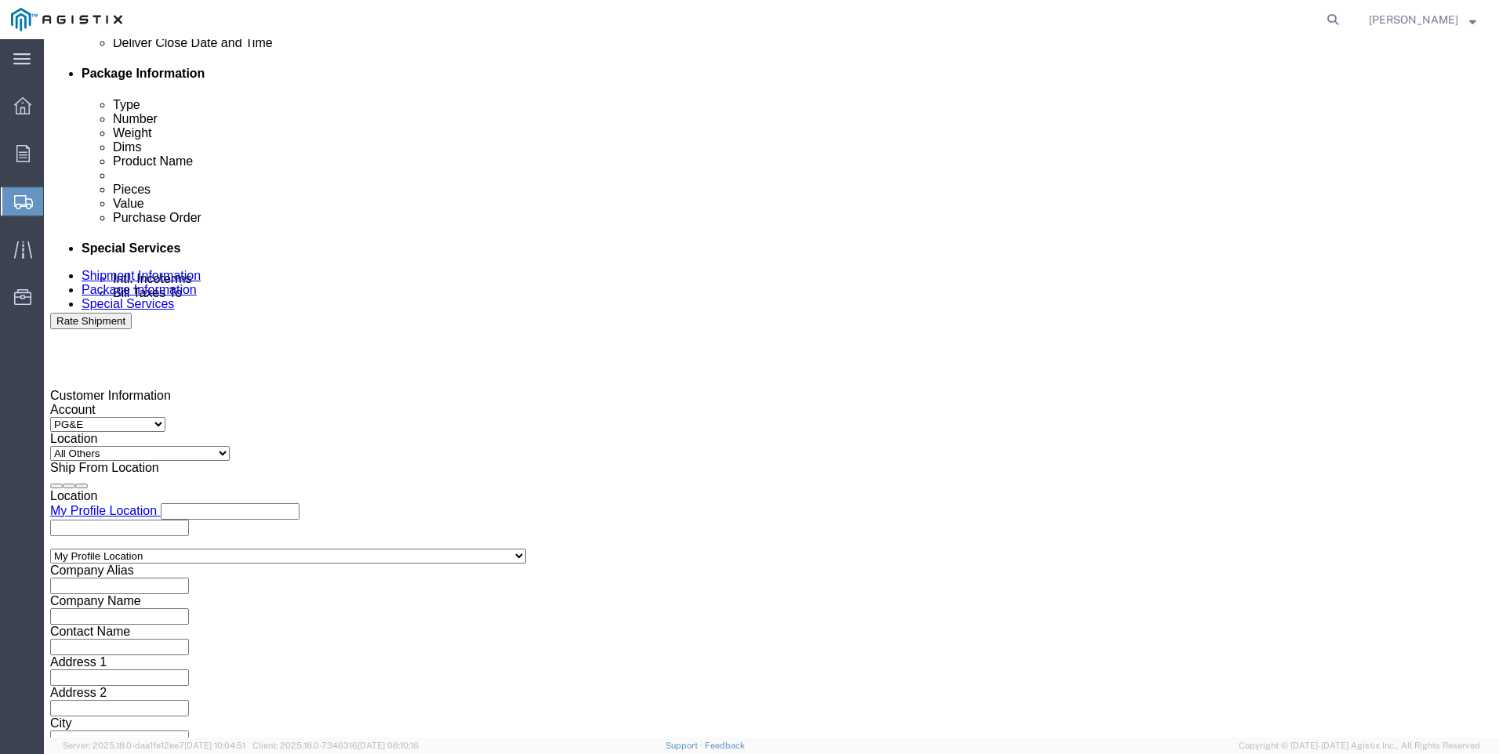
drag, startPoint x: 649, startPoint y: 446, endPoint x: 692, endPoint y: 446, distance: 43.1
click input "1:00 PM"
click button "Apply"
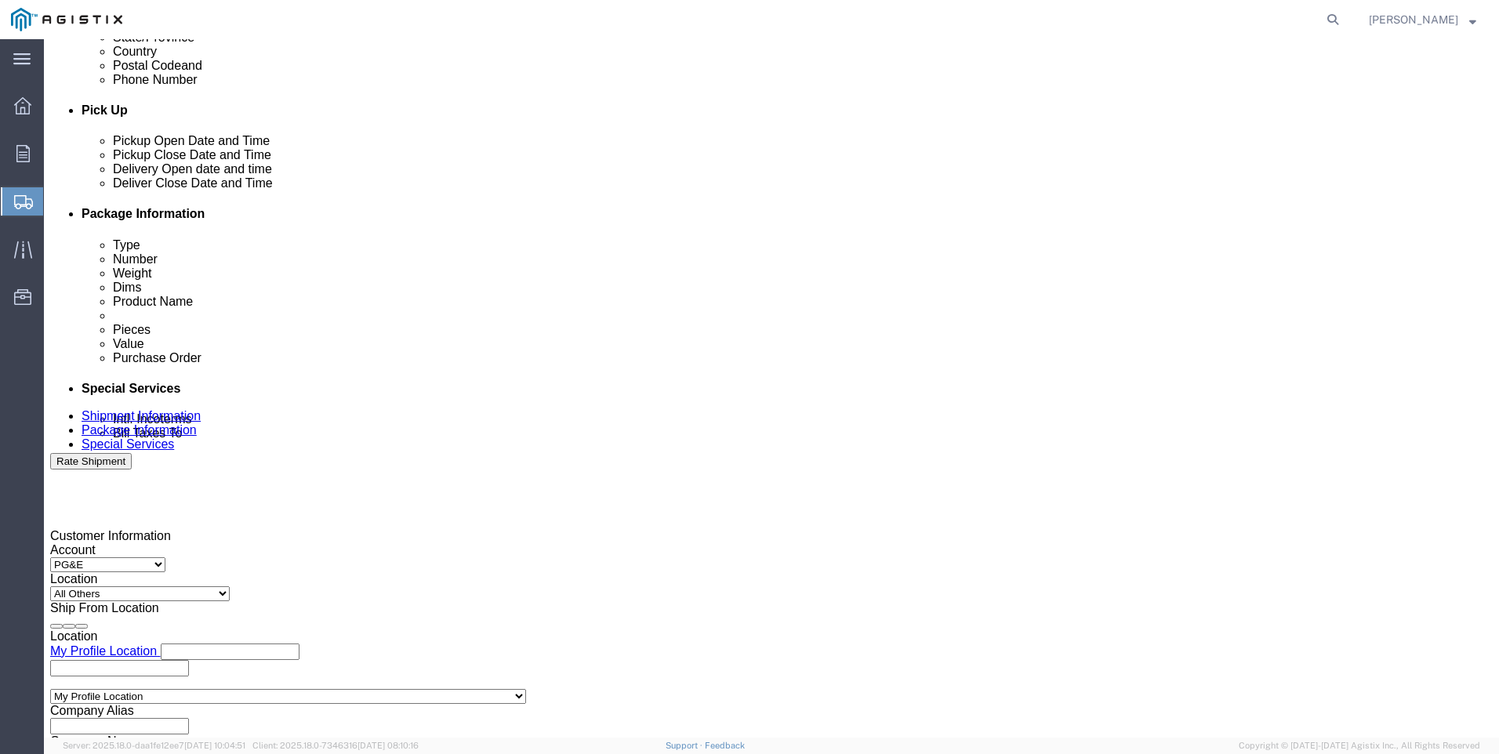
scroll to position [620, 0]
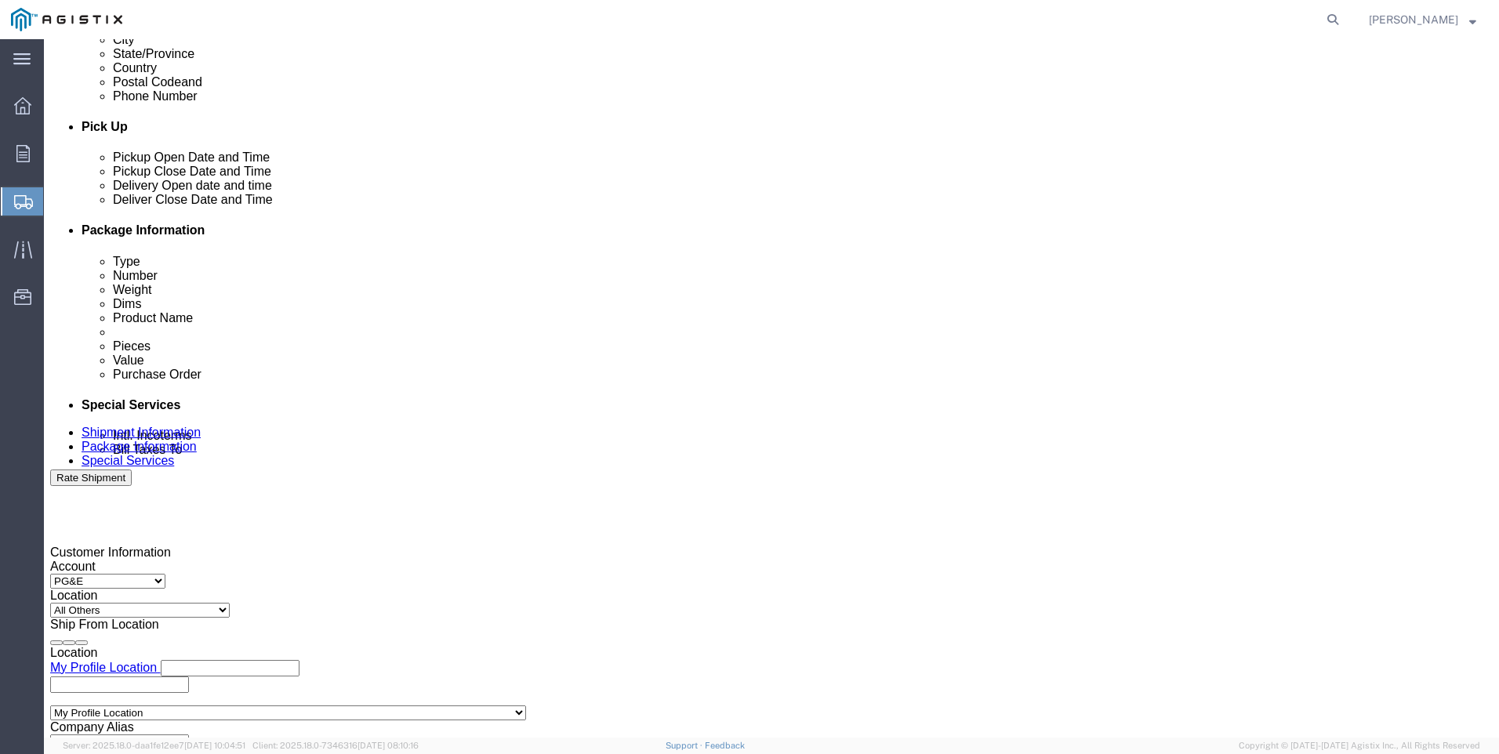
click div "[DATE] 1:00 AM"
type input "7:00 AM"
click button "Apply"
click div
click input "3:00 AM"
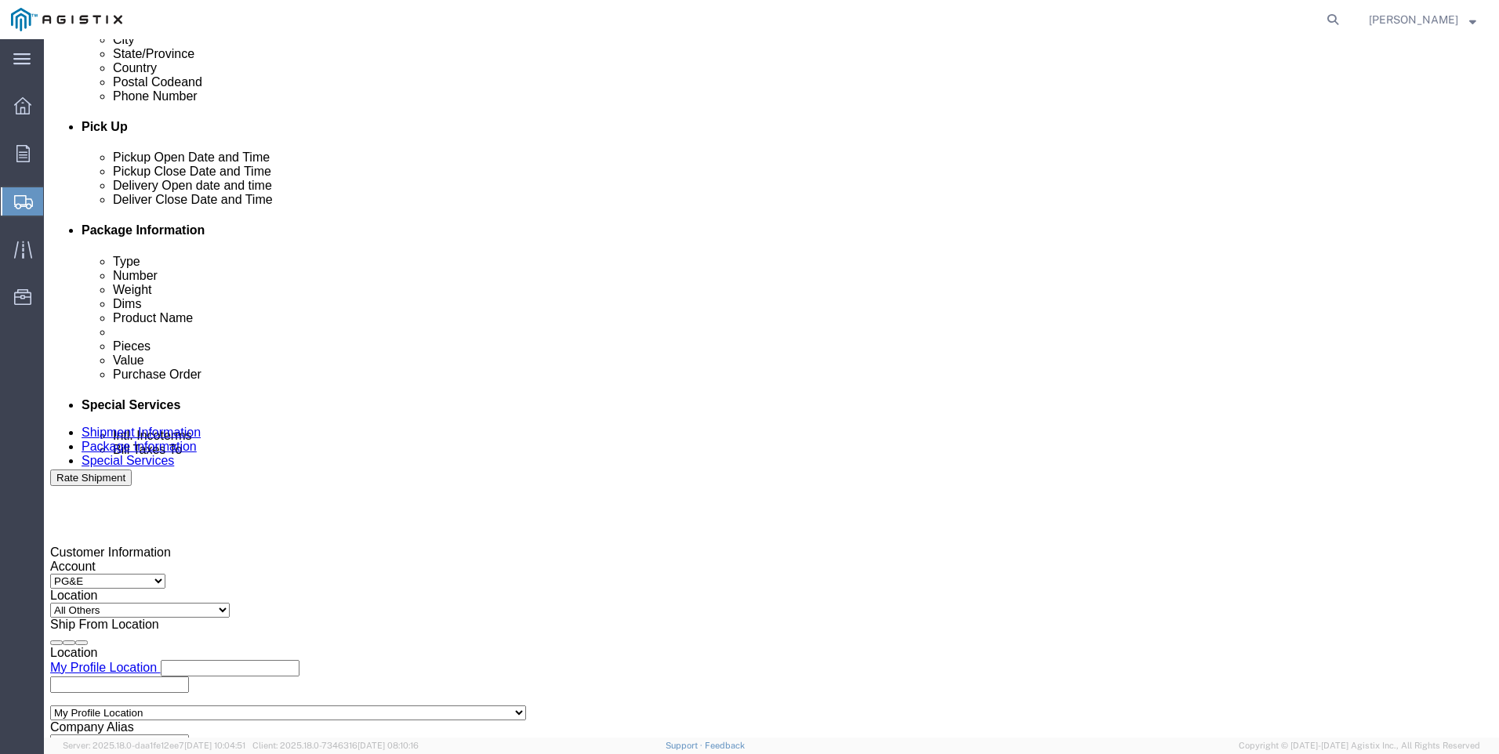
type input "3:00 PM"
click button "Apply"
click input "text"
type input "3501418208"
click select "Select Account Type Activity ID Airline Appointment Number ASN Batch Request # …"
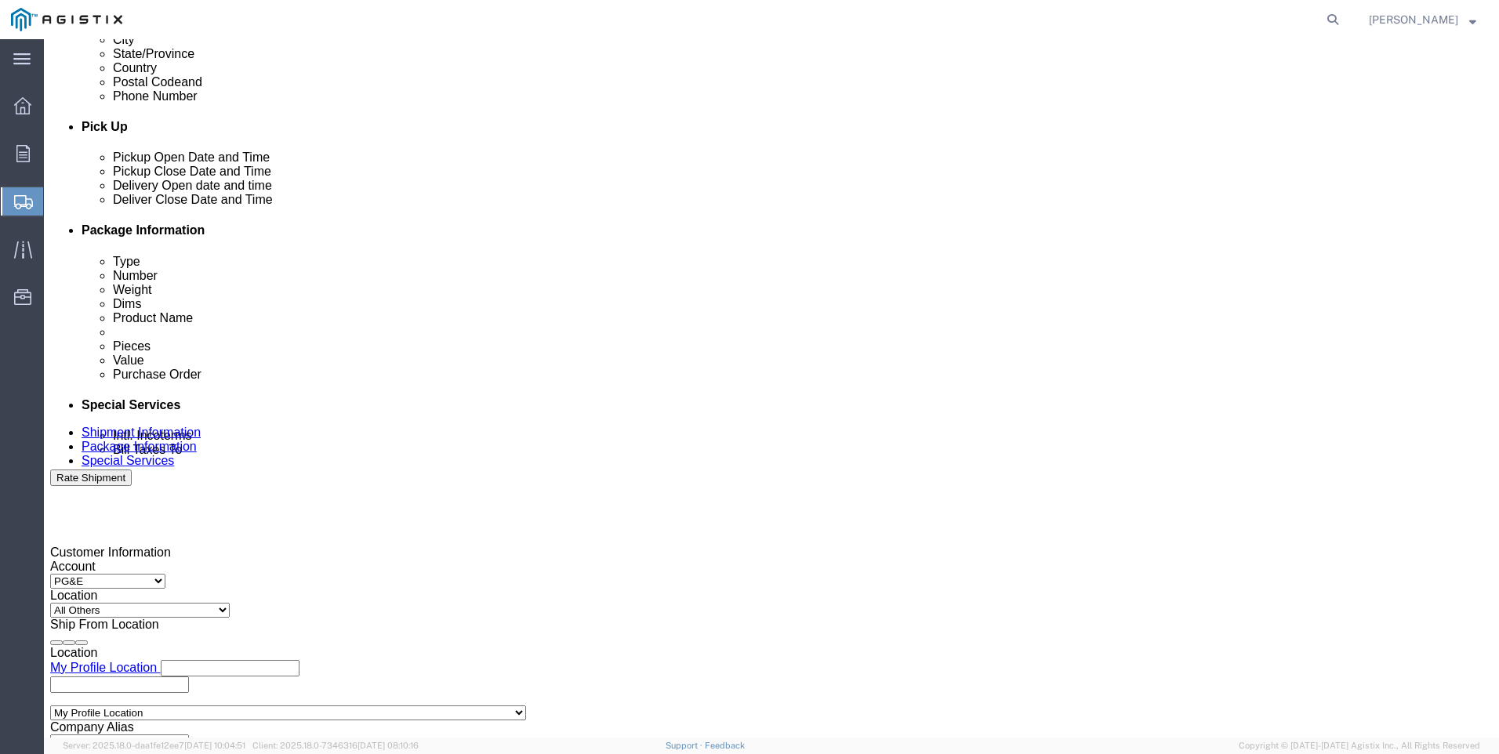
select select "SALEORDR"
click select "Select Account Type Activity ID Airline Appointment Number ASN Batch Request # …"
click input "text"
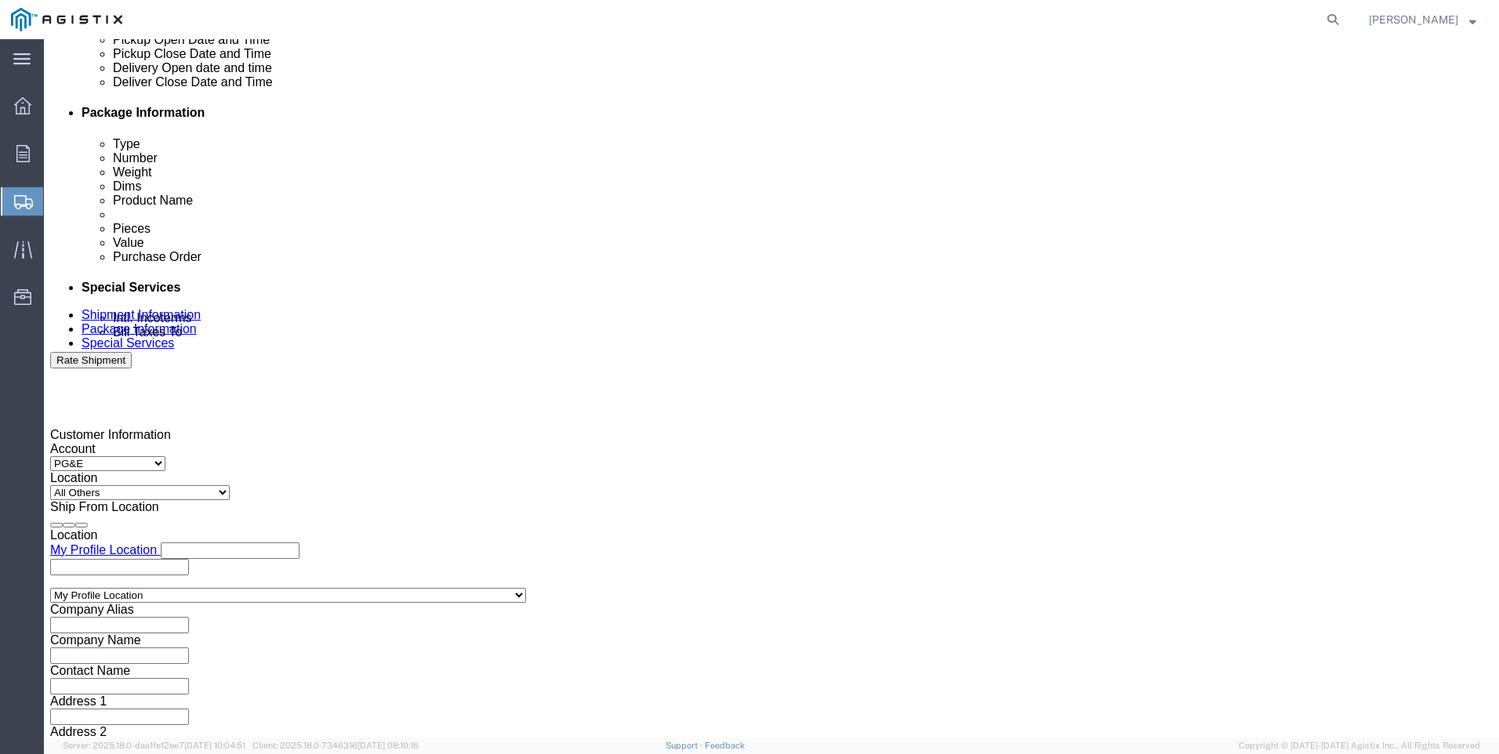
scroll to position [776, 0]
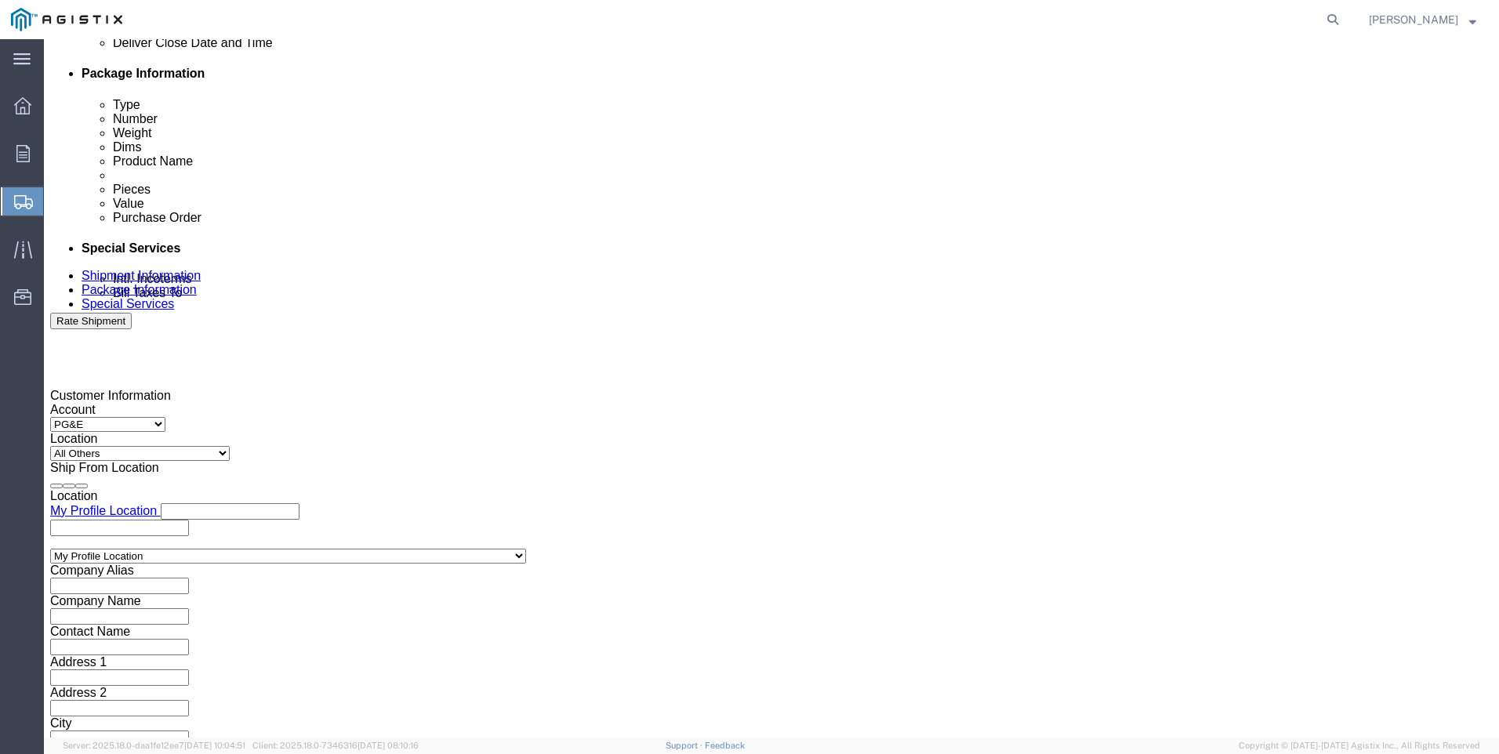
type input "SO 0054763"
click button "Continue"
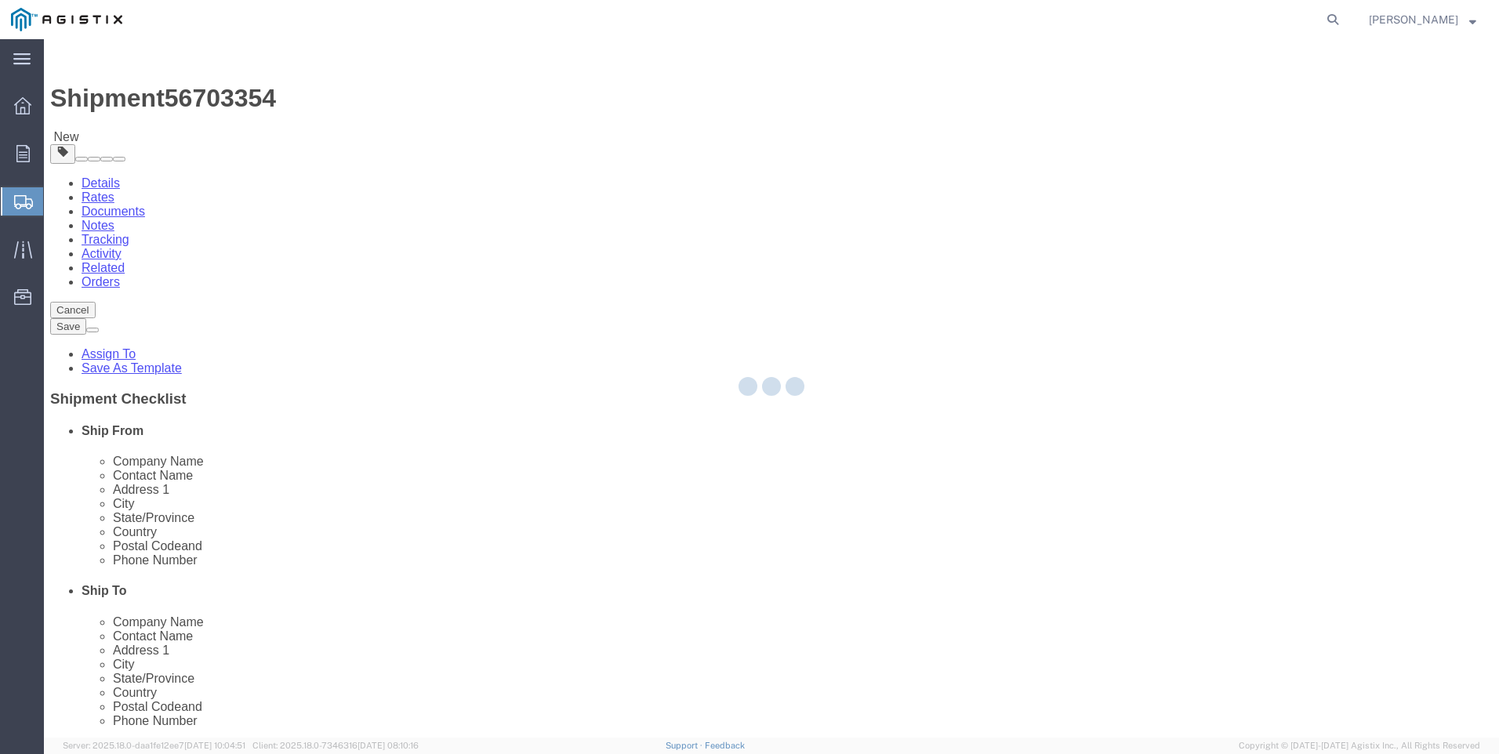
select select "CBOX"
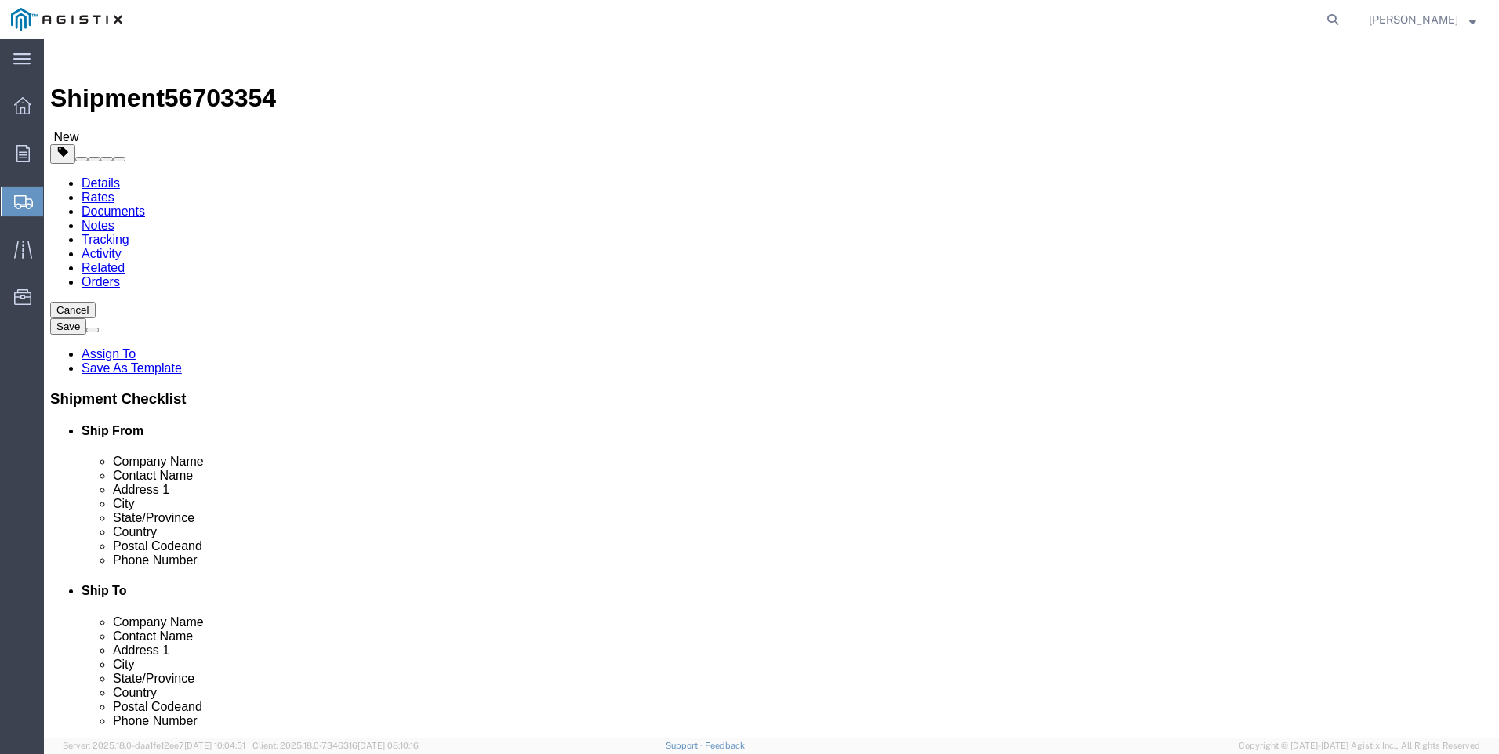
click input "text"
type input "5"
type input "4"
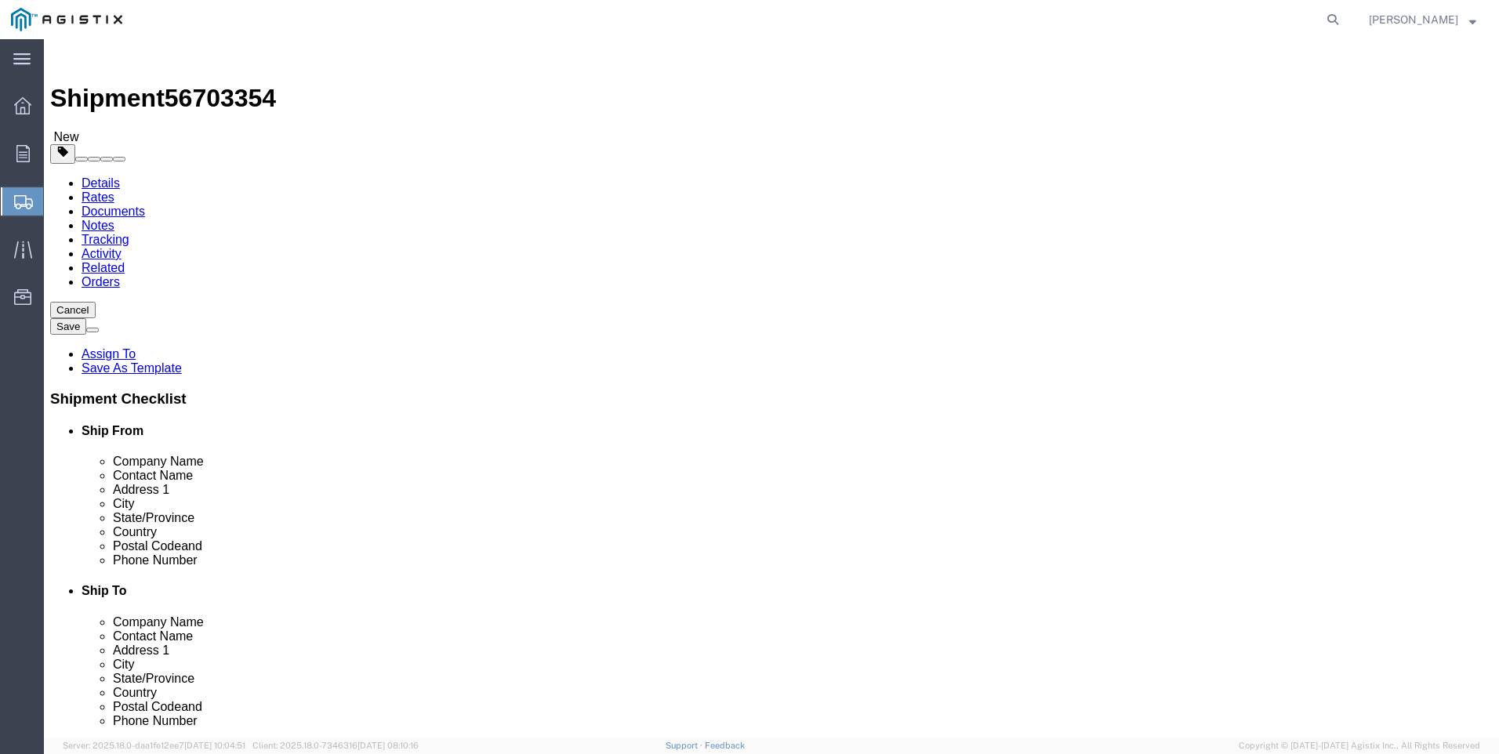
click ul
click link "Add Content"
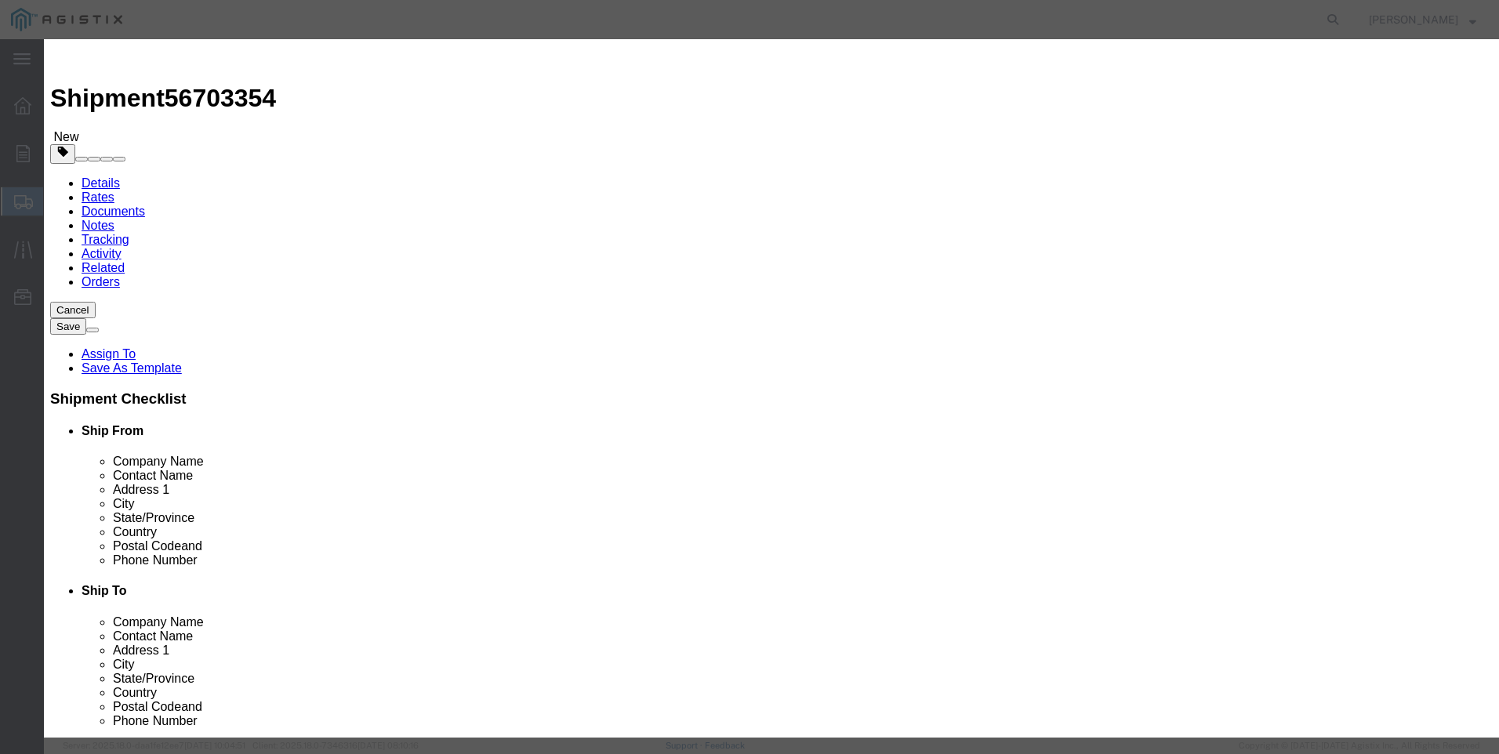
click input "text"
type input "M445969"
click td "Name: SPRING PILOT 200 - 450 PSI (GREEN-WHITE)"
select select
select select "USD"
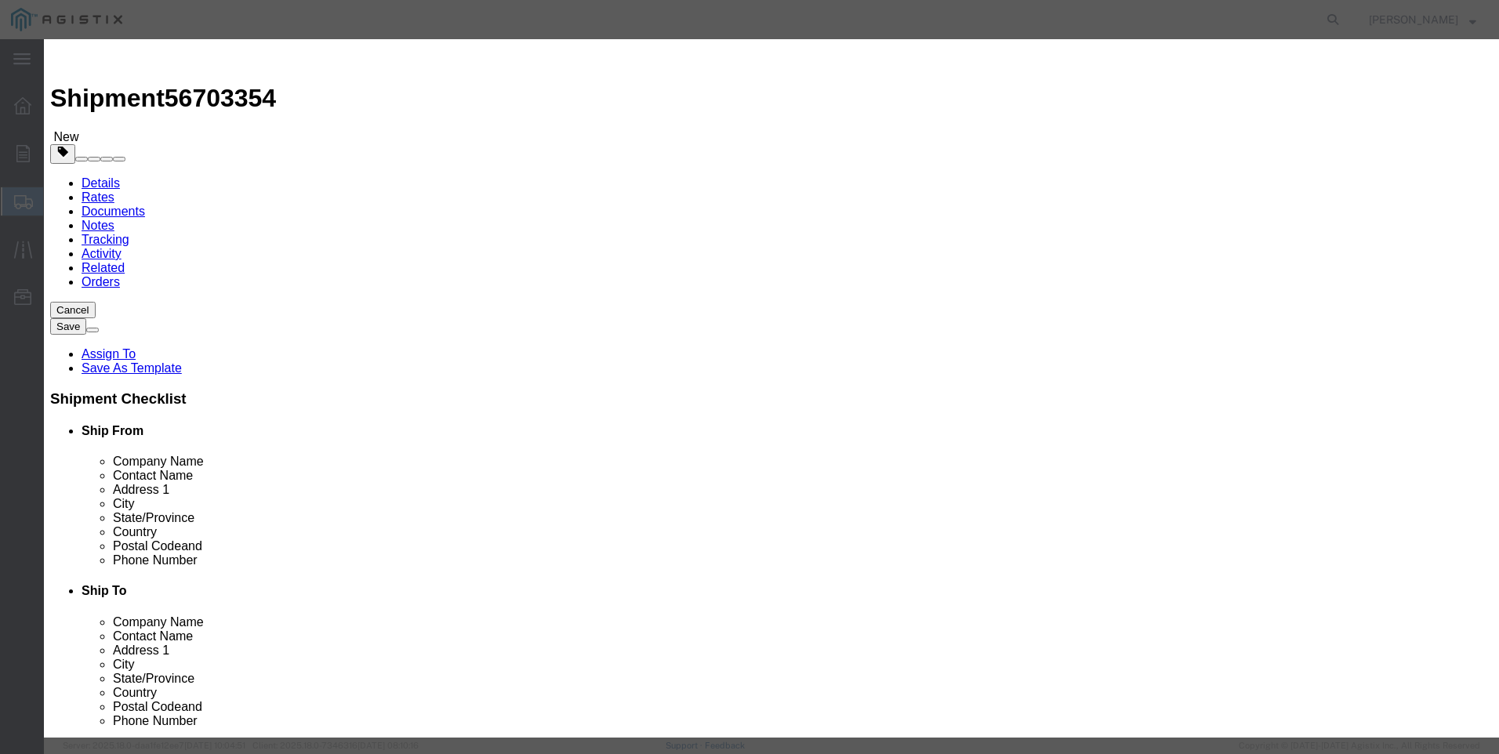
type input "SPRING PILOT 200 - 450 PSI (GREEN-WHITE)"
type input "M445969"
drag, startPoint x: 708, startPoint y: 118, endPoint x: 188, endPoint y: 106, distance: 520.0
click div "Add content Commodity library Product Name SPRING PILOT 200 - 450 PSI (GREEN-WH…"
click textarea
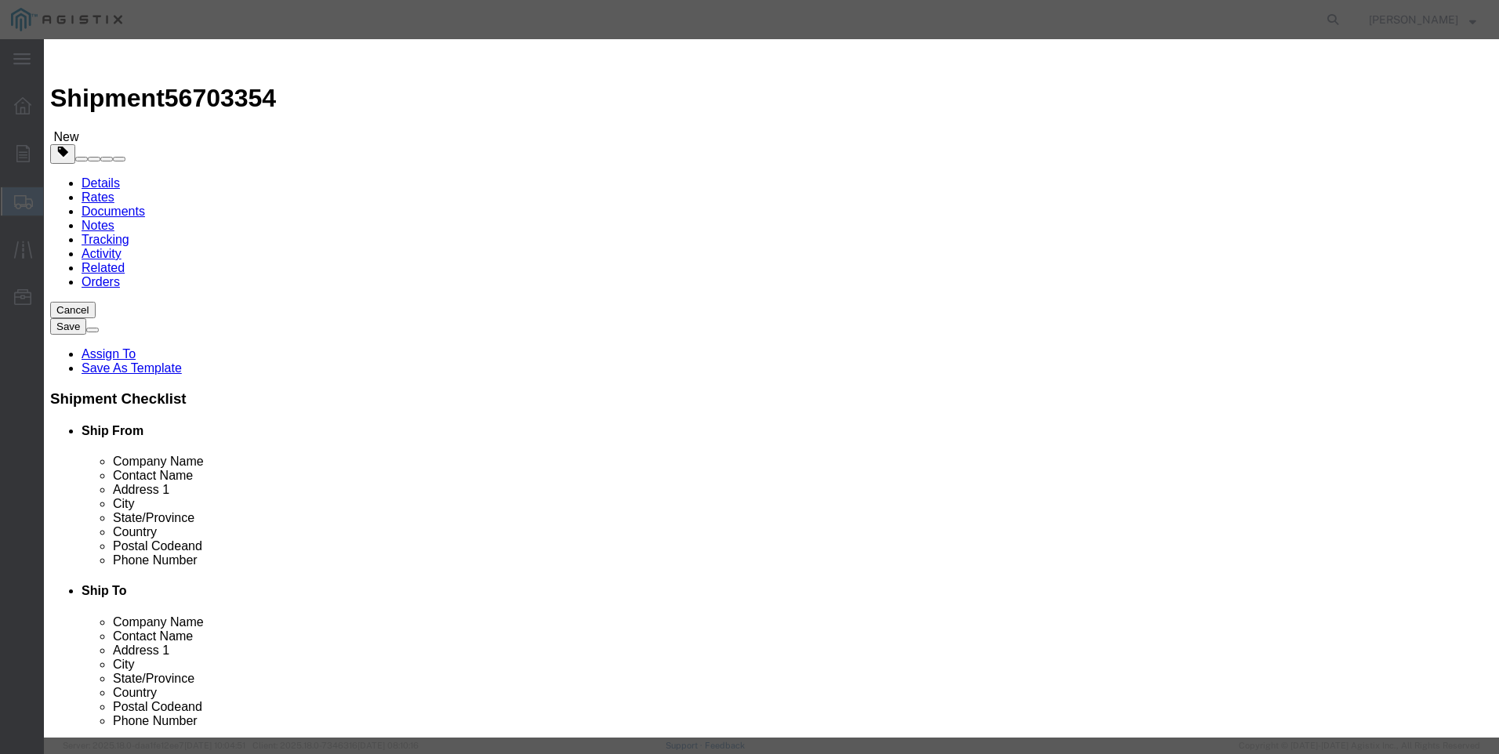
paste textarea "SPRING PILOT 200 - 450 PSI (GREEN-WHITE)"
drag, startPoint x: 701, startPoint y: 116, endPoint x: 75, endPoint y: 79, distance: 626.9
click div "Add content Commodity library Product Name SPRING PILOT 200 - 450 PSI (GREEN-WH…"
click button "Save & Close"
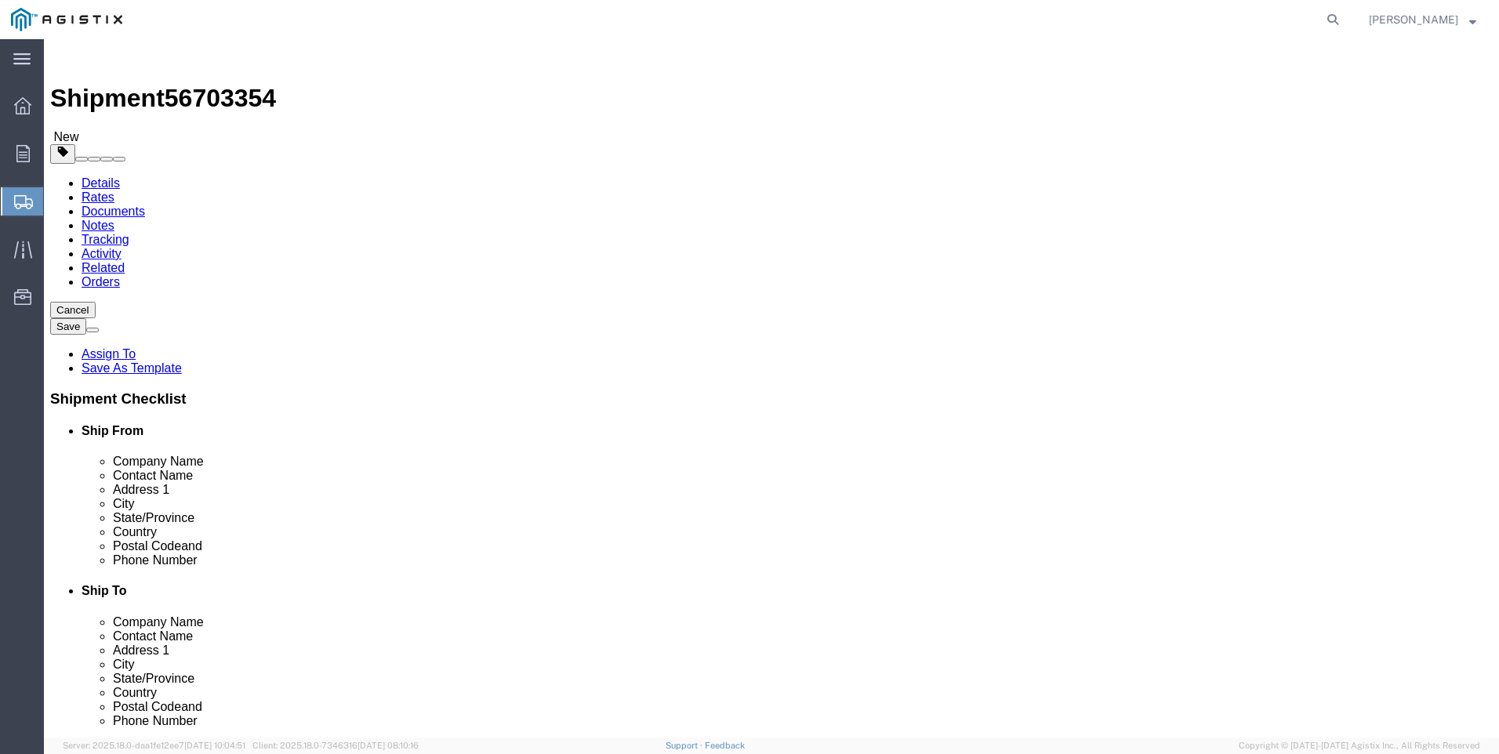
click button "Rate Shipment"
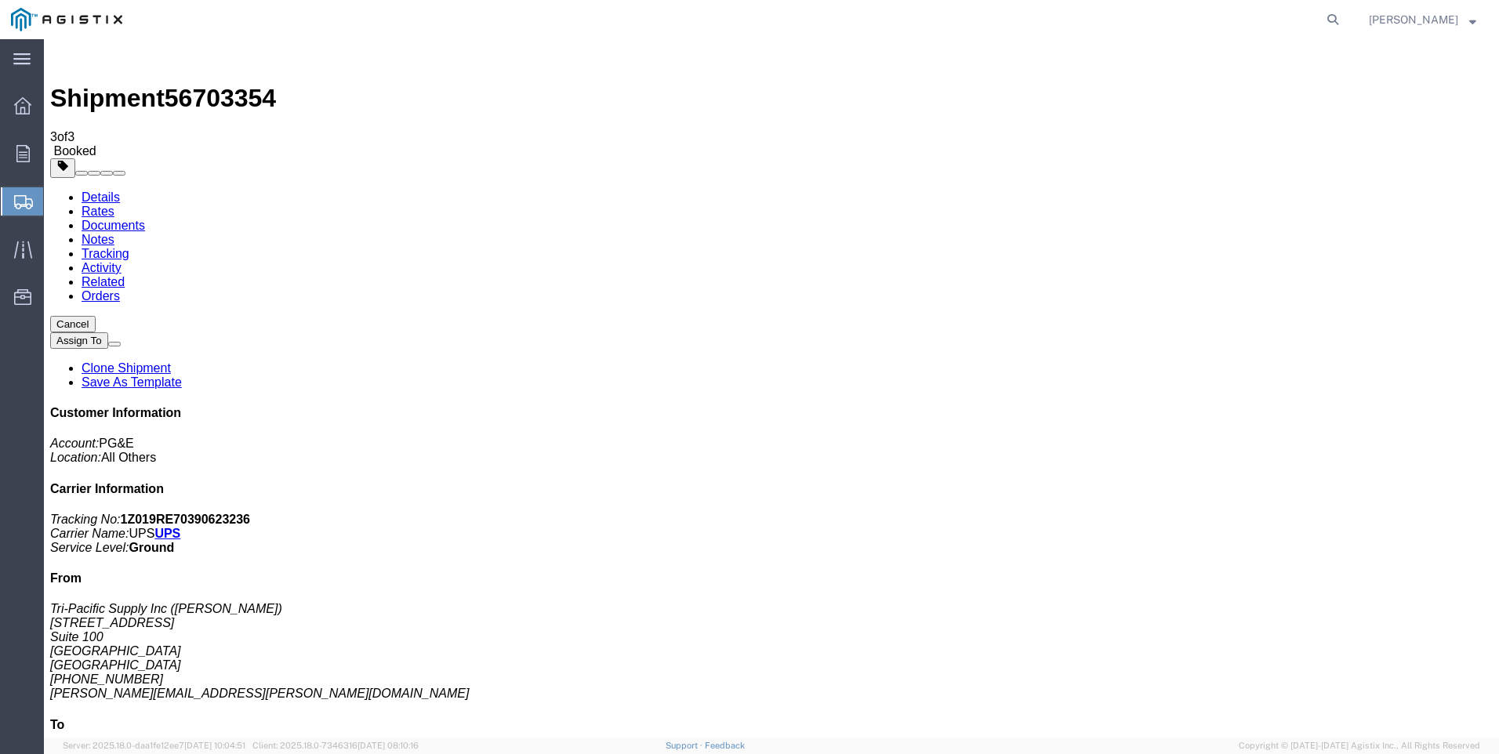
click at [0, 0] on span "Create Shipment" at bounding box center [0, 0] width 0 height 0
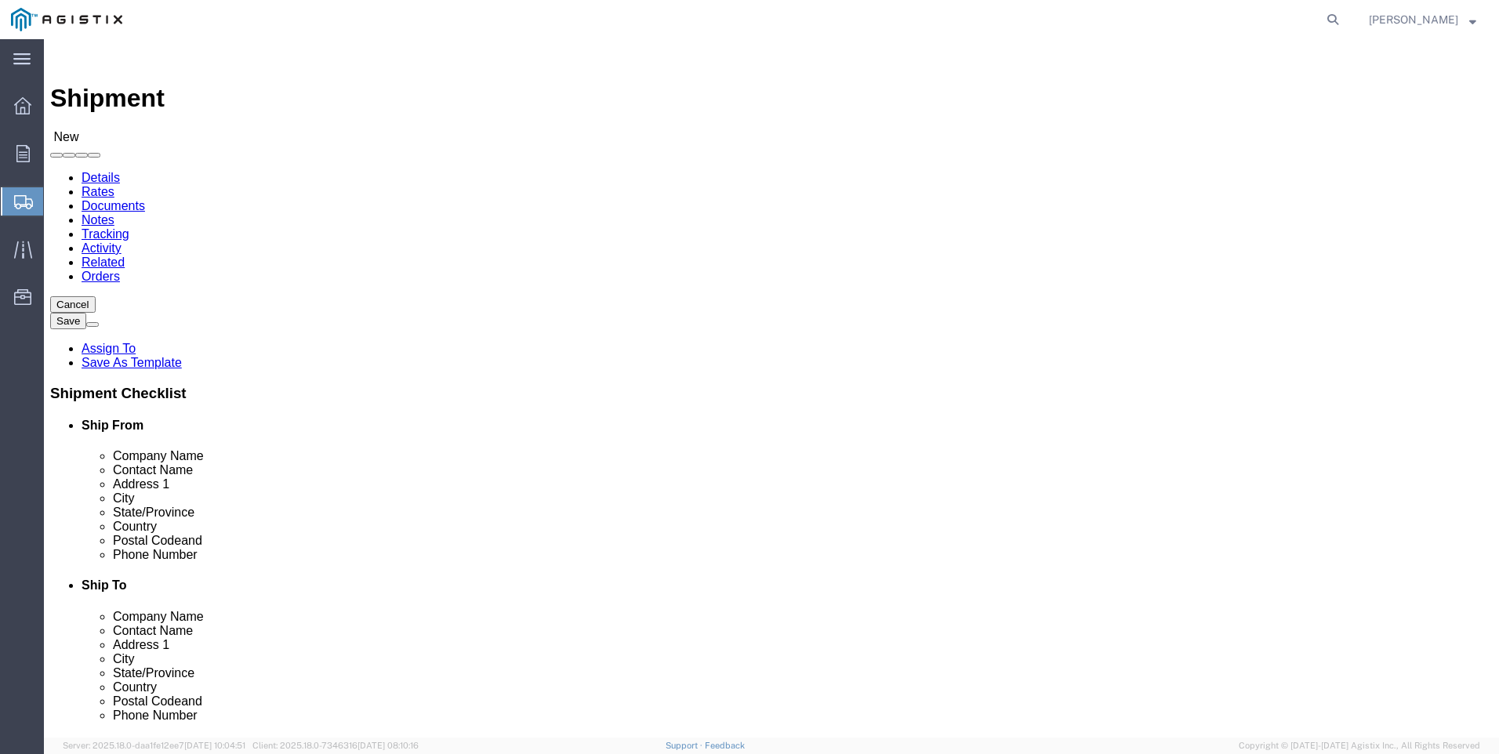
drag, startPoint x: 443, startPoint y: 236, endPoint x: 436, endPoint y: 243, distance: 10.0
click select "Select PG&E Tri-Pacific Supply Inc"
click select "Select All Others [GEOGRAPHIC_DATA] [GEOGRAPHIC_DATA] [GEOGRAPHIC_DATA] [GEOGRA…"
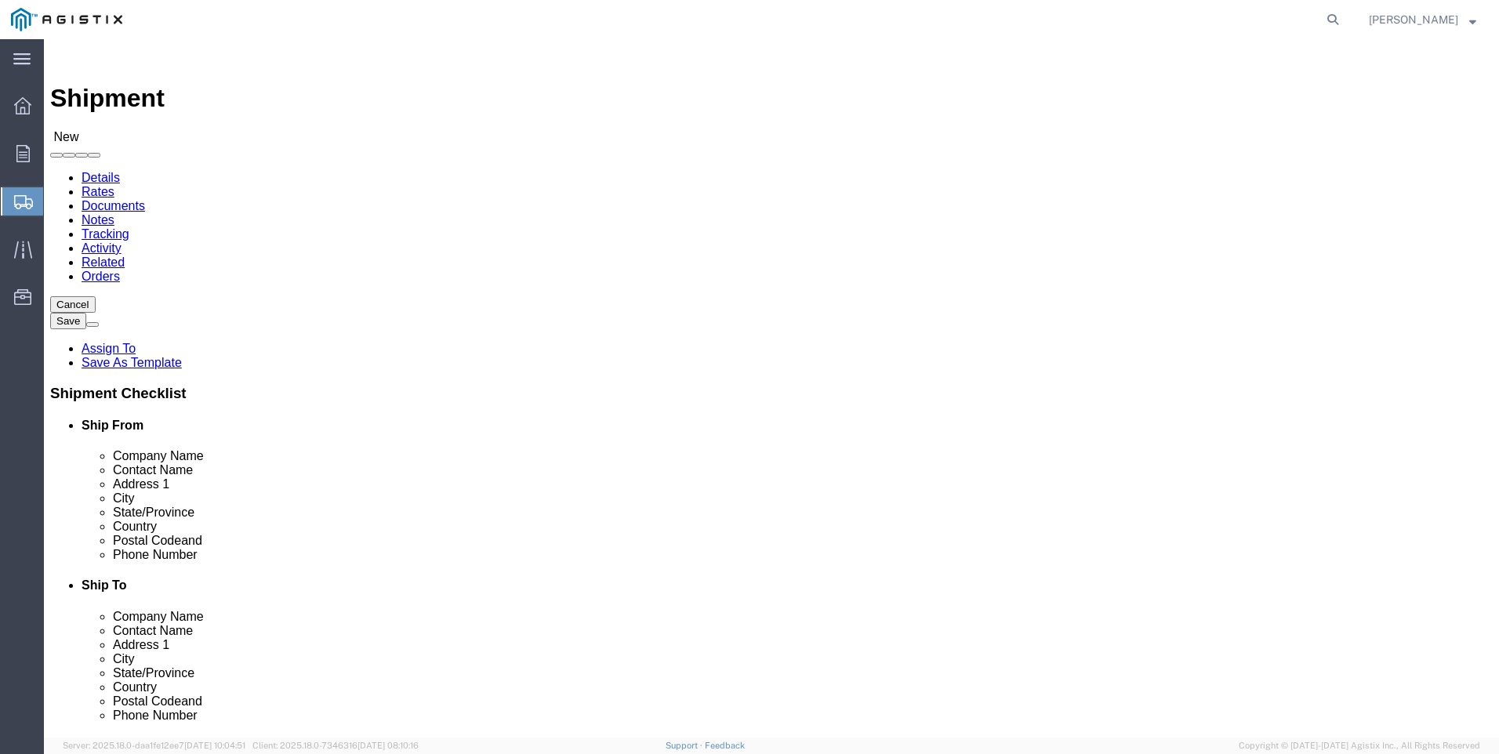
click button
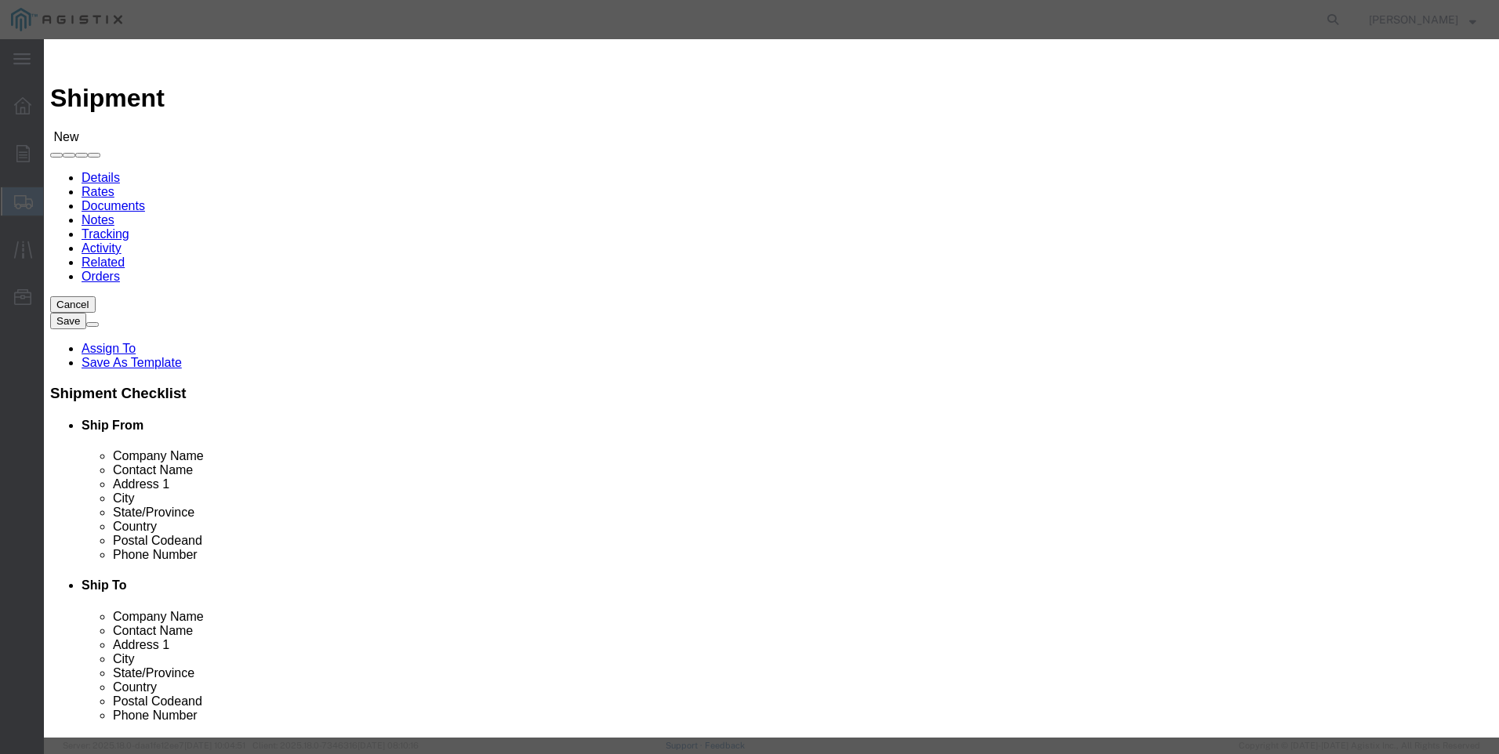
drag, startPoint x: 414, startPoint y: 145, endPoint x: 418, endPoint y: 154, distance: 9.5
click select "Search by Address Book Name City Company Name Contact Name Country CustomerAlia…"
click input "text"
click icon "button"
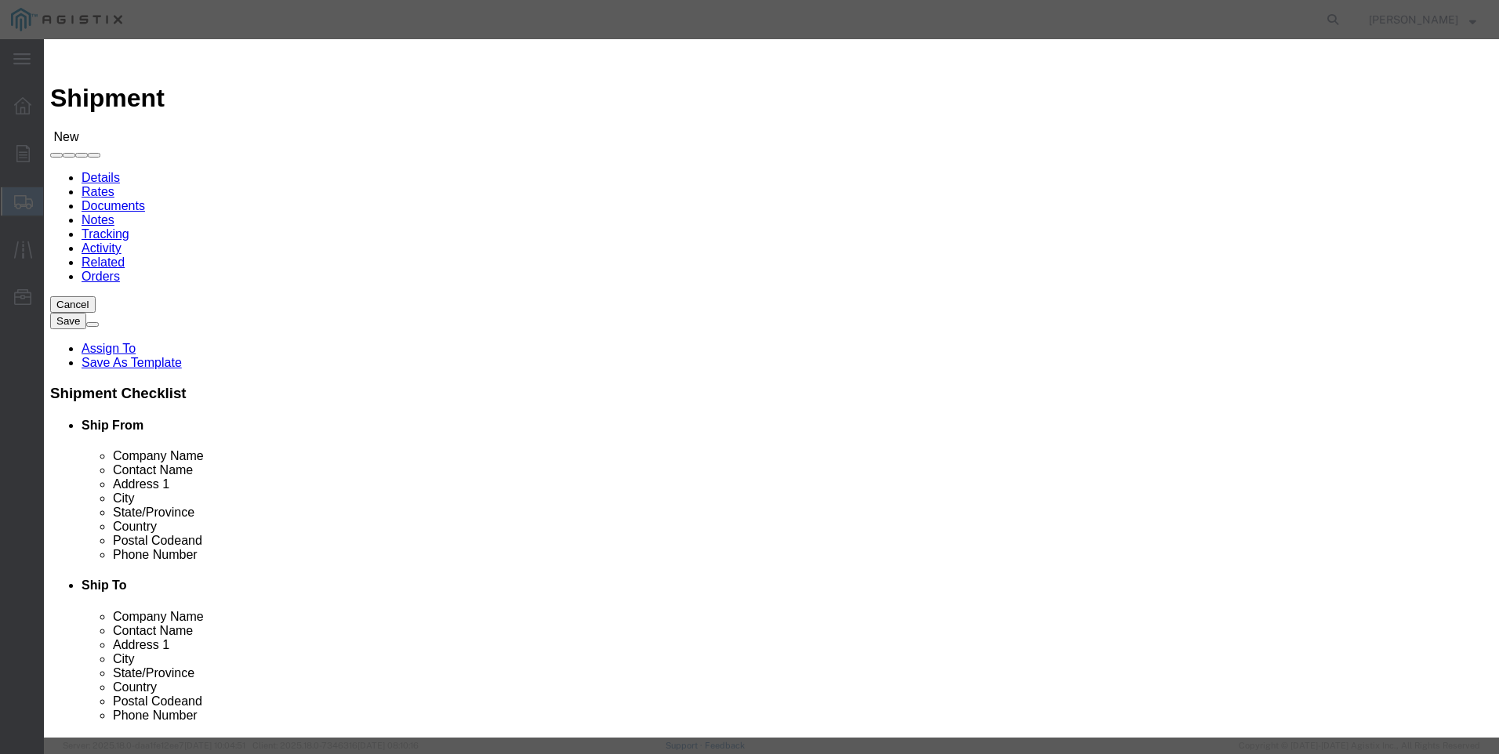
drag, startPoint x: 678, startPoint y: 217, endPoint x: 821, endPoint y: 253, distance: 147.0
click button "Select"
click button "Close"
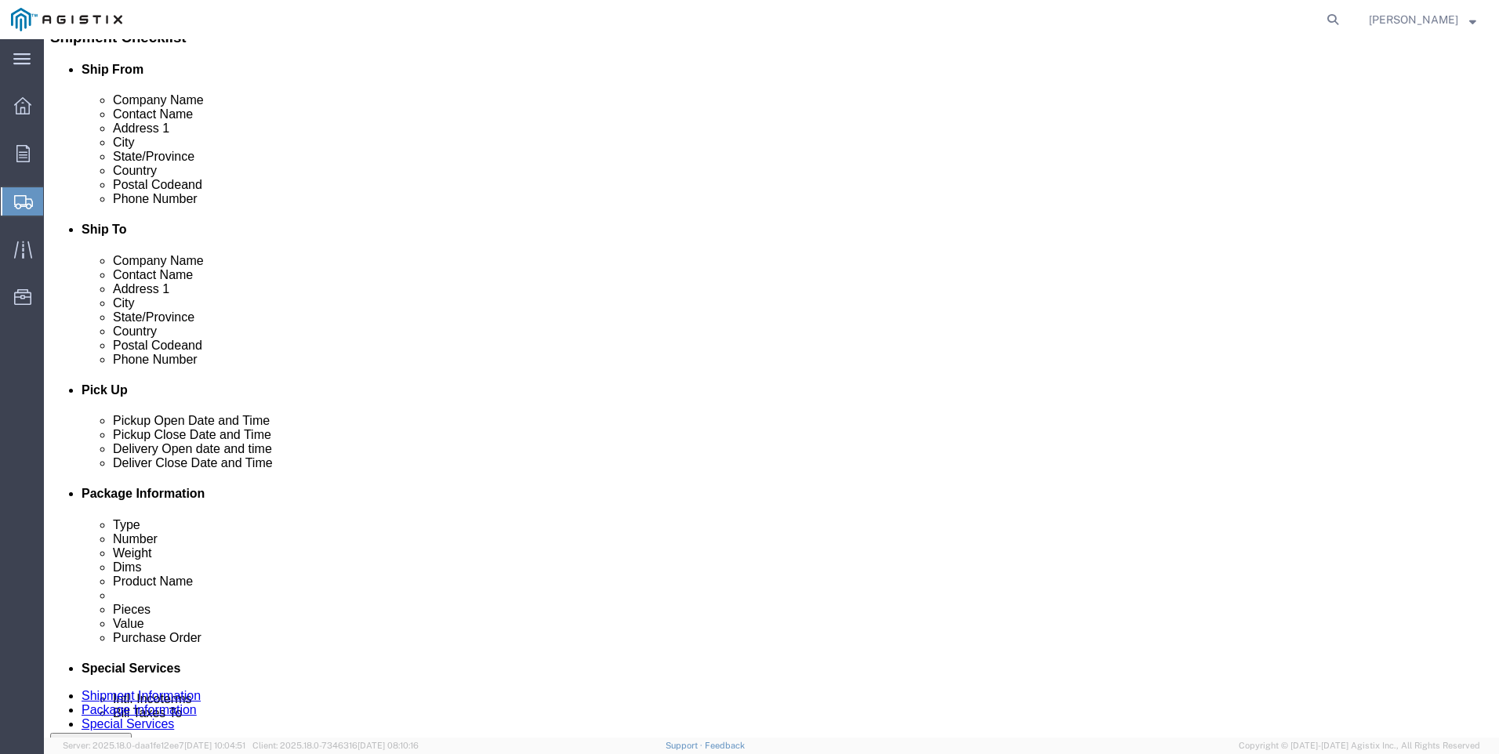
scroll to position [392, 0]
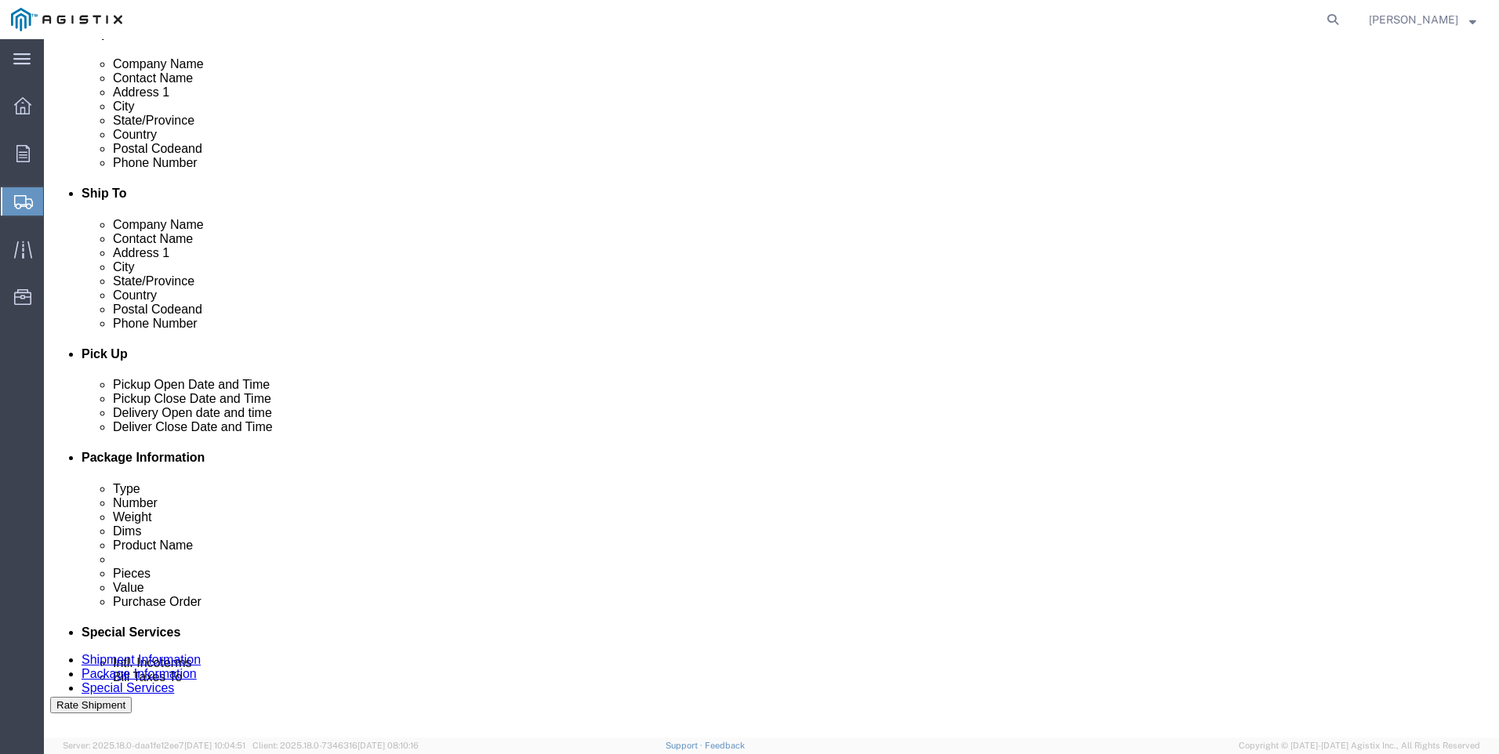
click div
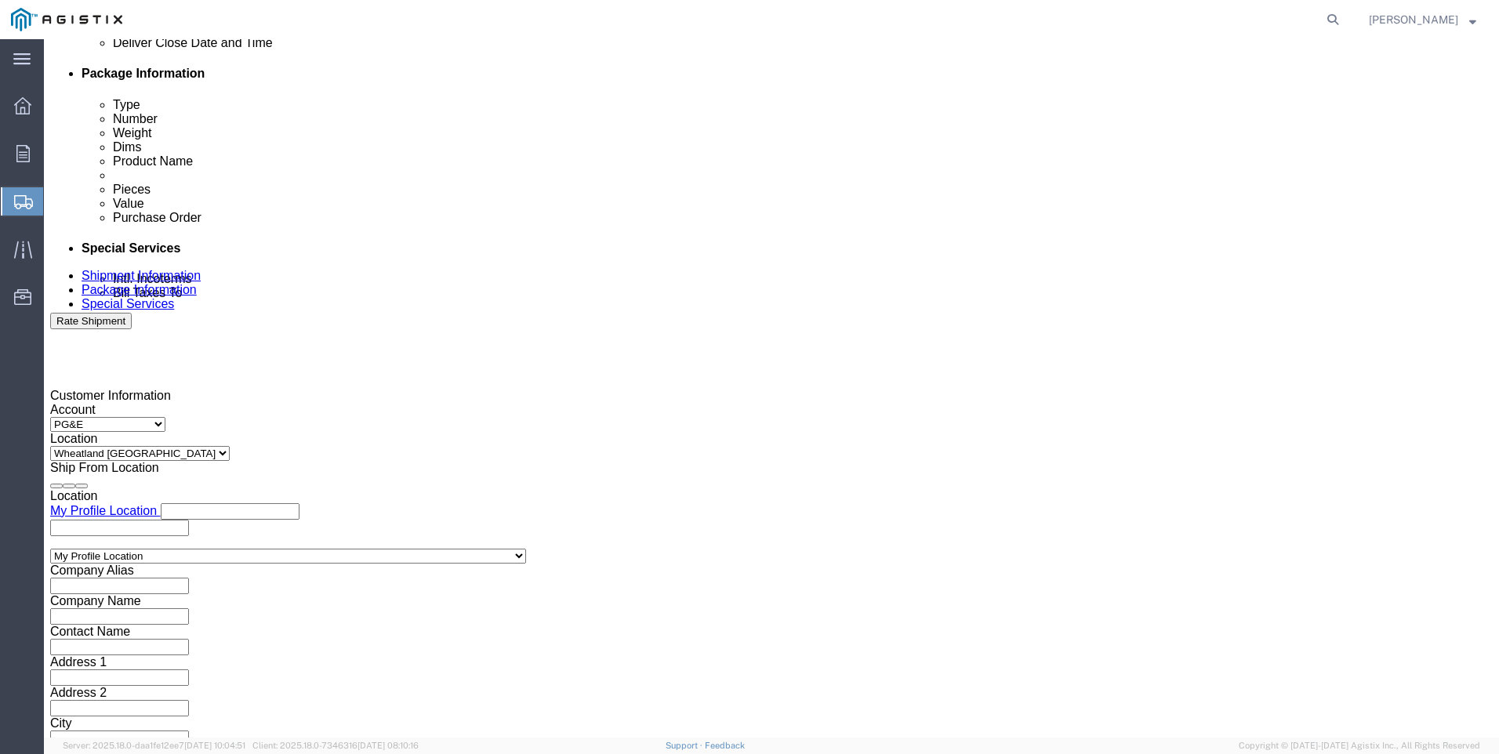
click input "7:00 PM"
click button "Apply"
drag, startPoint x: 704, startPoint y: 168, endPoint x: 720, endPoint y: 187, distance: 24.5
click div "[DATE] 1:00 PM"
click input "7:00 AM"
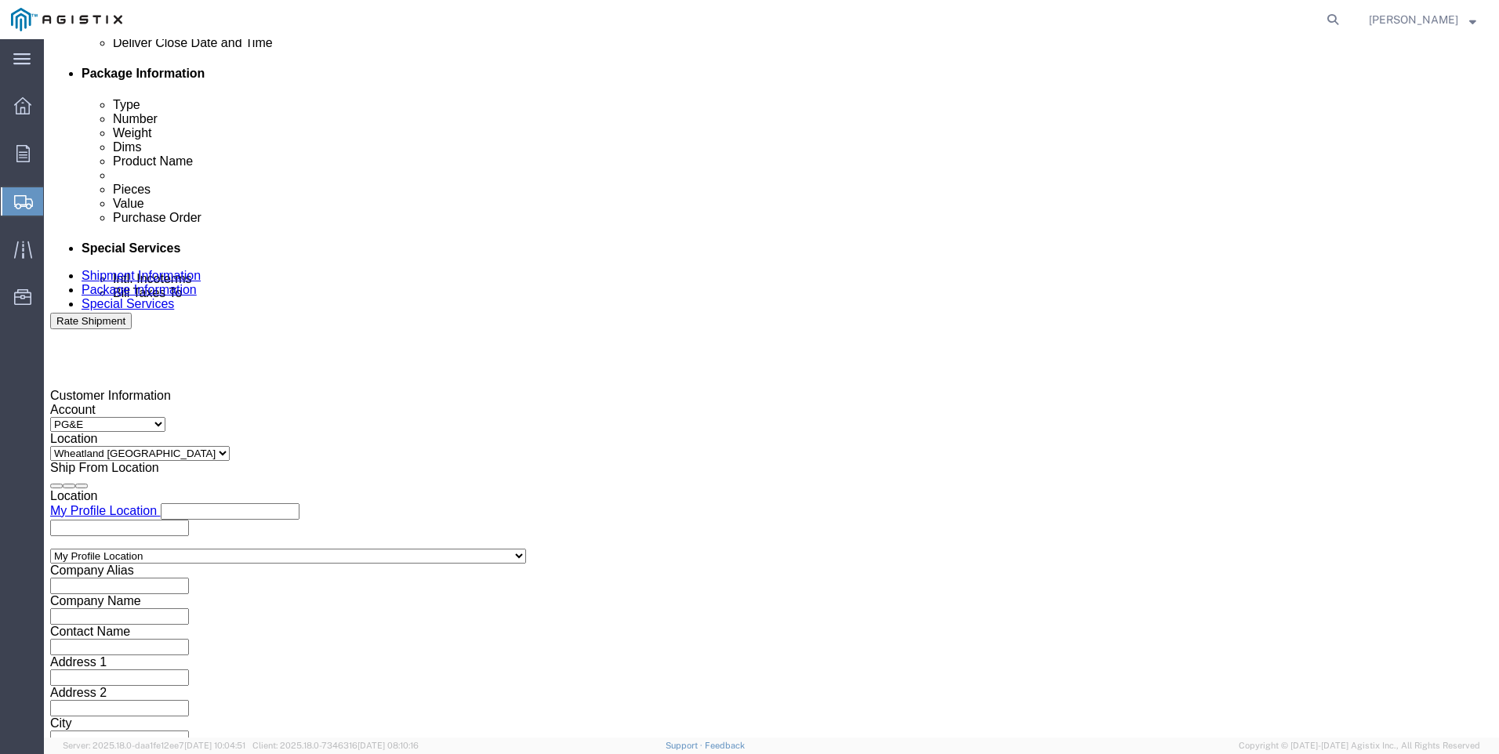
click button "Apply"
click div
click input "3:00 AM"
click button "Apply"
click input "text"
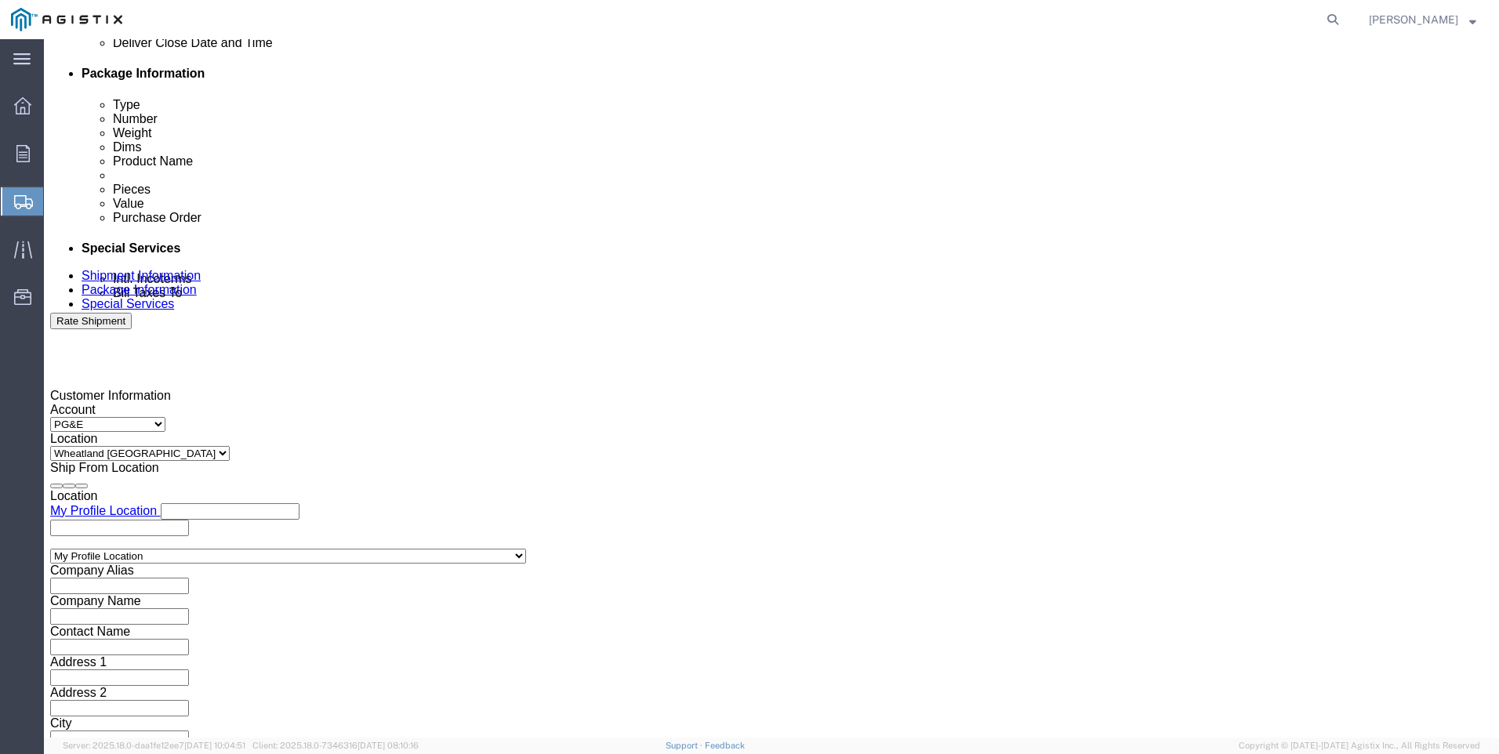
click select "Select Account Type Activity ID Airline Appointment Number ASN Batch Request # …"
click input "text"
click button "Continue"
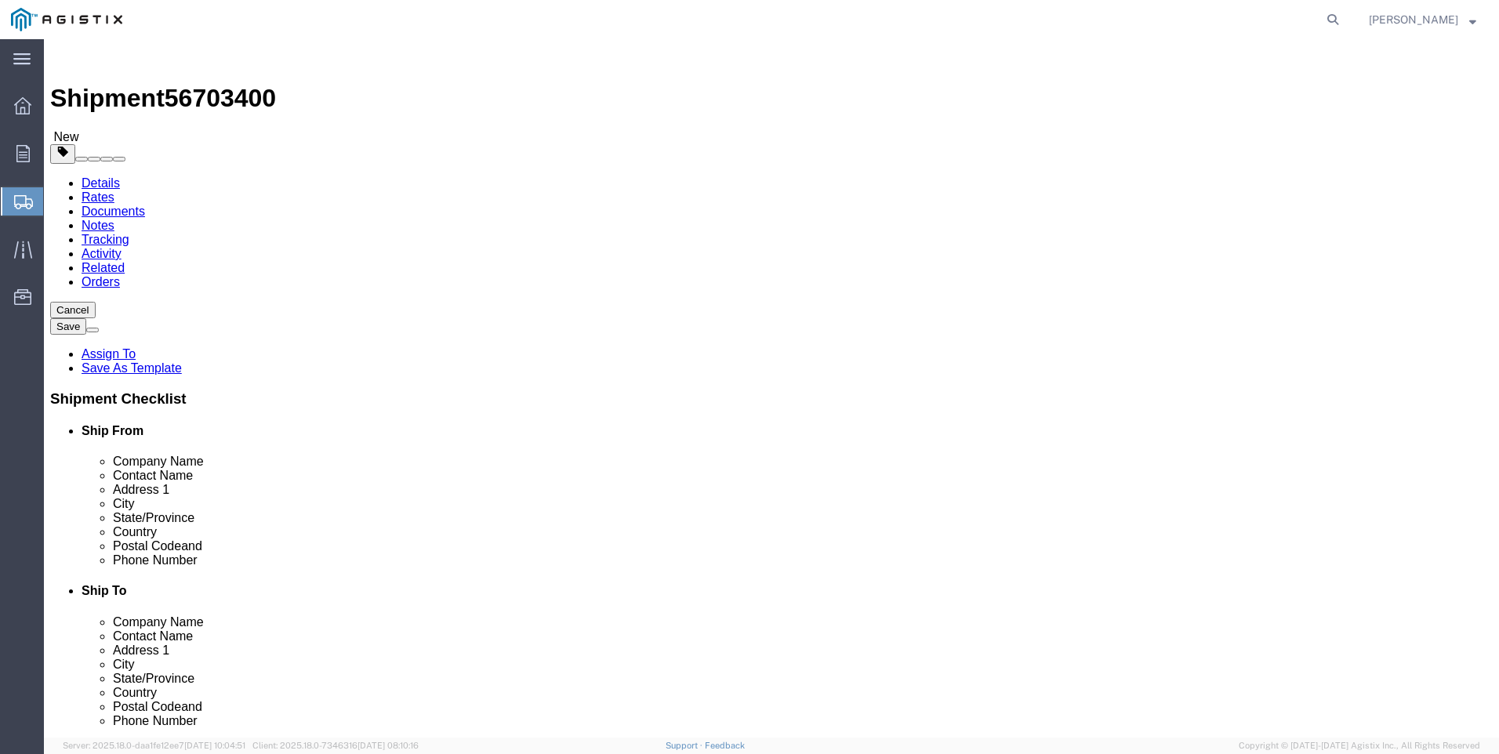
click input "text"
click div "x Package Type Select Bulk Bundle(s) Cardboard Box(es) Carton(s) Crate(s) Drum(…"
click link "Add Content"
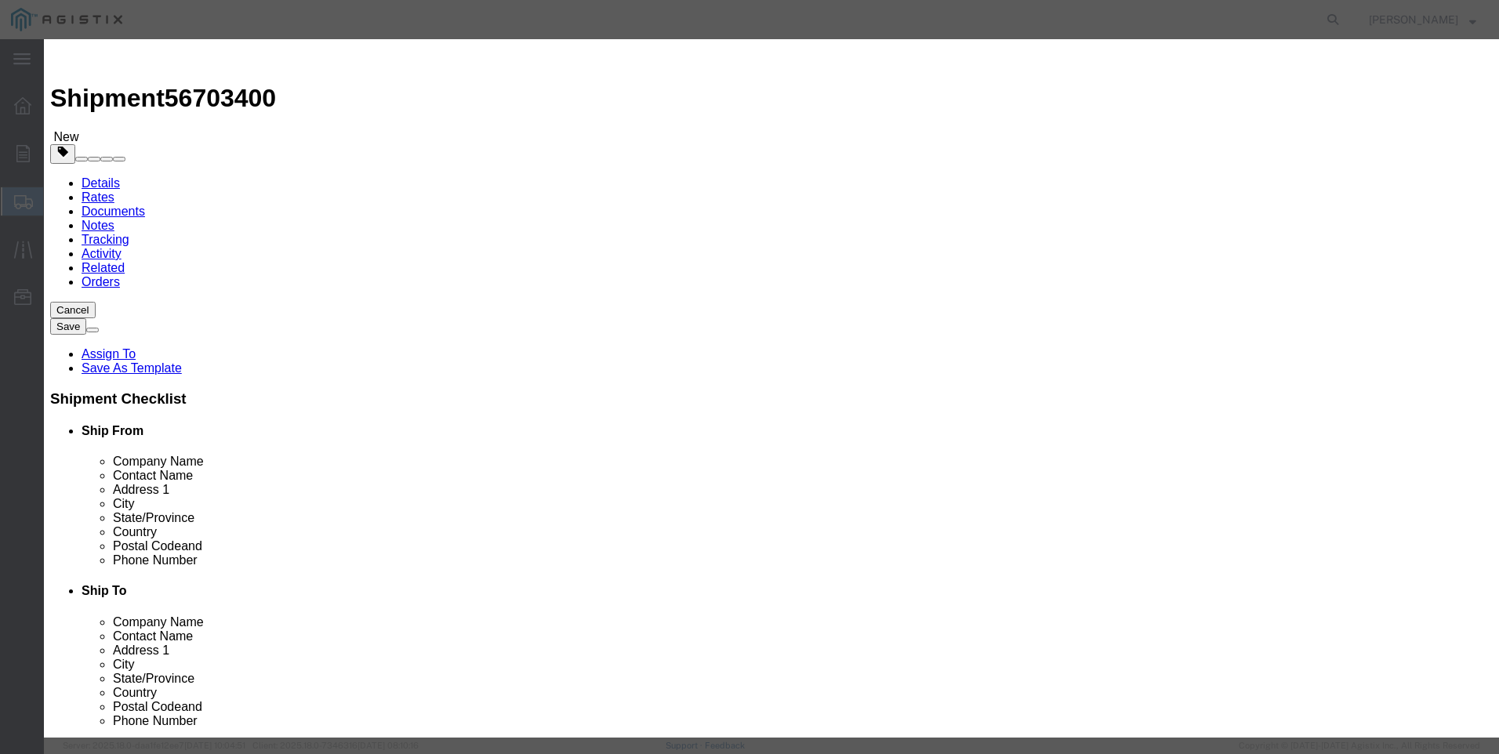
click input "text"
click td "Model:"
drag, startPoint x: 672, startPoint y: 121, endPoint x: 305, endPoint y: 111, distance: 367.1
click div "Commodity library Product Name REBUILD KIT 3" PORT 75 DURO M447253 Pieces Selec…"
click textarea
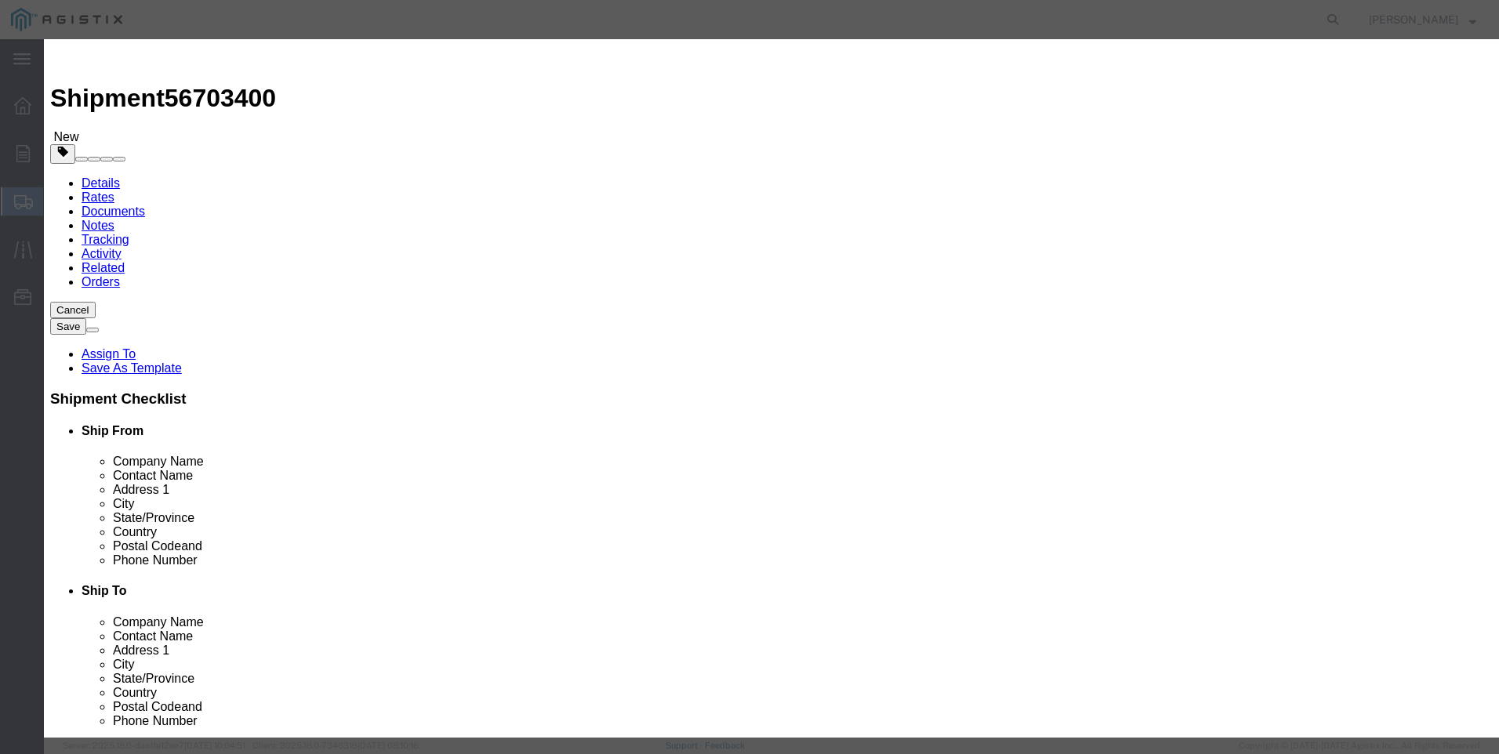
paste textarea "REBUILD KIT 3" PORT 75 DURO"
drag, startPoint x: 327, startPoint y: 89, endPoint x: 59, endPoint y: 60, distance: 269.8
click div "Add content Commodity library Product Name REBUILD KIT 3" PORT 75 DURO M447253 …"
click input "text"
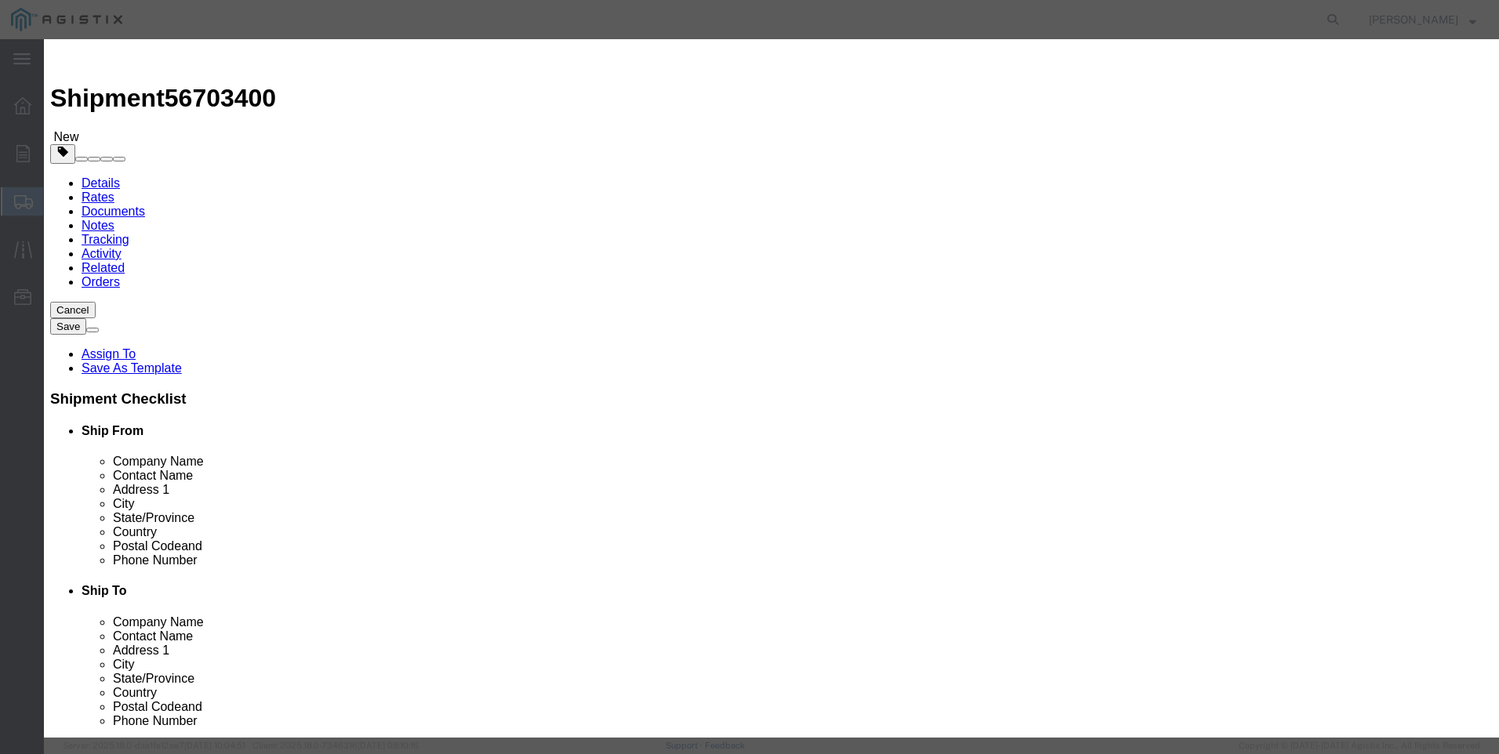
drag, startPoint x: 812, startPoint y: 493, endPoint x: 815, endPoint y: 473, distance: 20.6
click div "Product Name M447253 / [PHONE_NUMBER] M447253 Pieces 31 Select Bag Barrels 100B…"
click button "Save & Close"
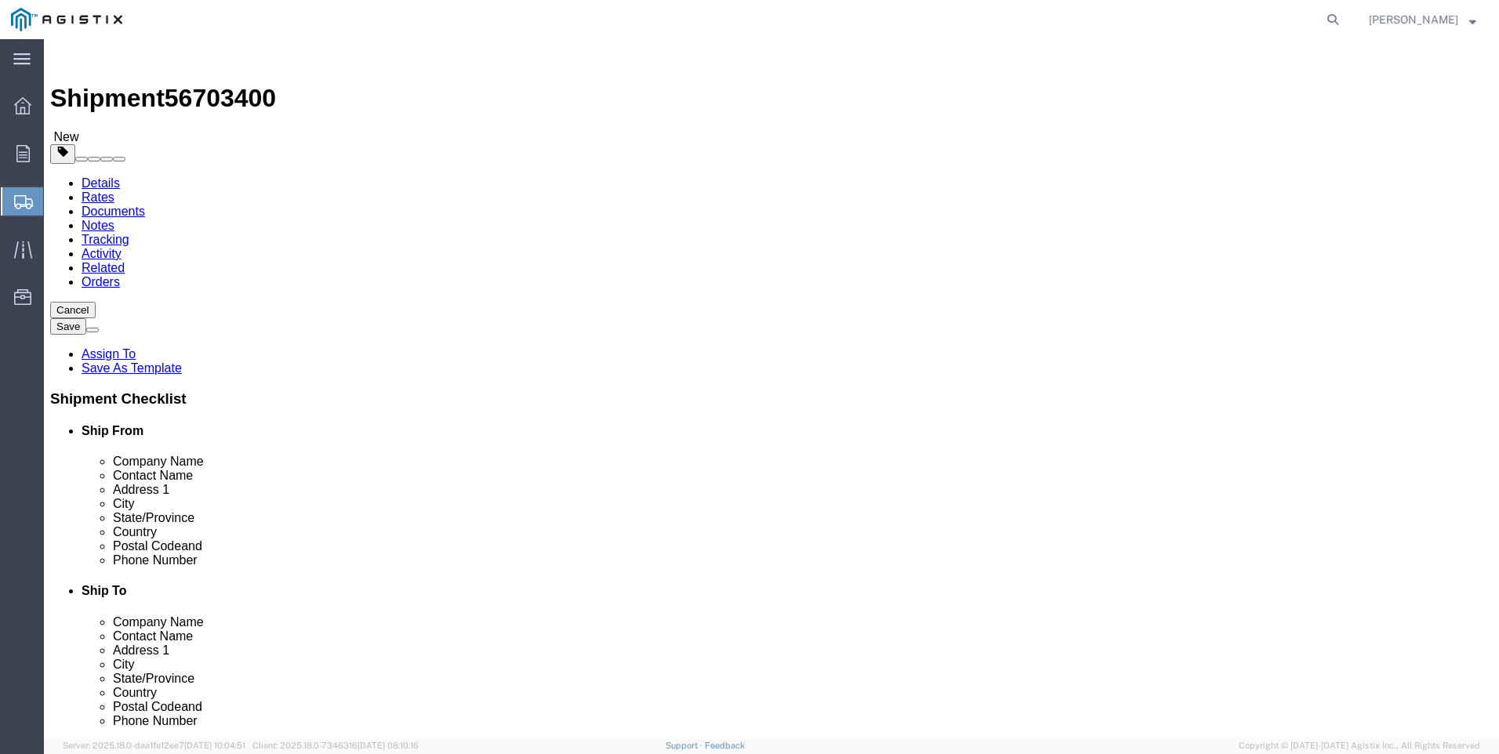
click button "Rate Shipment"
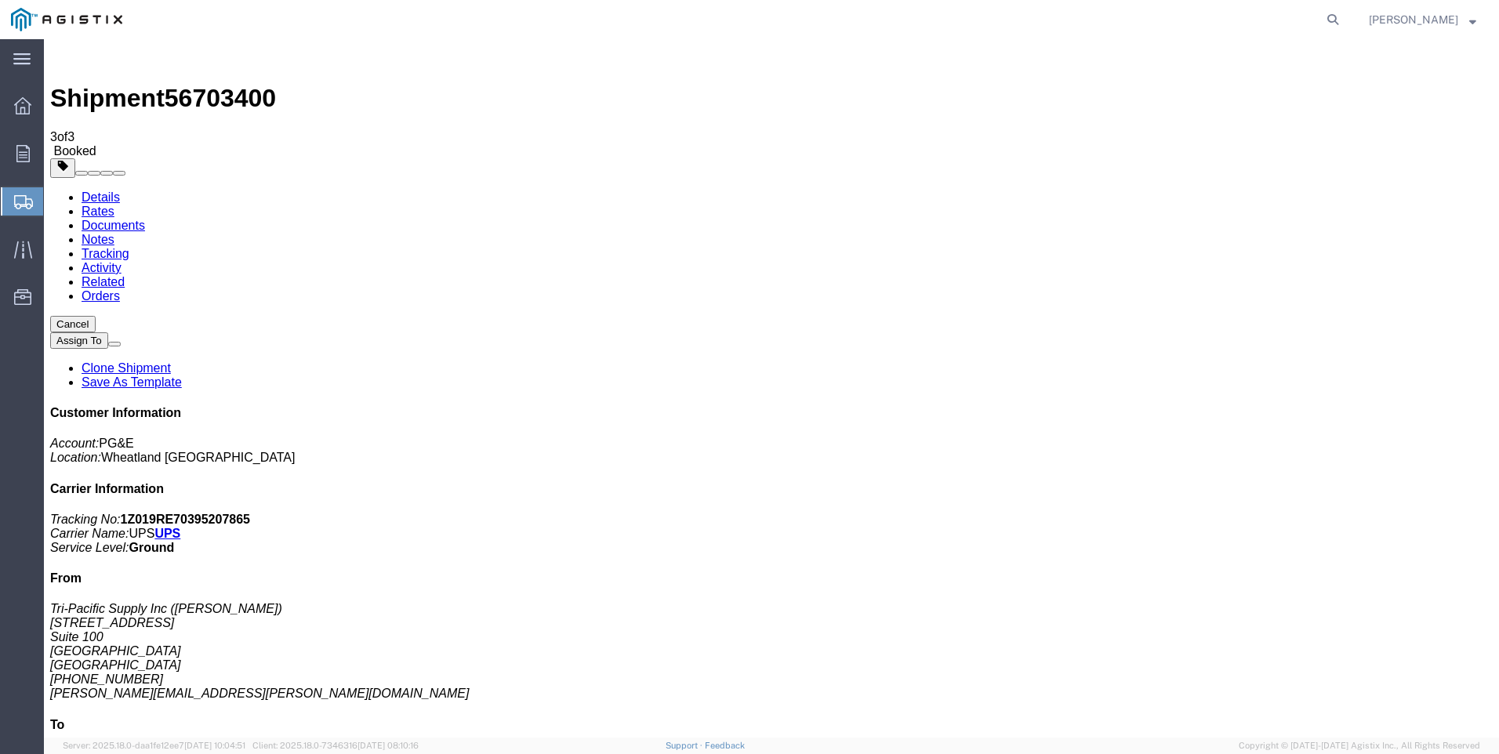
drag, startPoint x: 652, startPoint y: 281, endPoint x: 1154, endPoint y: 449, distance: 528.4
